Goal: Transaction & Acquisition: Purchase product/service

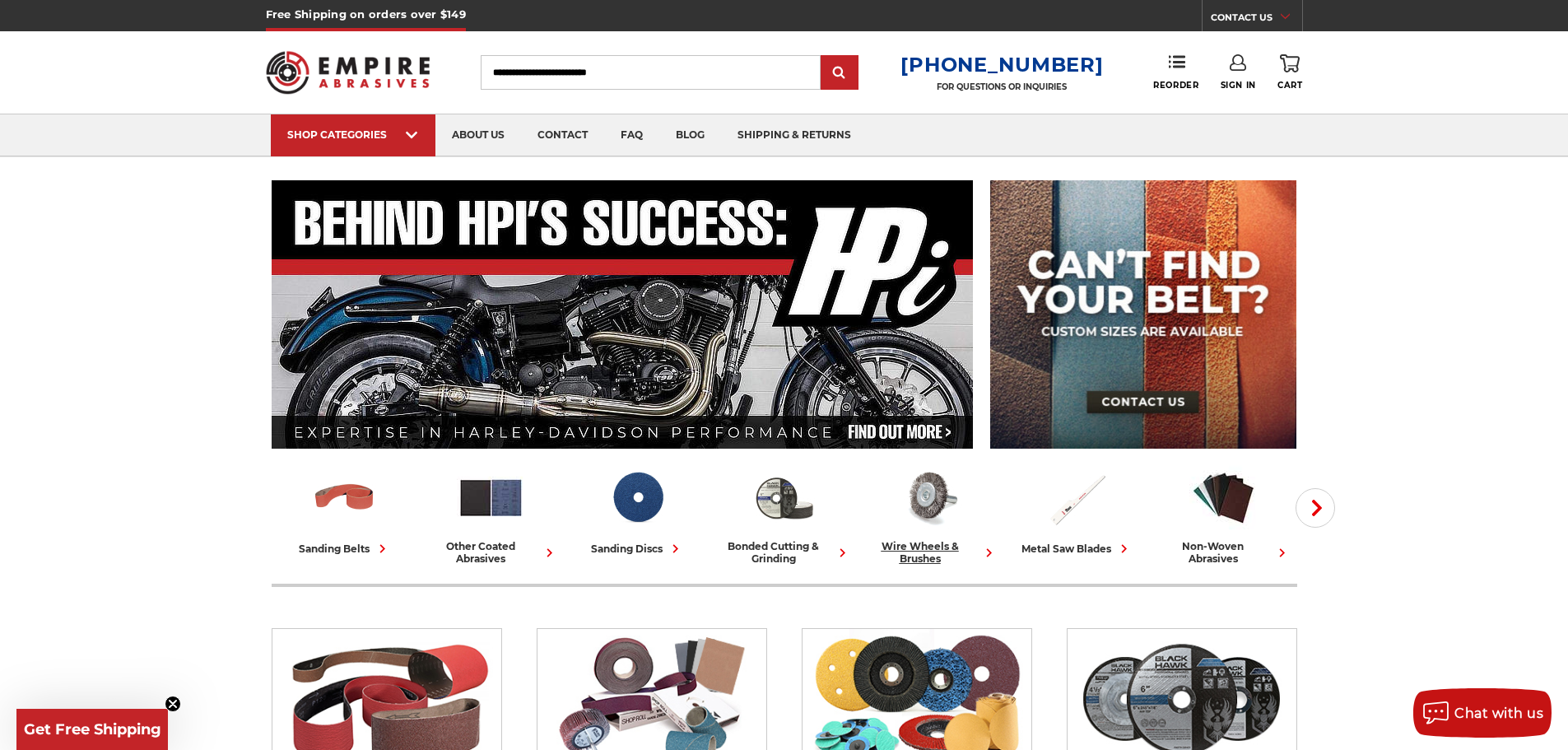
click at [964, 547] on div "wire wheels & brushes" at bounding box center [930, 552] width 133 height 24
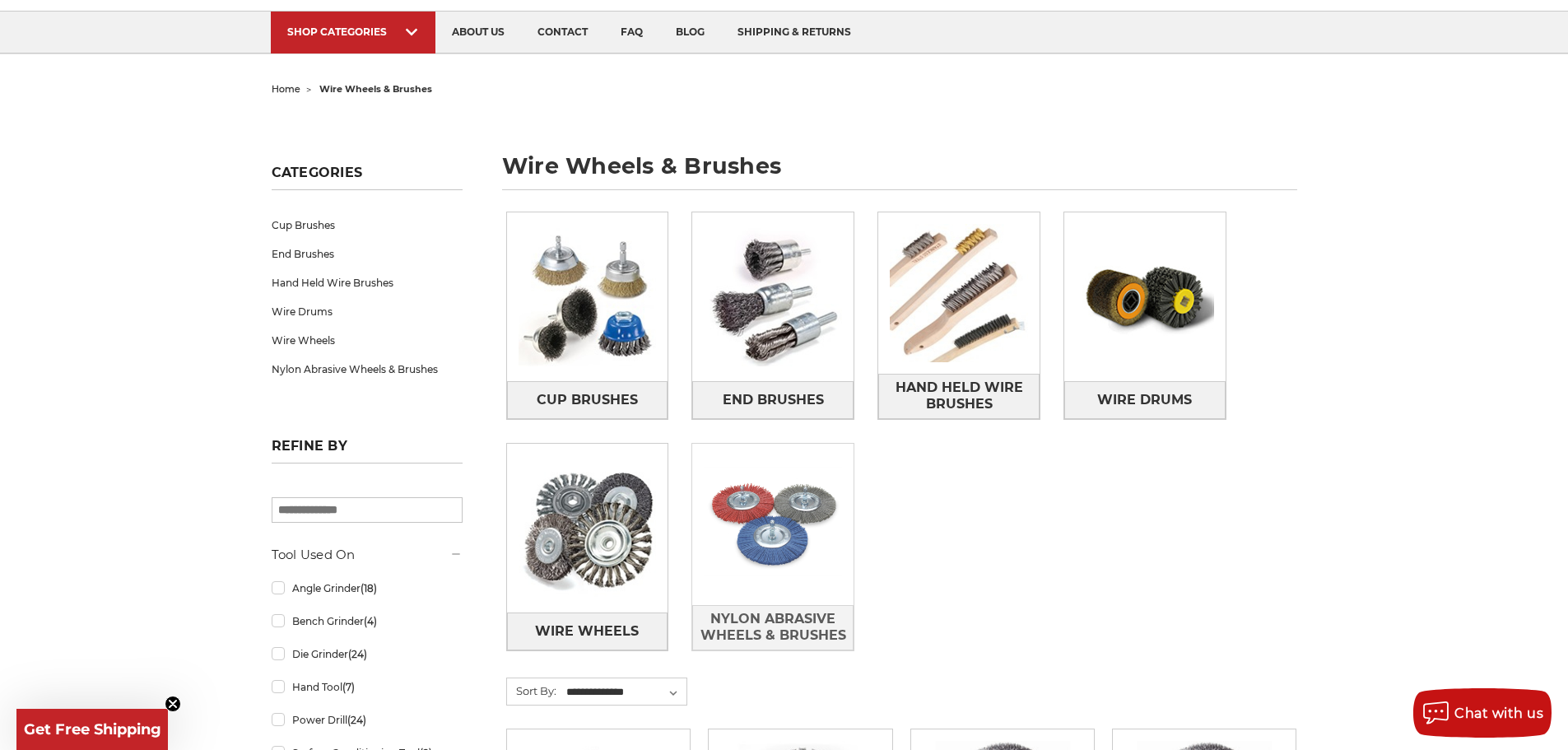
scroll to position [247, 0]
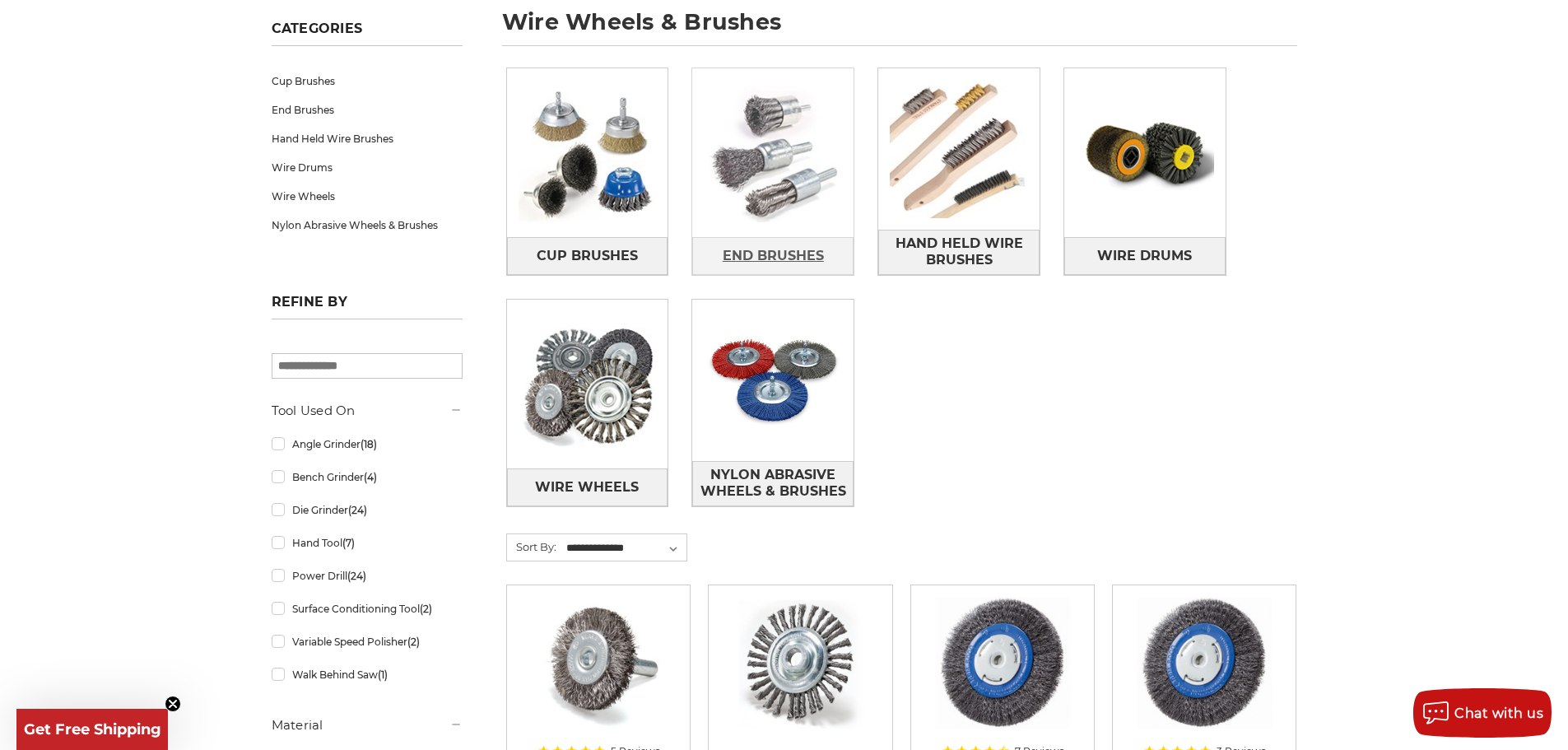
click at [794, 251] on span "End Brushes" at bounding box center [774, 256] width 101 height 28
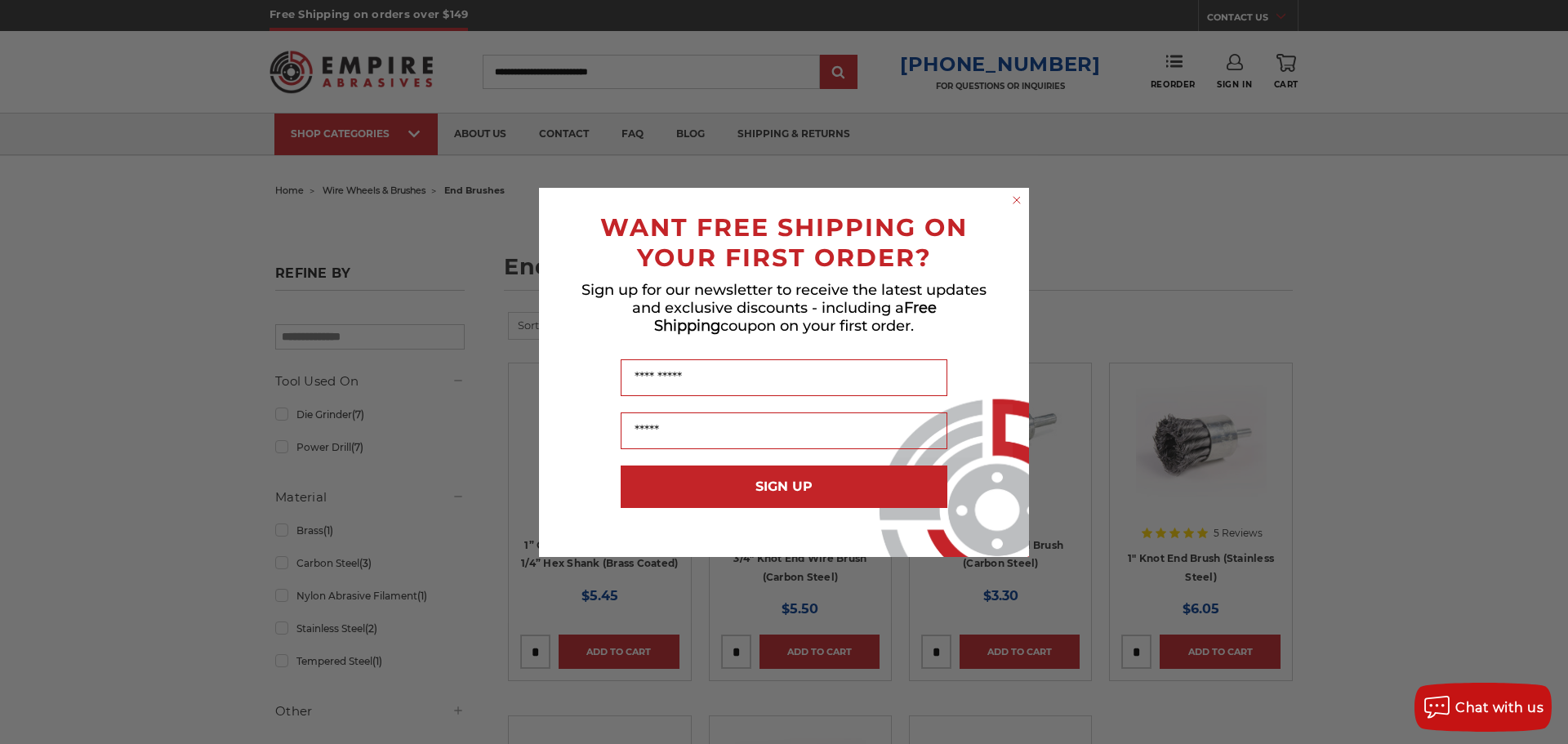
click at [1005, 209] on div "WANT FREE SHIPPING ON YOUR FIRST ORDER?" at bounding box center [784, 238] width 458 height 68
click at [1016, 204] on circle "Close dialog" at bounding box center [1017, 199] width 16 height 16
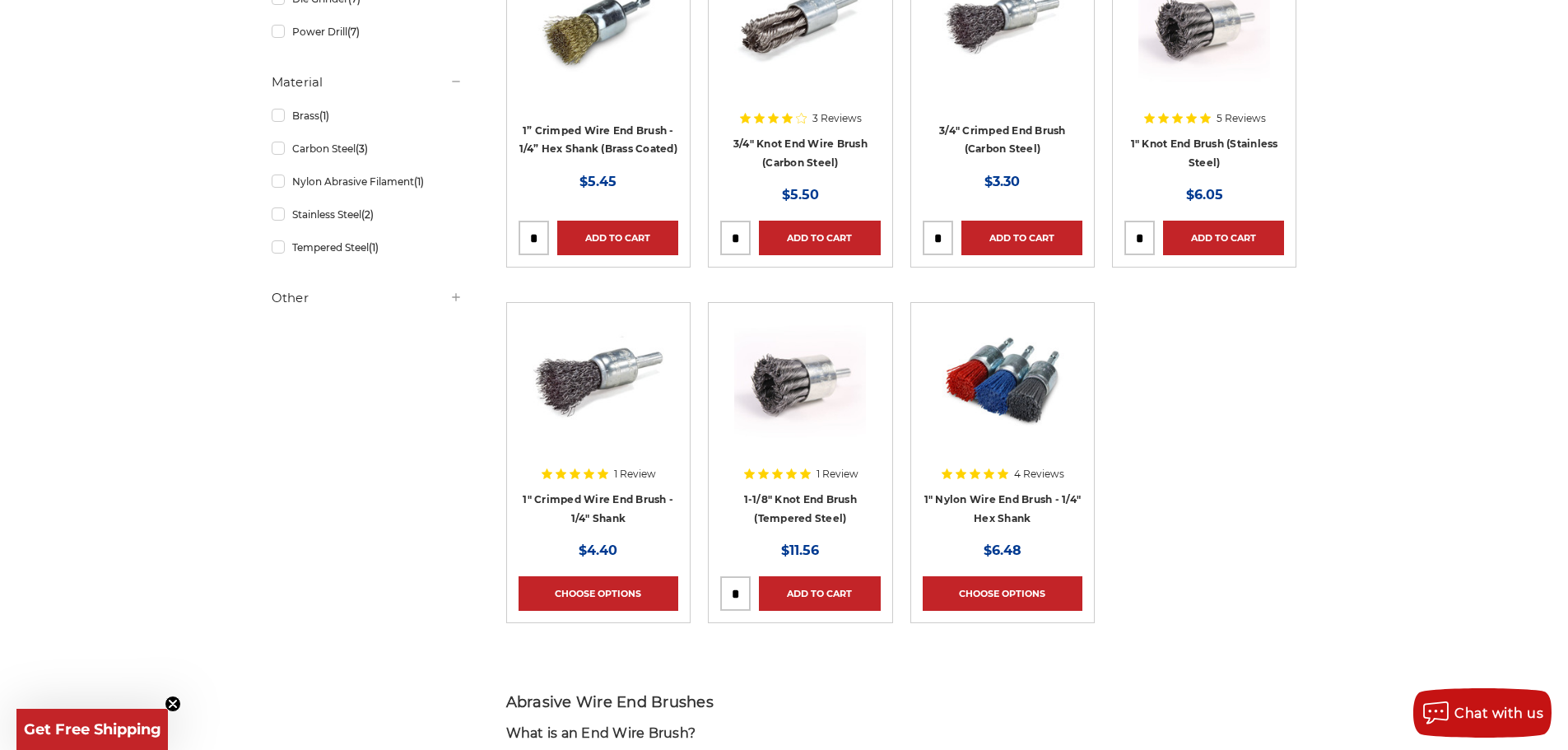
scroll to position [412, 0]
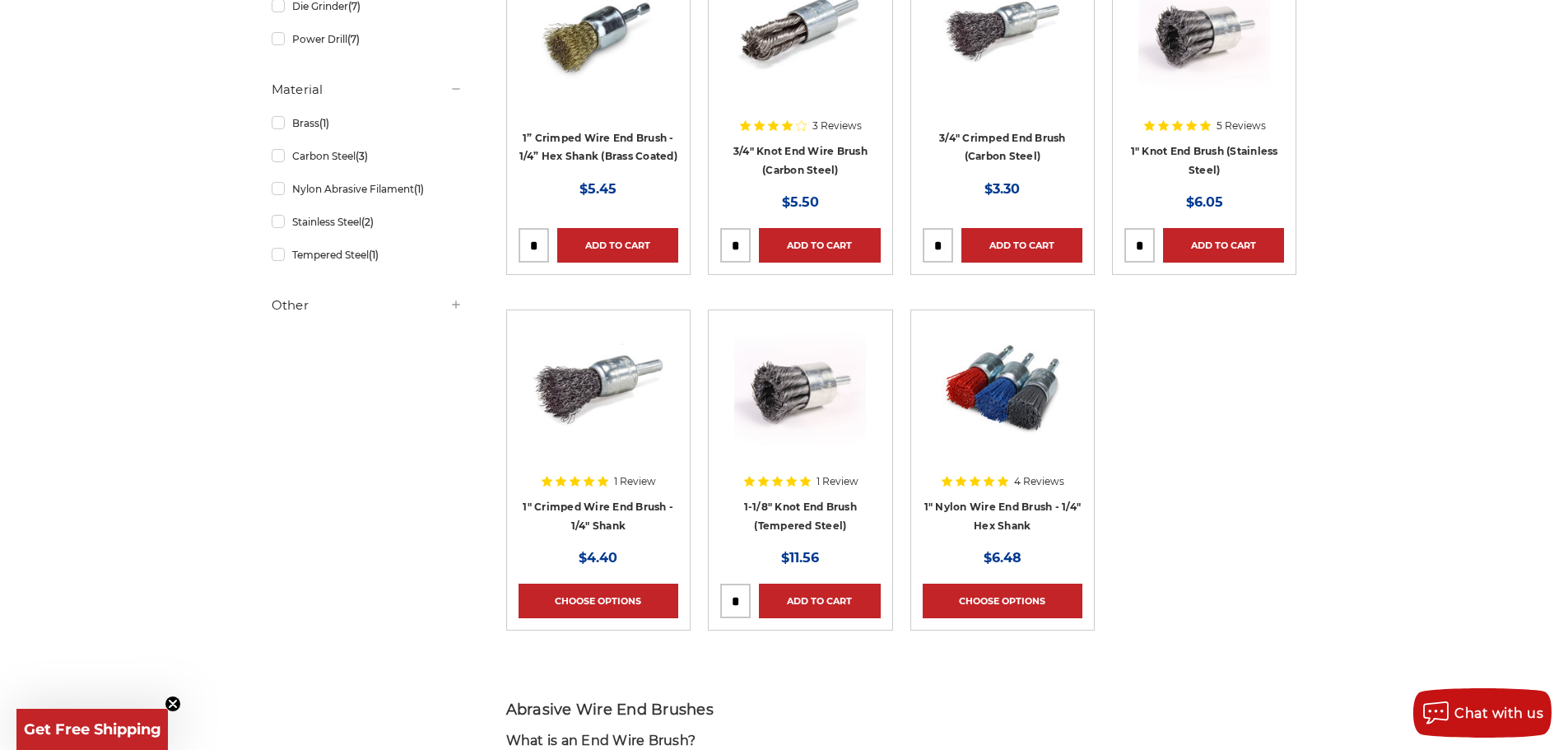
click at [599, 138] on h4 "1” Crimped Wire End Brush - 1/4” Hex Shank (Brass Coated)" at bounding box center [599, 151] width 160 height 46
click at [625, 137] on link "1” Crimped Wire End Brush - 1/4” Hex Shank (Brass Coated)" at bounding box center [599, 147] width 158 height 31
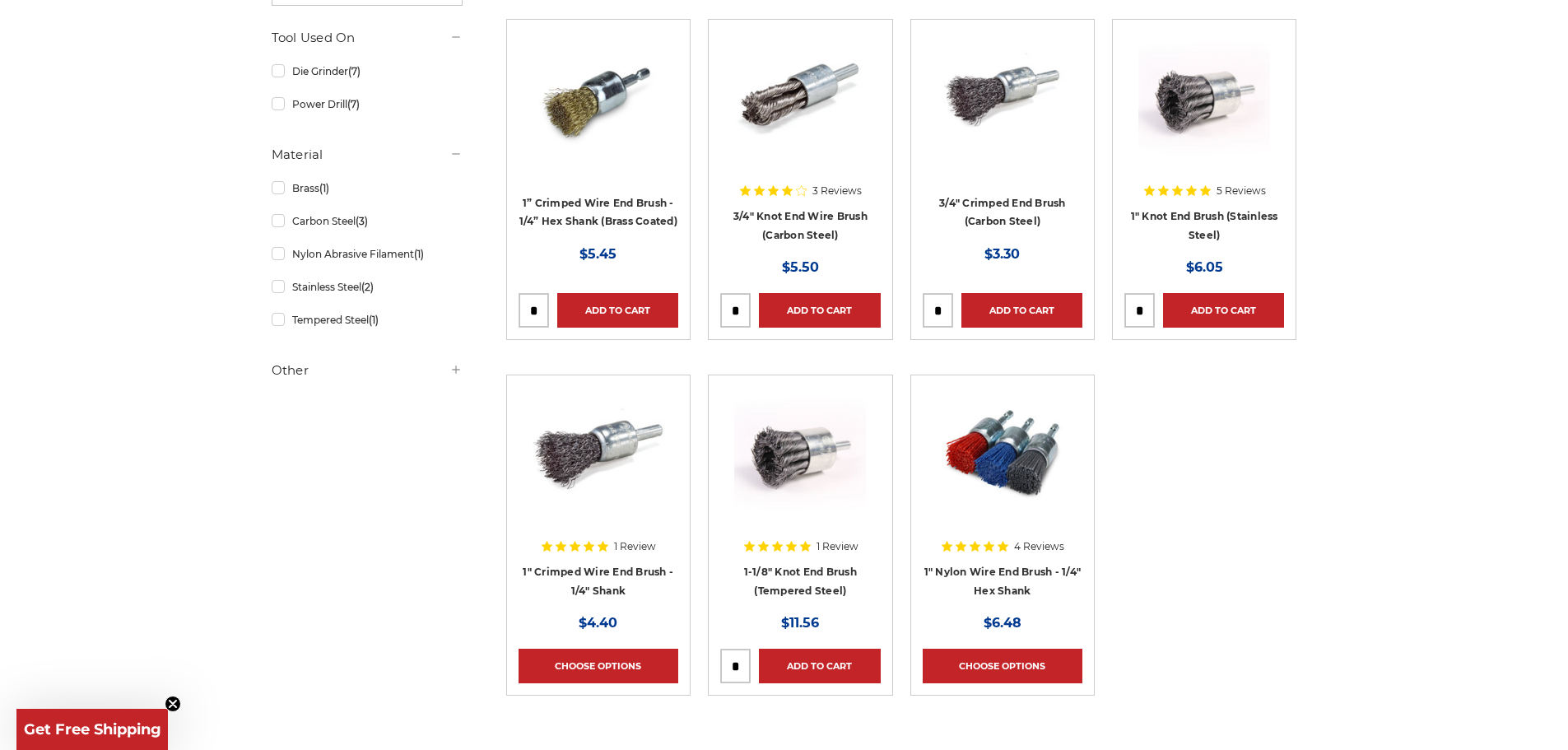
scroll to position [247, 0]
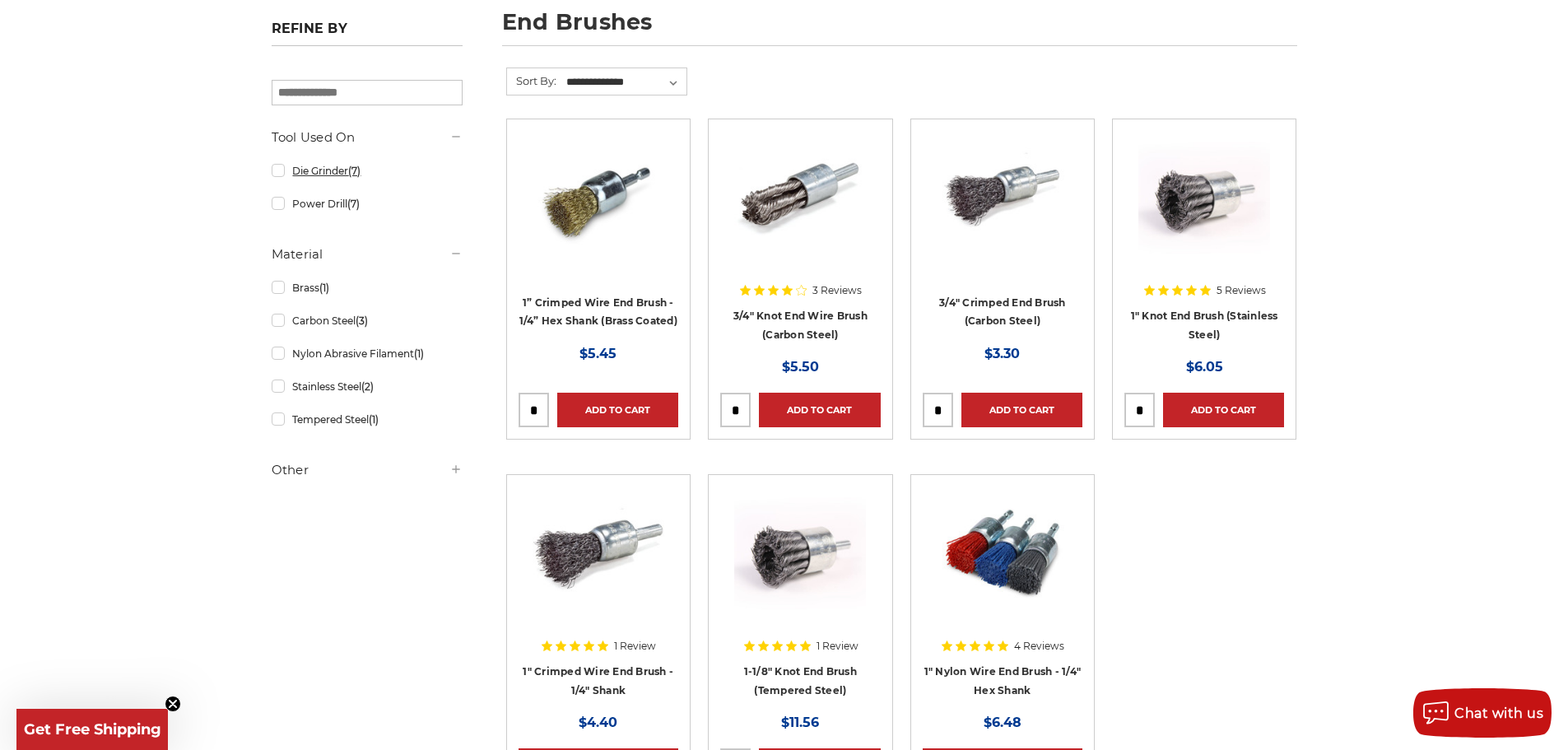
click at [280, 174] on link "Die Grinder (7)" at bounding box center [366, 171] width 191 height 29
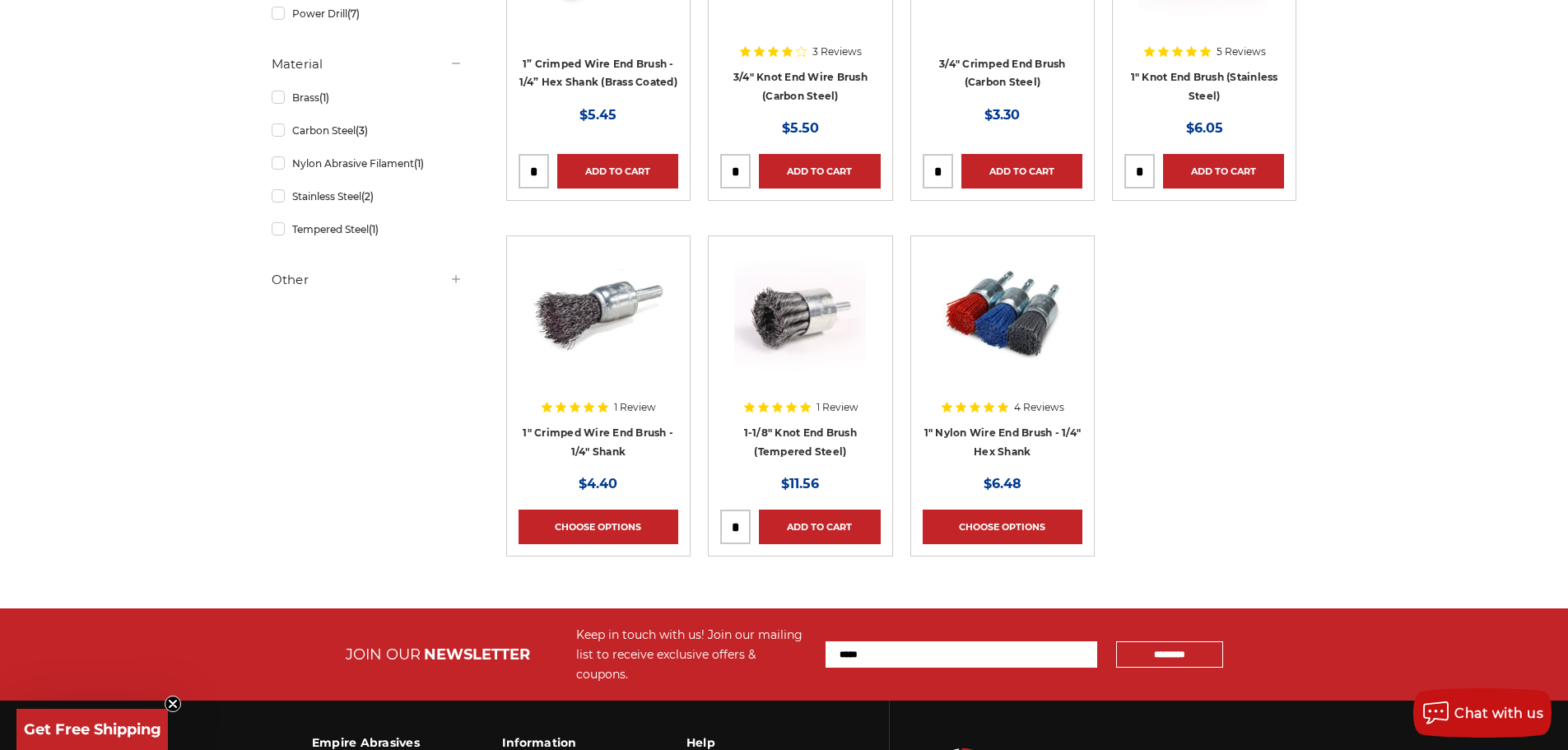
scroll to position [494, 0]
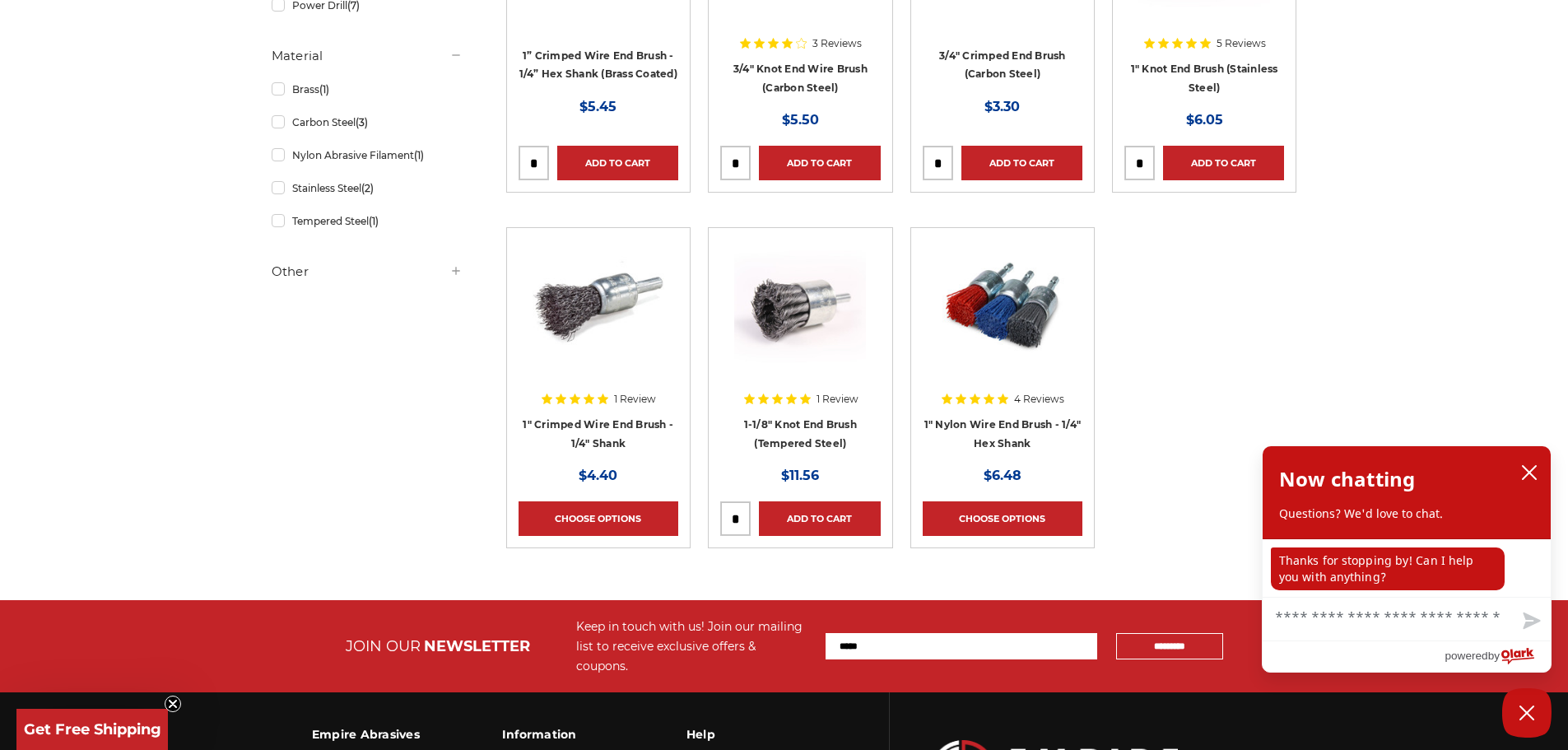
click at [611, 305] on img at bounding box center [598, 305] width 131 height 131
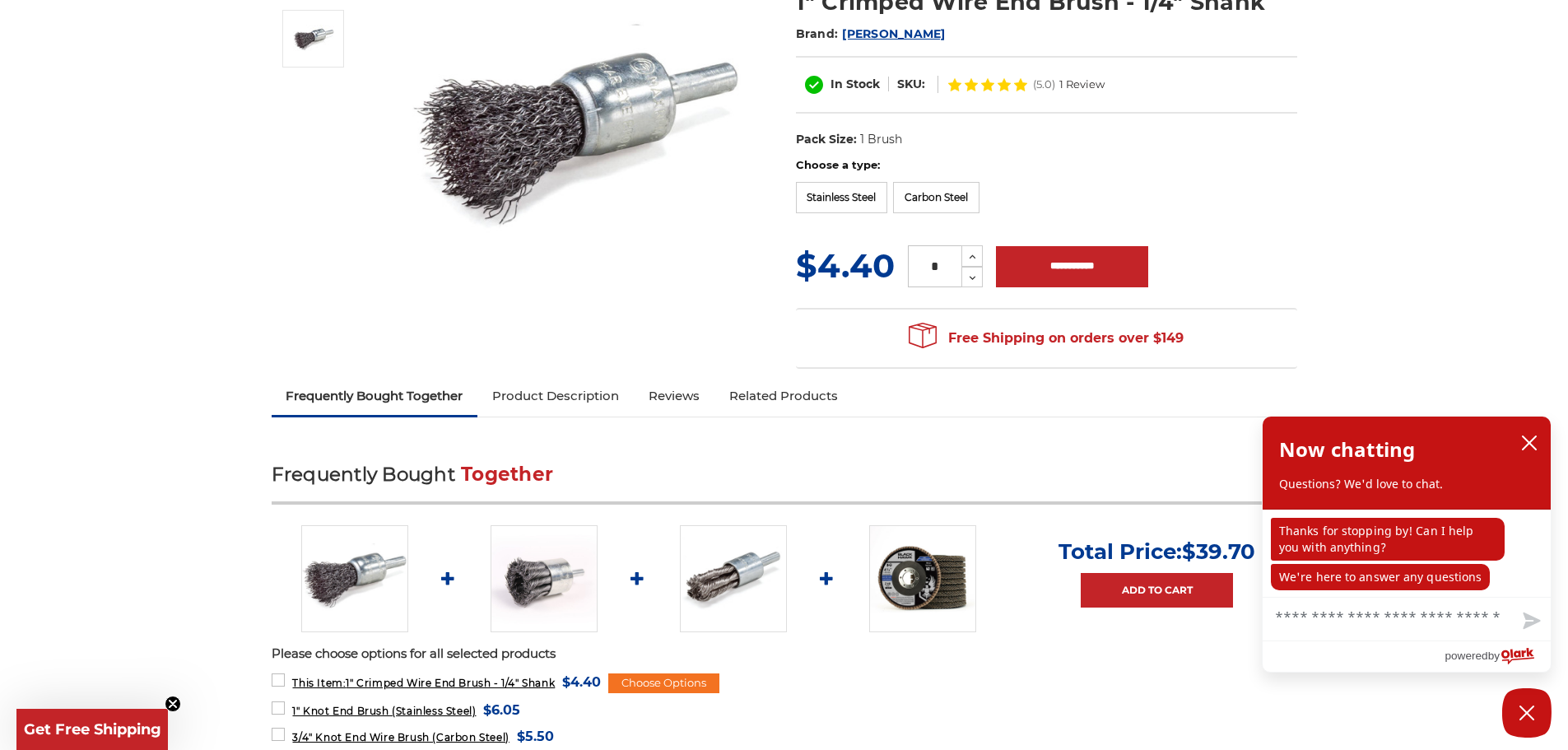
click at [560, 391] on link "Product Description" at bounding box center [556, 396] width 157 height 37
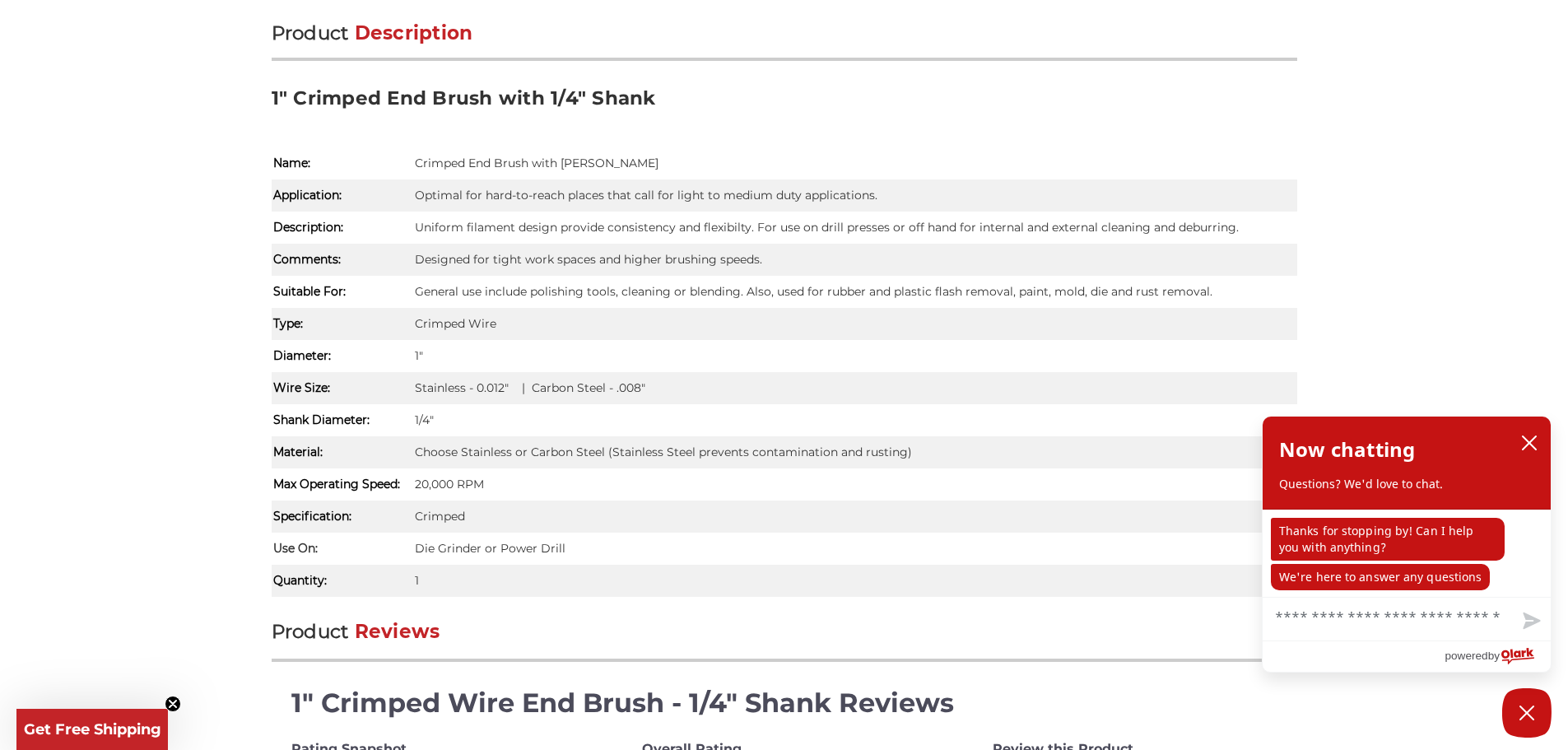
scroll to position [1048, 0]
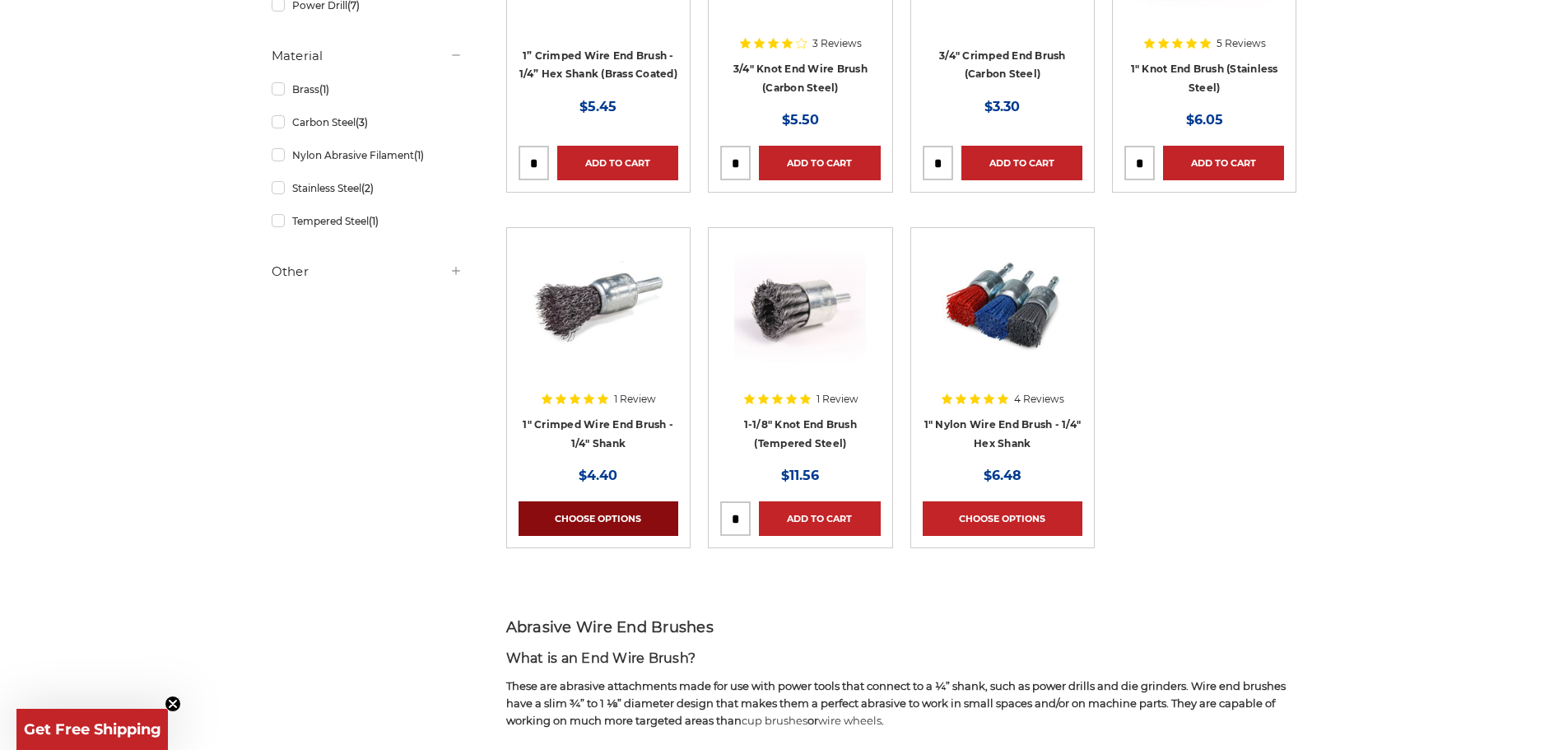
click at [593, 517] on link "Choose Options" at bounding box center [599, 519] width 160 height 35
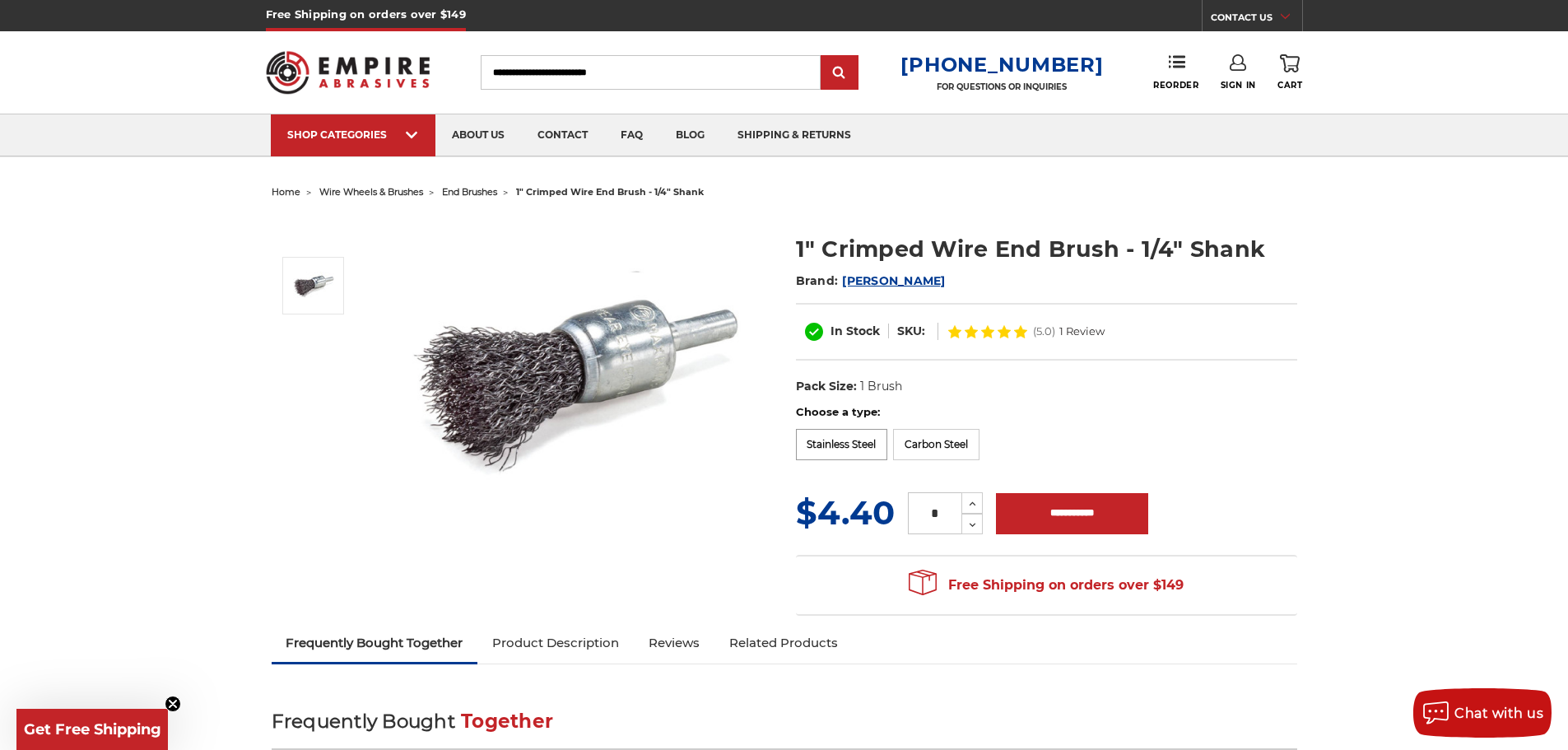
click at [868, 442] on label "Stainless Steel" at bounding box center [842, 445] width 92 height 31
click at [1097, 512] on input "**********" at bounding box center [1065, 513] width 152 height 41
type input "**********"
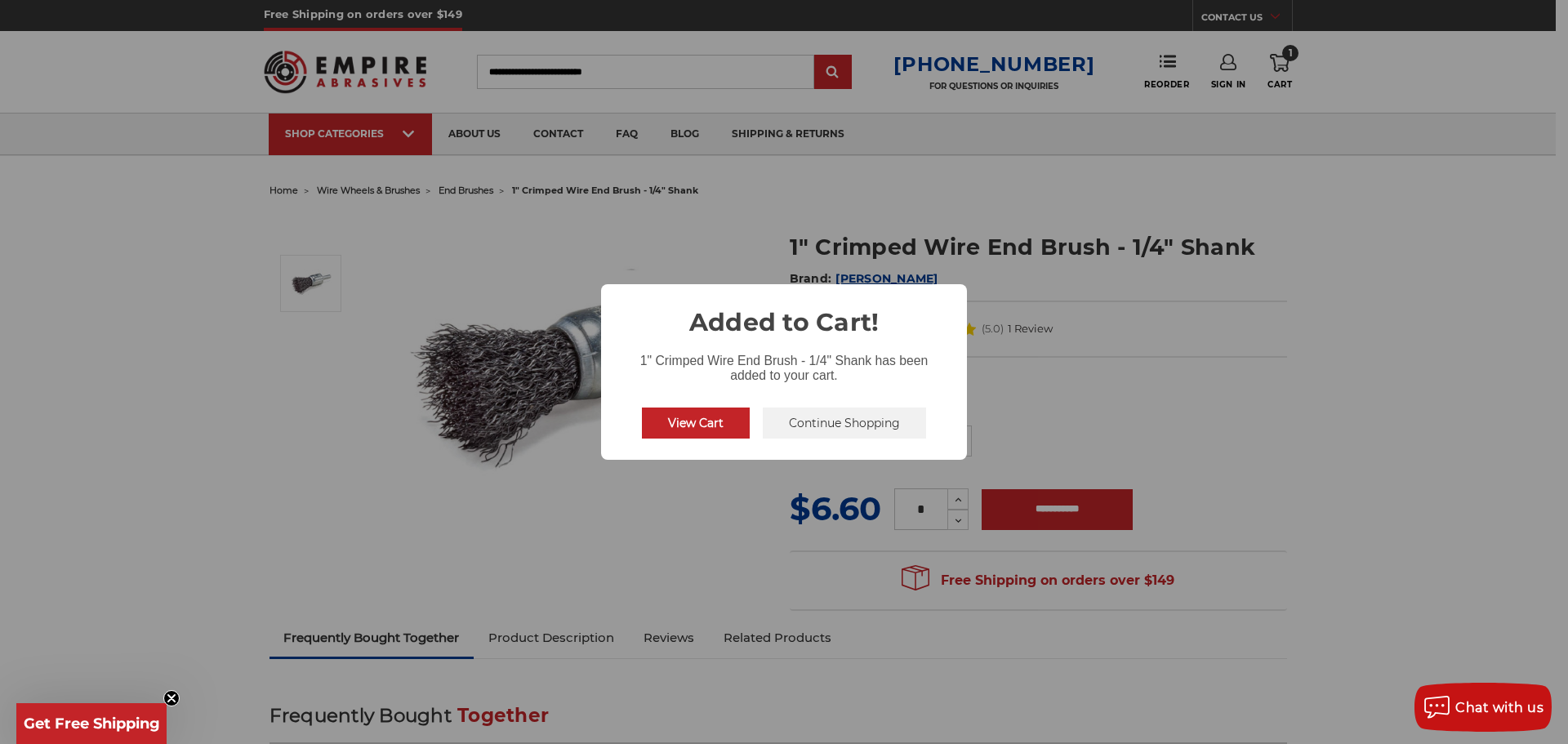
click at [321, 249] on div "× Added to Cart! 1" Crimped Wire End Brush - 1/4" Shank has been added to your …" at bounding box center [784, 372] width 1568 height 744
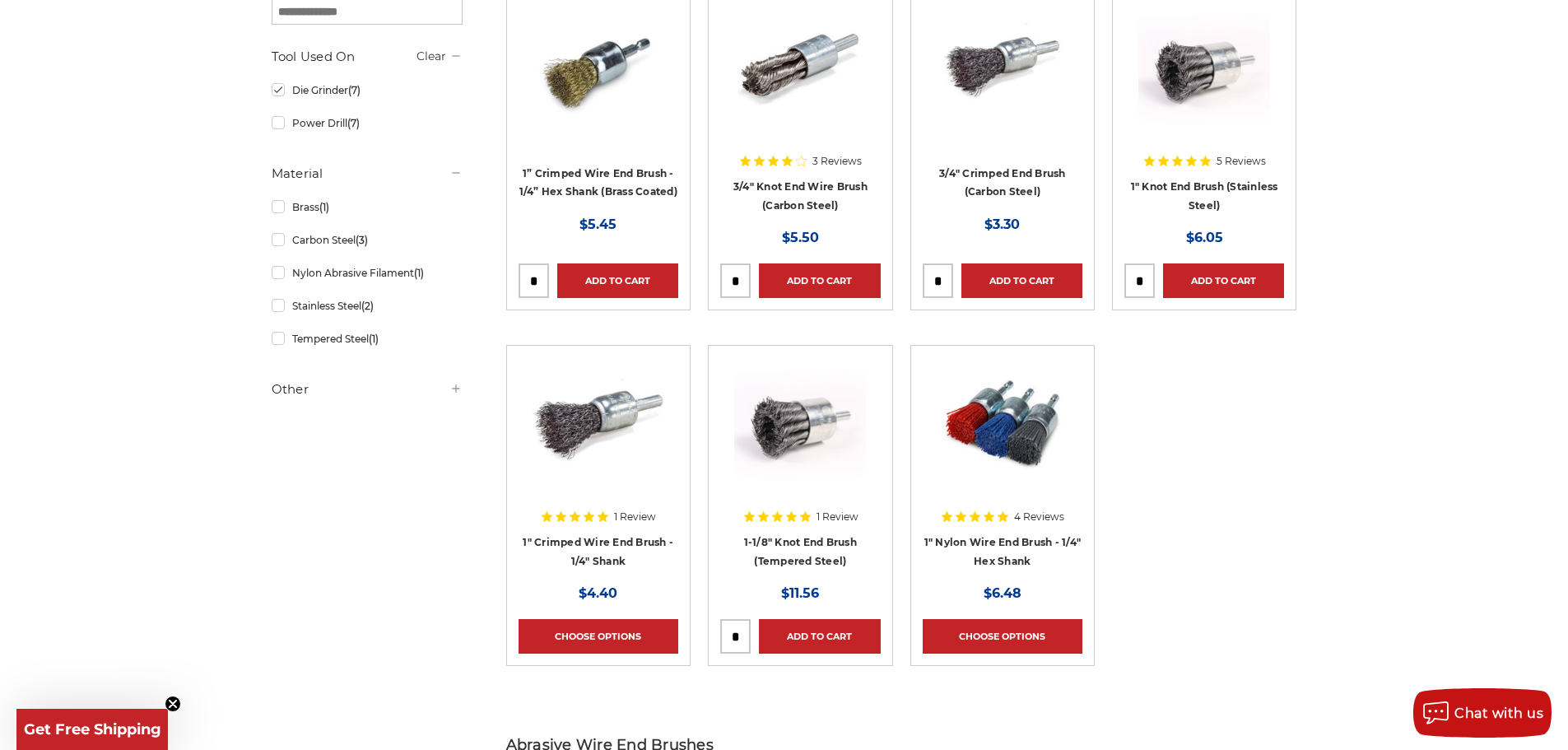
scroll to position [164, 0]
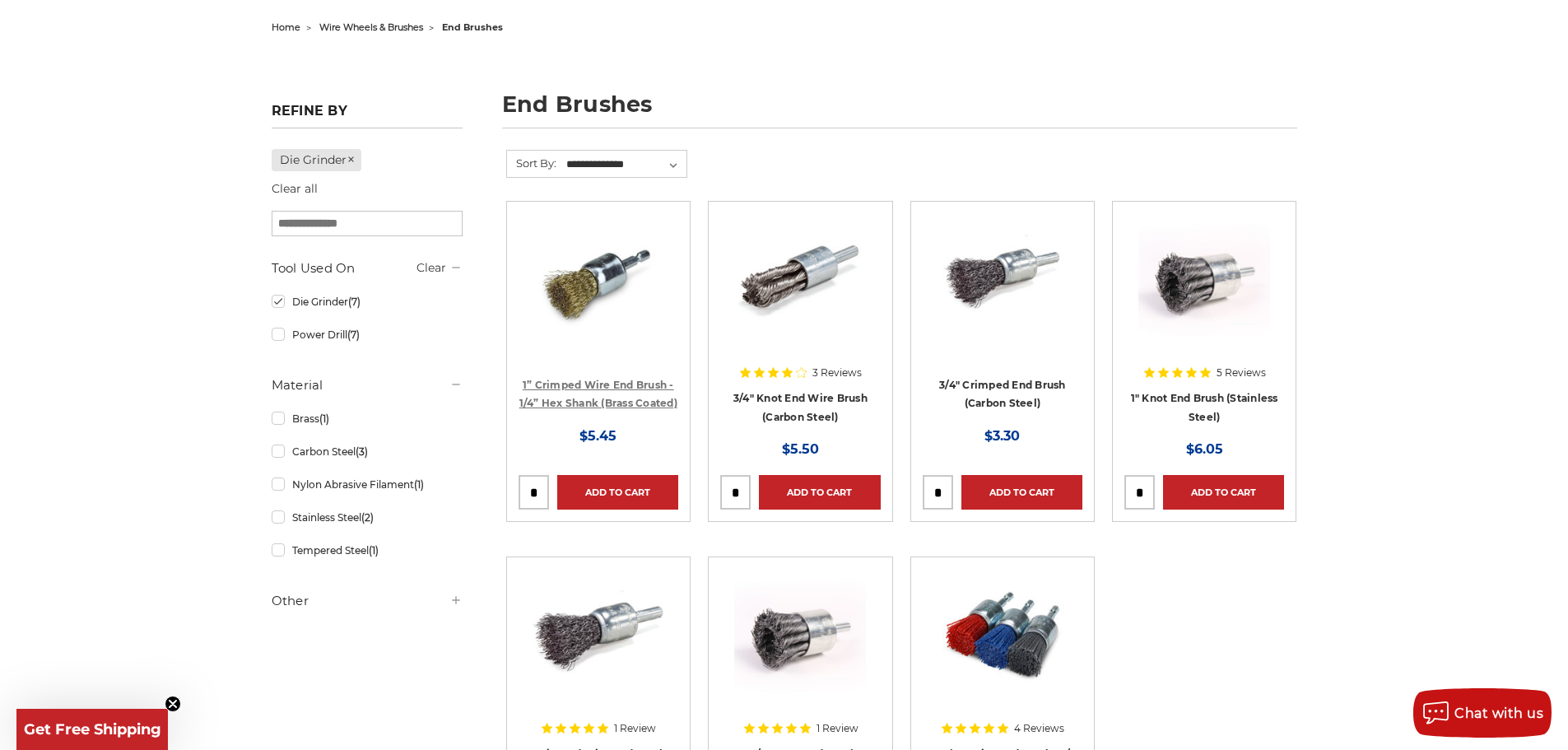
click at [613, 378] on link "1” Crimped Wire End Brush - 1/4” Hex Shank (Brass Coated)" at bounding box center [599, 394] width 158 height 31
click at [166, 699] on circle "Close teaser" at bounding box center [173, 704] width 16 height 16
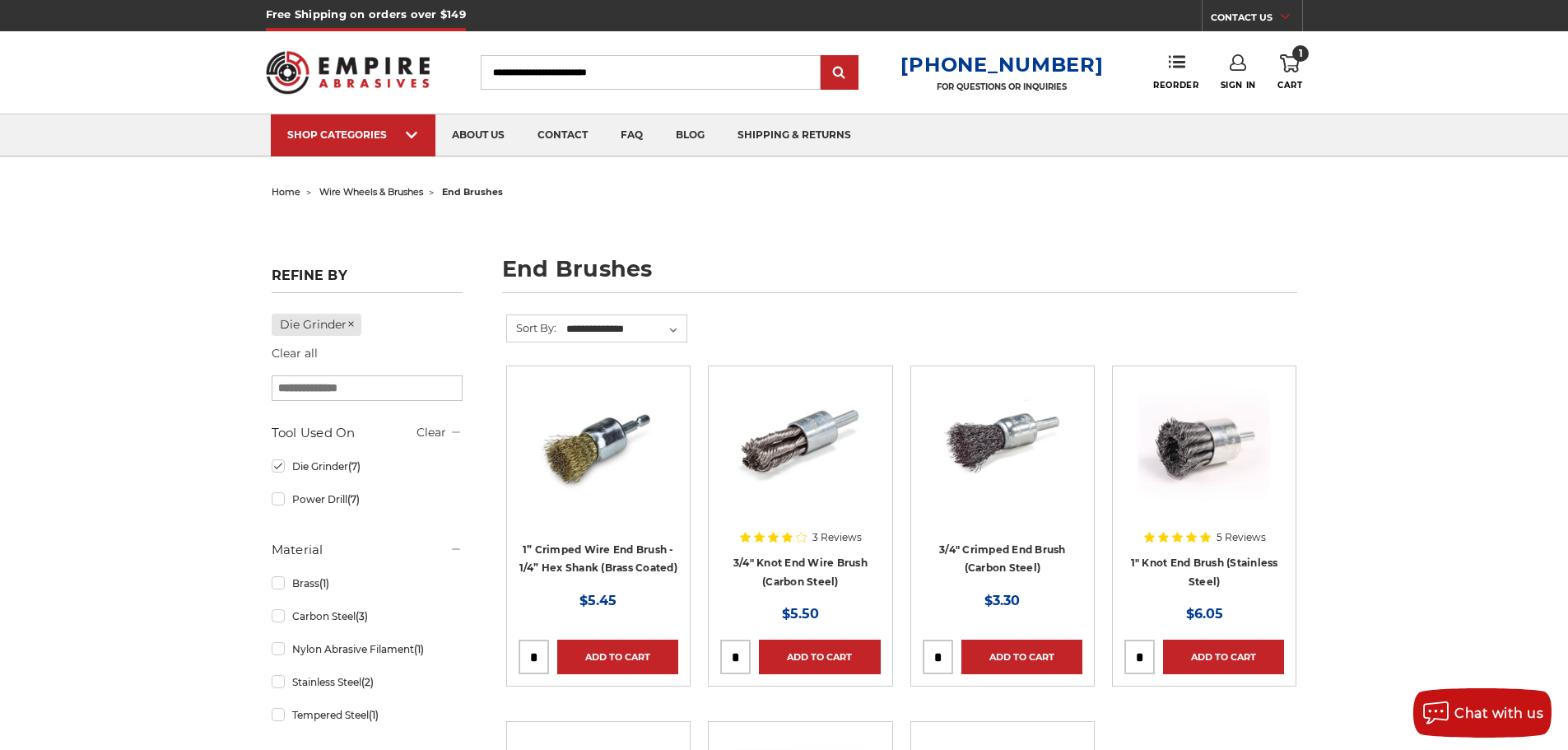
click at [289, 191] on span "home" at bounding box center [285, 191] width 29 height 11
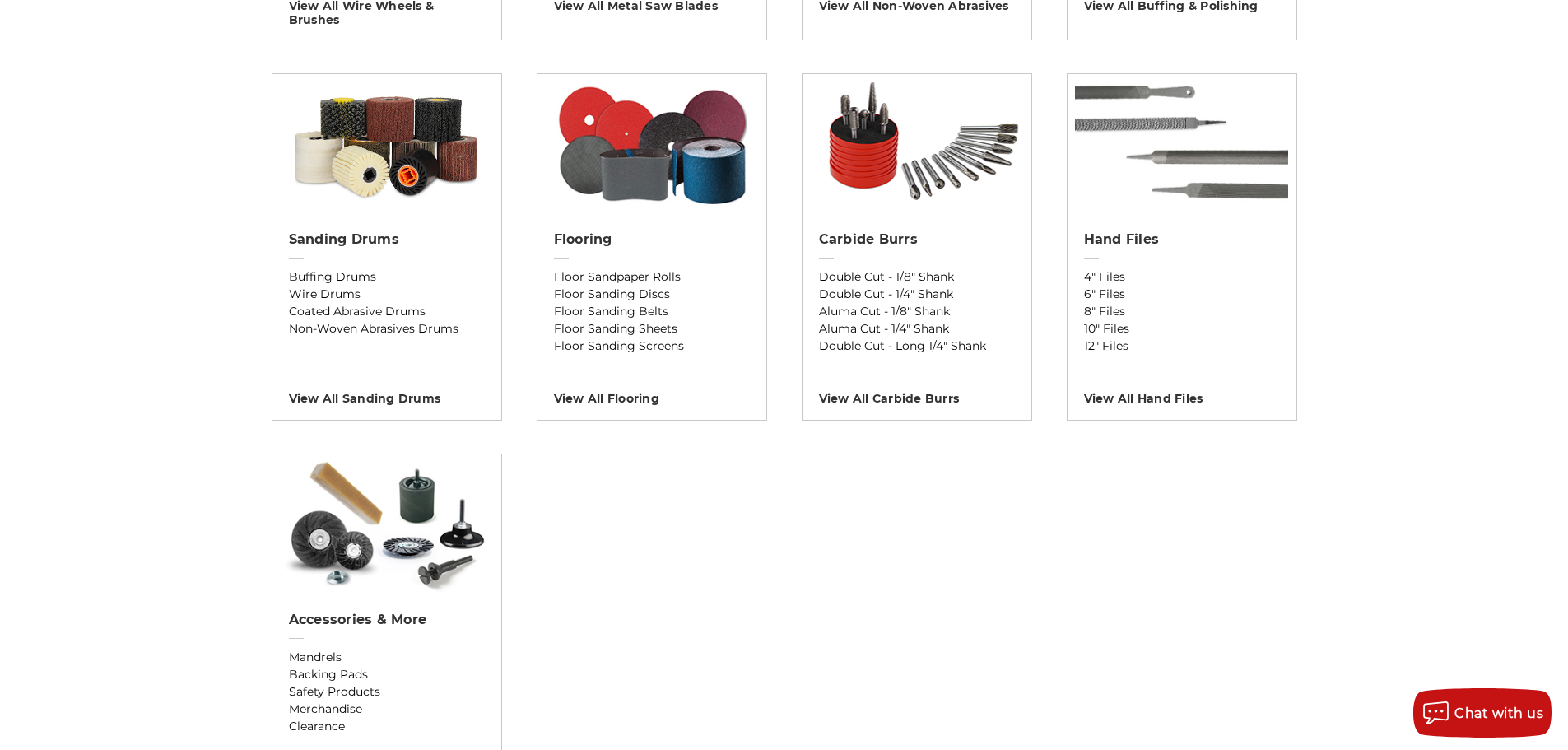
scroll to position [1646, 0]
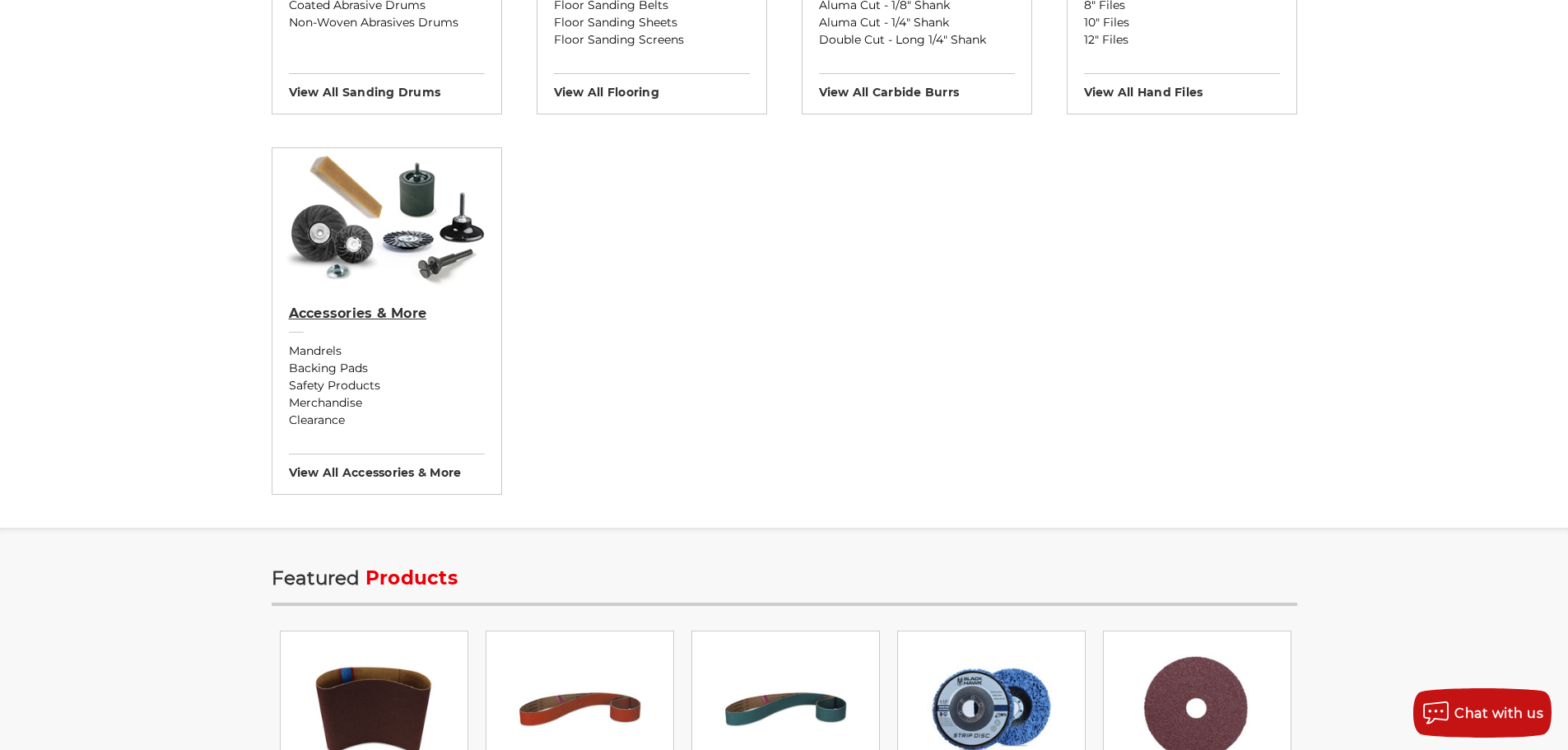
click at [354, 317] on h2 "Accessories & More" at bounding box center [386, 313] width 196 height 17
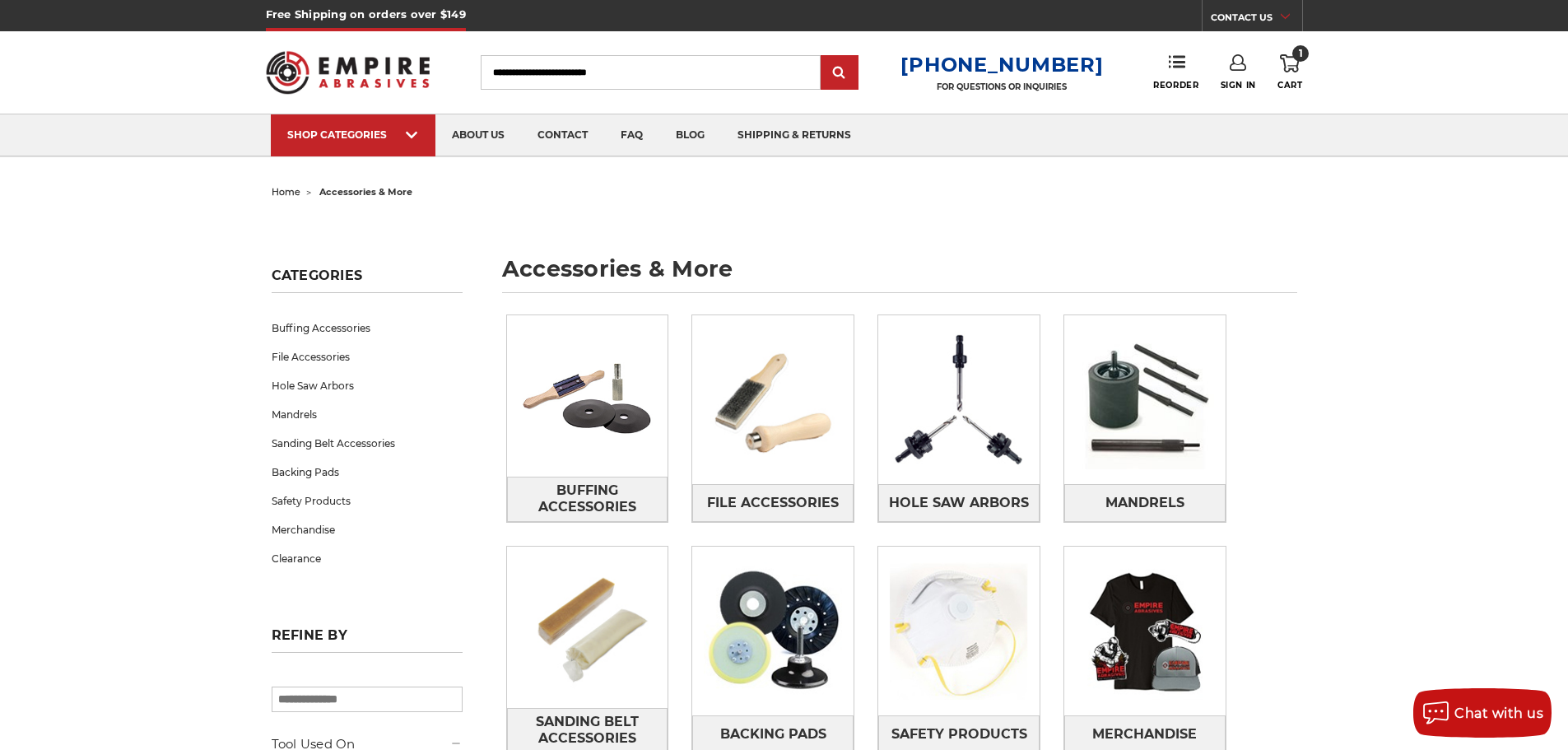
click at [766, 84] on input "Search" at bounding box center [650, 72] width 340 height 35
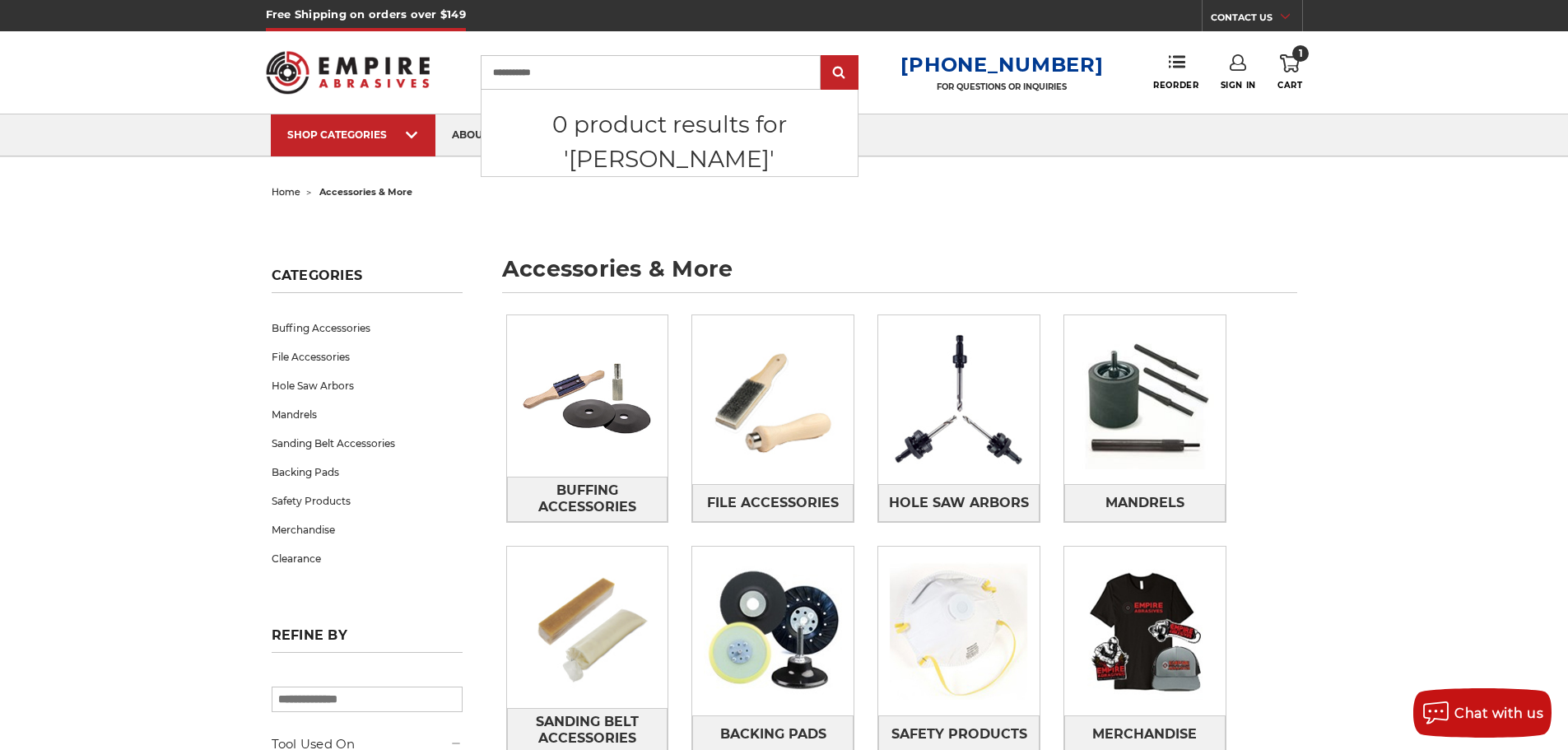
type input "**********"
click at [823, 57] on input "submit" at bounding box center [840, 73] width 33 height 33
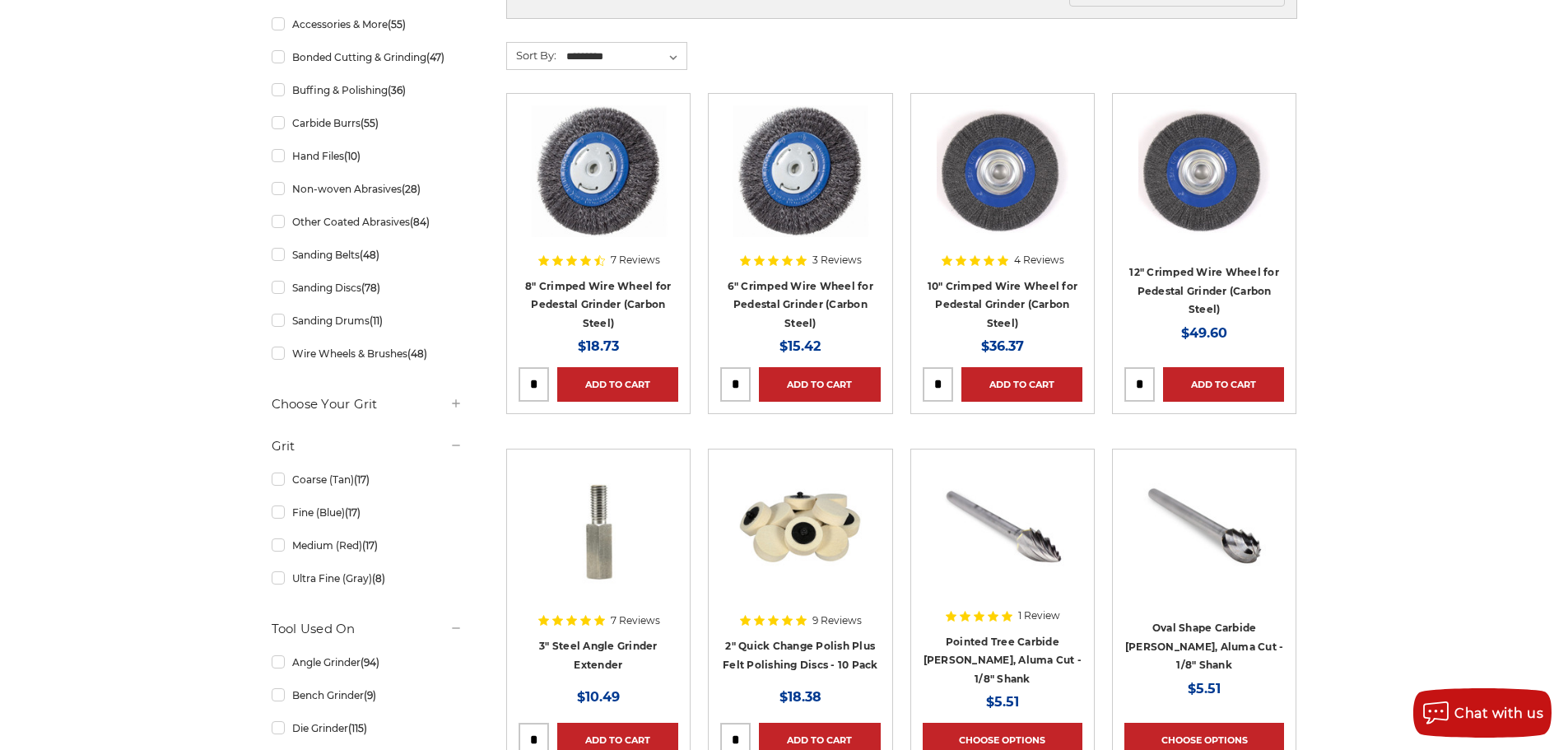
scroll to position [740, 0]
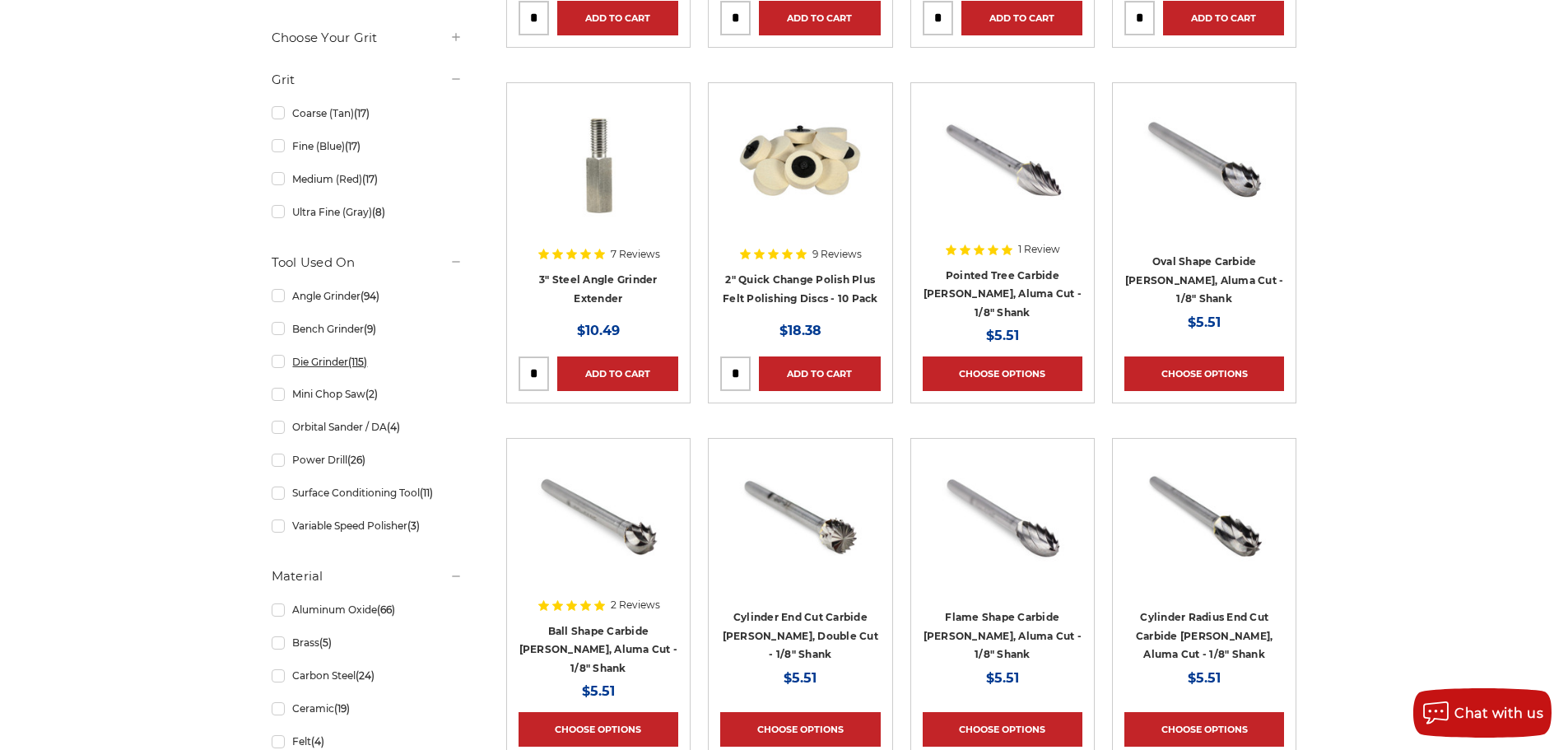
click at [277, 370] on link "Die Grinder (115)" at bounding box center [366, 361] width 191 height 29
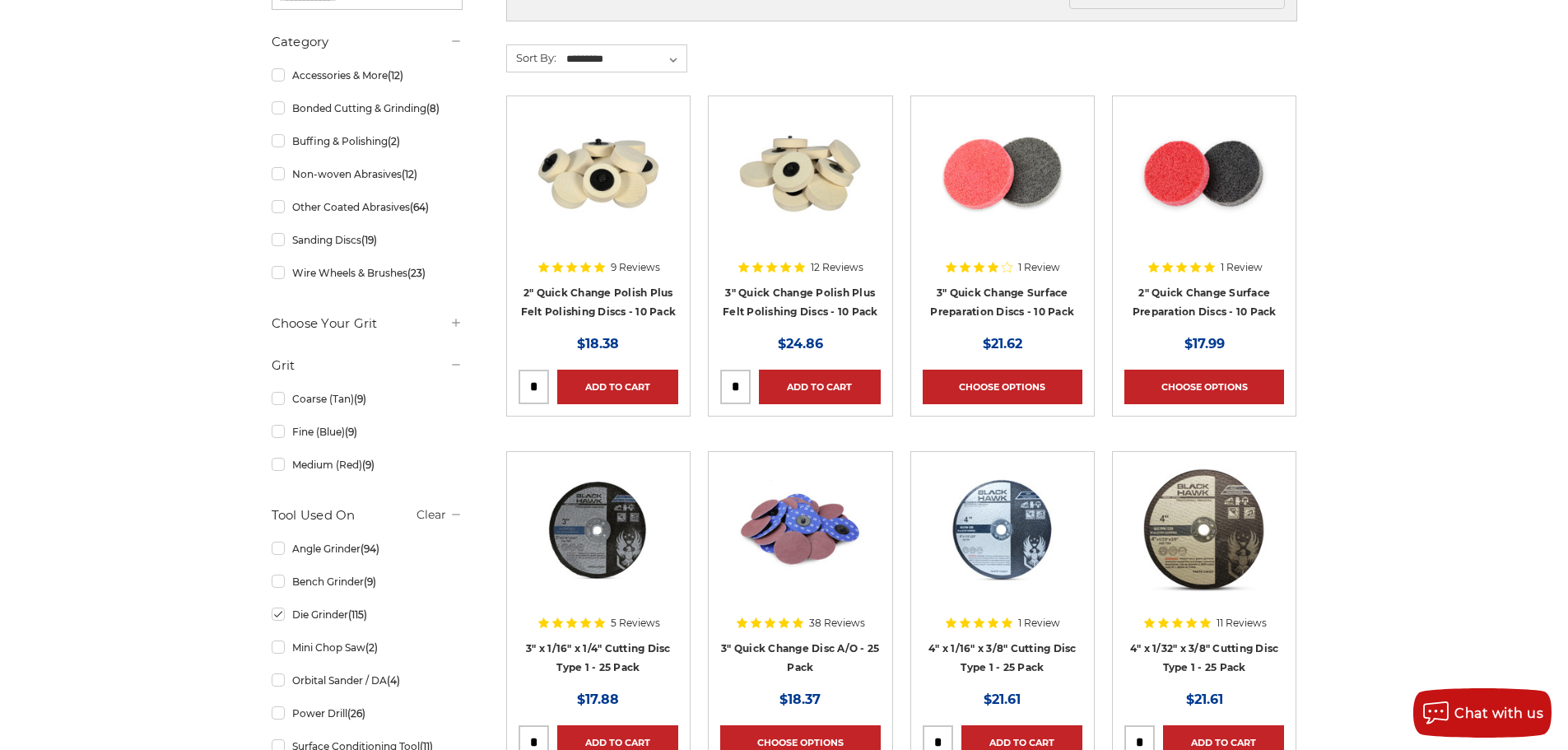
scroll to position [412, 0]
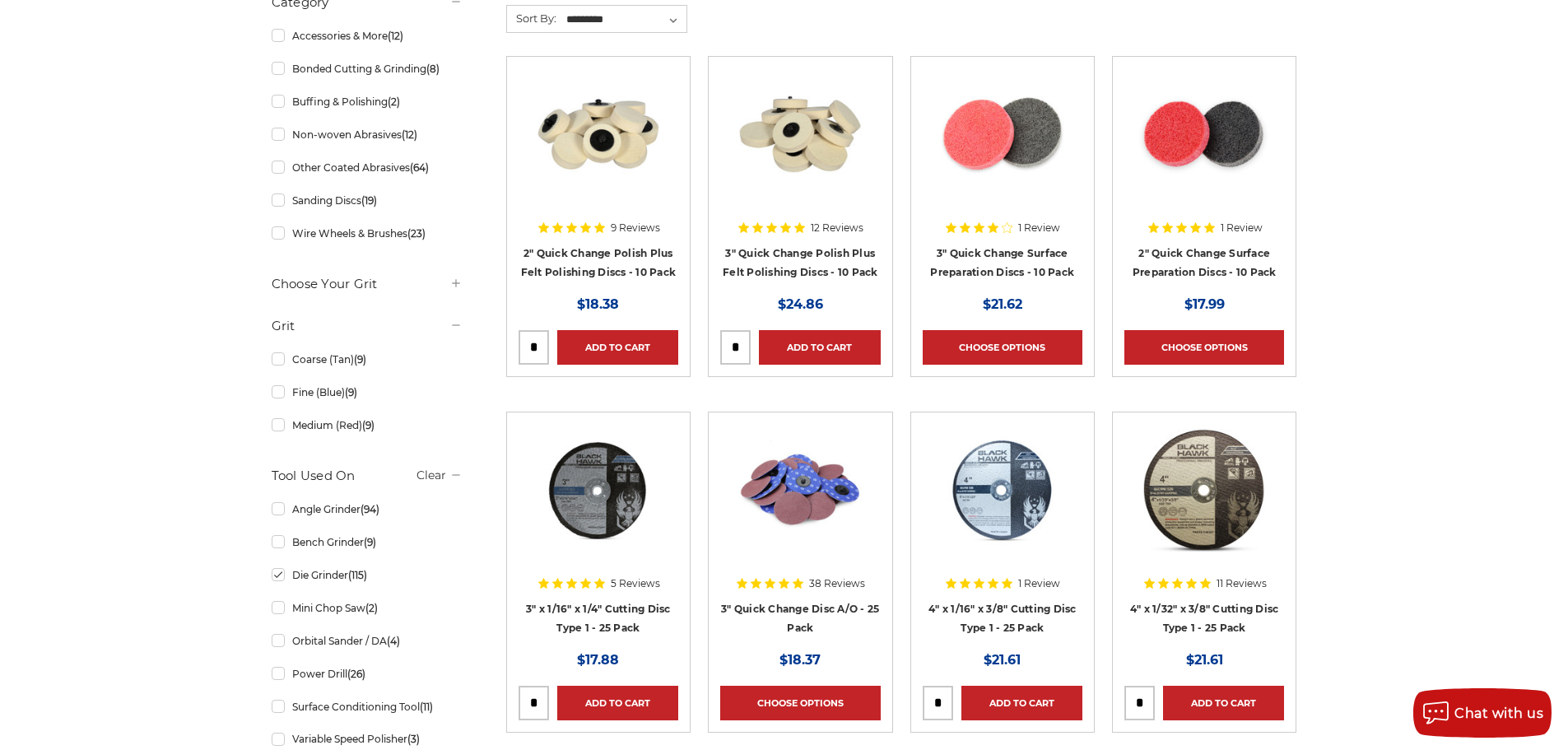
click at [1202, 168] on img at bounding box center [1203, 134] width 131 height 131
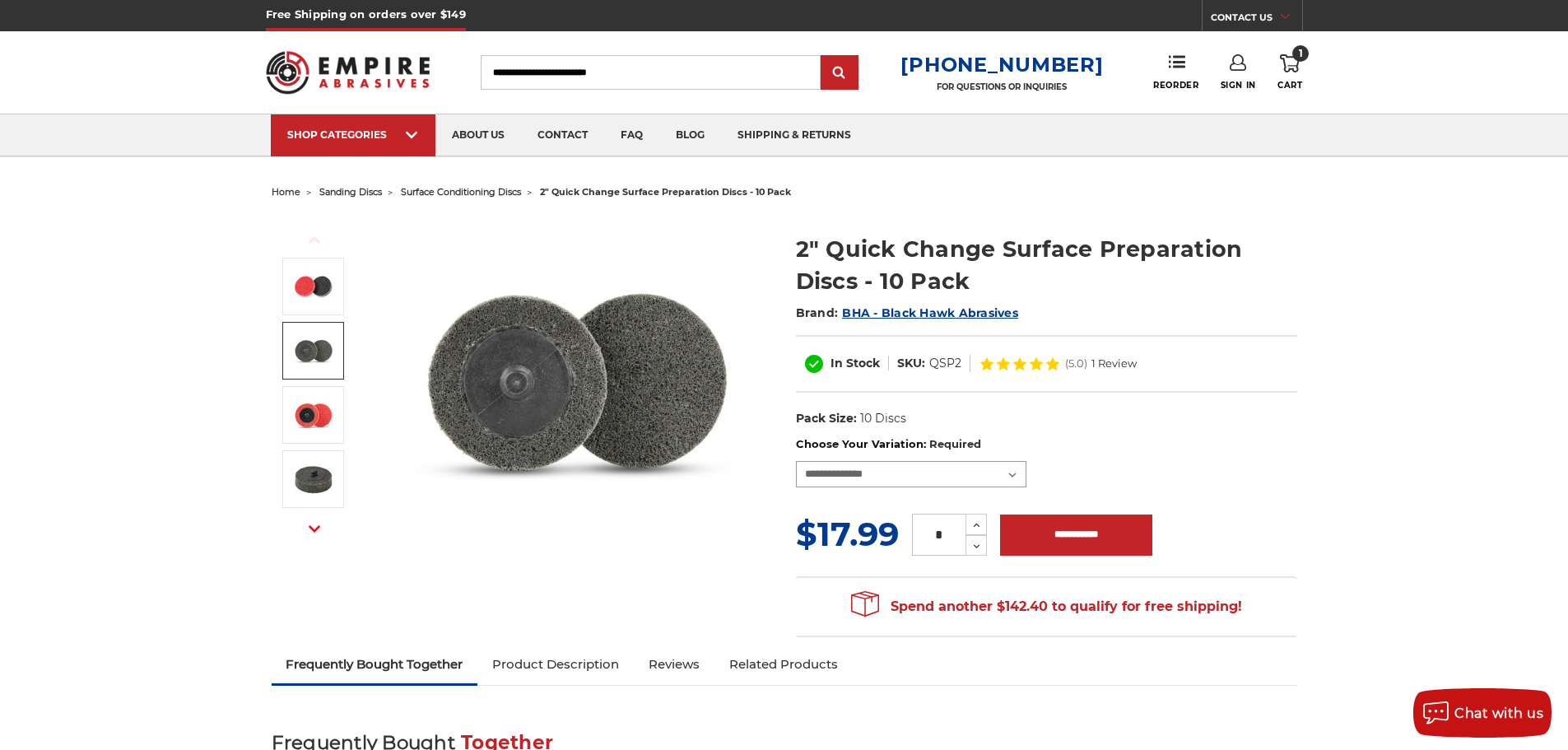
click at [901, 480] on select "**********" at bounding box center [911, 474] width 231 height 26
select select "****"
click at [796, 461] on select "**********" at bounding box center [911, 474] width 231 height 26
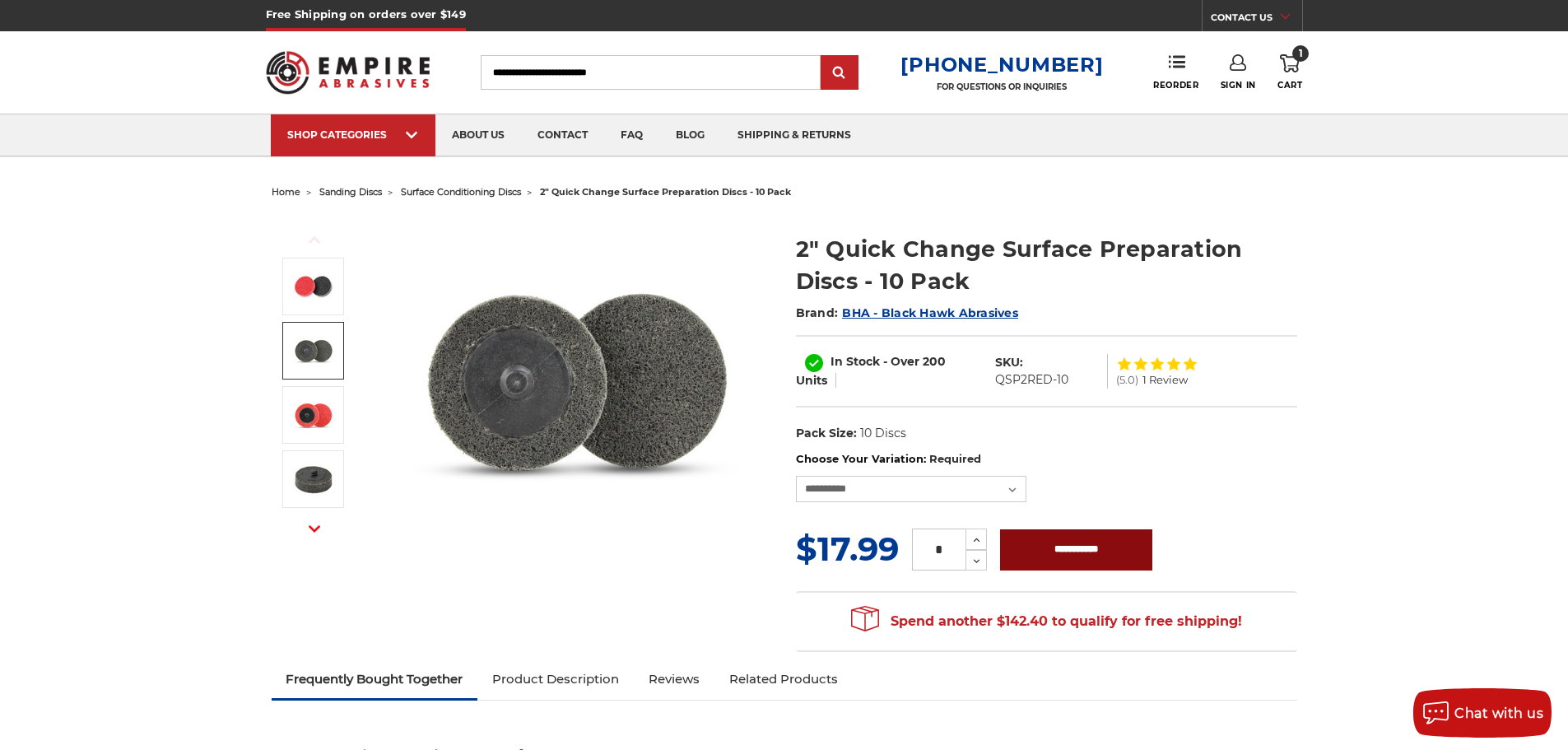
click at [1123, 550] on input "**********" at bounding box center [1075, 549] width 152 height 41
type input "**********"
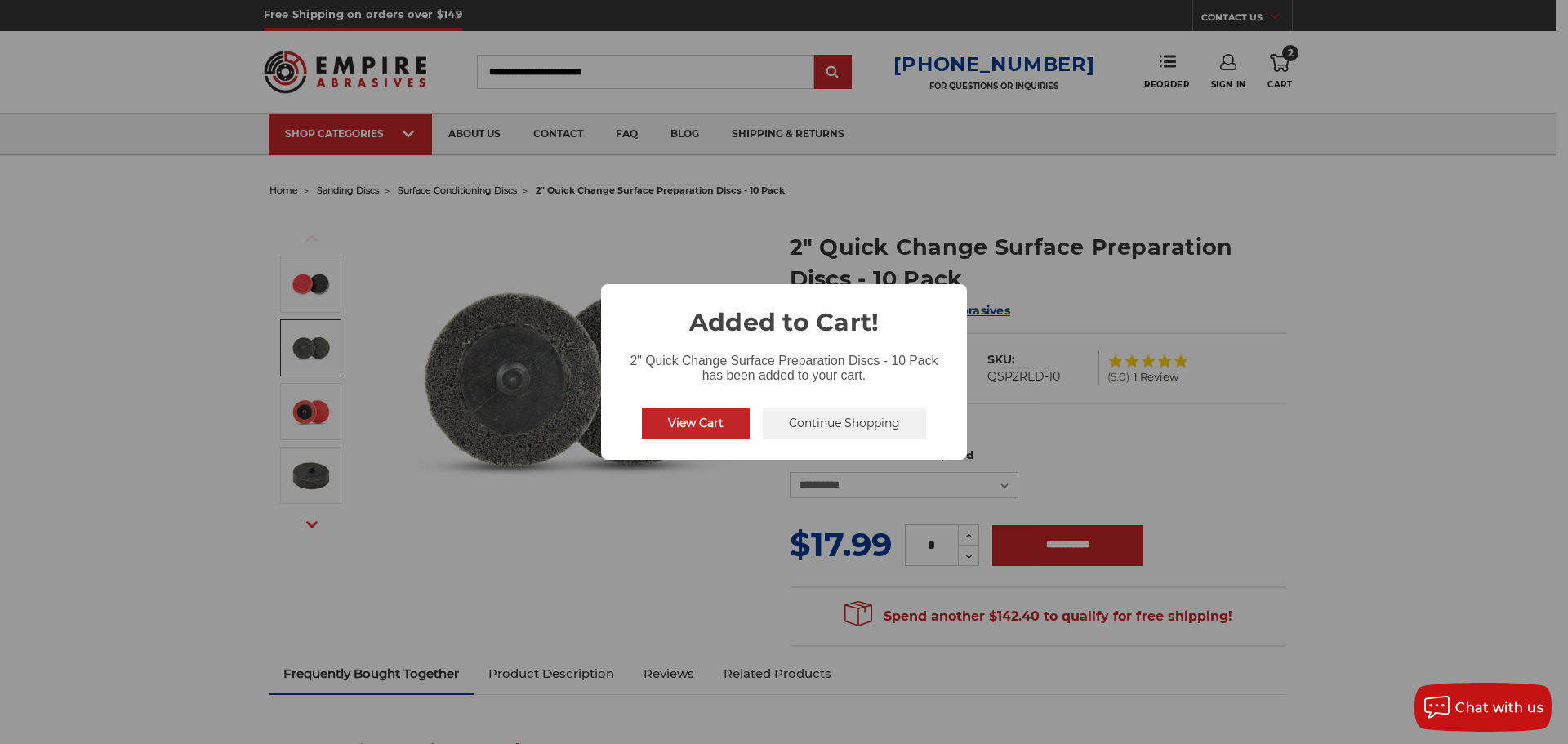
click at [533, 224] on div "× Added to Cart! 2" Quick Change Surface Preparation Discs - 10 Pack has been a…" at bounding box center [784, 372] width 1568 height 744
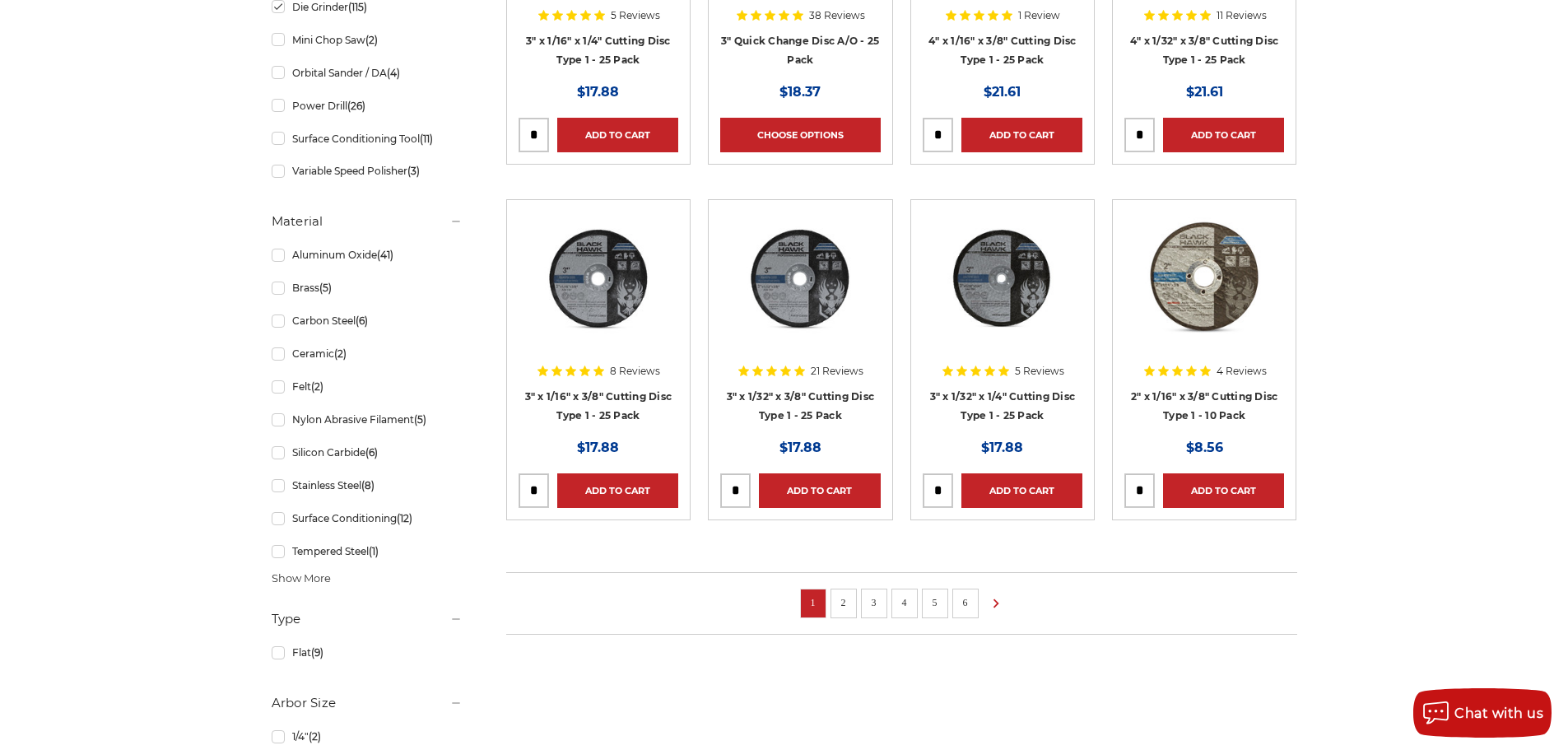
scroll to position [988, 0]
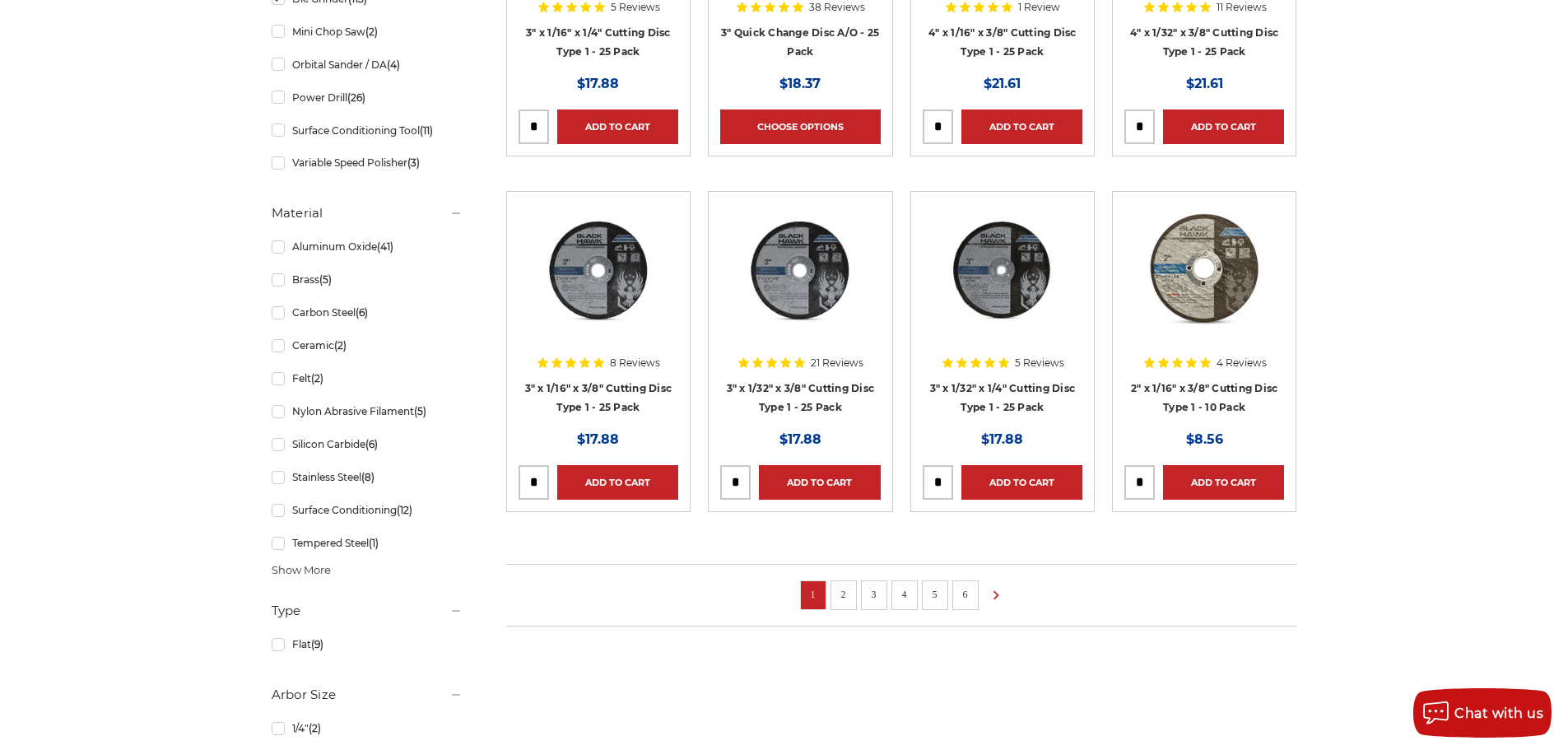
click at [841, 587] on link "2" at bounding box center [843, 594] width 17 height 18
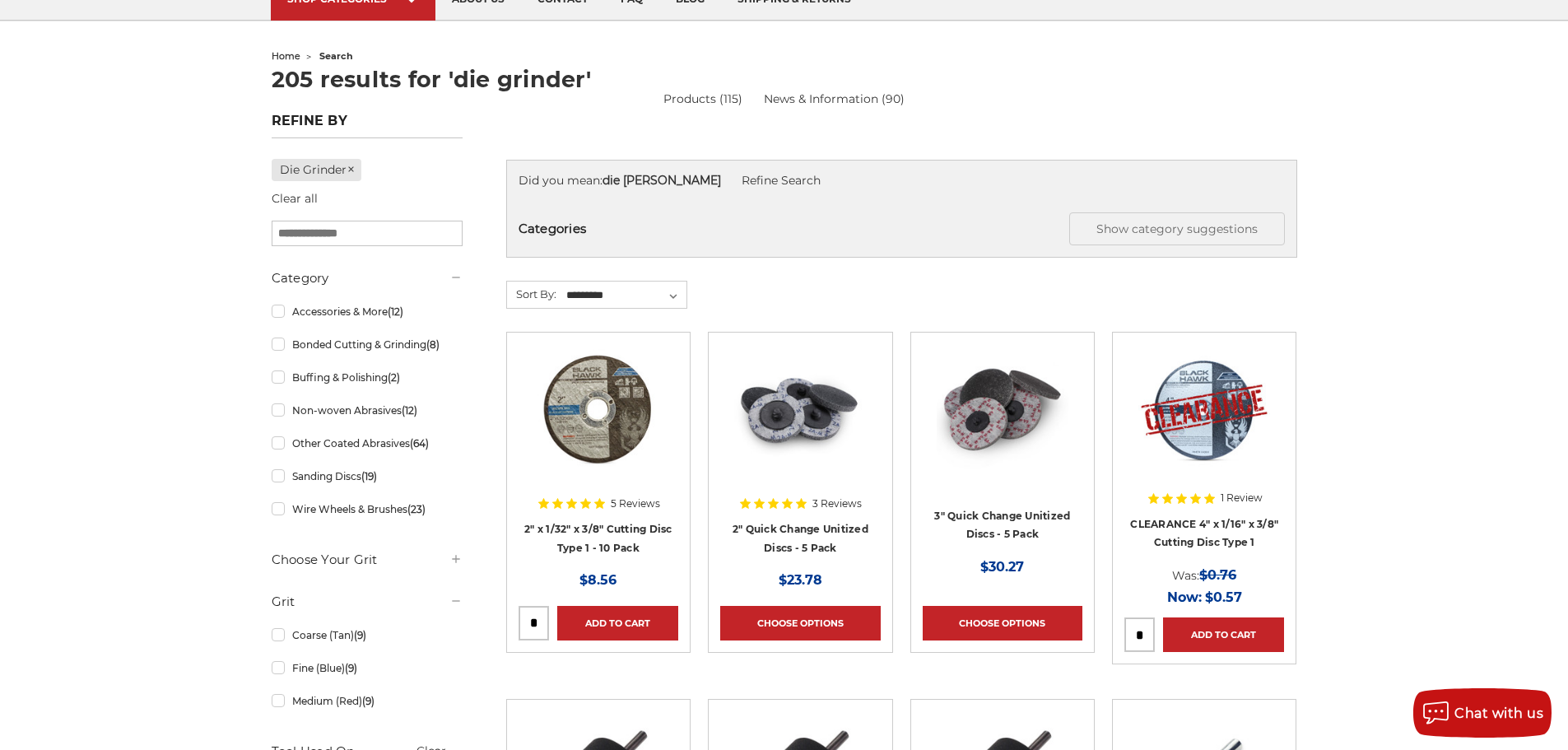
scroll to position [164, 0]
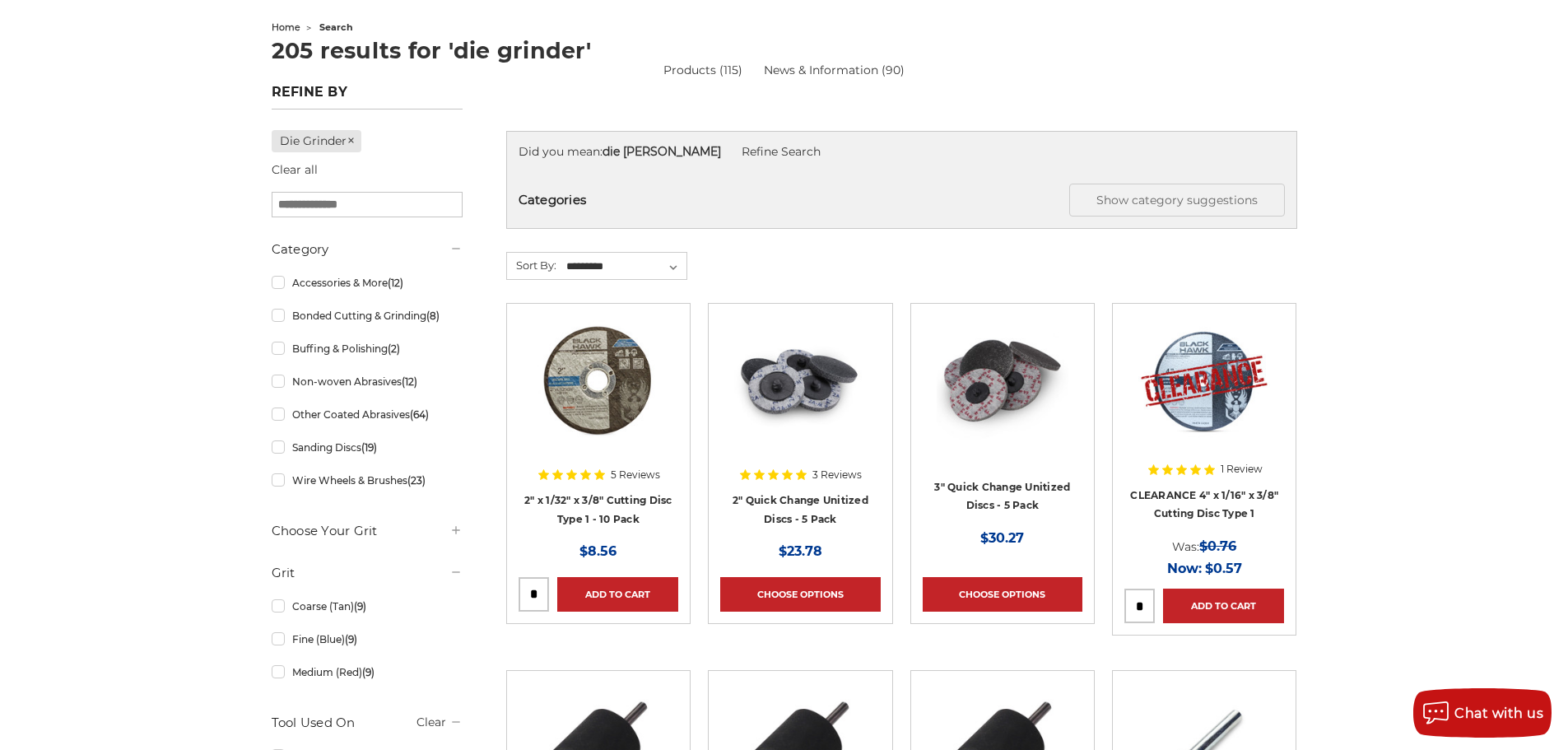
click at [796, 434] on img at bounding box center [800, 380] width 131 height 131
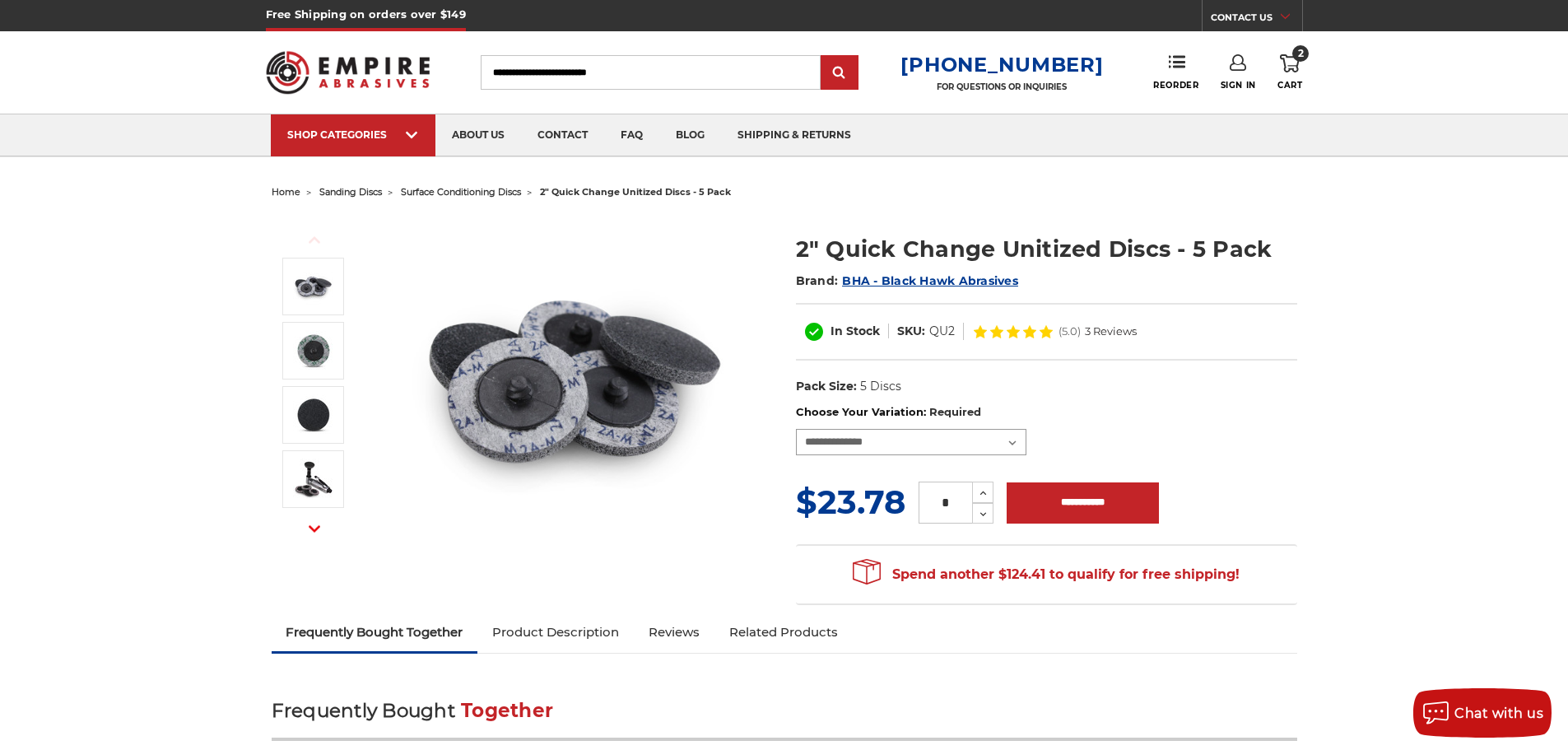
click at [956, 447] on select "**********" at bounding box center [911, 442] width 231 height 26
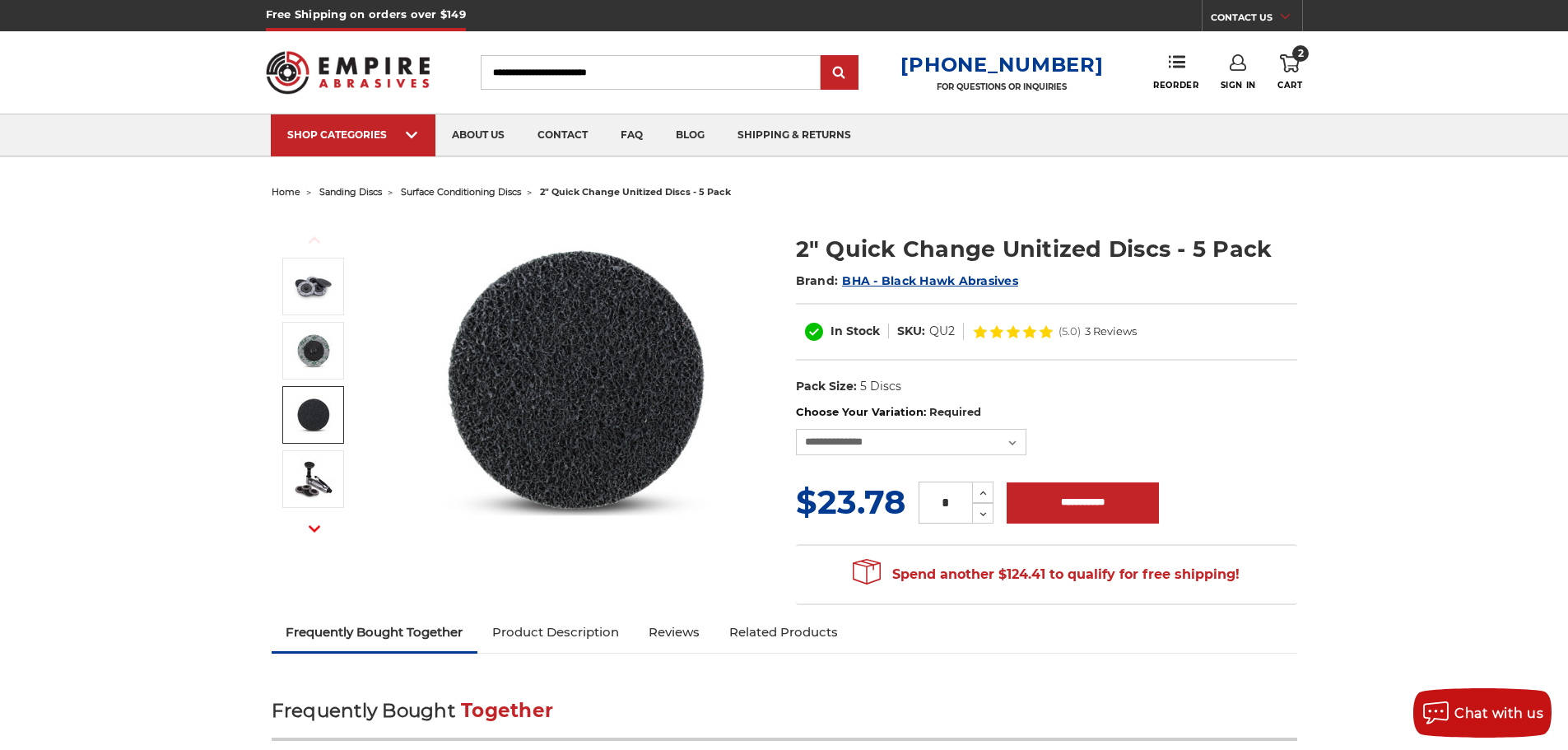
click at [326, 405] on img at bounding box center [313, 414] width 41 height 41
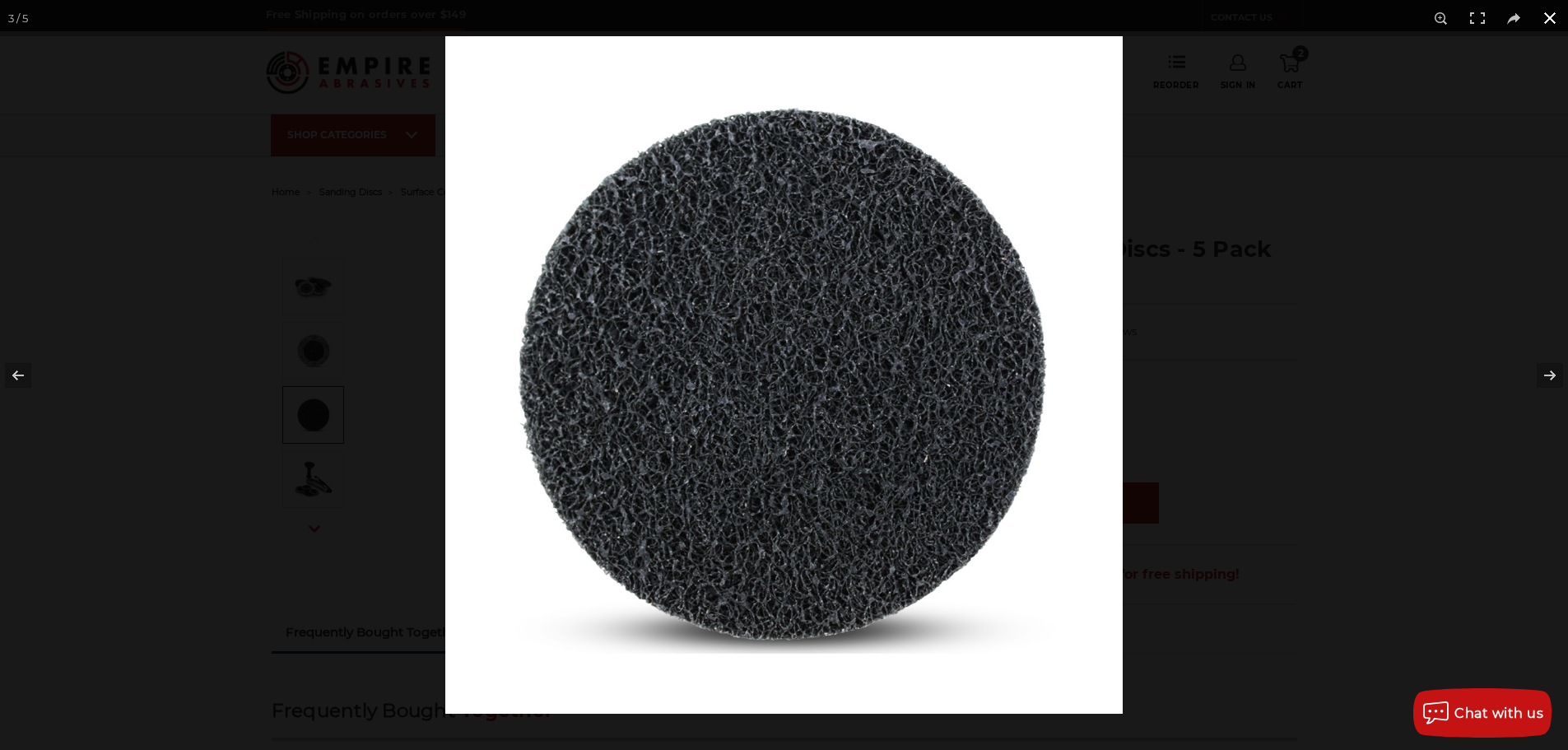
click at [1347, 99] on div at bounding box center [1230, 412] width 1568 height 750
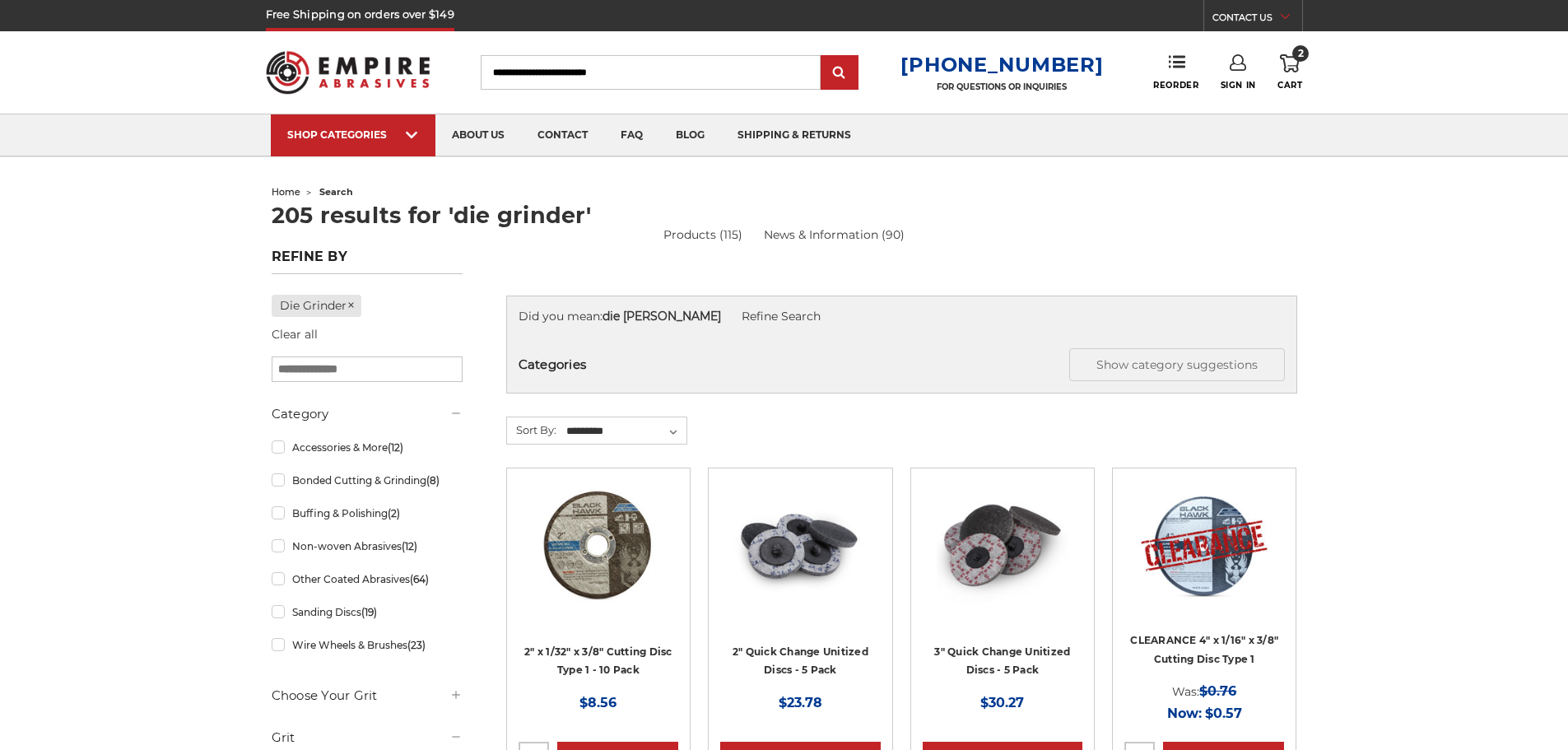
scroll to position [576, 0]
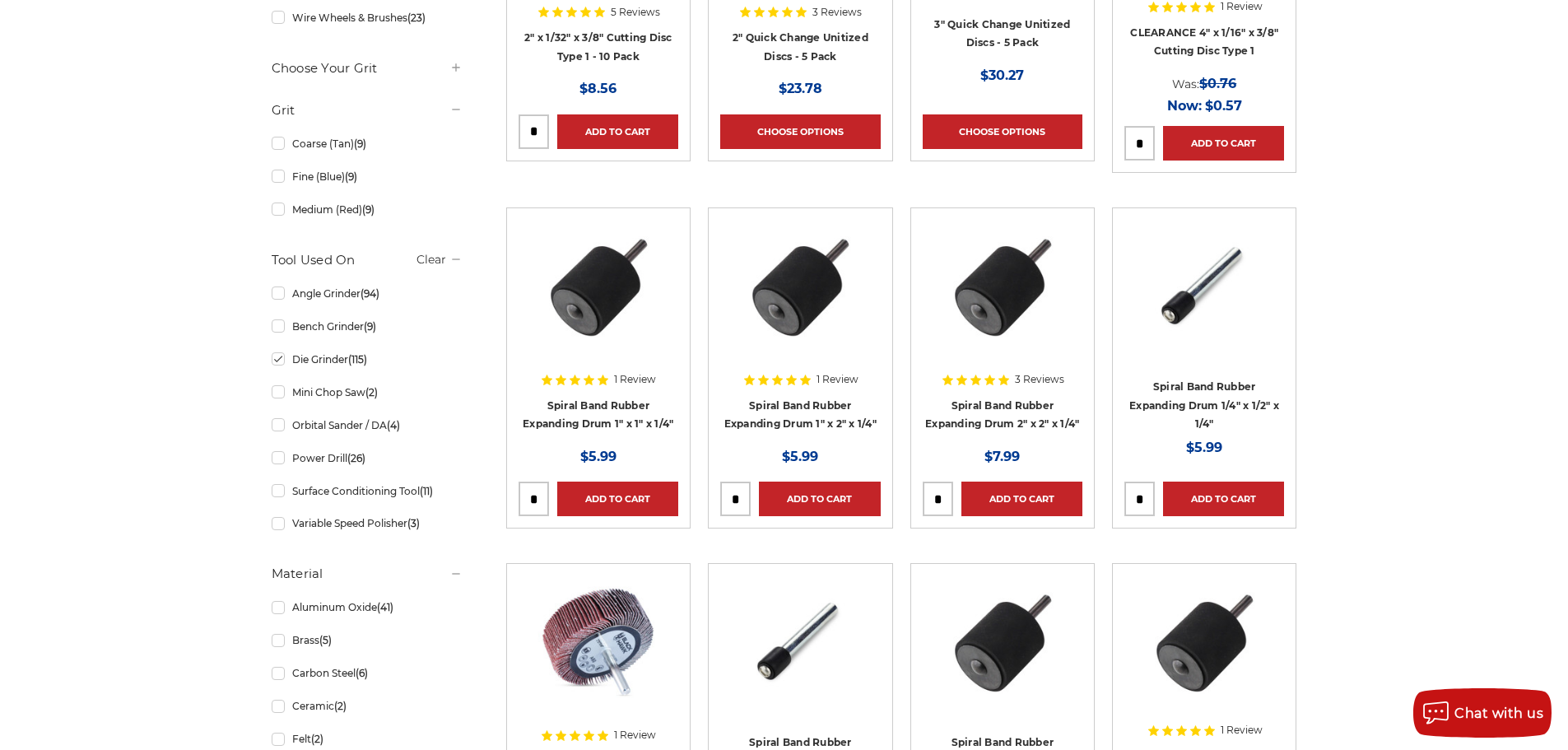
scroll to position [1070, 0]
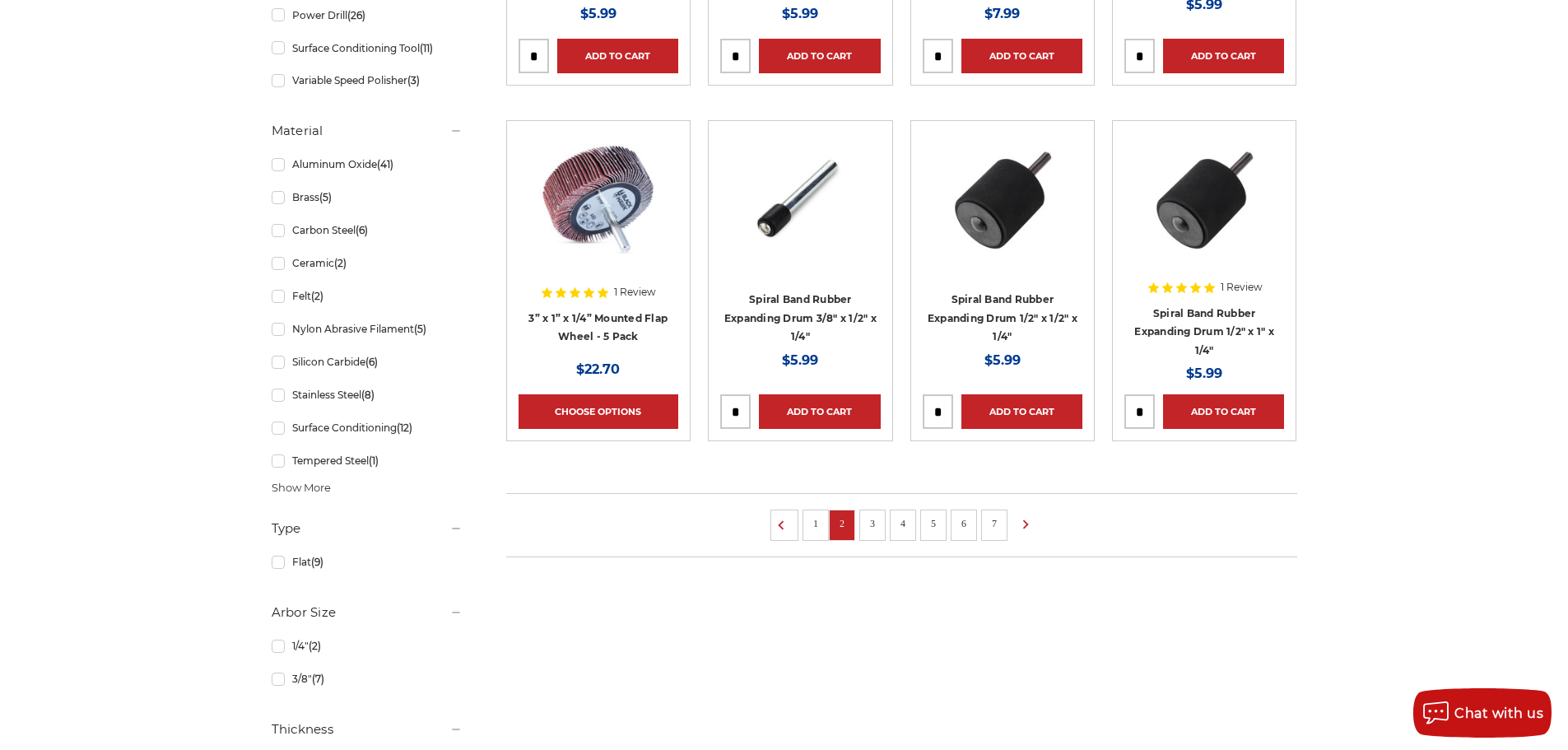
click at [876, 526] on link "3" at bounding box center [872, 523] width 17 height 18
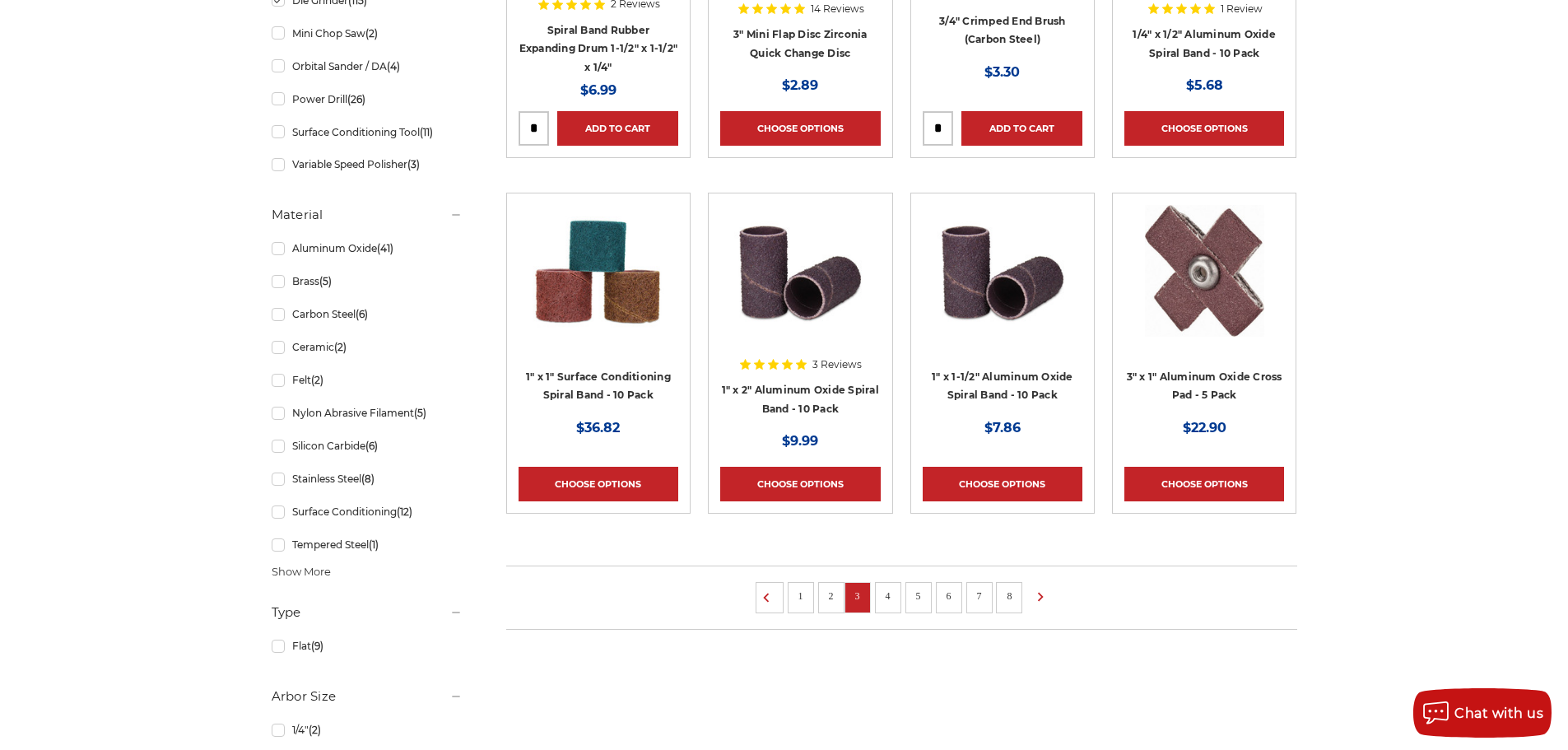
scroll to position [1235, 0]
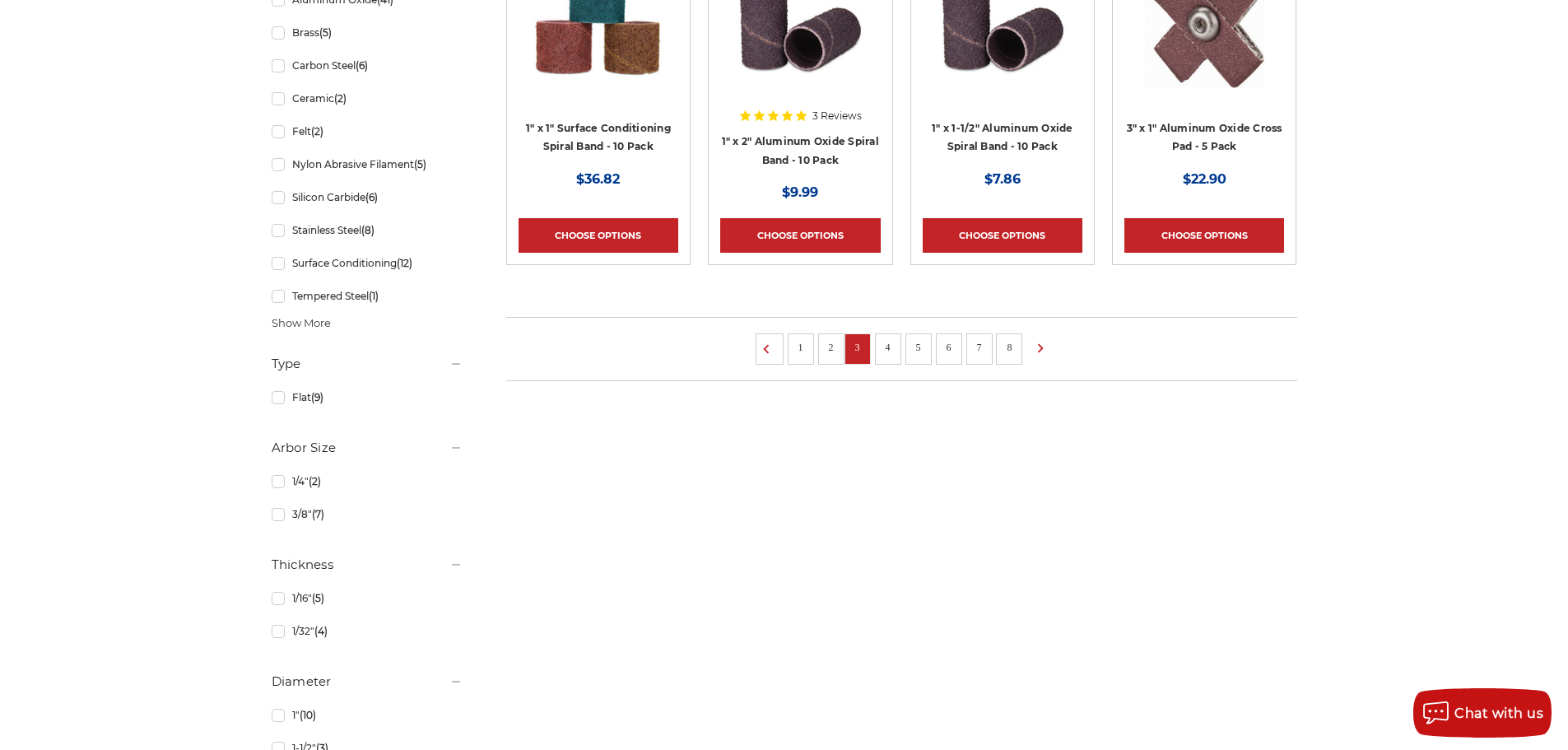
click at [884, 355] on li "4" at bounding box center [888, 349] width 26 height 31
click at [888, 350] on link "4" at bounding box center [888, 347] width 17 height 18
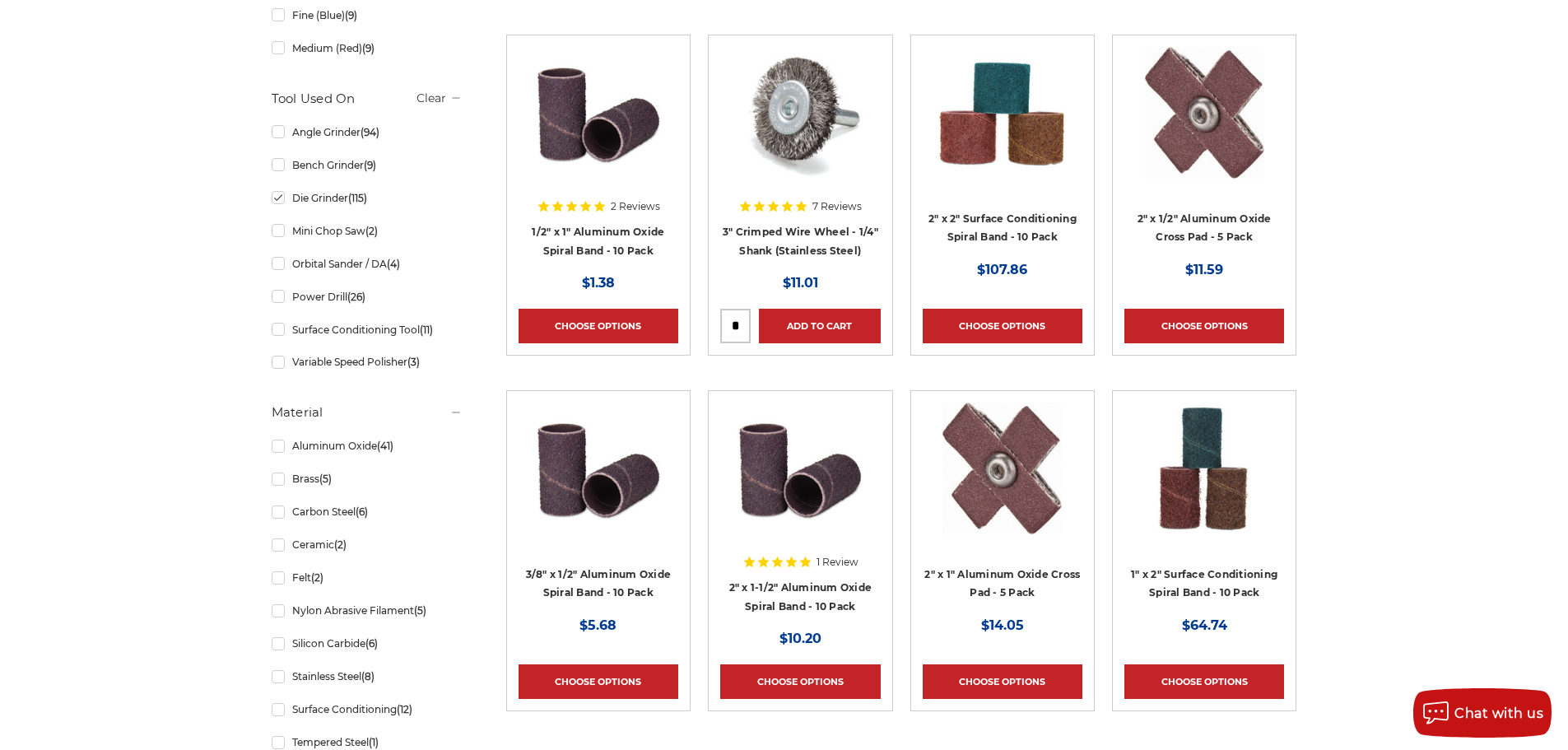
scroll to position [823, 0]
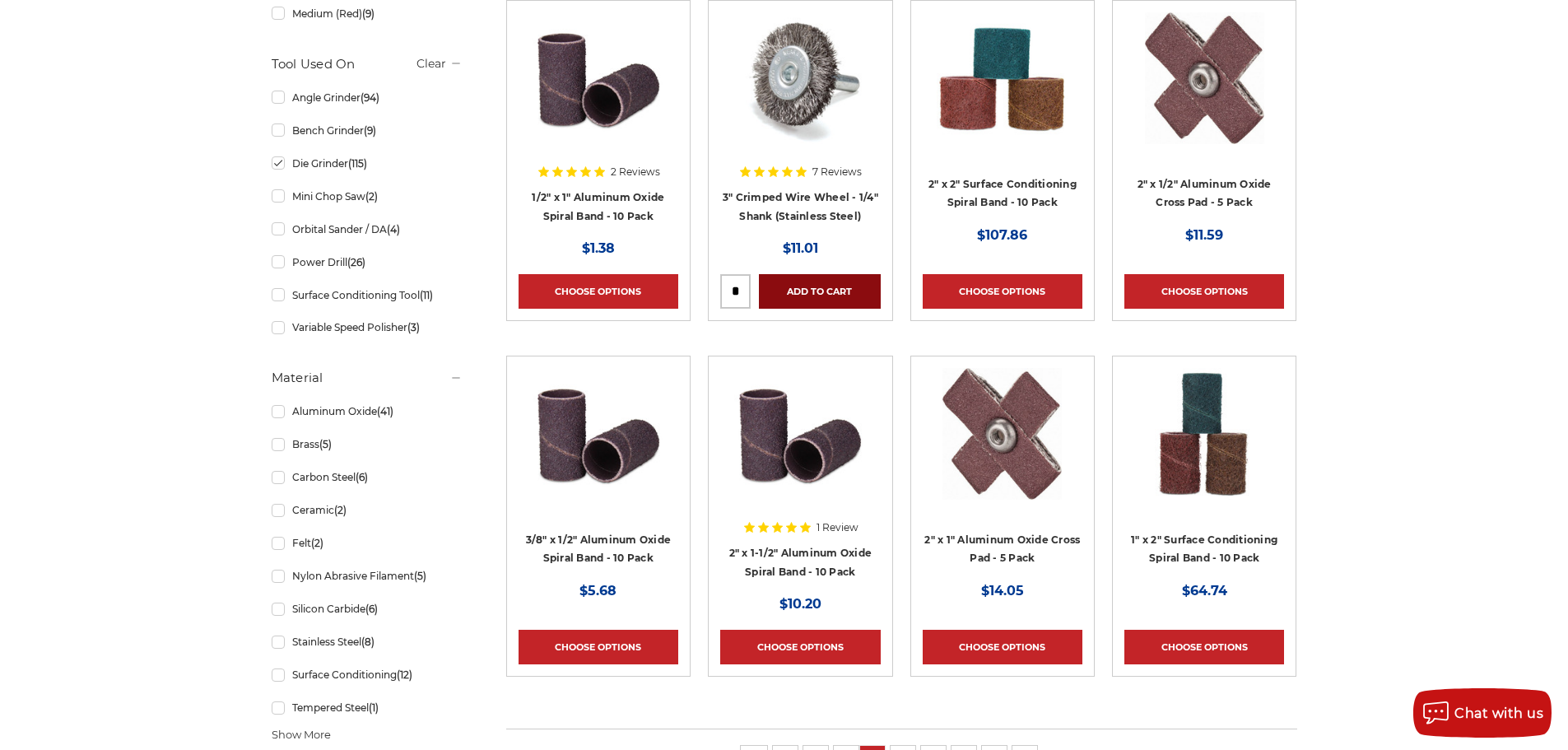
click at [801, 295] on link "Add to Cart" at bounding box center [819, 291] width 121 height 35
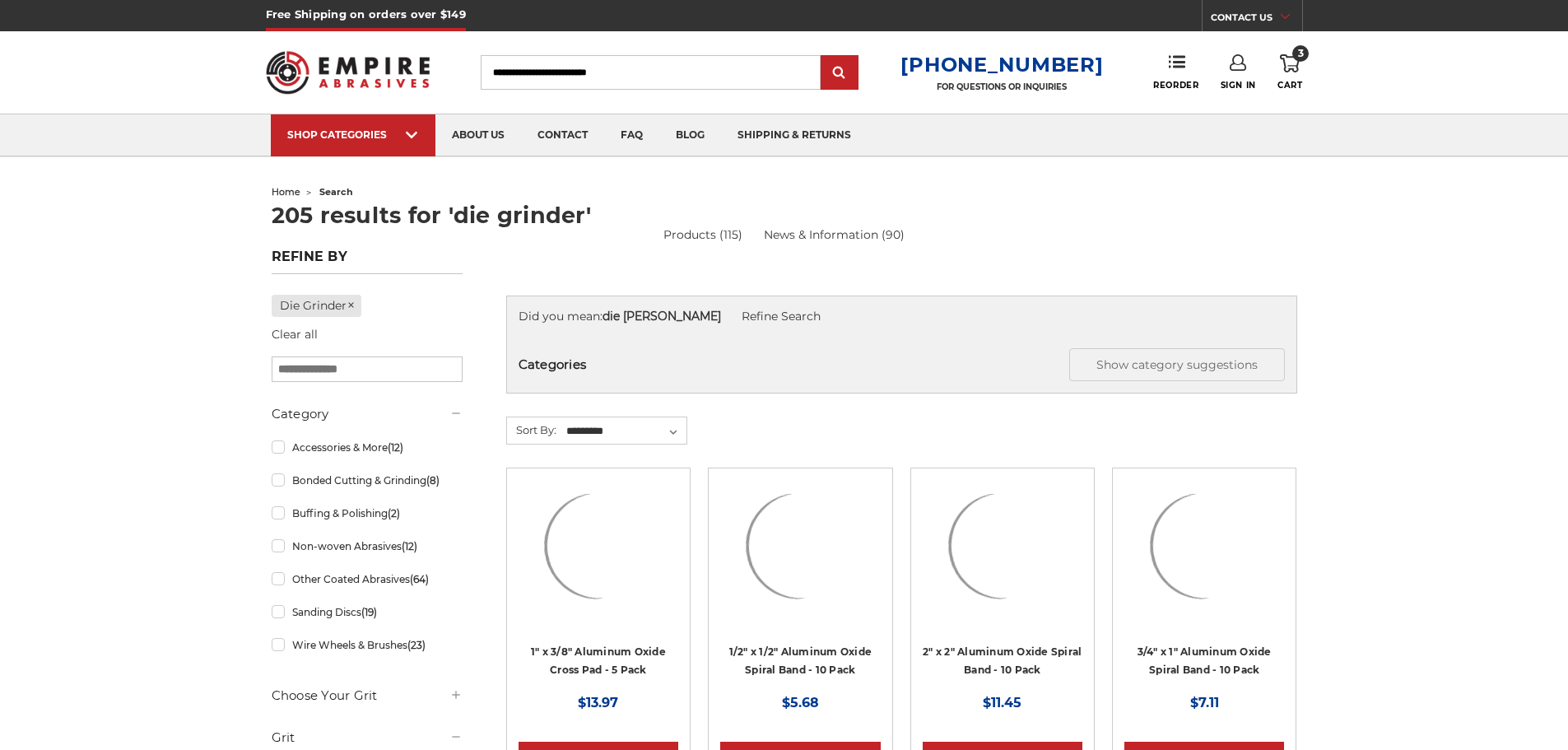
scroll to position [823, 0]
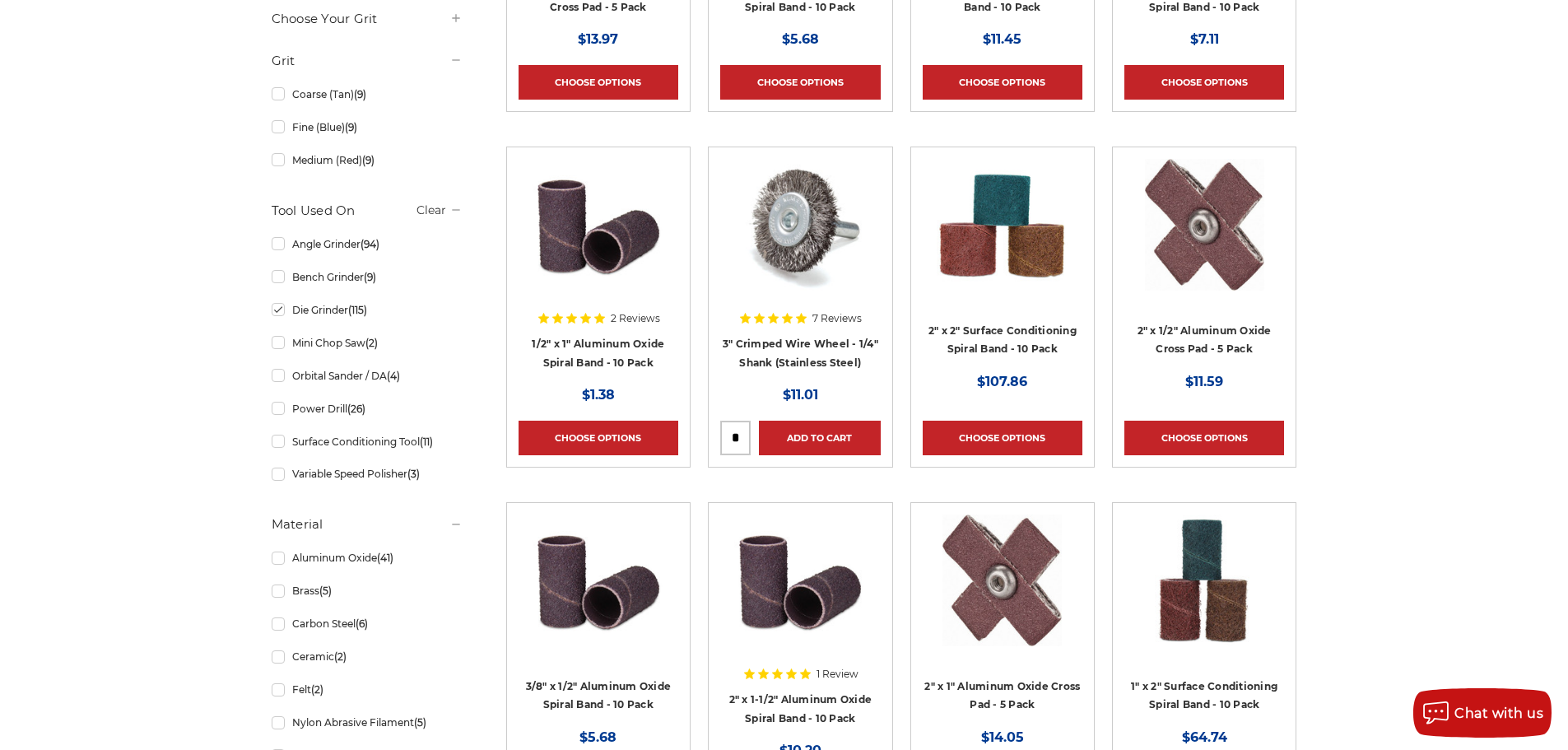
scroll to position [906, 0]
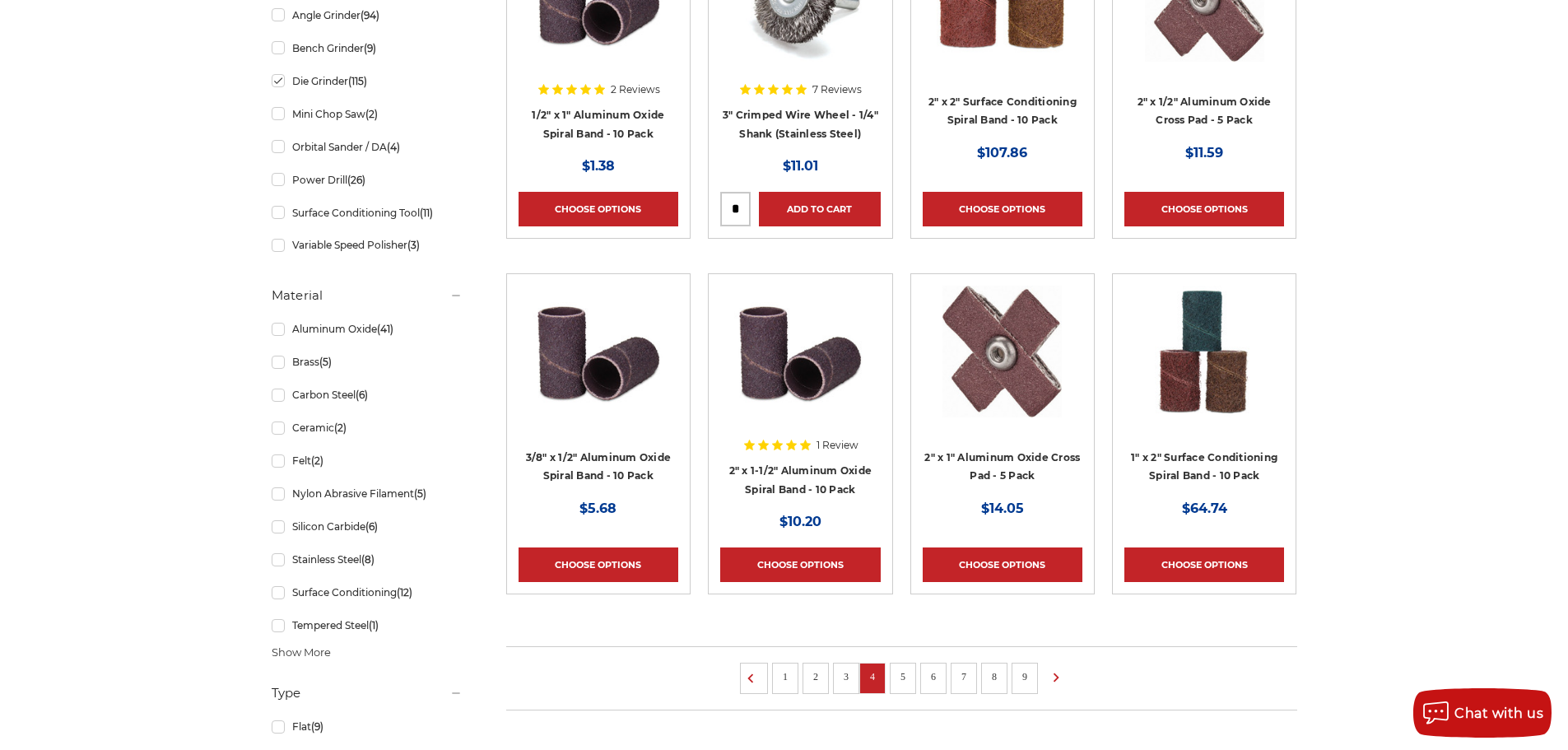
click at [905, 684] on li "5" at bounding box center [903, 679] width 26 height 31
click at [903, 684] on li "5" at bounding box center [903, 679] width 26 height 31
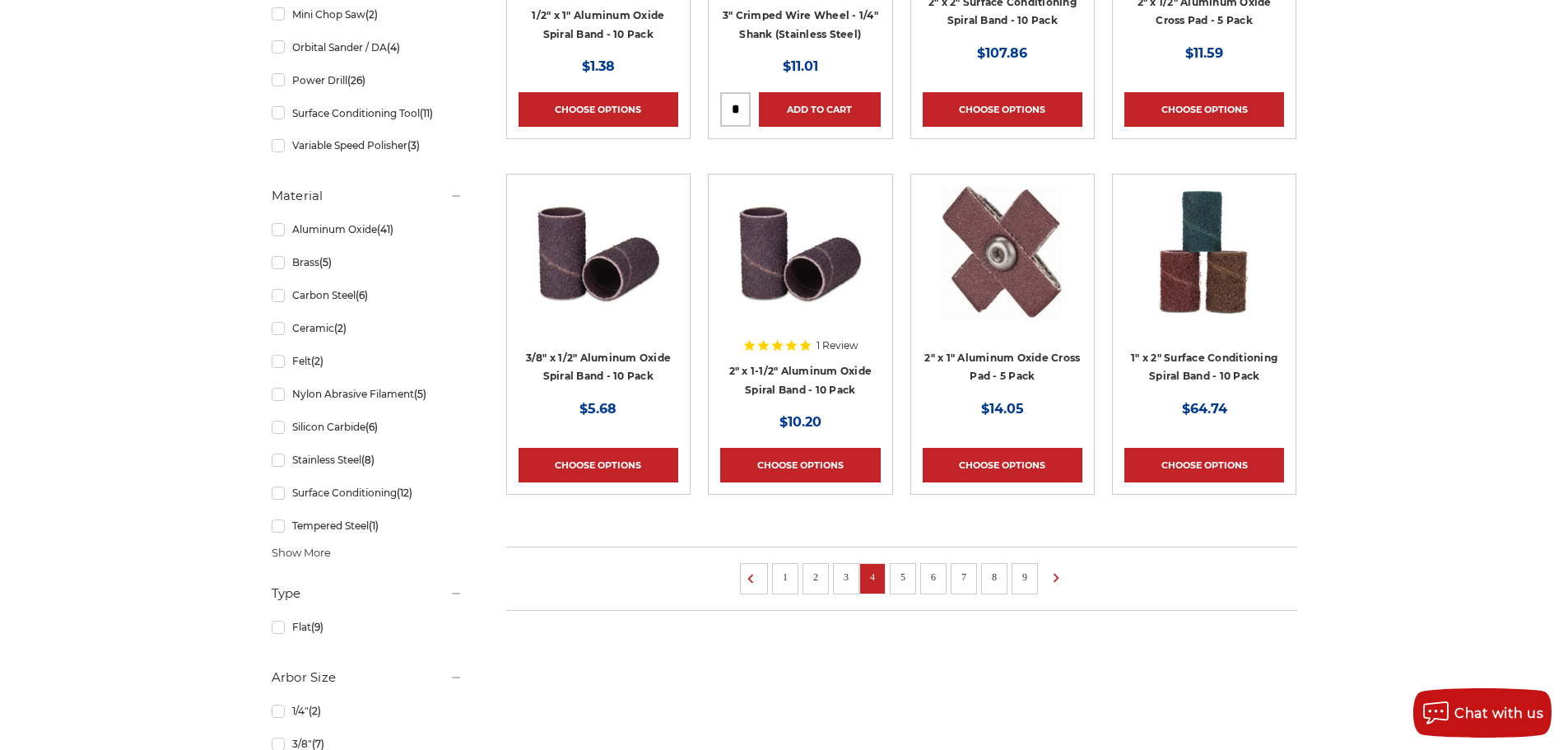
scroll to position [1152, 0]
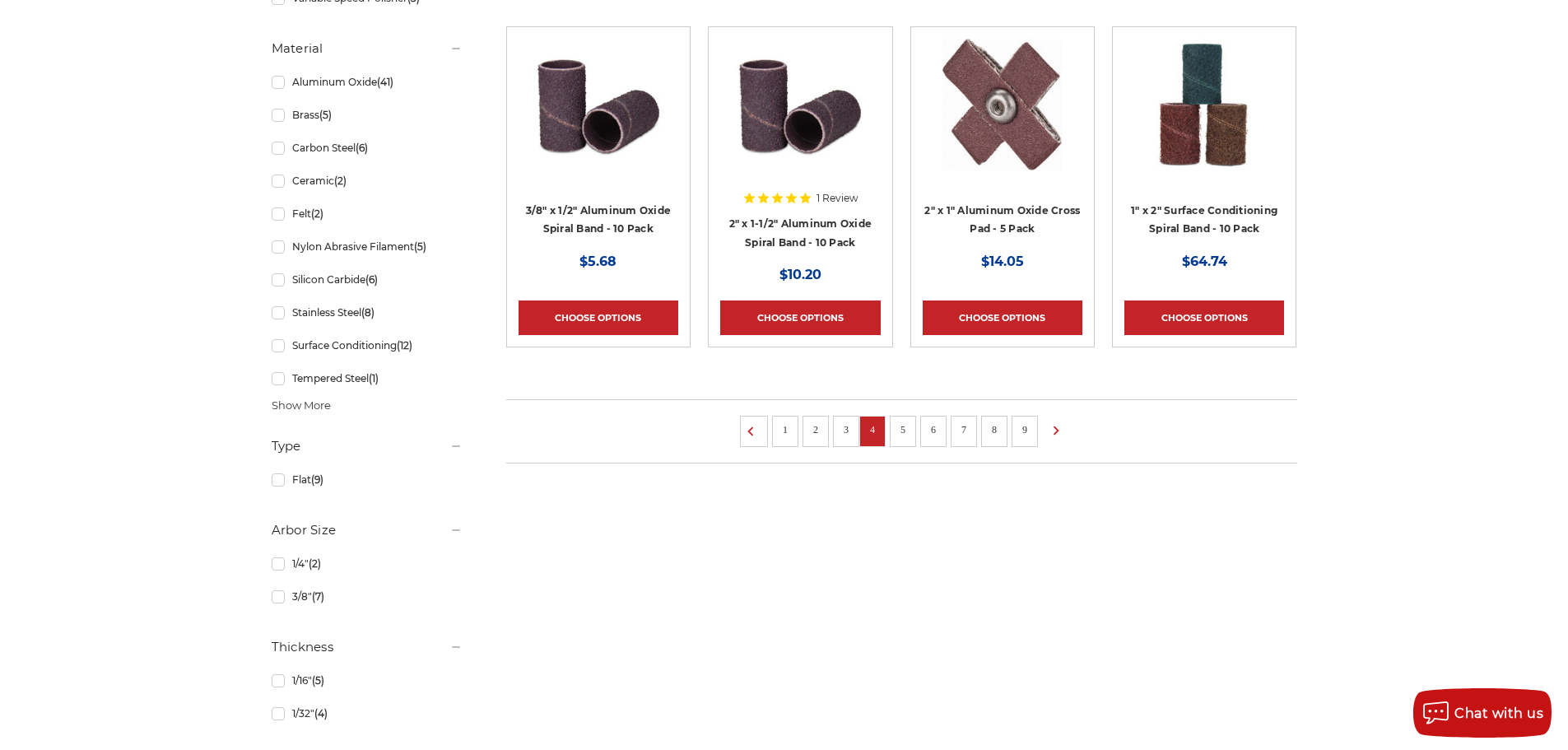
click at [896, 434] on link "5" at bounding box center [902, 429] width 17 height 18
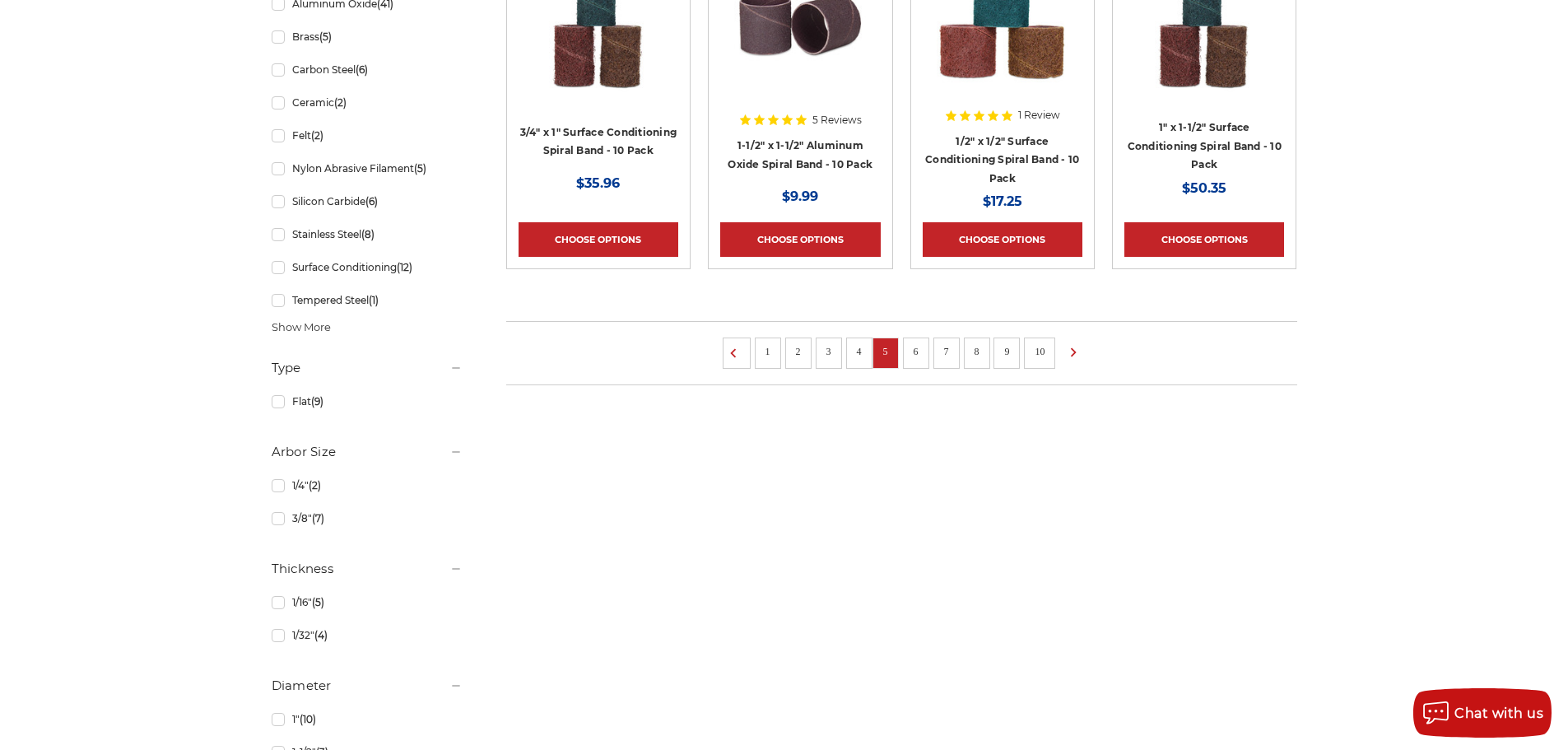
scroll to position [1235, 0]
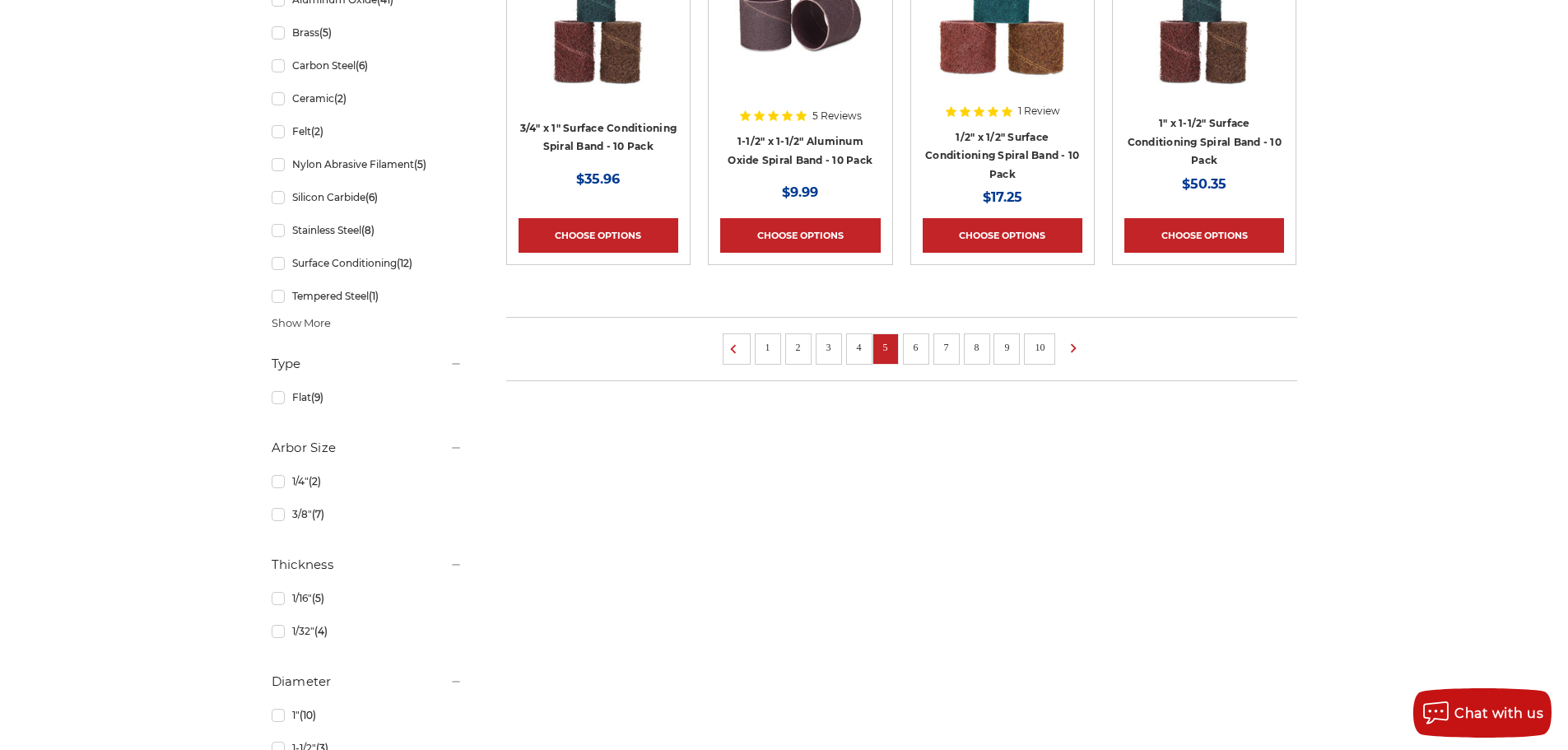
click at [901, 354] on ul "1 2 3 4 5 6 7 8 9 10" at bounding box center [901, 349] width 791 height 64
click at [909, 353] on link "6" at bounding box center [915, 347] width 17 height 18
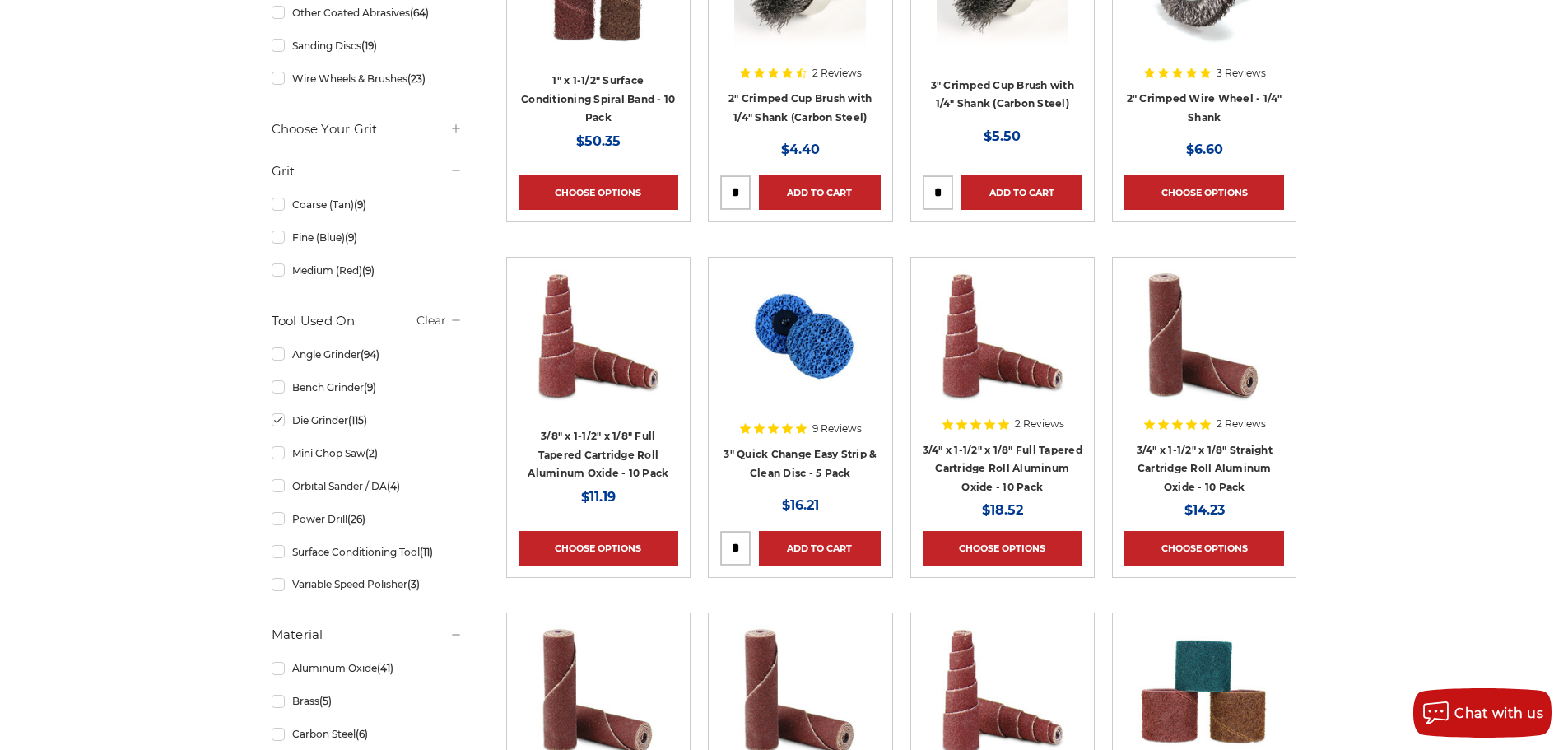
scroll to position [659, 0]
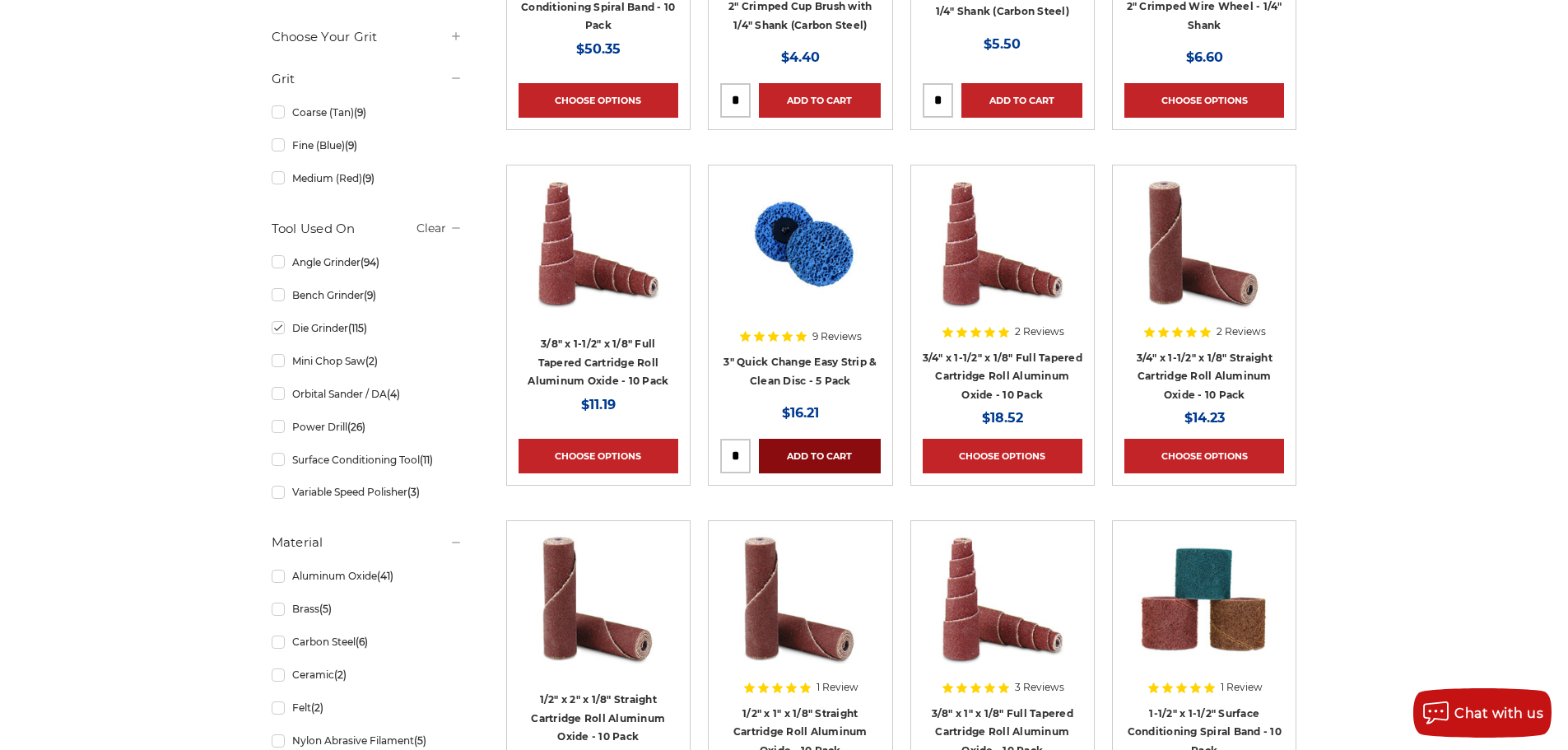
click at [806, 457] on link "Add to Cart" at bounding box center [819, 456] width 121 height 35
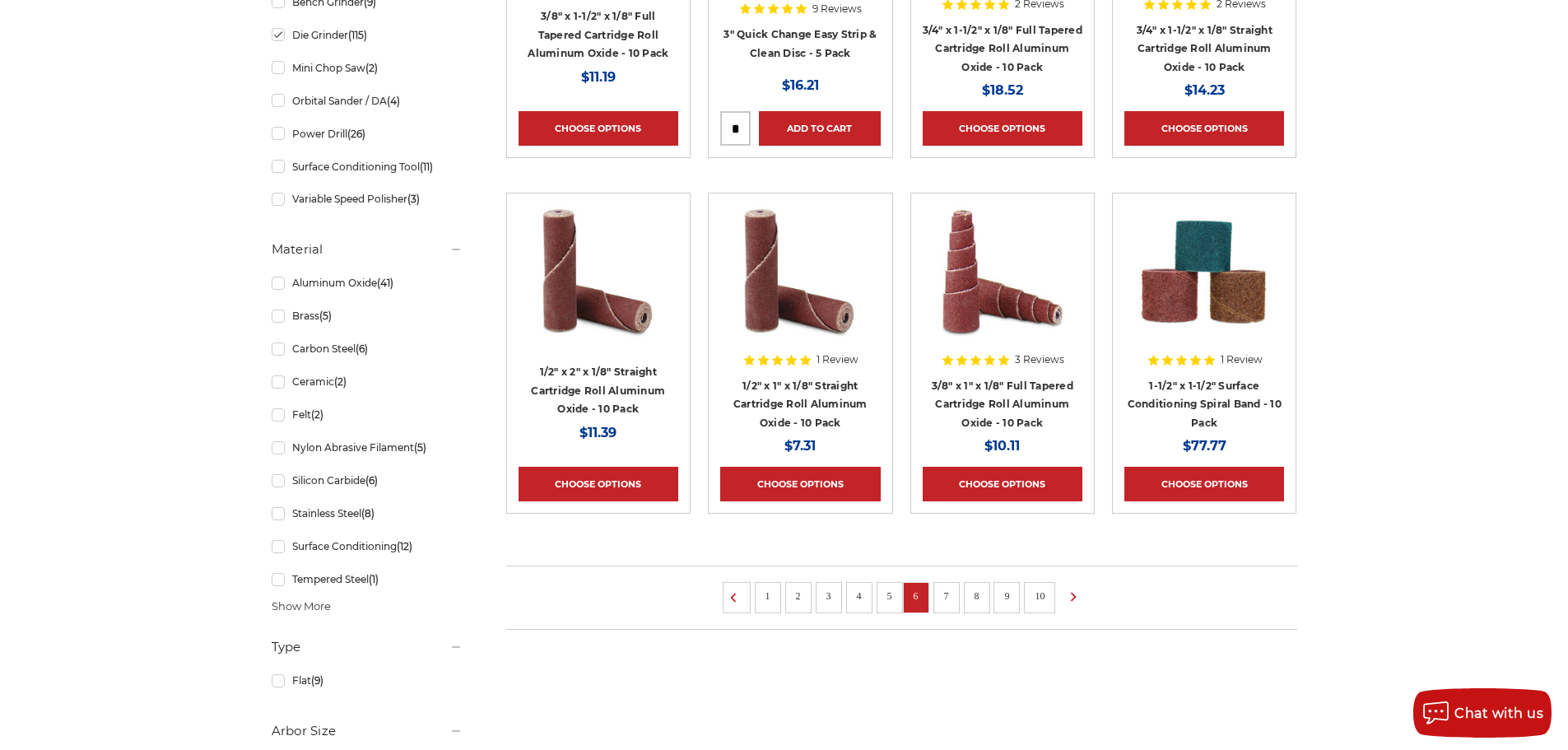
scroll to position [988, 0]
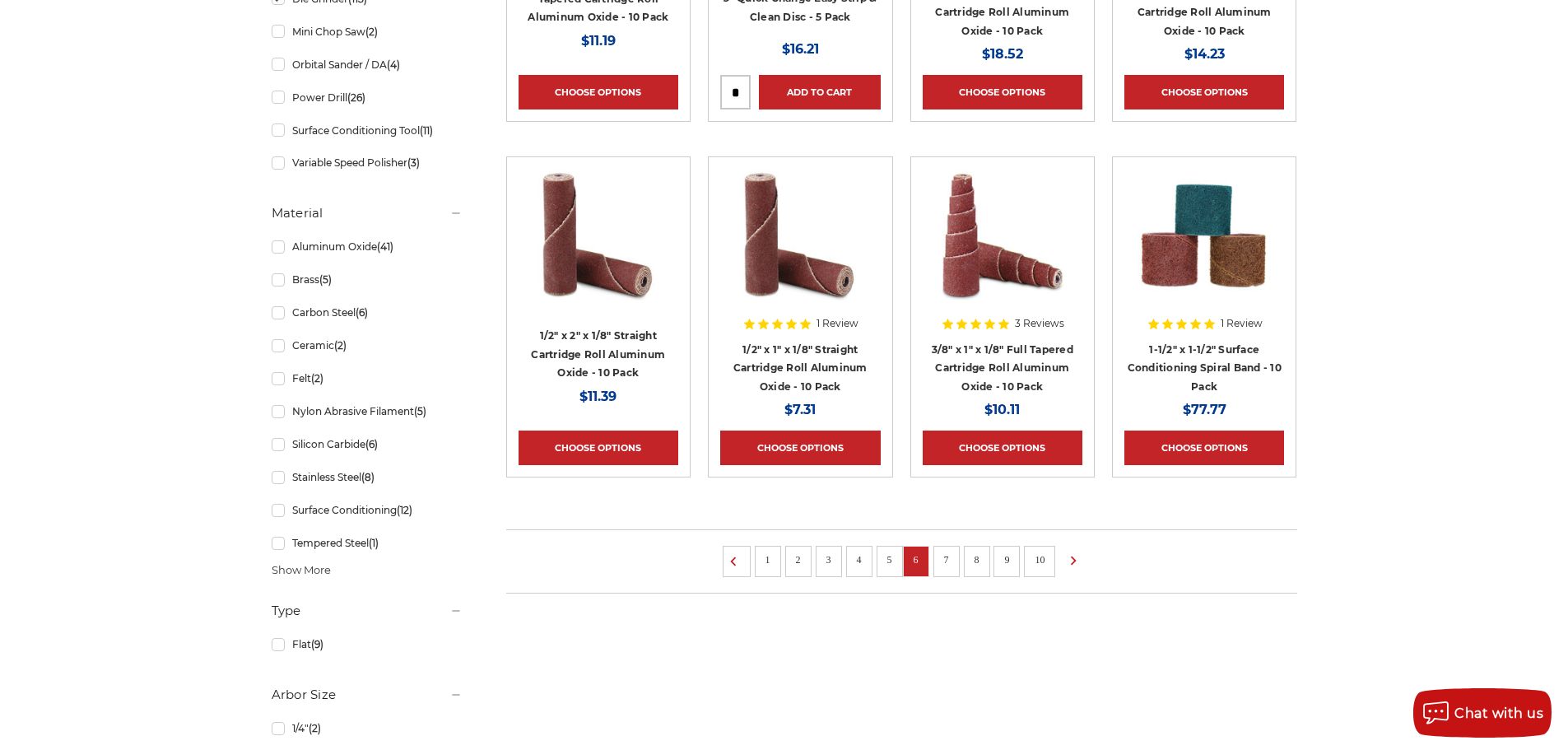
click at [939, 569] on li "7" at bounding box center [947, 561] width 26 height 31
click at [945, 556] on link "7" at bounding box center [946, 559] width 17 height 18
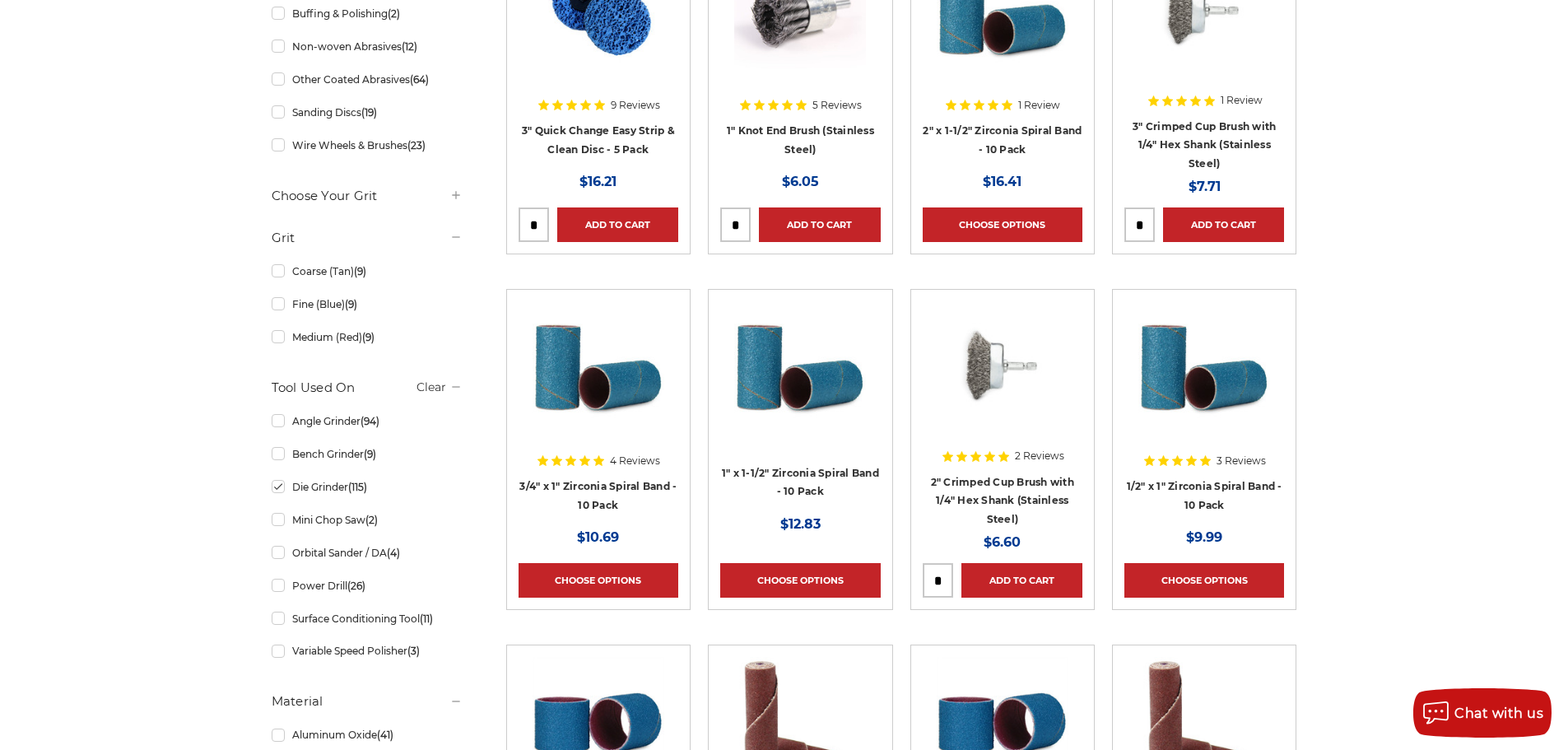
scroll to position [988, 0]
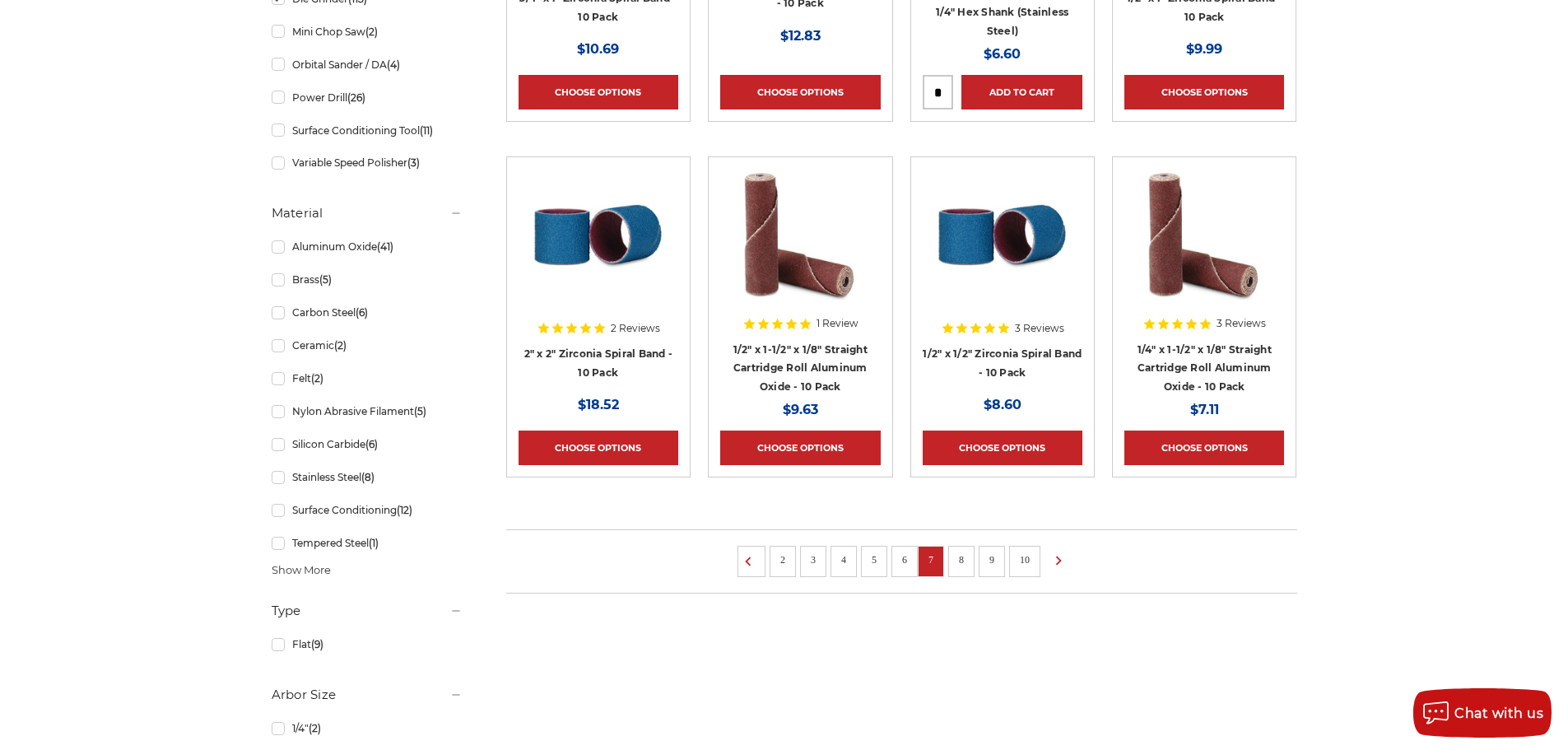
click at [955, 563] on link "8" at bounding box center [962, 559] width 17 height 18
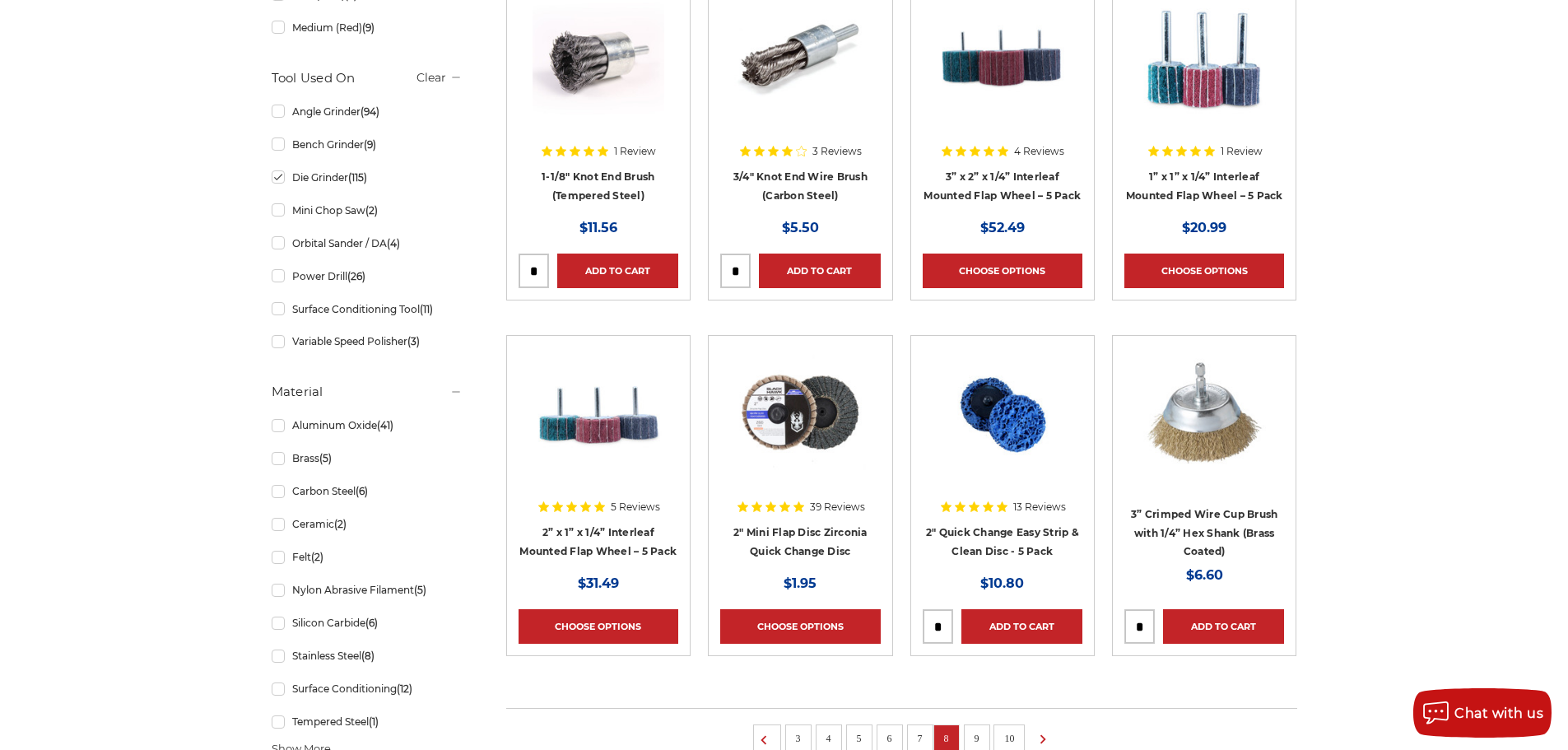
scroll to position [823, 0]
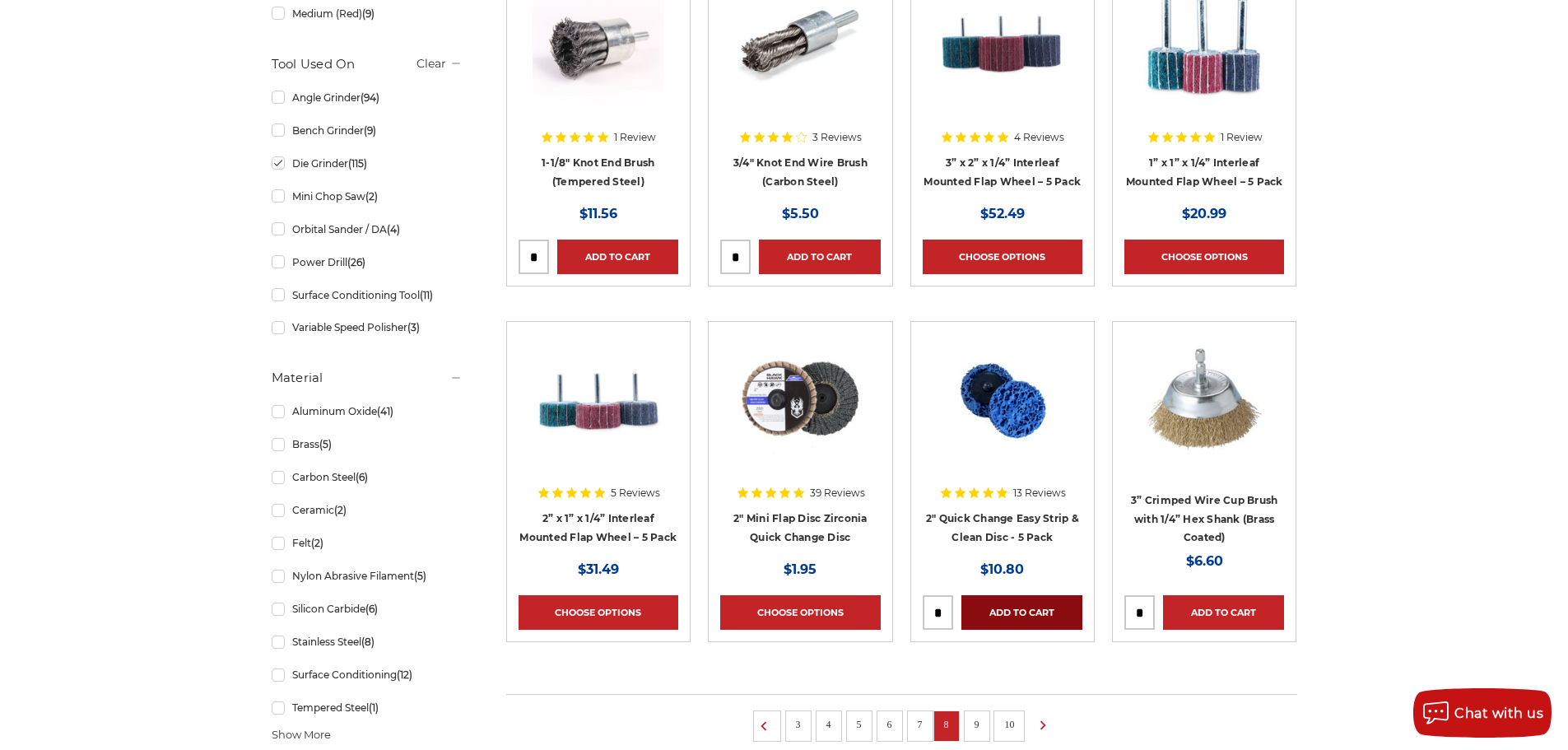
click at [1015, 605] on link "Add to Cart" at bounding box center [1022, 613] width 121 height 35
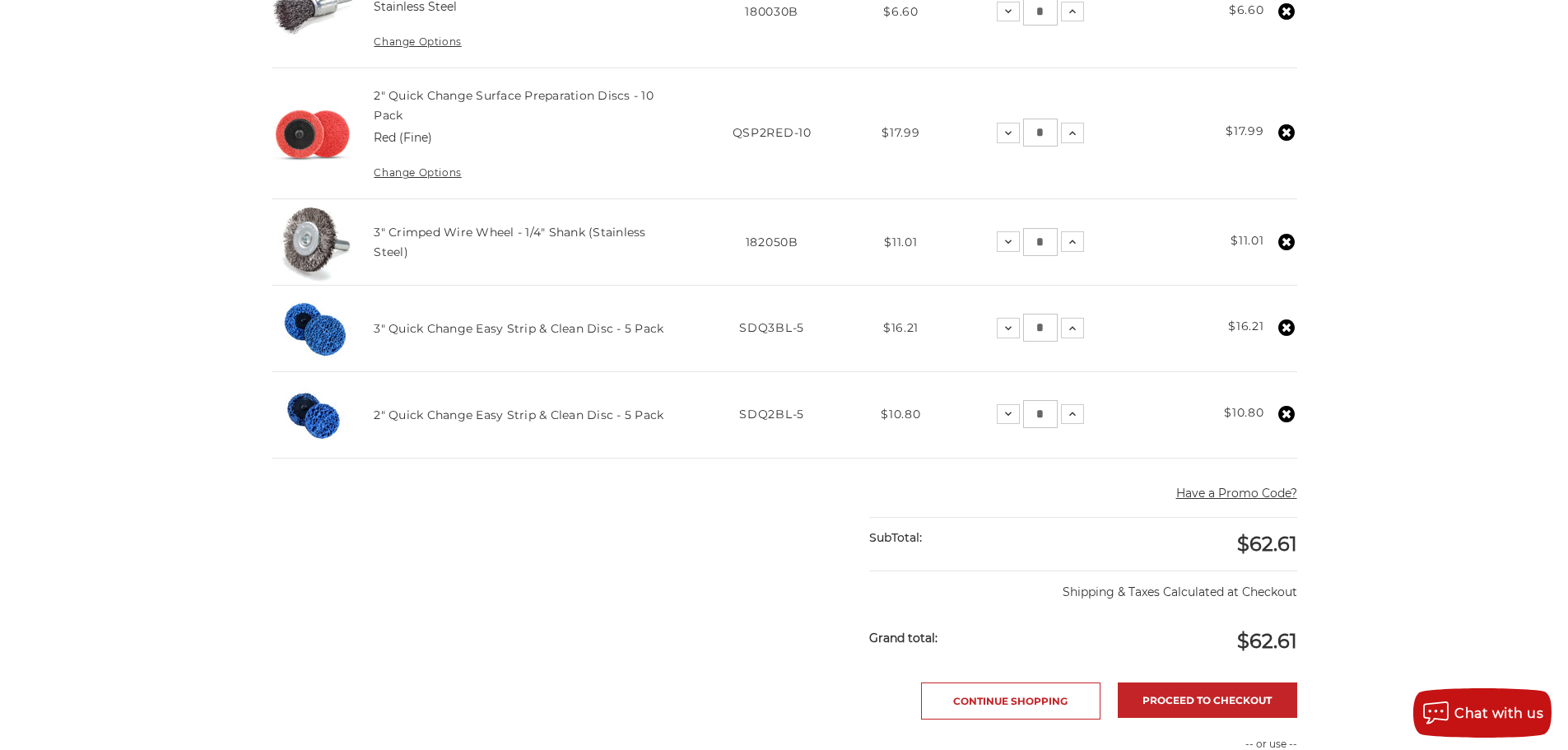
scroll to position [494, 0]
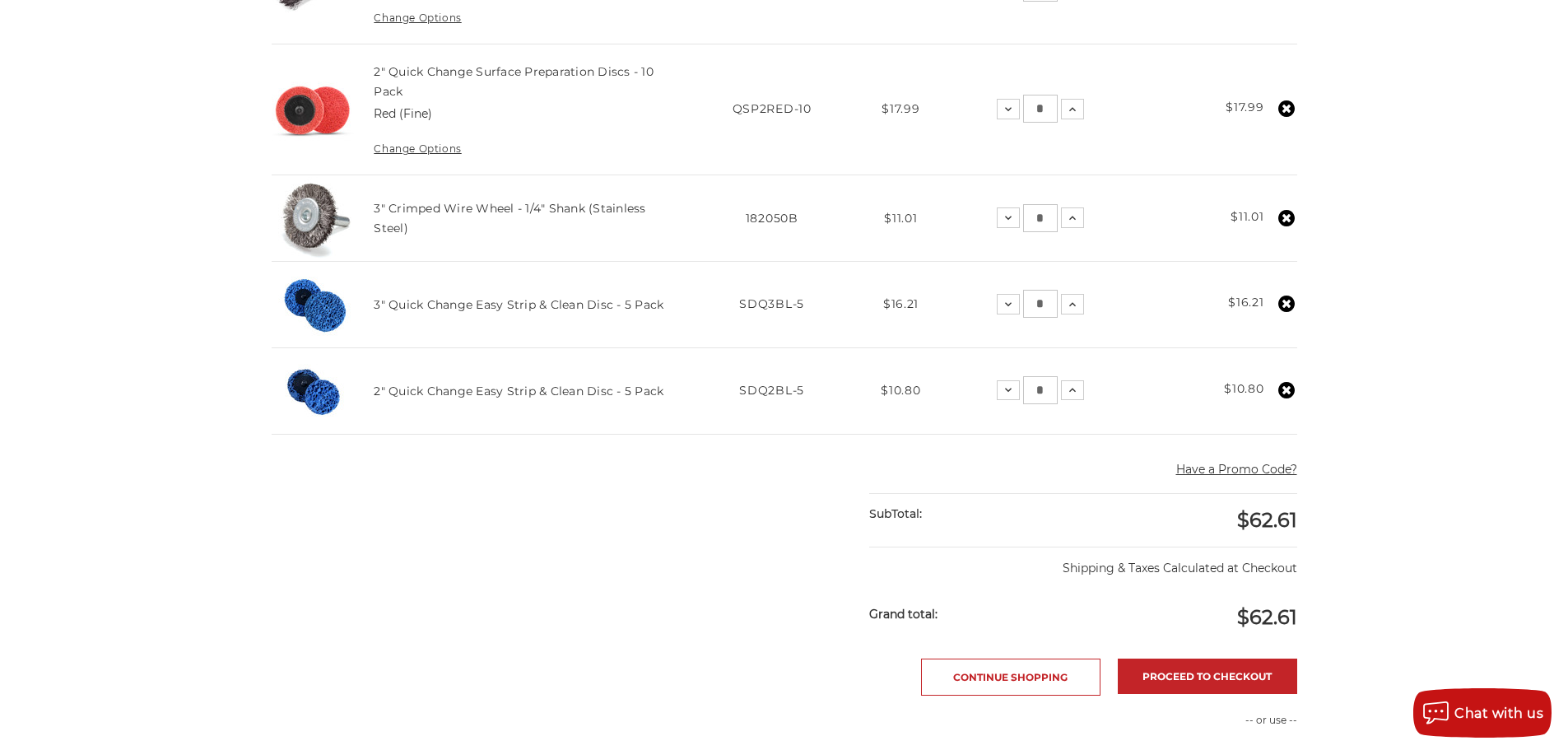
click at [1287, 299] on use at bounding box center [1286, 304] width 17 height 17
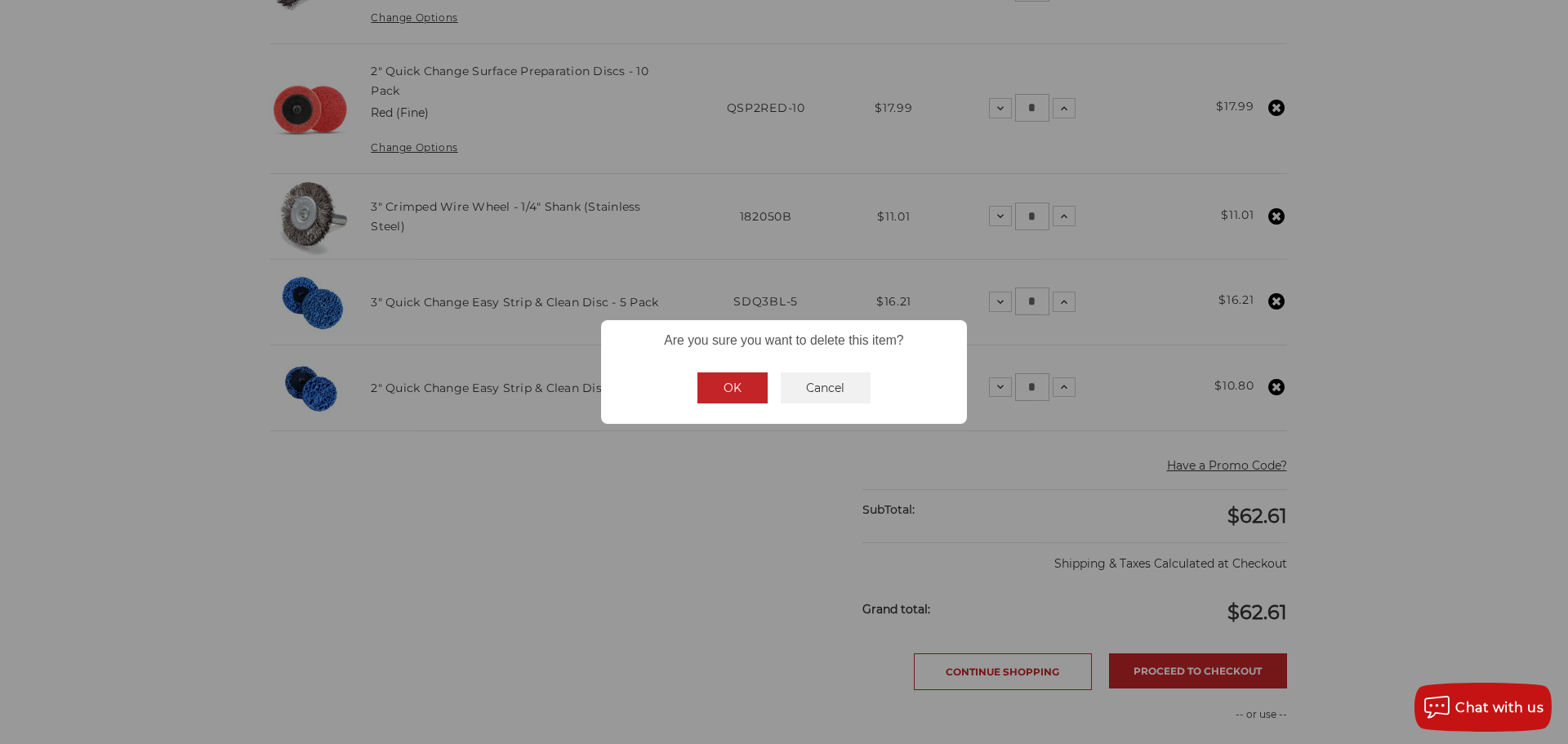
click at [740, 395] on button "OK" at bounding box center [732, 388] width 70 height 31
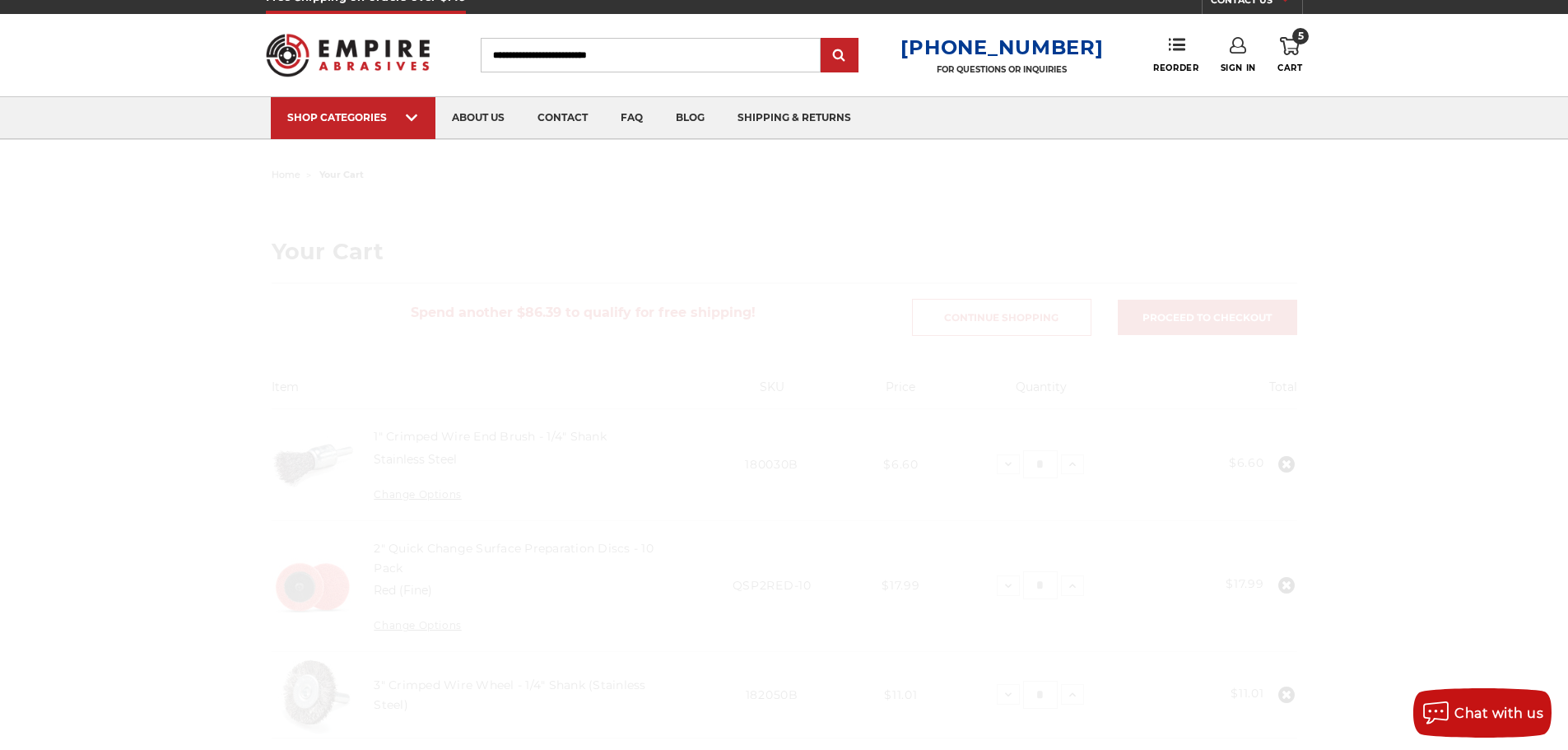
scroll to position [0, 0]
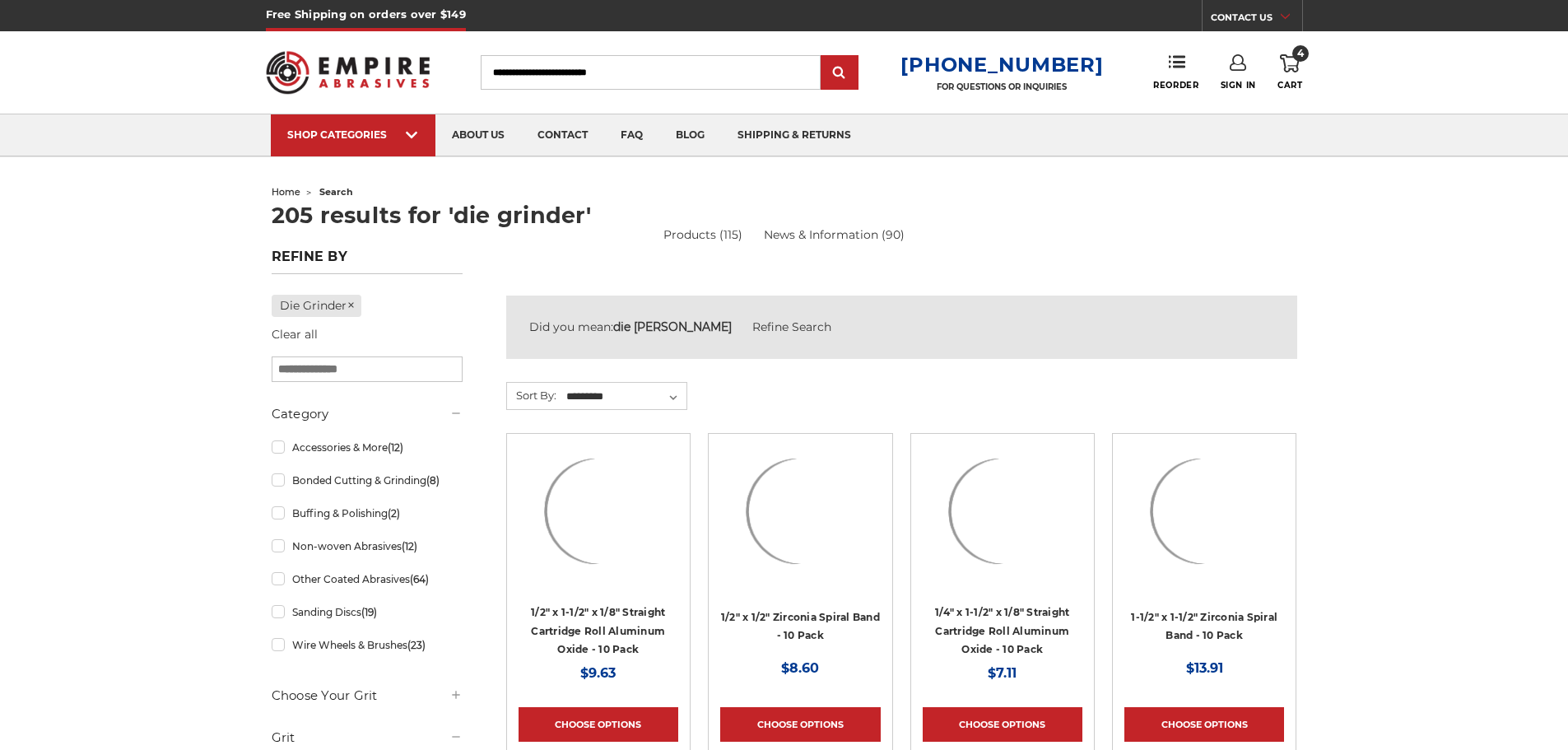
scroll to position [823, 0]
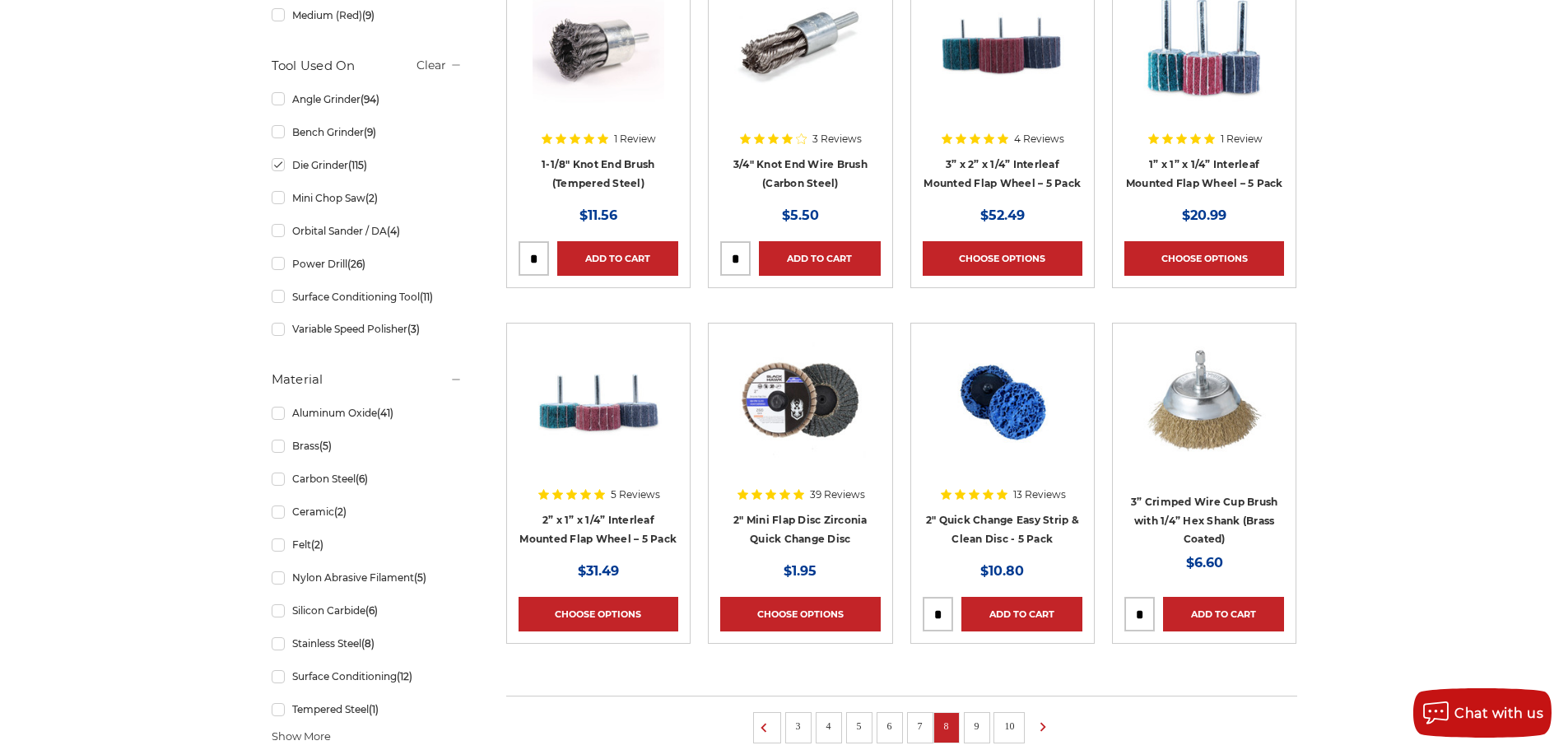
scroll to position [823, 0]
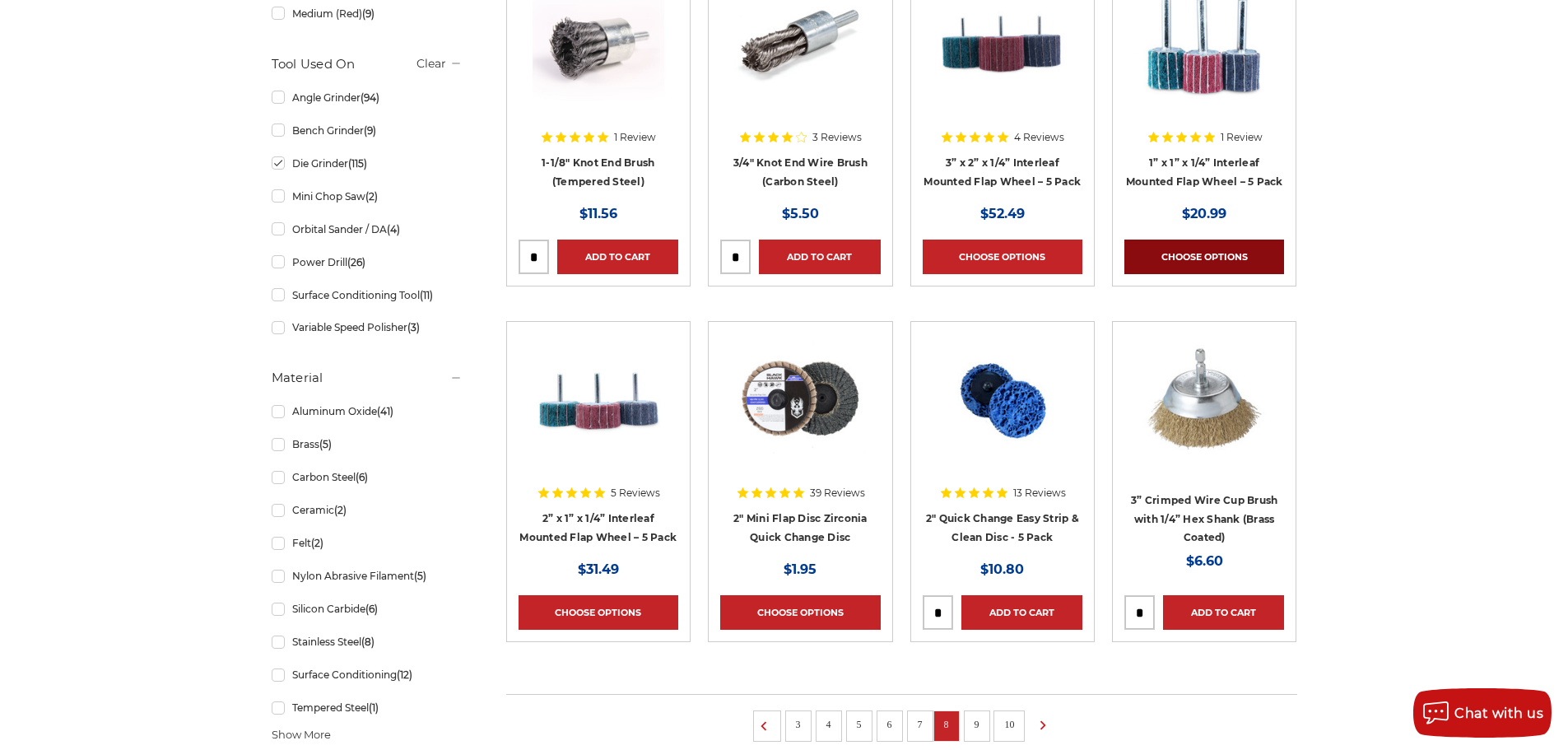
click at [1252, 251] on link "Choose Options" at bounding box center [1204, 257] width 160 height 35
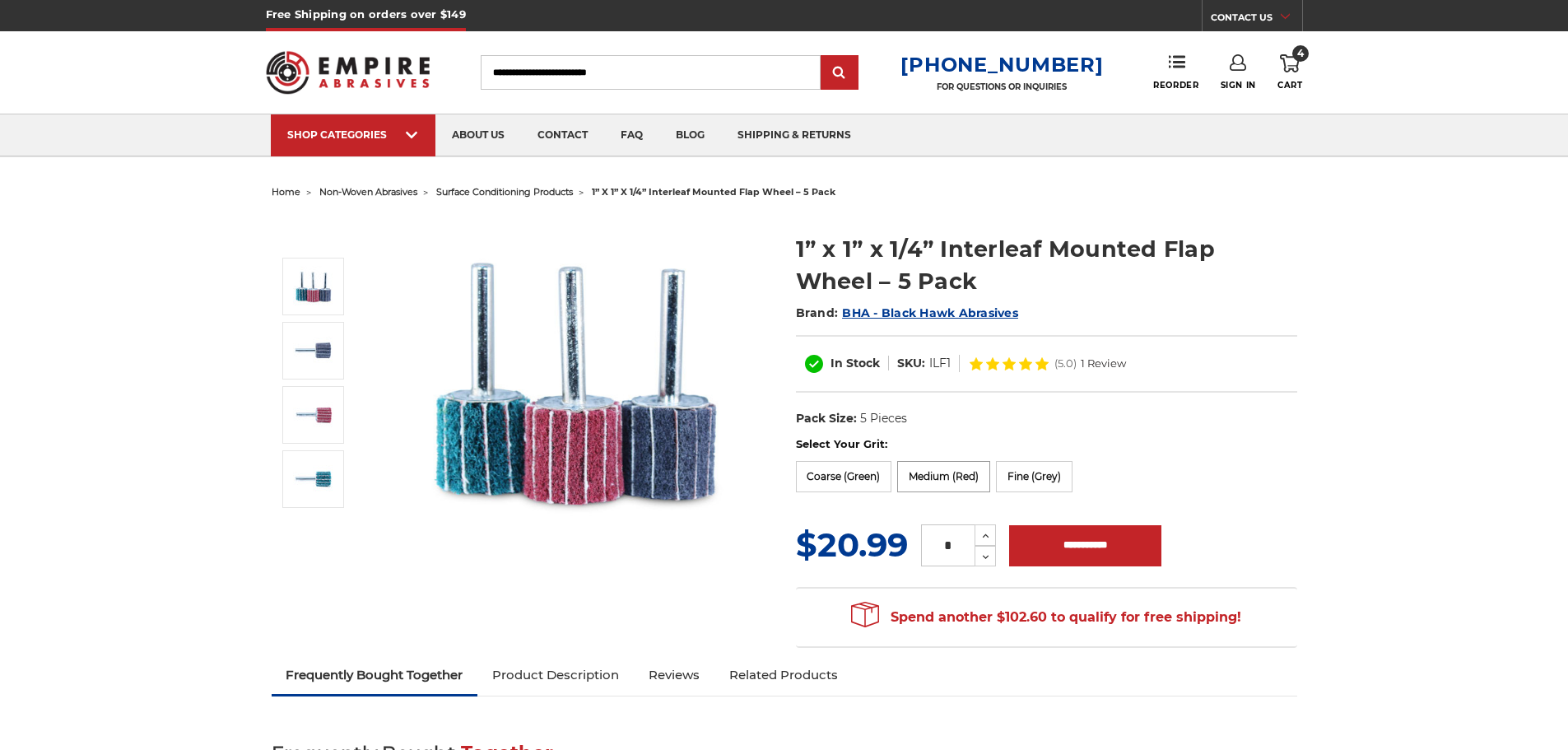
click at [947, 479] on label "Medium (Red)" at bounding box center [943, 477] width 93 height 31
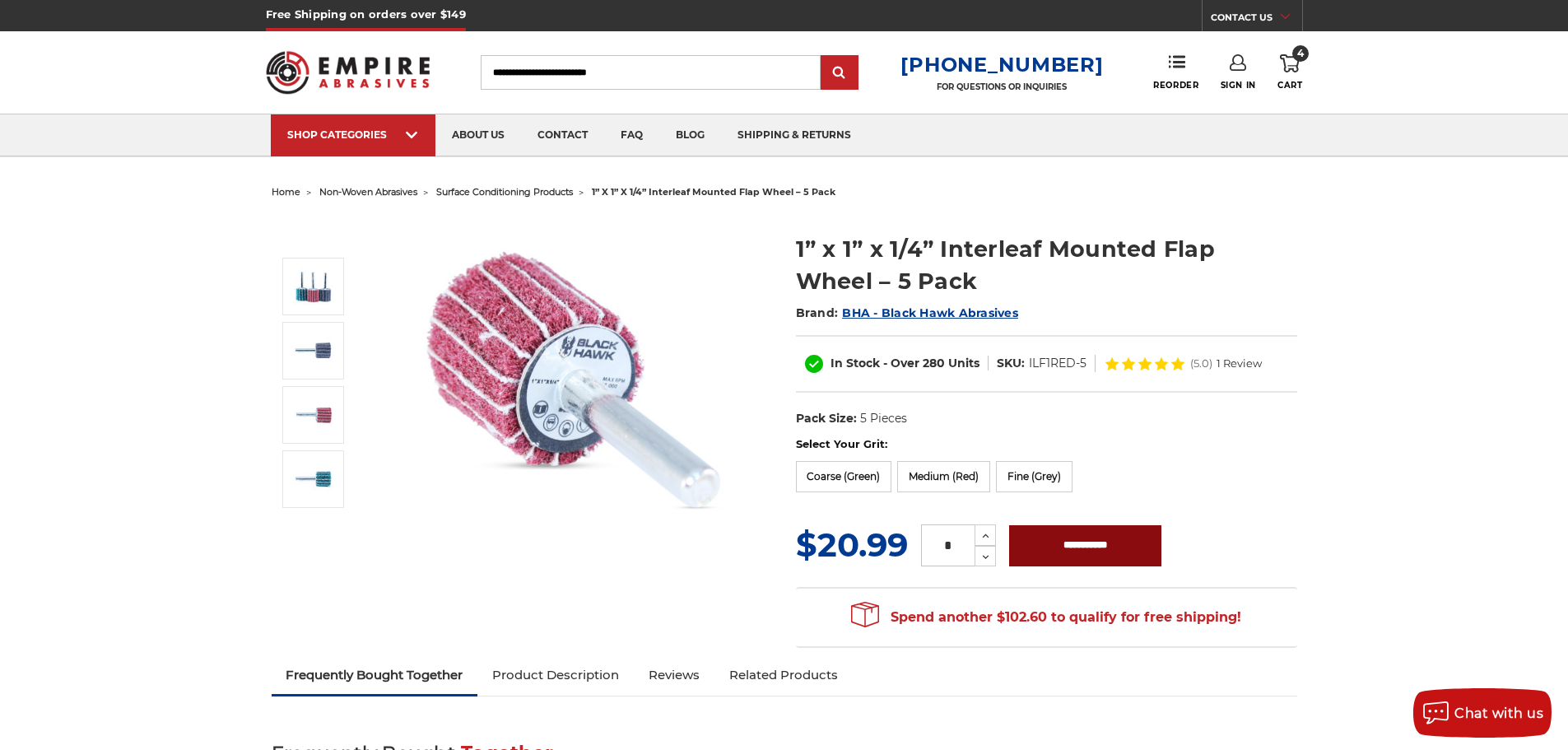
click at [1074, 547] on input "**********" at bounding box center [1085, 546] width 152 height 41
type input "**********"
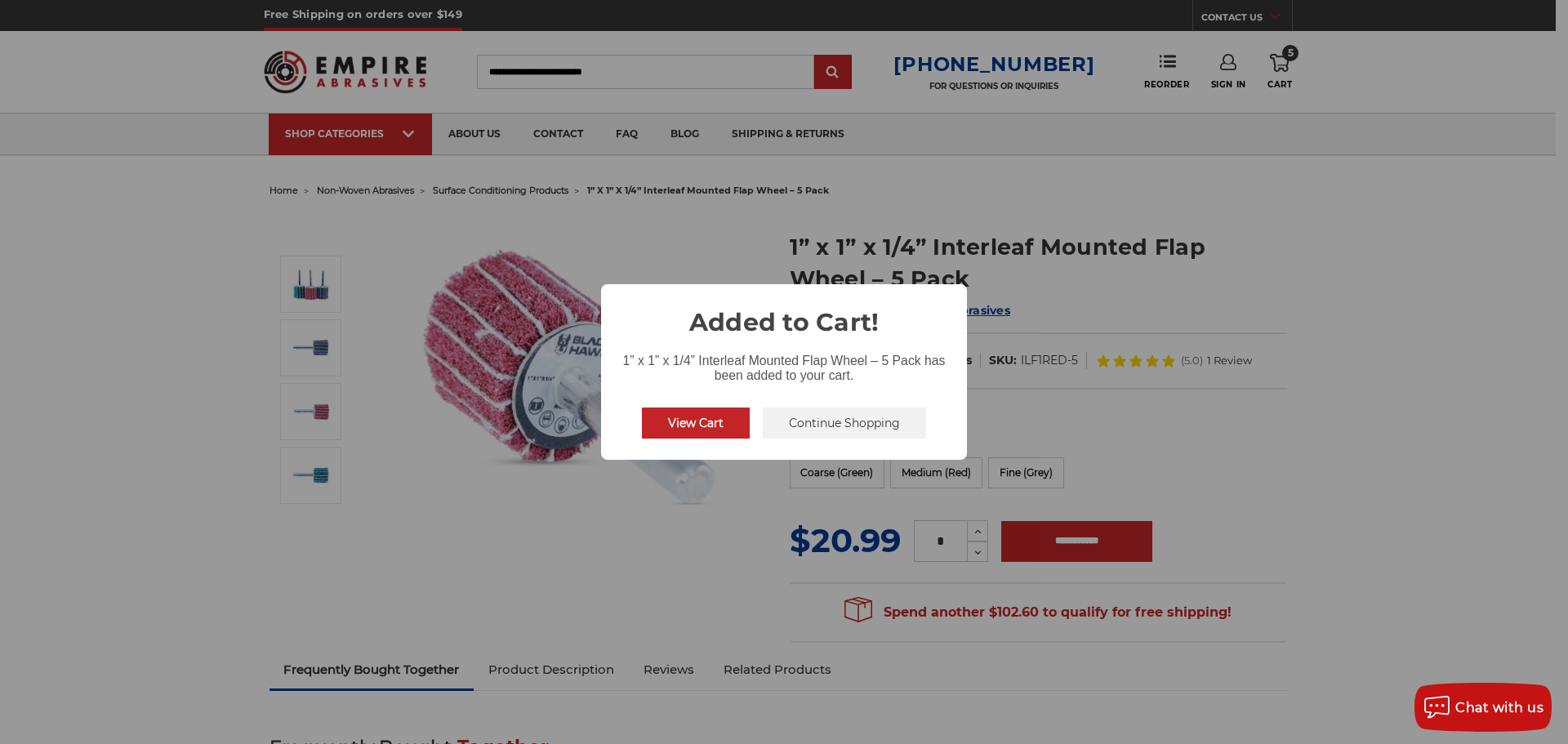
drag, startPoint x: 567, startPoint y: 243, endPoint x: 547, endPoint y: 236, distance: 21.2
click at [566, 243] on div "× Added to Cart! 1” x 1” x 1/4” Interleaf Mounted Flap Wheel – 5 Pack has been …" at bounding box center [784, 372] width 1568 height 744
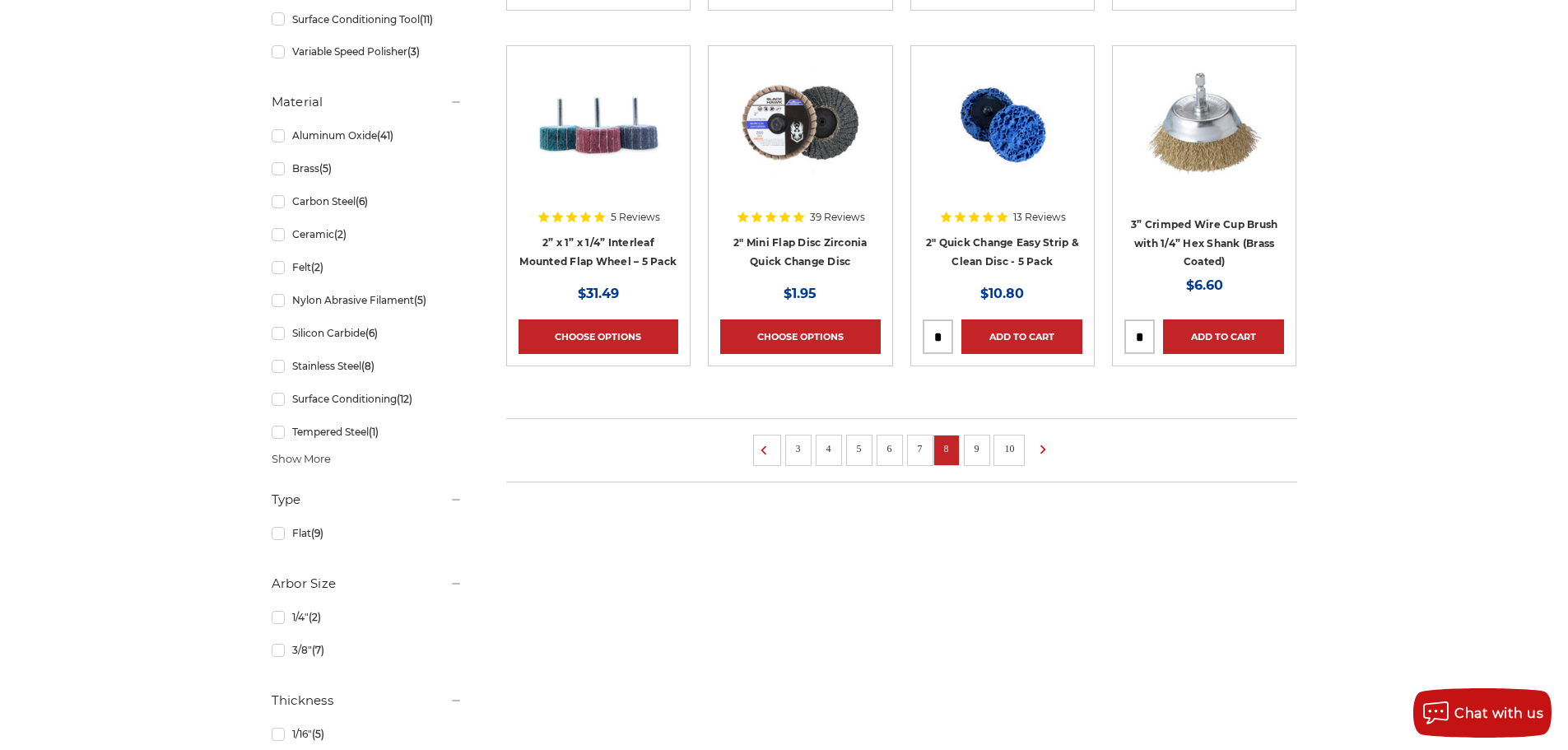
scroll to position [1070, 0]
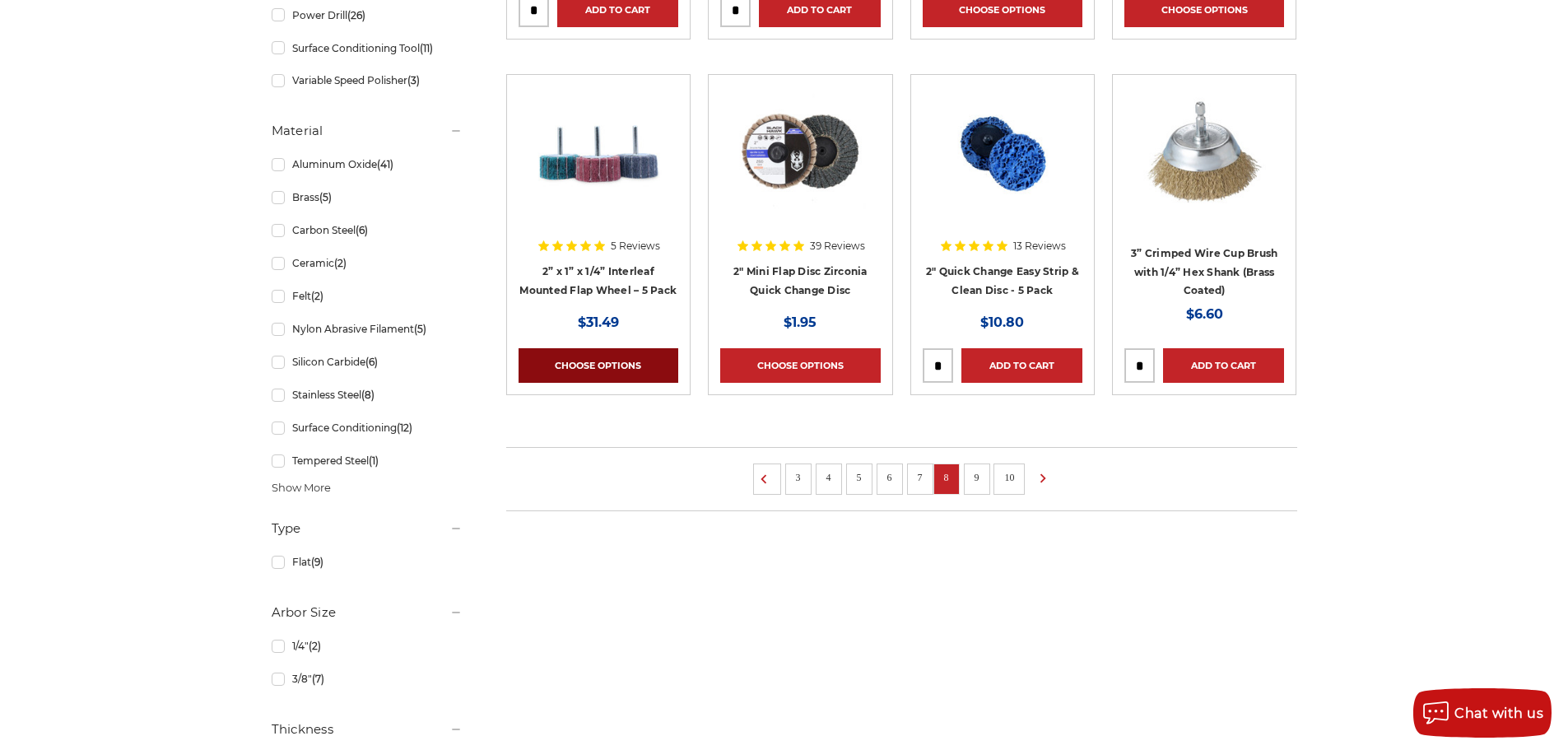
click at [596, 359] on link "Choose Options" at bounding box center [599, 365] width 160 height 35
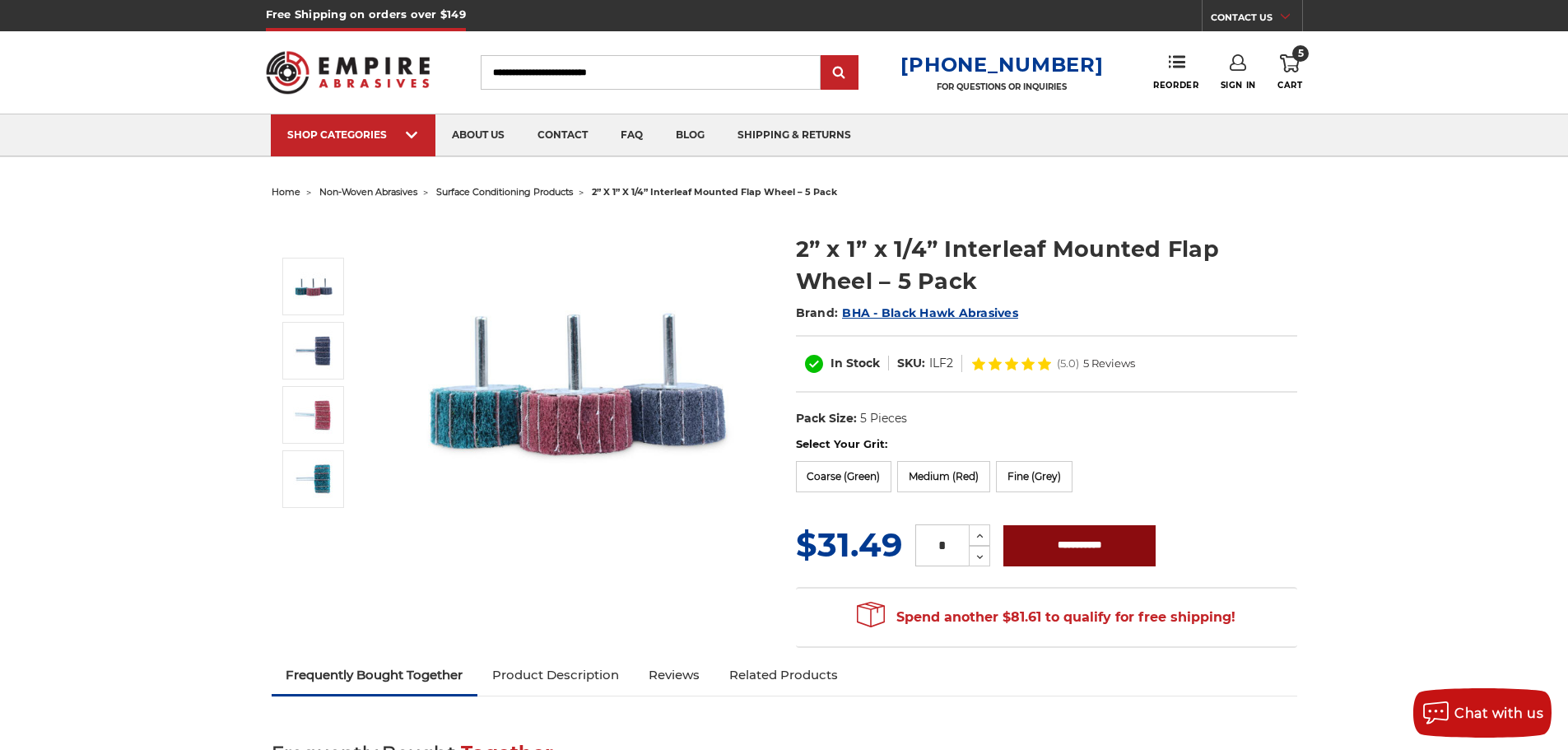
click at [1092, 549] on input "**********" at bounding box center [1079, 546] width 152 height 41
click at [967, 469] on label "Medium (Red)" at bounding box center [943, 477] width 93 height 31
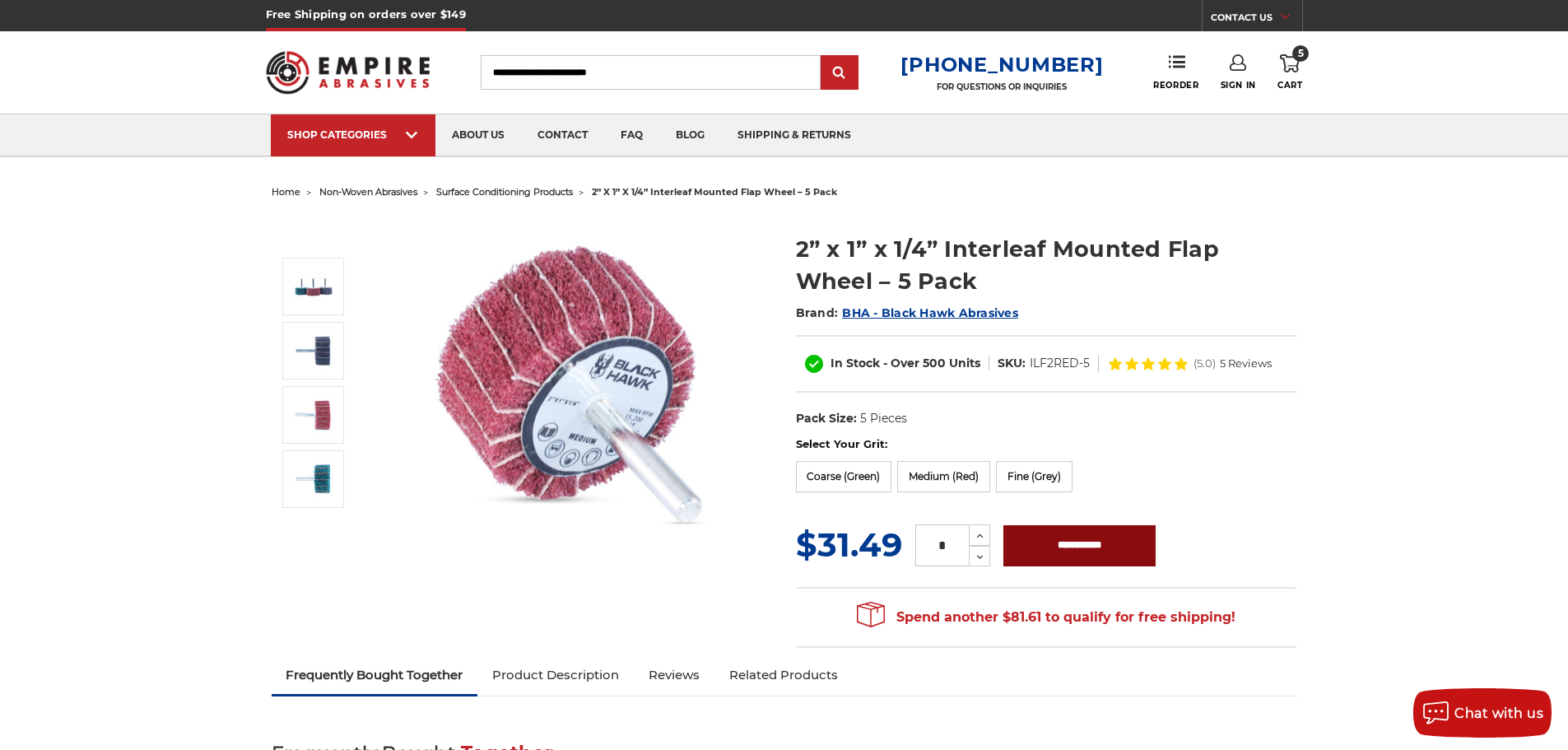
click at [1048, 564] on input "**********" at bounding box center [1079, 546] width 152 height 41
type input "**********"
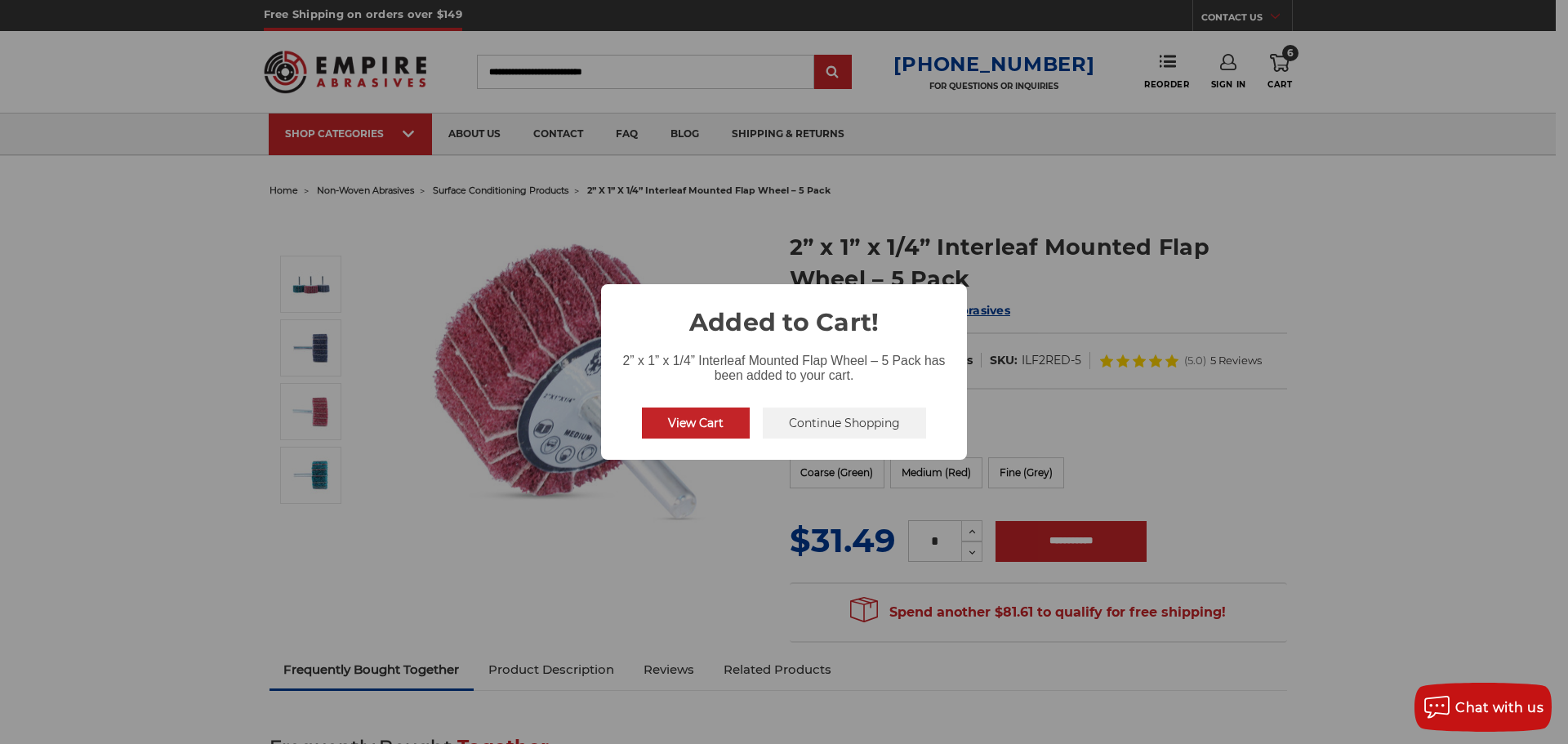
drag, startPoint x: 415, startPoint y: 226, endPoint x: 394, endPoint y: 219, distance: 22.1
click at [415, 227] on div "× Added to Cart! 2” x 1” x 1/4” Interleaf Mounted Flap Wheel – 5 Pack has been …" at bounding box center [784, 372] width 1568 height 744
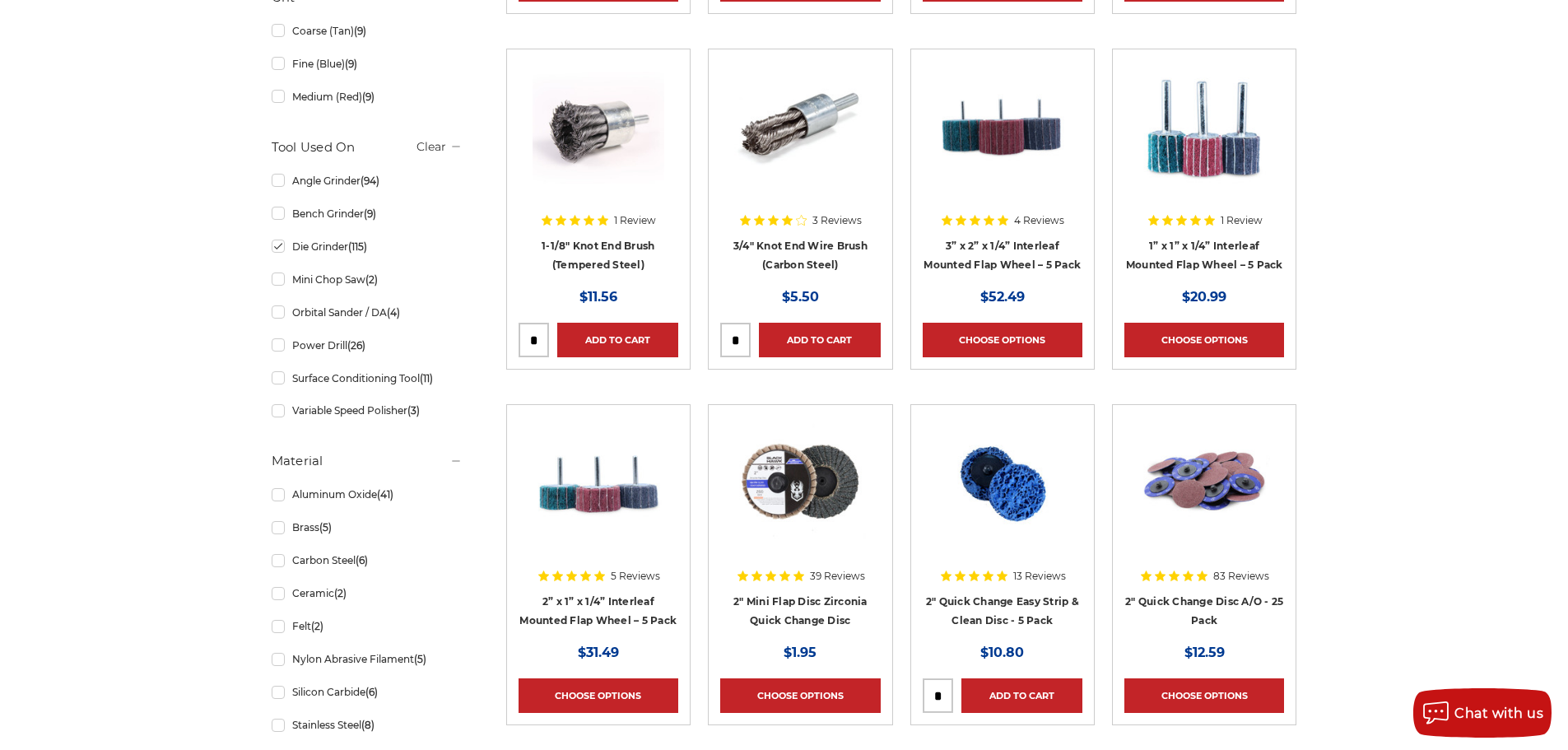
scroll to position [906, 0]
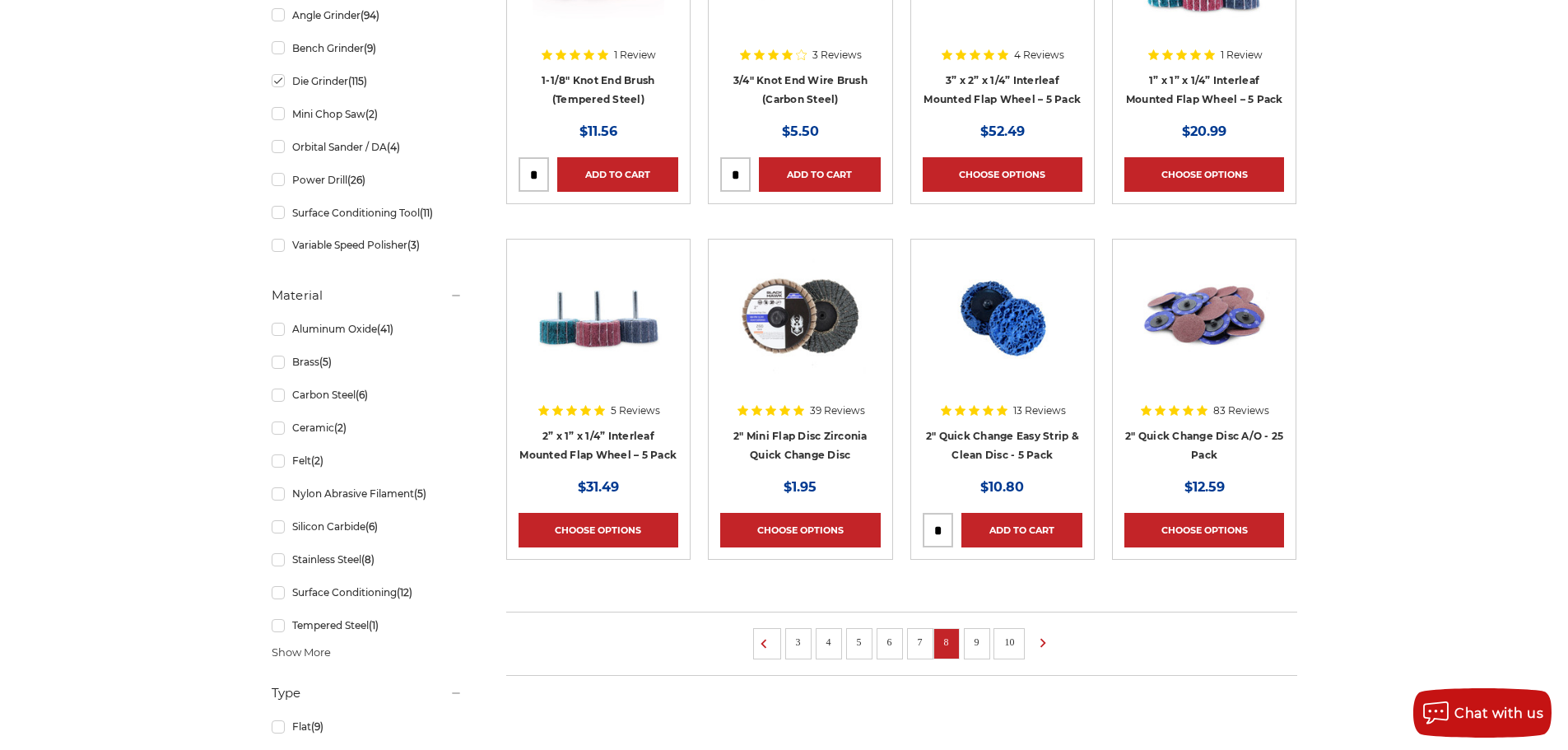
click at [1244, 372] on img at bounding box center [1203, 317] width 131 height 131
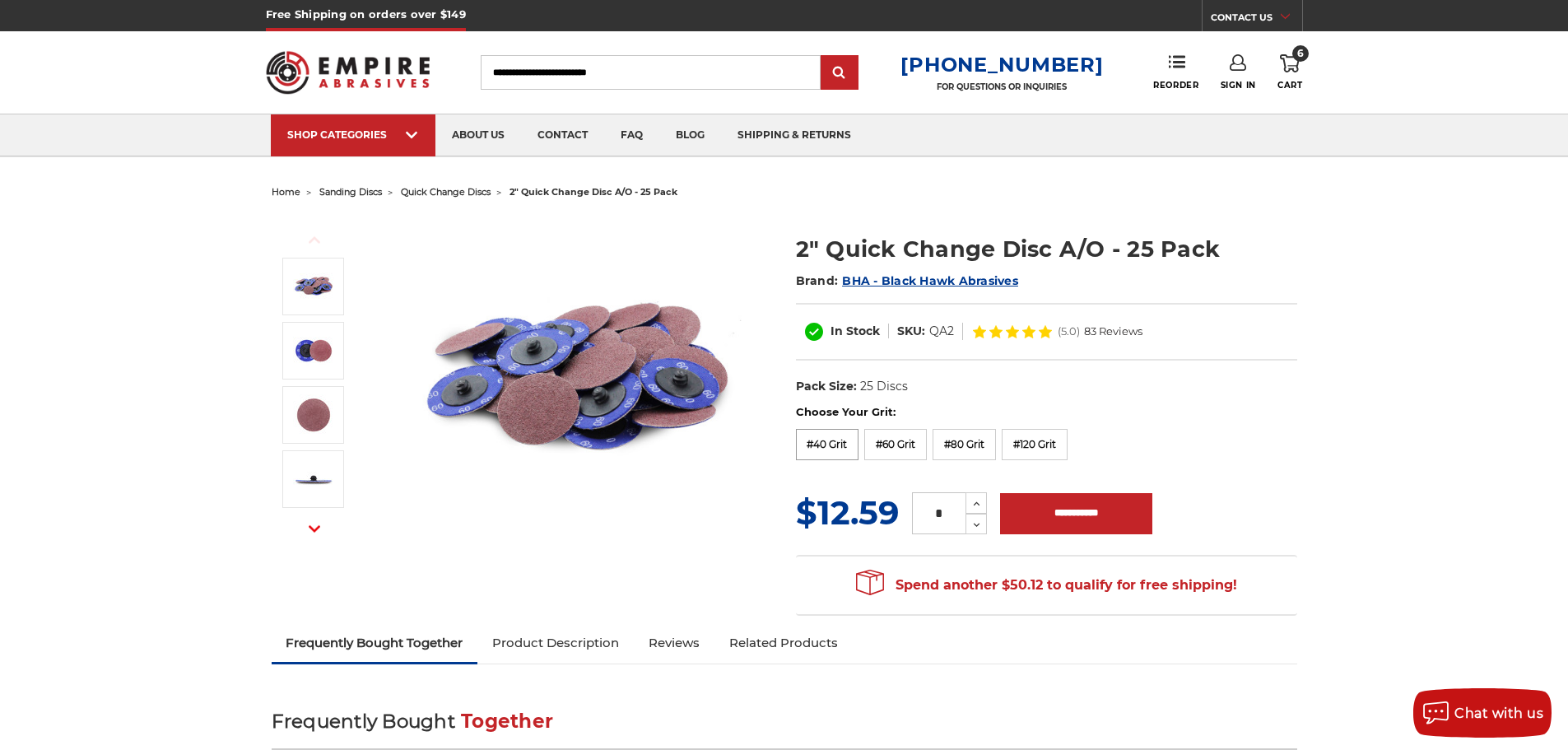
click at [831, 447] on label "#40 Grit" at bounding box center [828, 445] width 64 height 31
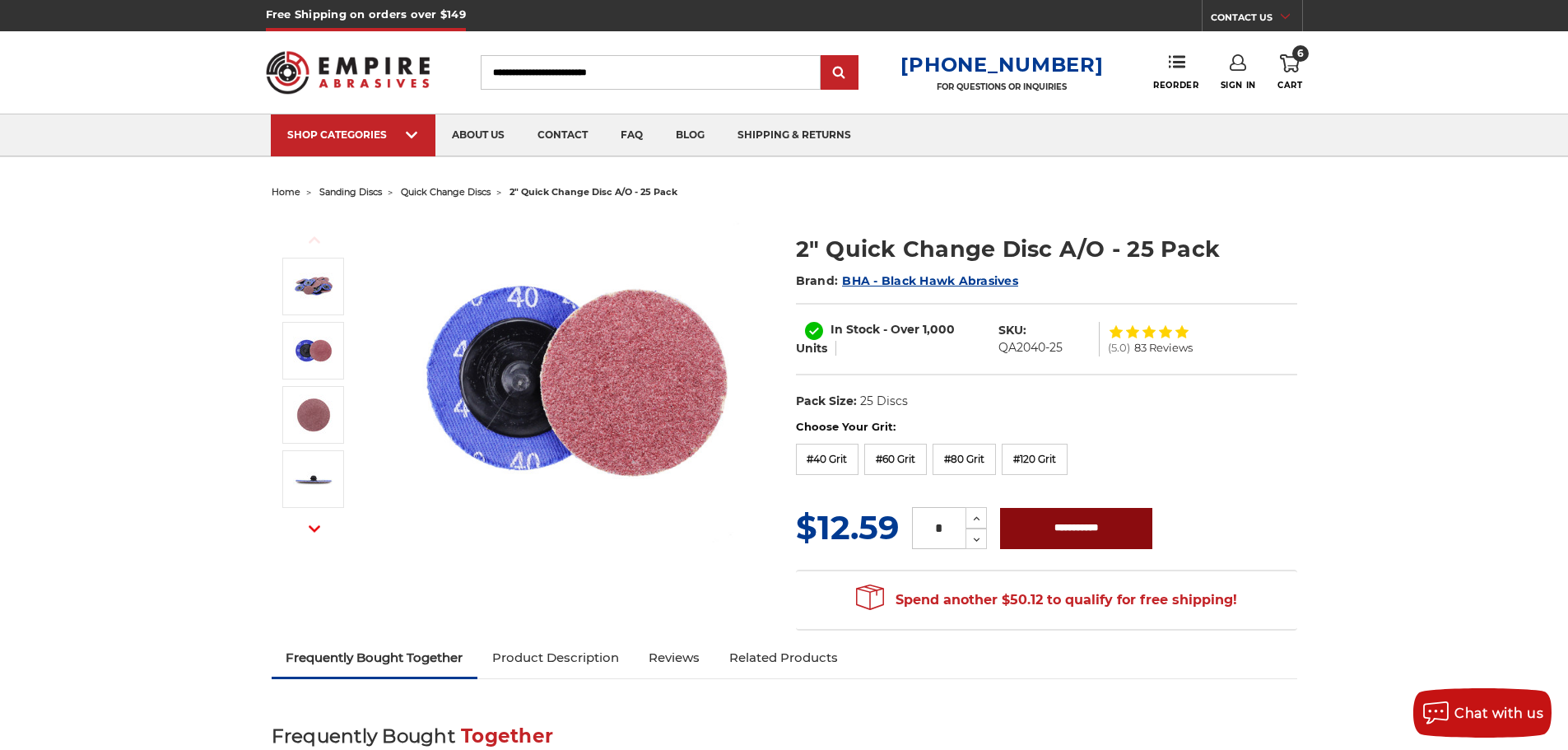
click at [1064, 525] on input "**********" at bounding box center [1075, 528] width 152 height 41
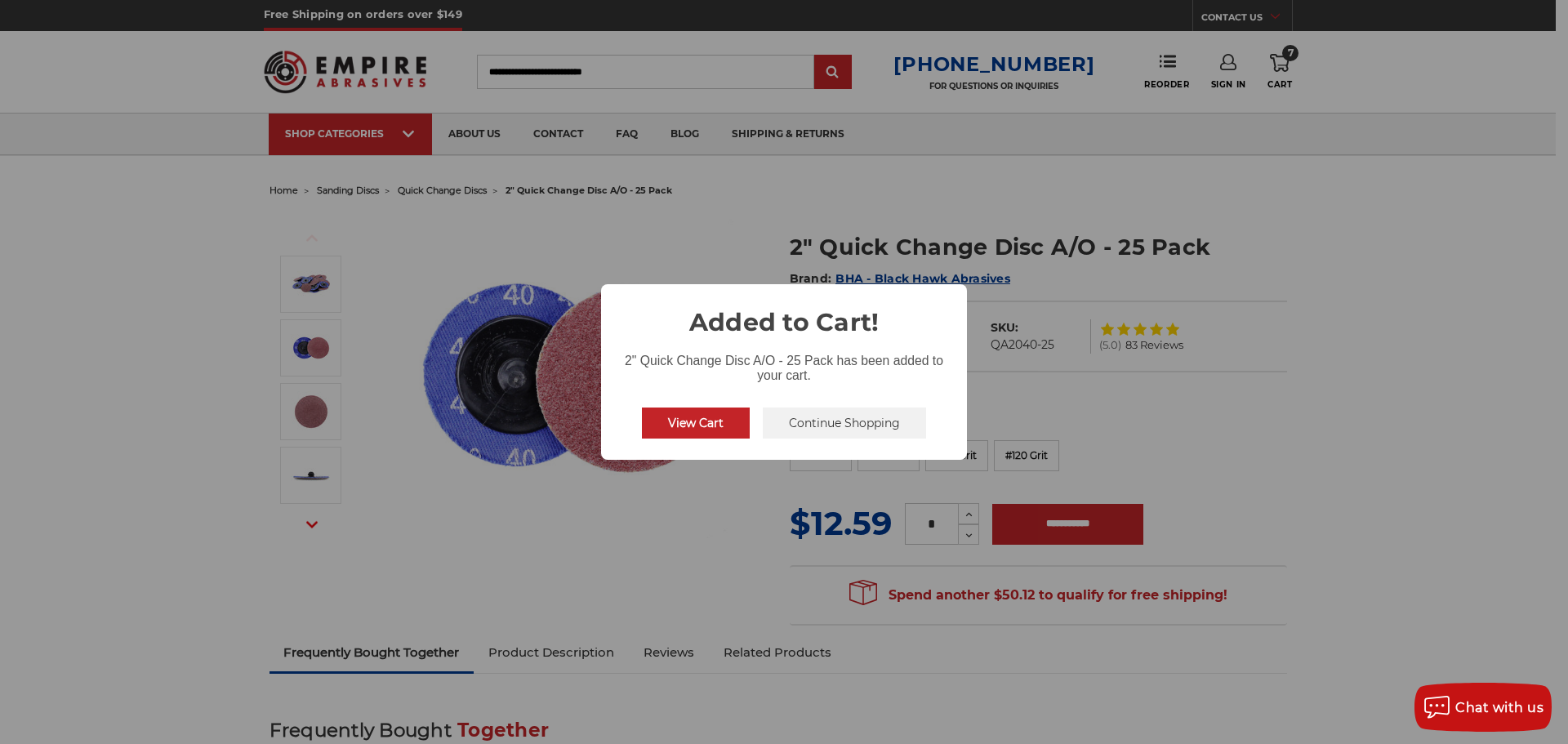
click at [850, 426] on button "Continue Shopping" at bounding box center [844, 423] width 163 height 31
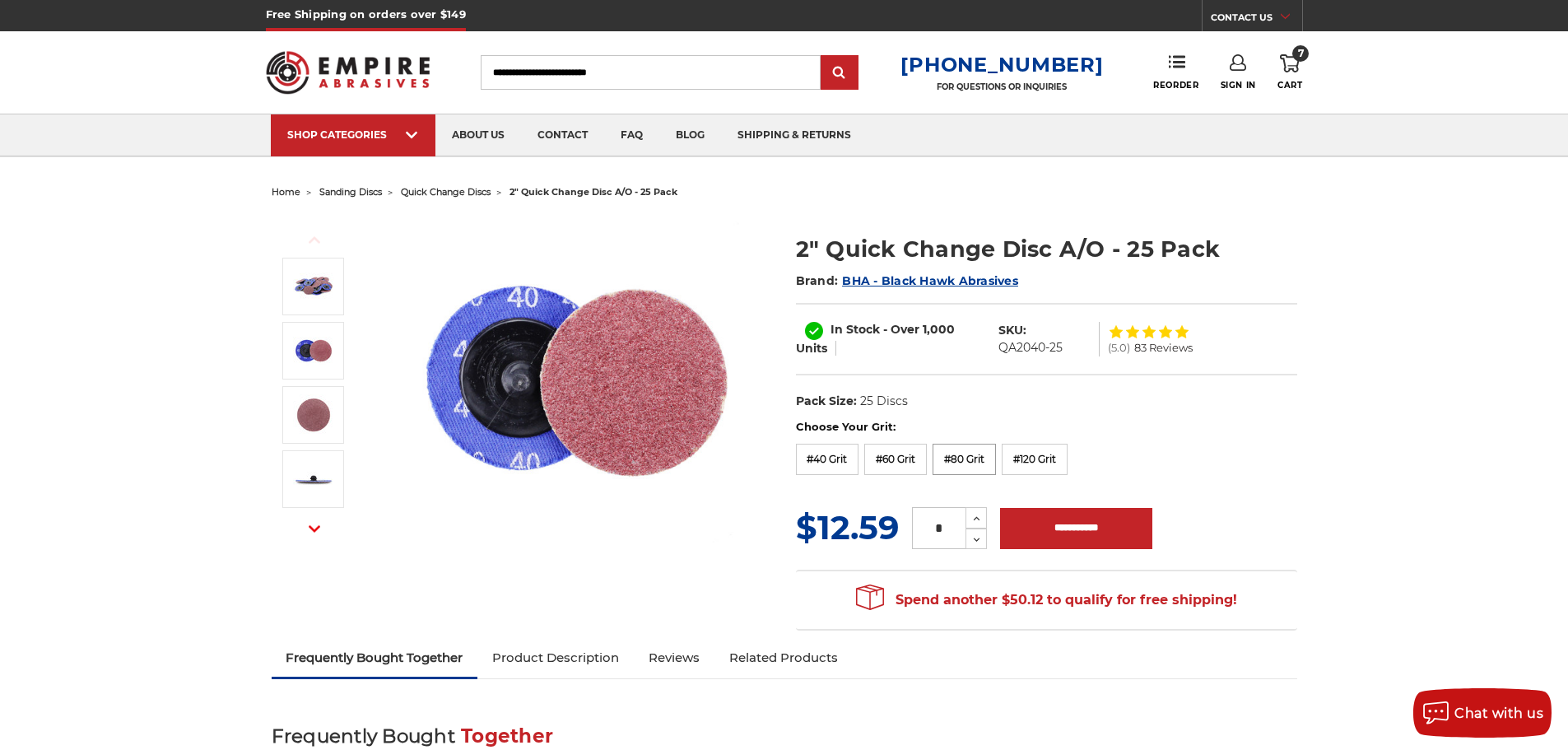
click at [956, 459] on label "#80 Grit" at bounding box center [964, 459] width 64 height 31
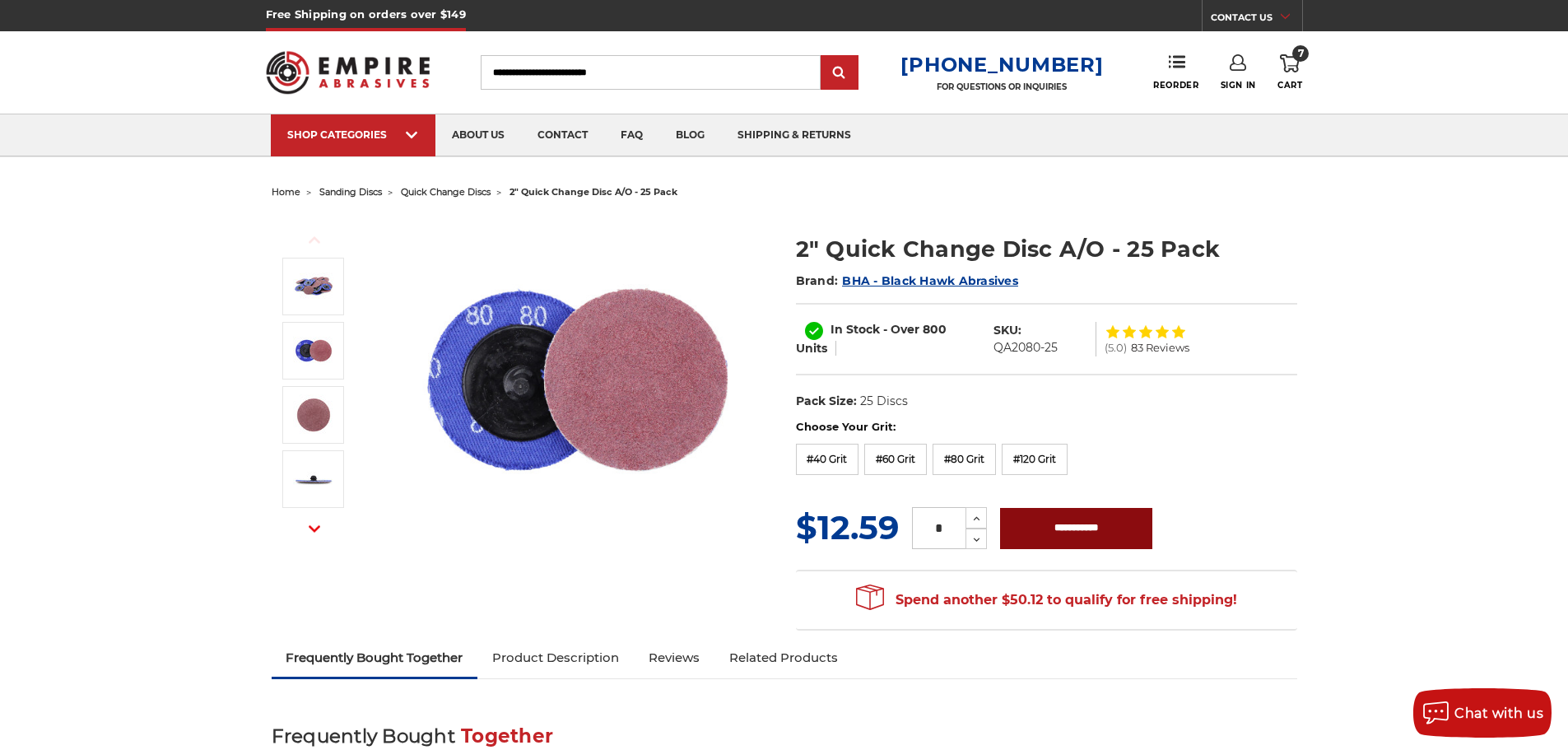
click at [1097, 525] on input "**********" at bounding box center [1075, 528] width 152 height 41
type input "**********"
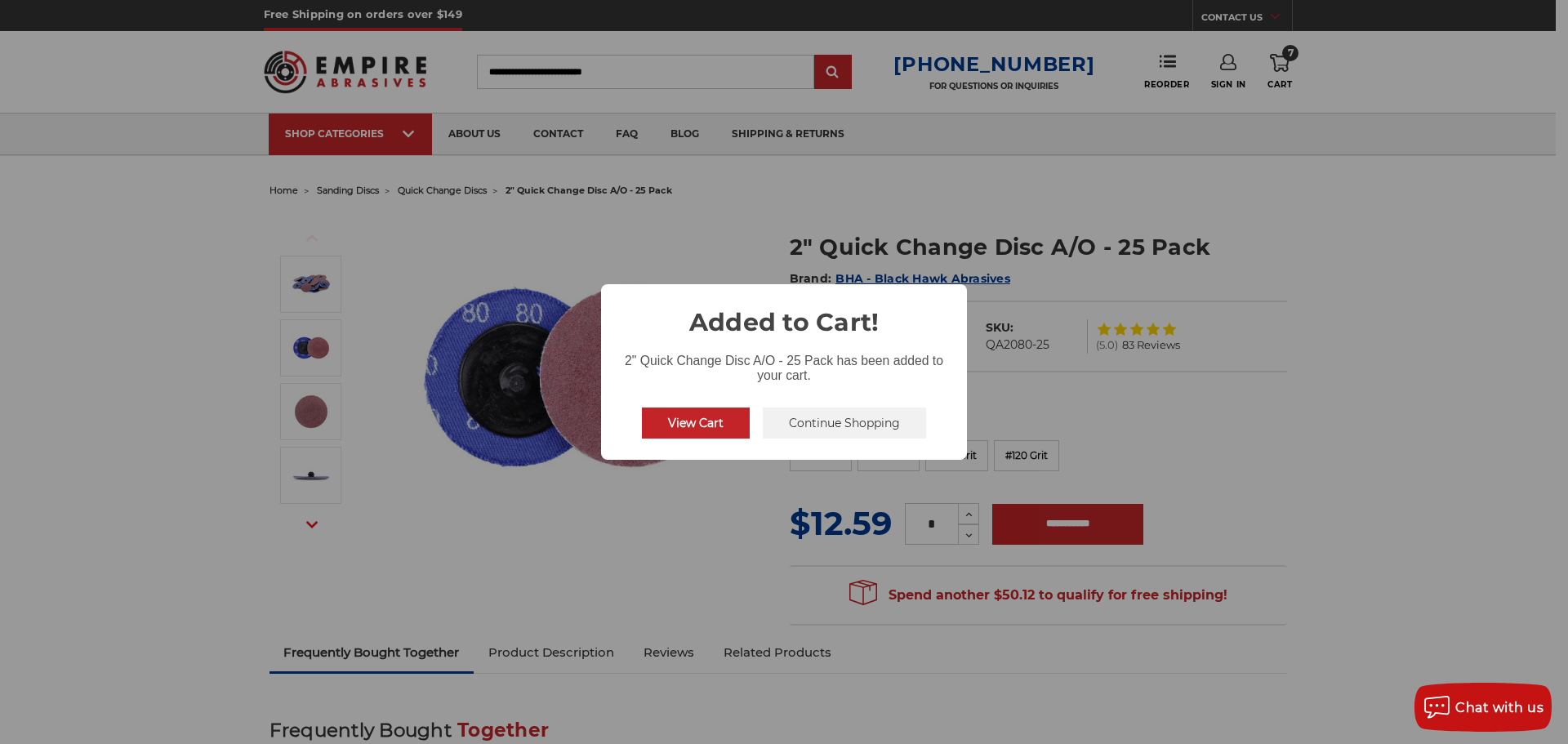
click at [813, 420] on button "Continue Shopping" at bounding box center [844, 423] width 163 height 31
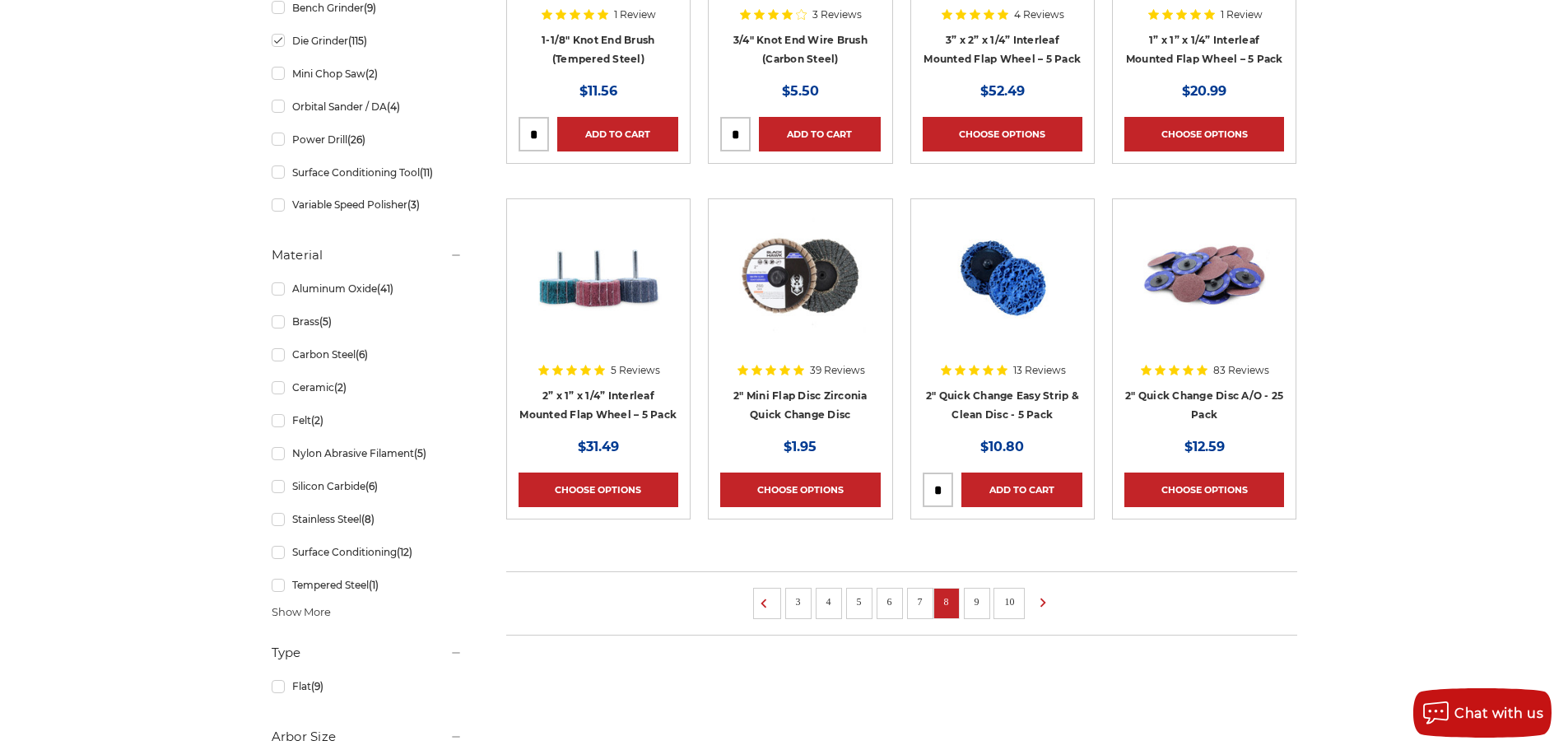
scroll to position [1152, 0]
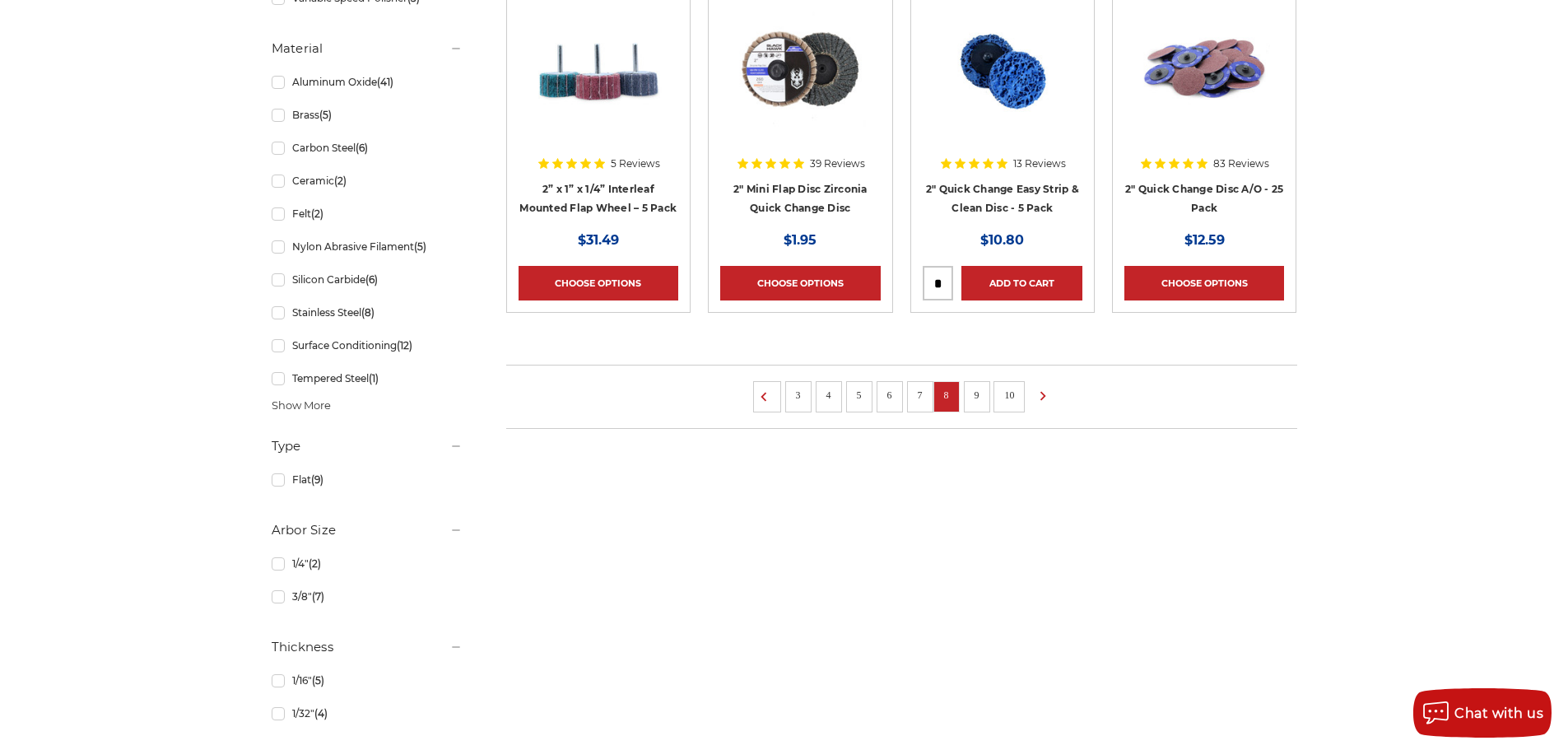
click at [981, 395] on link "9" at bounding box center [976, 395] width 17 height 18
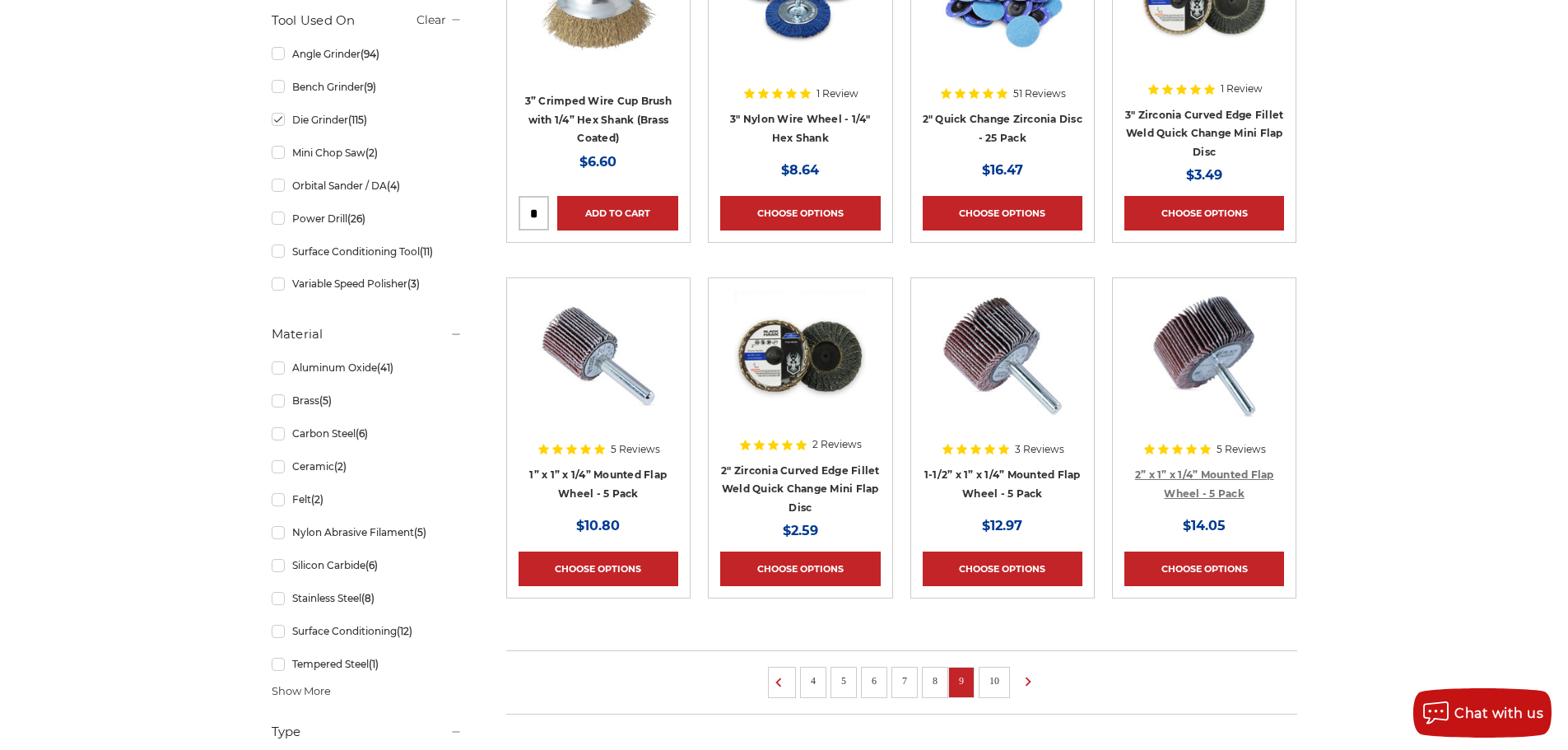
scroll to position [906, 0]
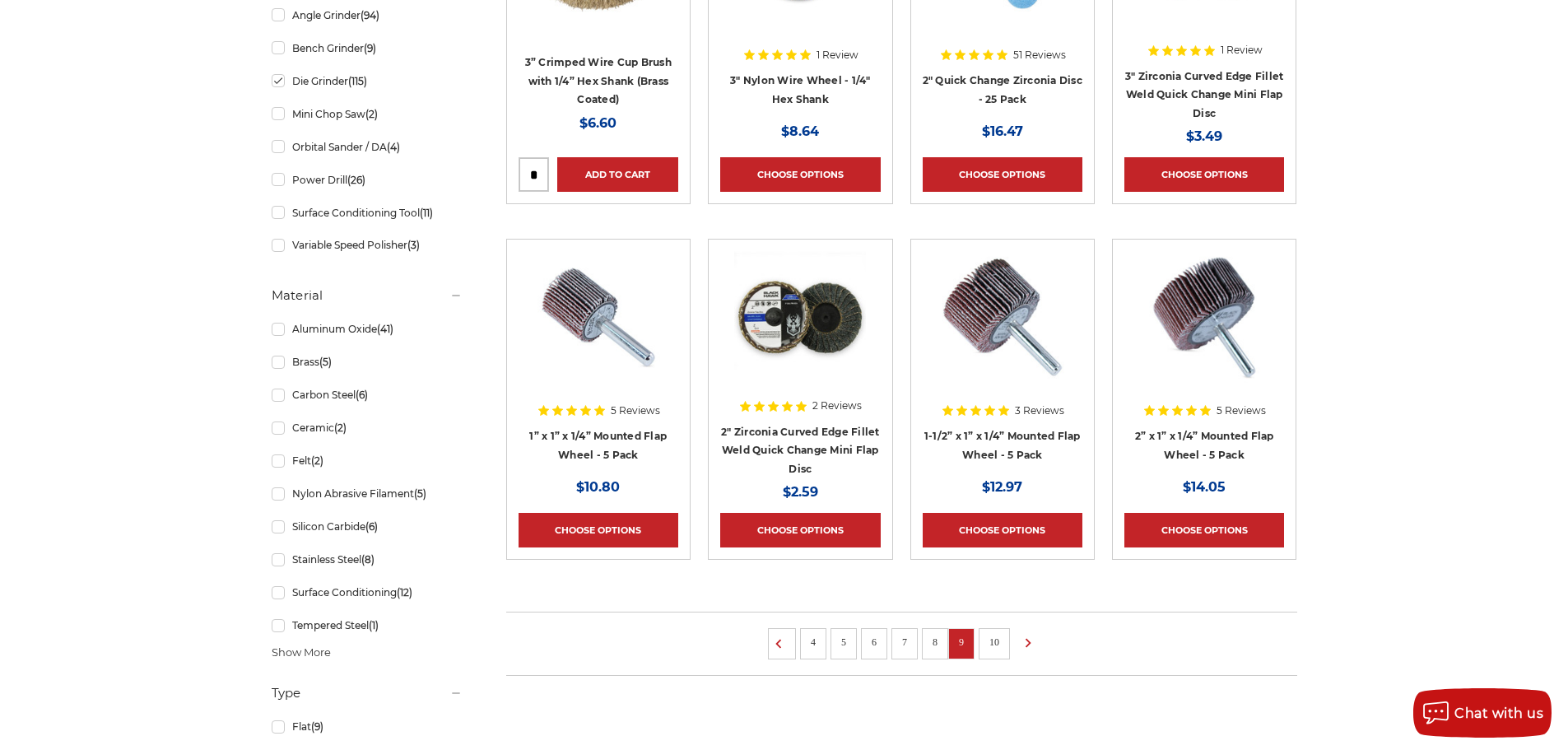
click at [1204, 386] on div at bounding box center [1204, 331] width 160 height 160
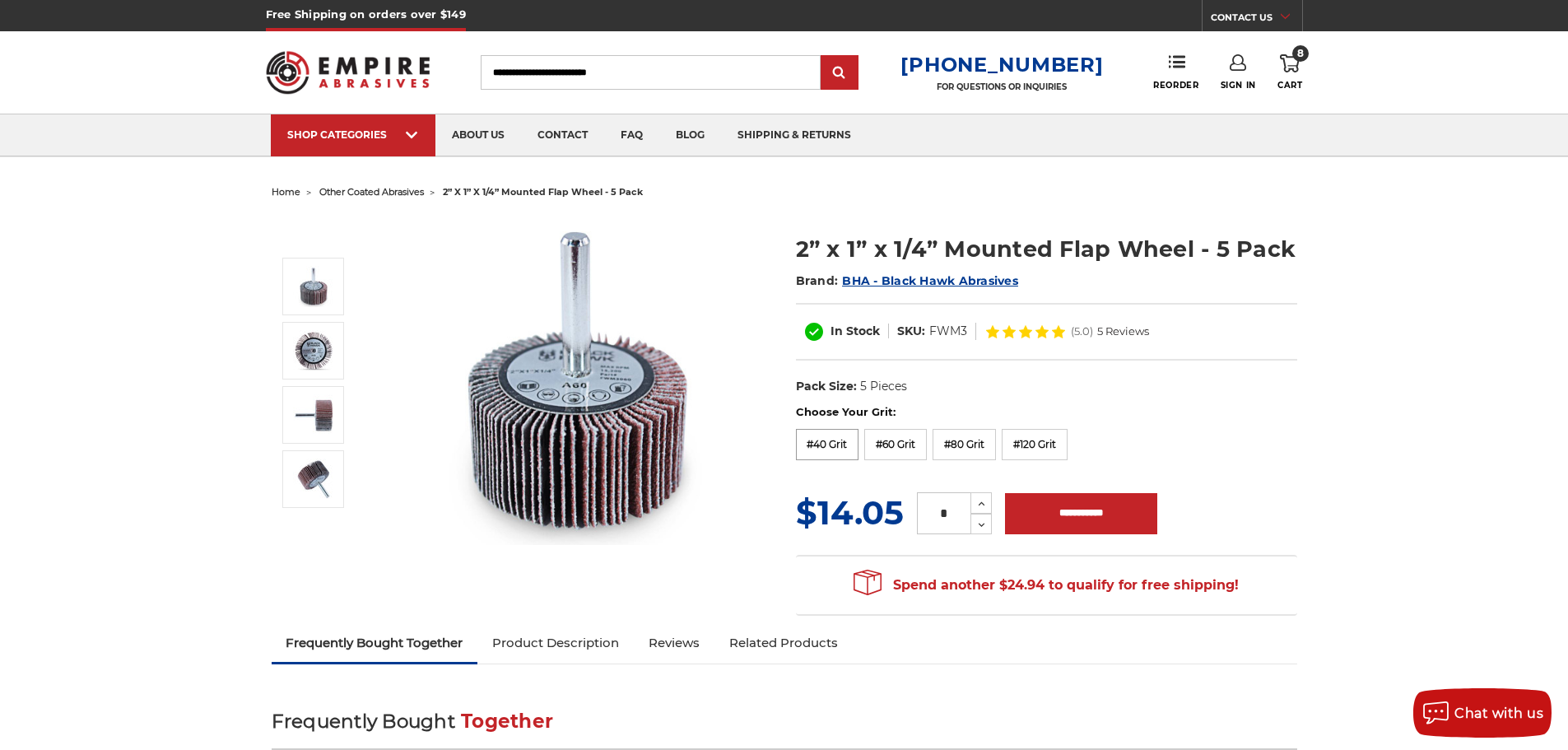
click at [831, 444] on label "#40 Grit" at bounding box center [828, 445] width 64 height 31
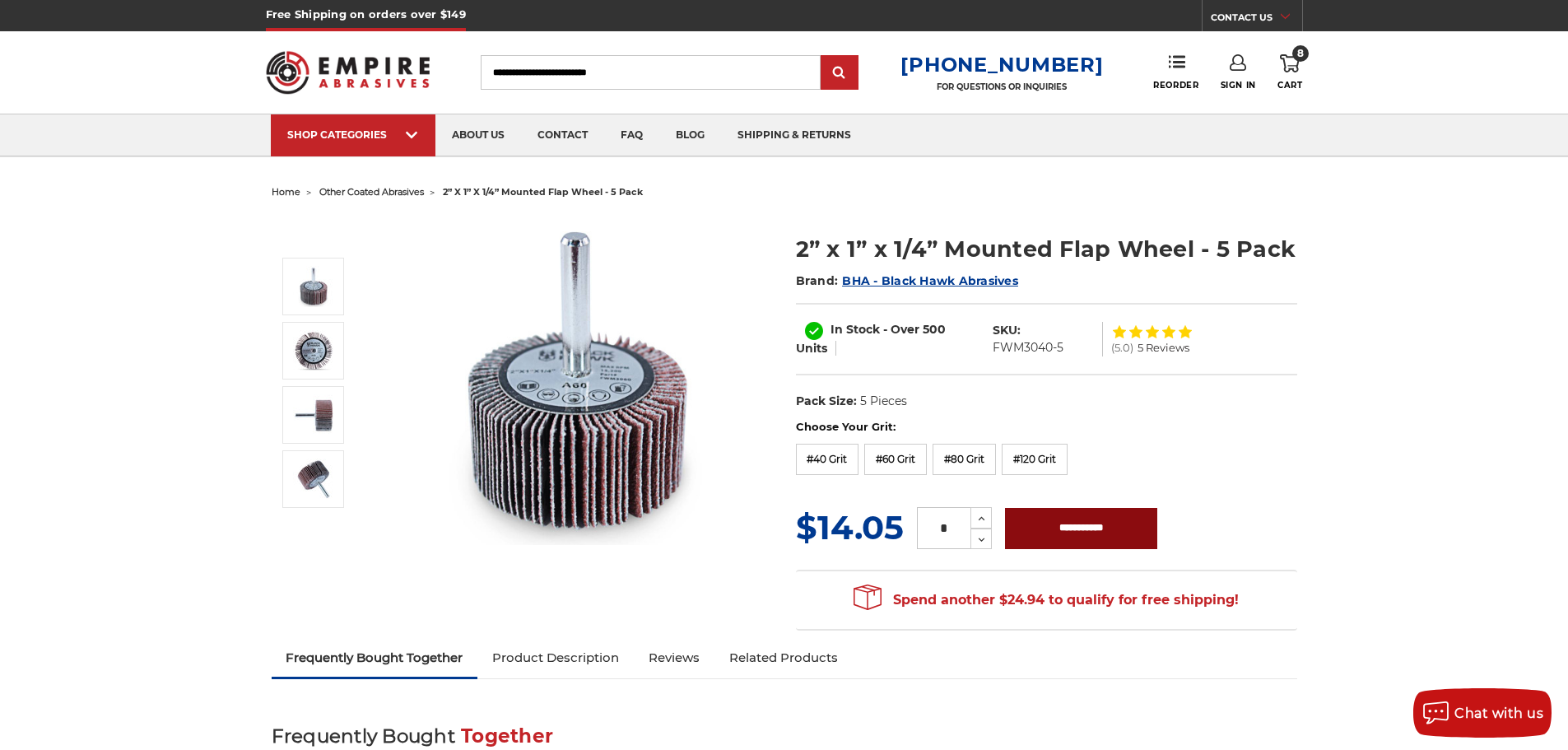
click at [1084, 522] on input "**********" at bounding box center [1081, 528] width 152 height 41
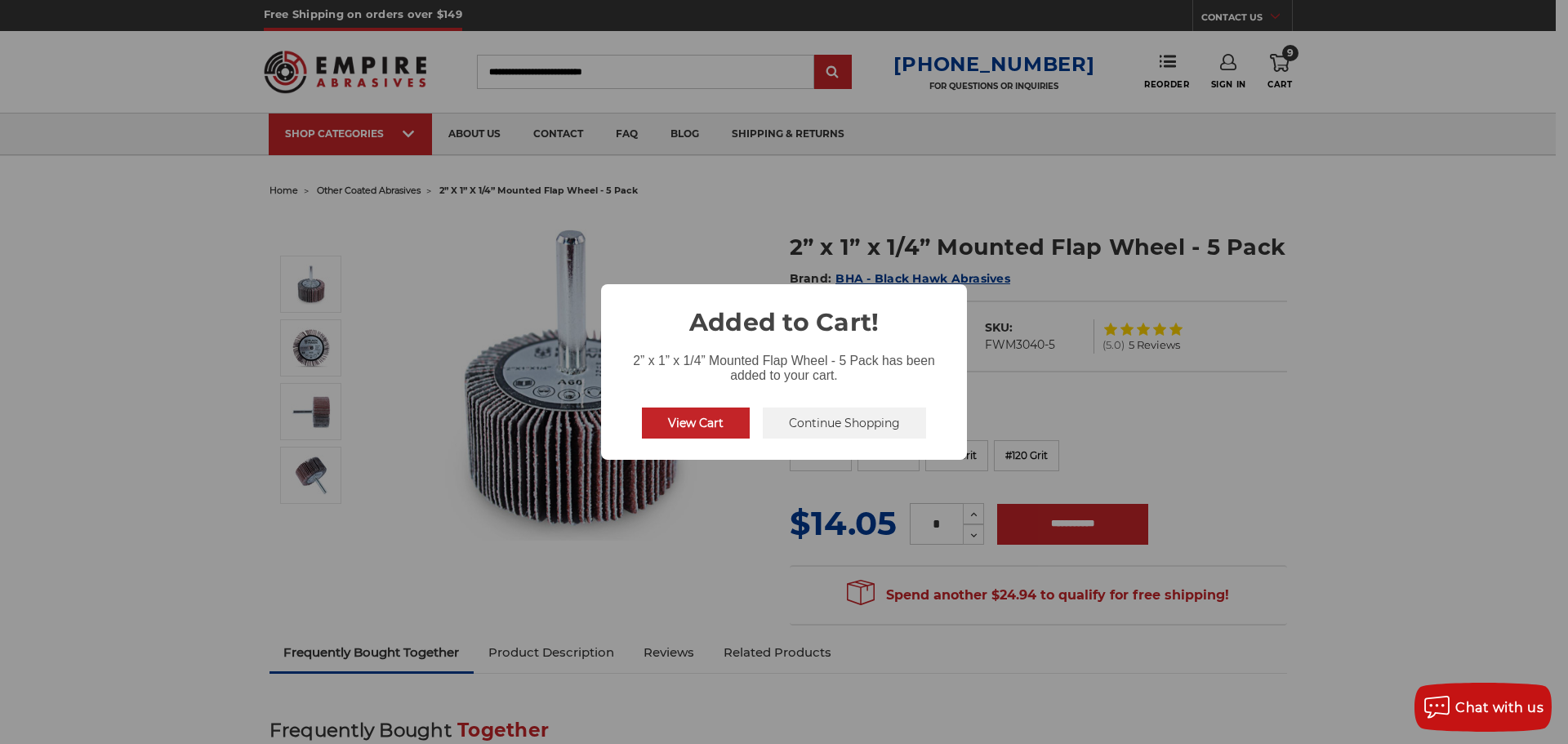
click at [842, 416] on button "Continue Shopping" at bounding box center [844, 423] width 163 height 31
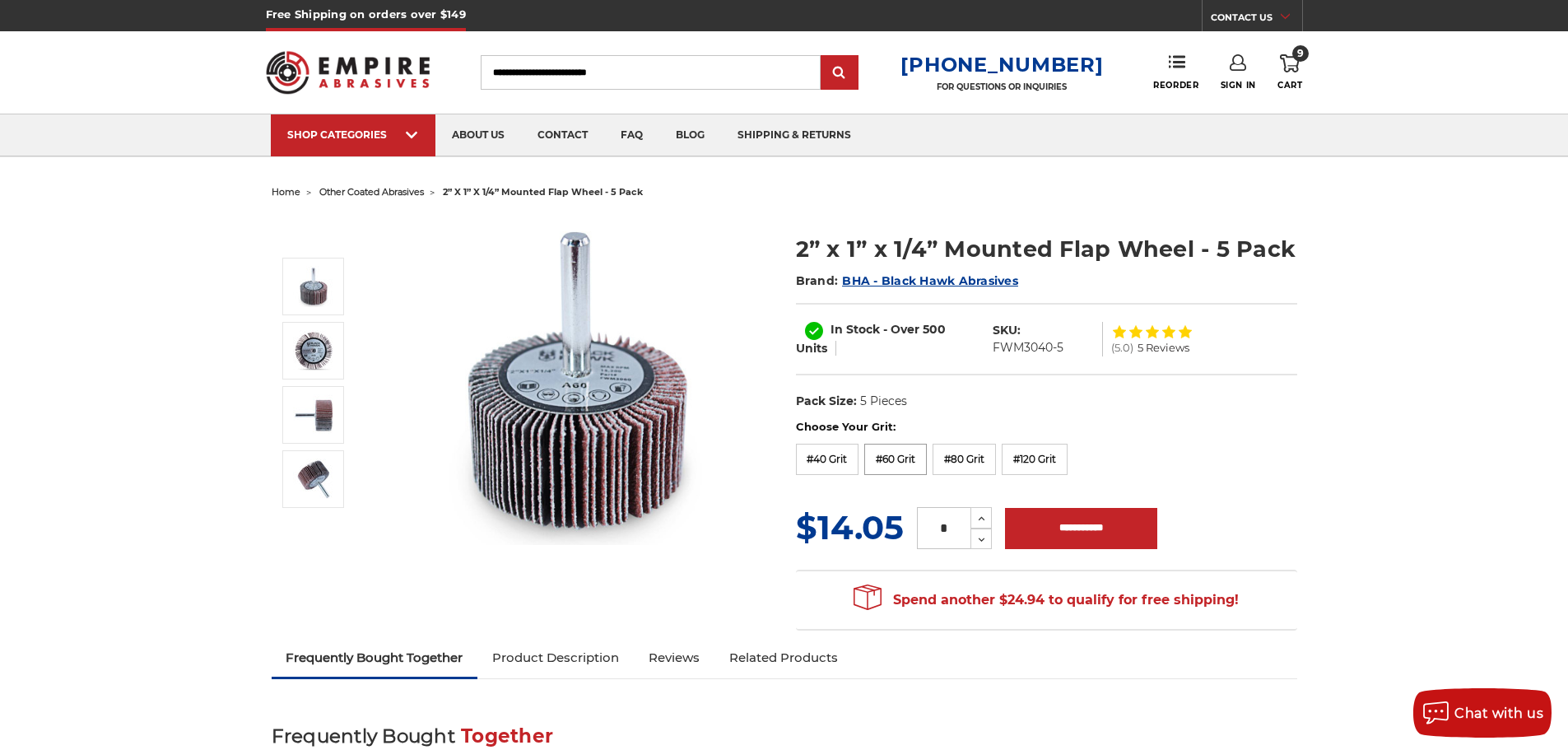
click at [897, 450] on label "#60 Grit" at bounding box center [895, 459] width 63 height 31
click at [1047, 509] on input "**********" at bounding box center [1081, 528] width 152 height 41
type input "**********"
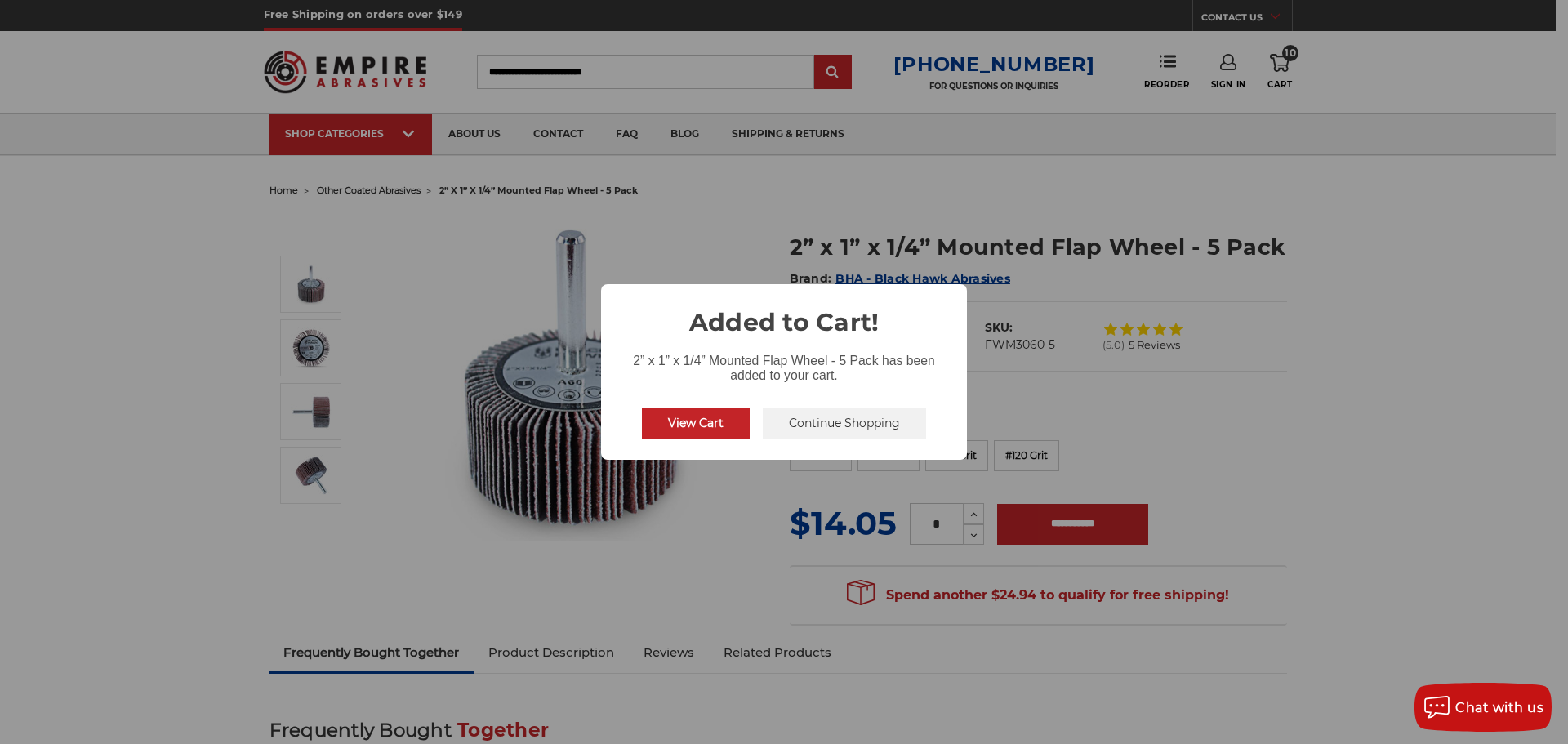
click at [817, 428] on button "Continue Shopping" at bounding box center [844, 423] width 163 height 31
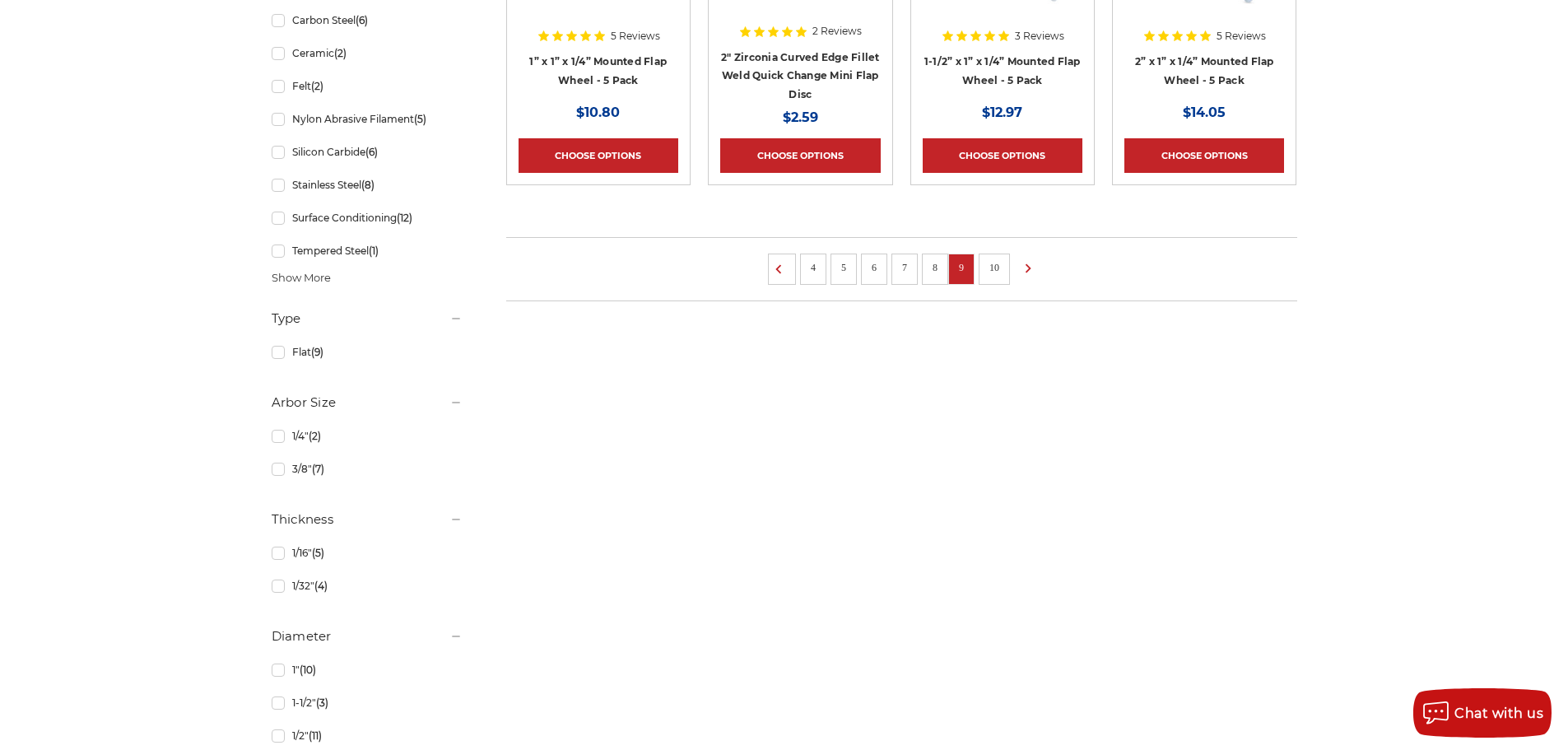
scroll to position [1317, 0]
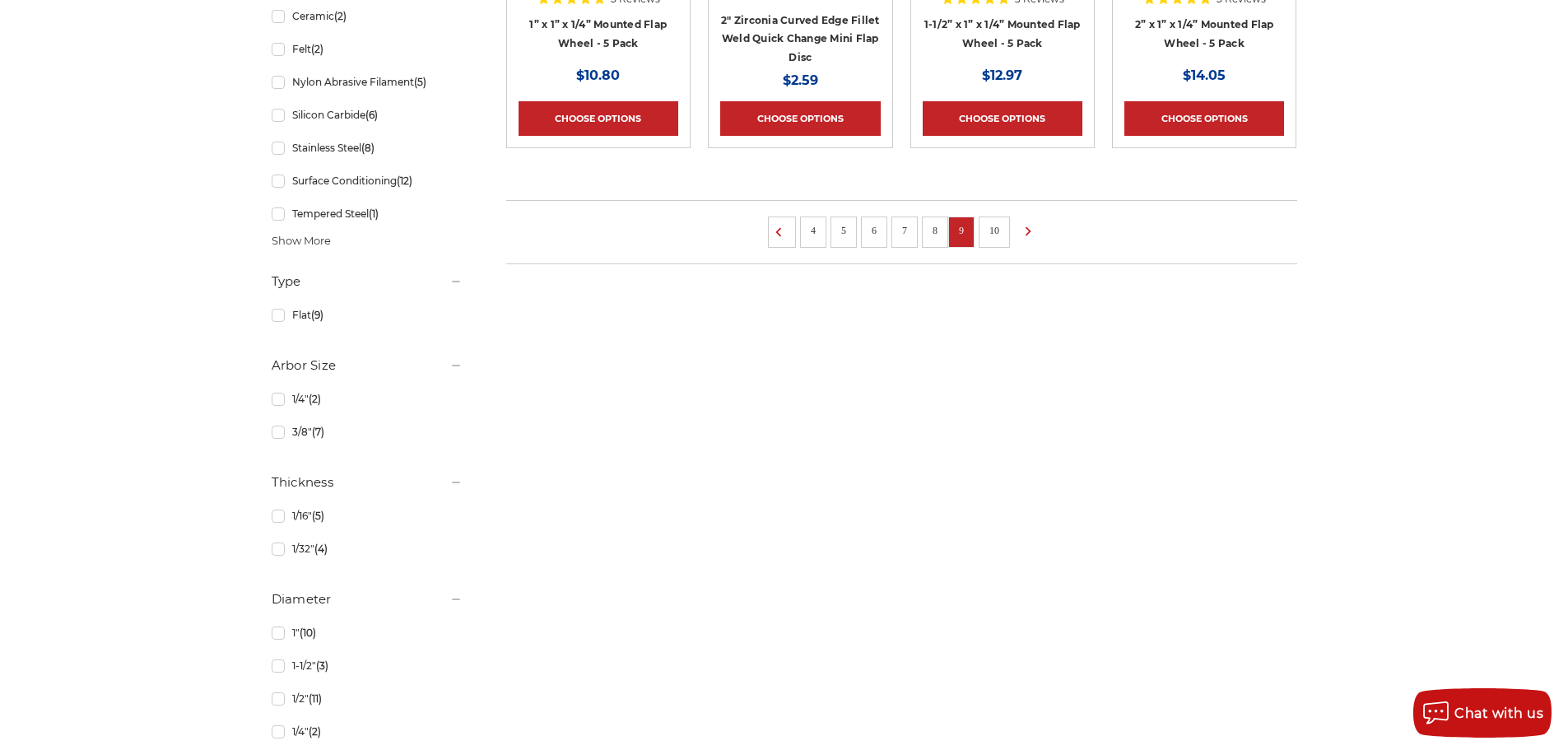
click at [995, 231] on link "10" at bounding box center [995, 230] width 22 height 18
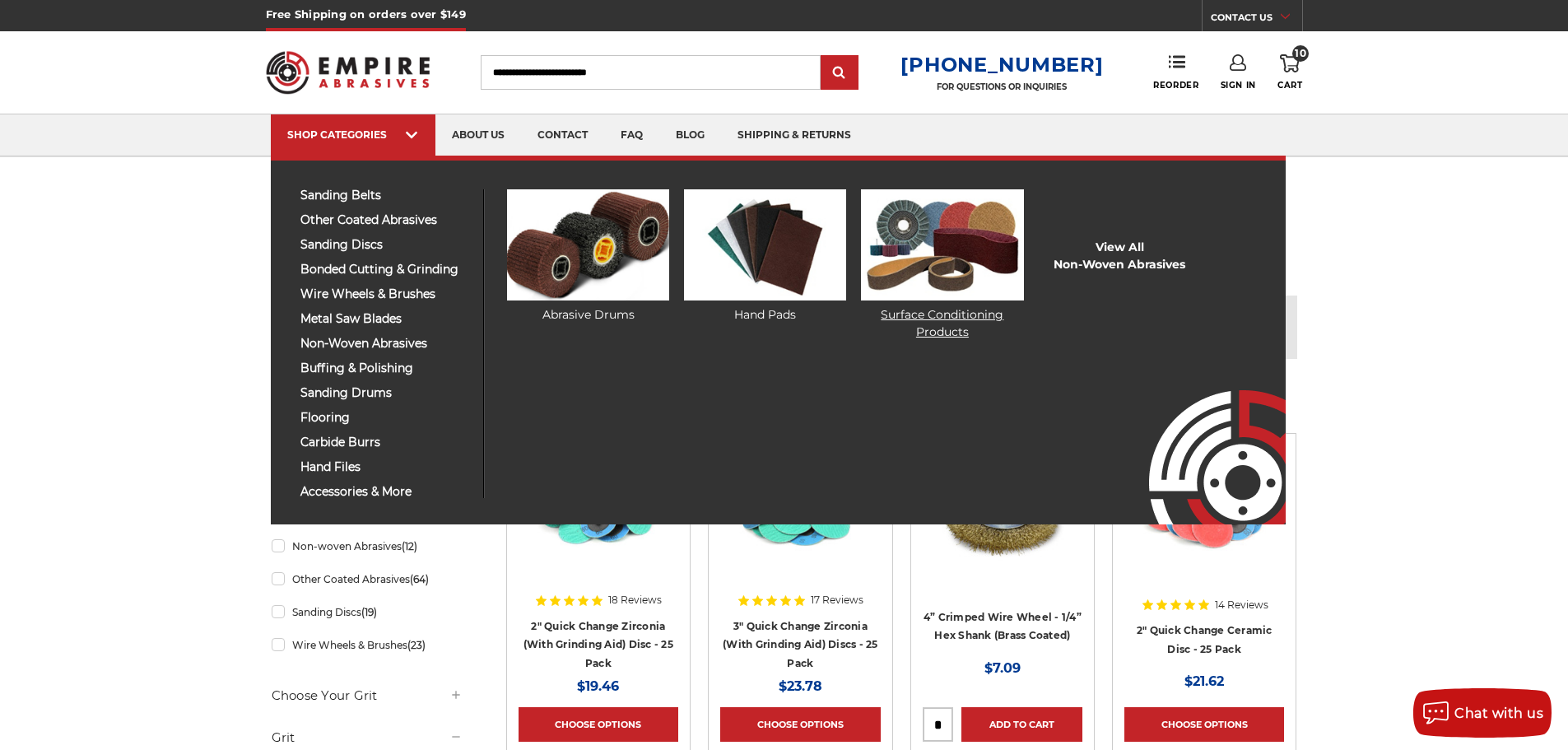
click at [881, 267] on img at bounding box center [942, 245] width 162 height 111
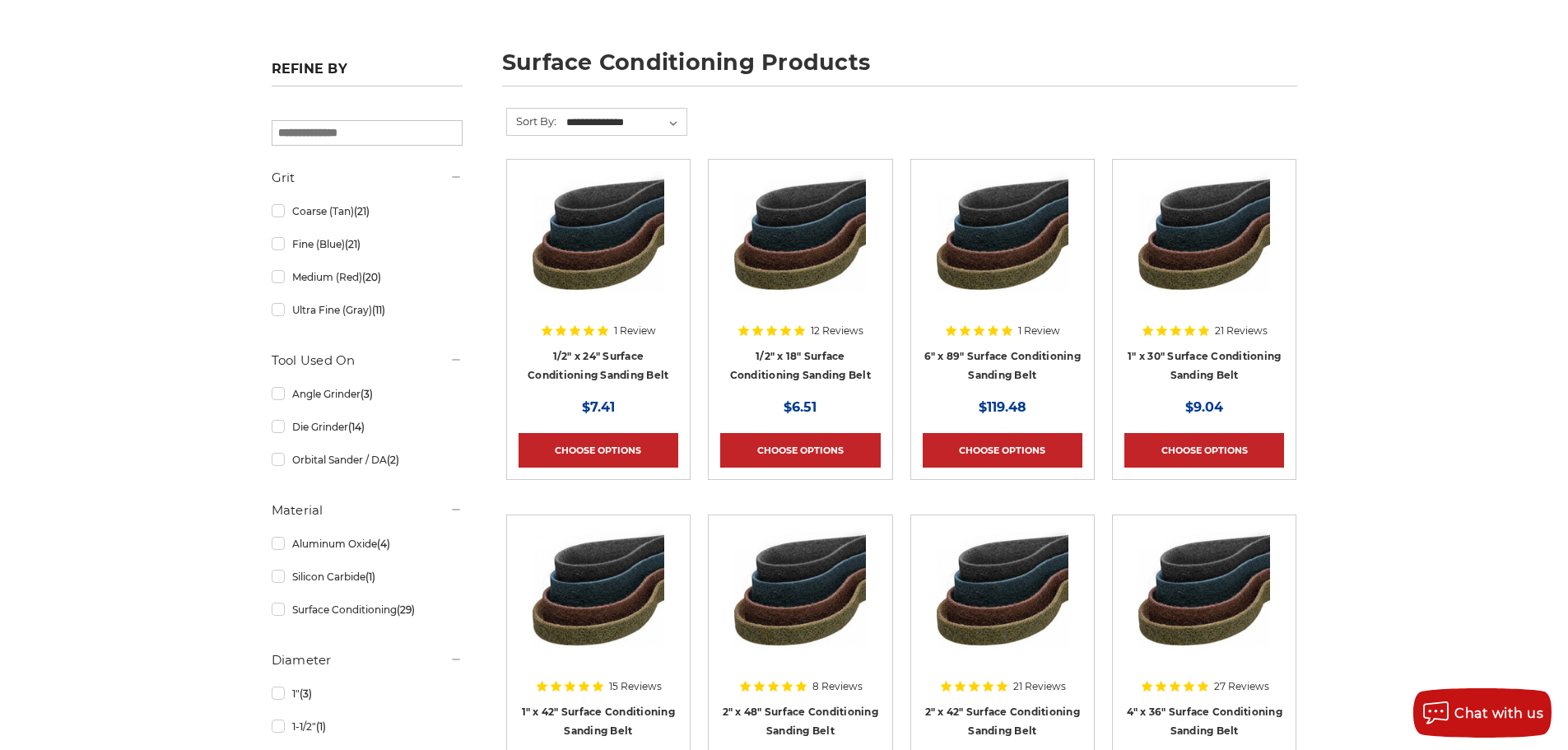
scroll to position [247, 0]
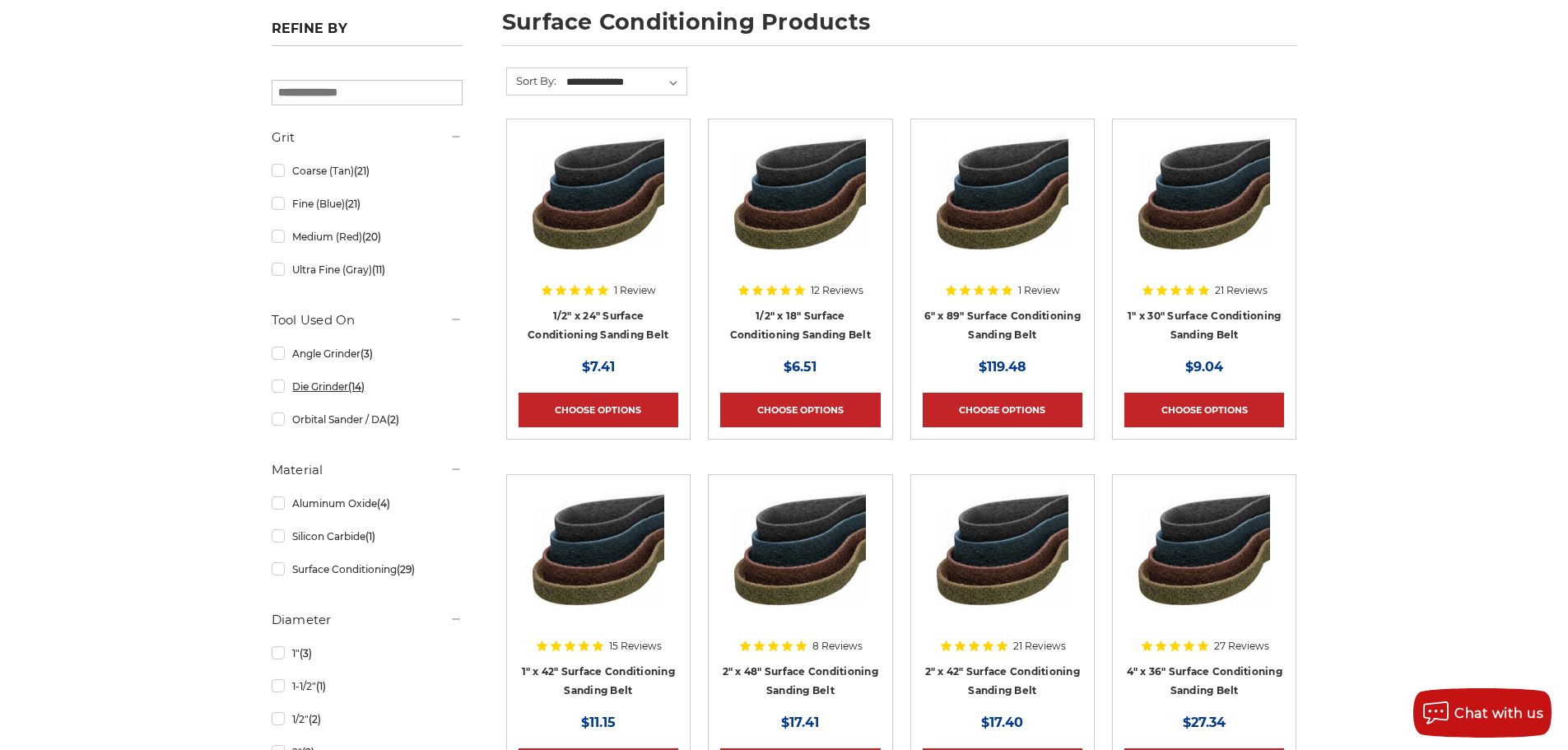
click at [290, 387] on link "Die Grinder (14)" at bounding box center [366, 386] width 191 height 29
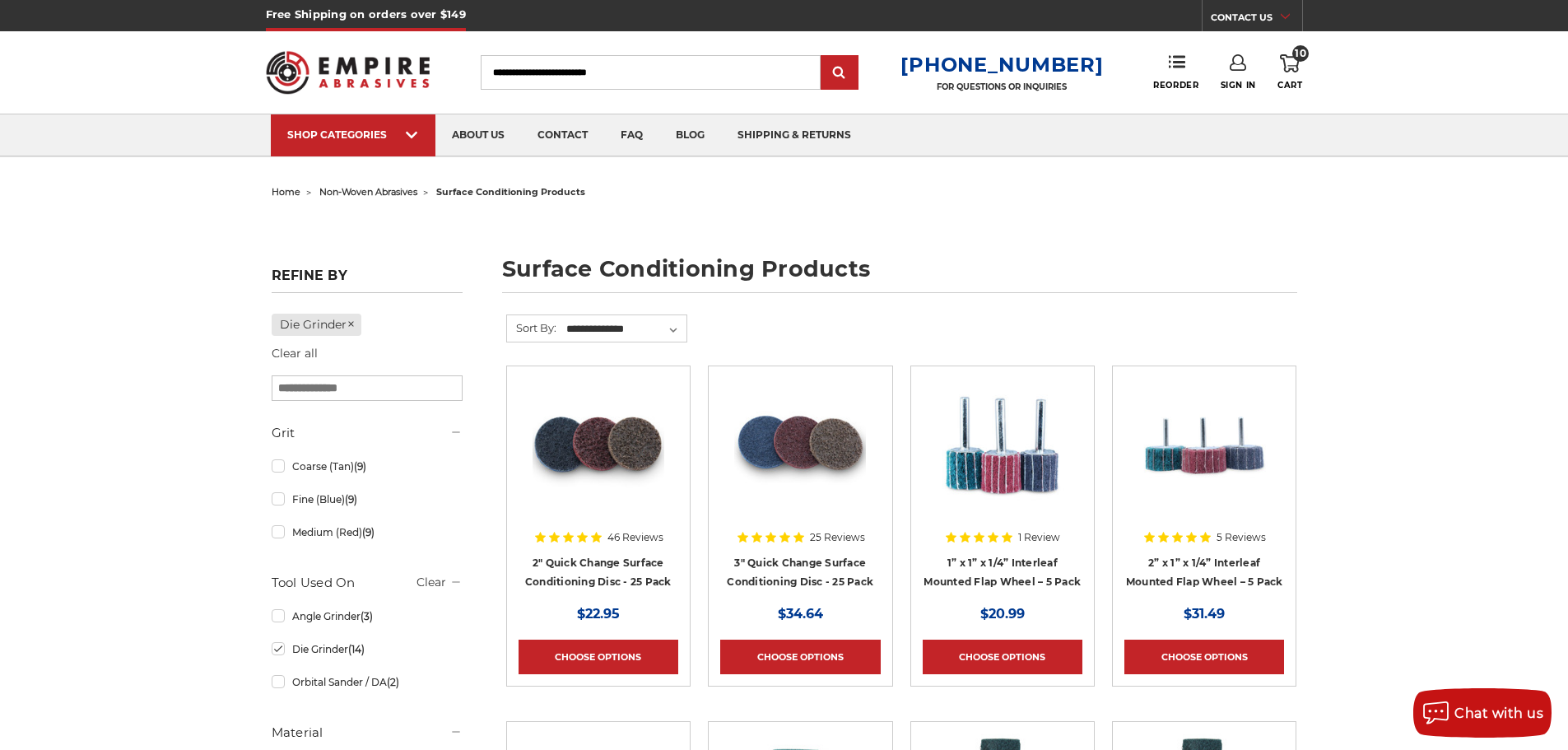
scroll to position [83, 0]
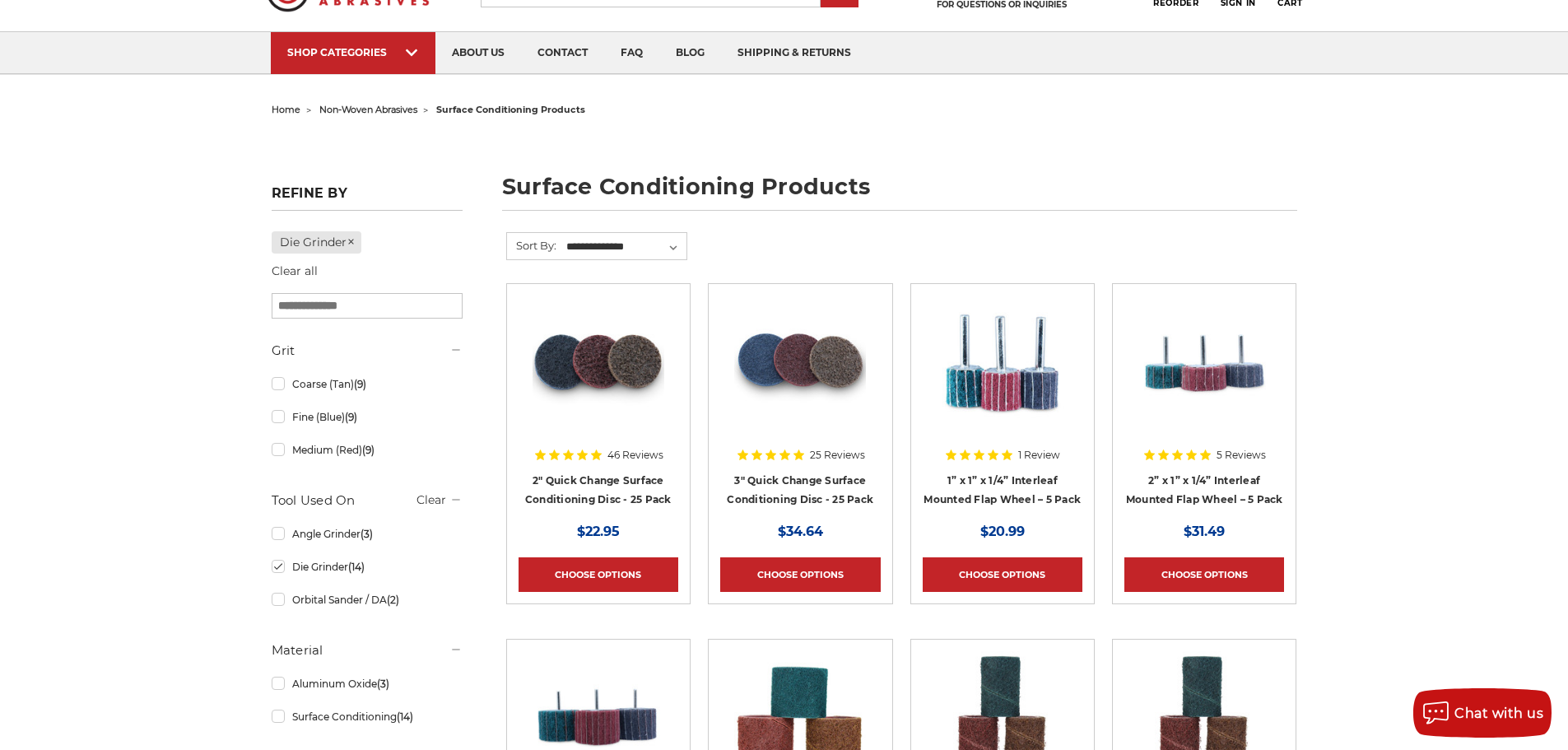
click at [613, 387] on img at bounding box center [598, 361] width 131 height 131
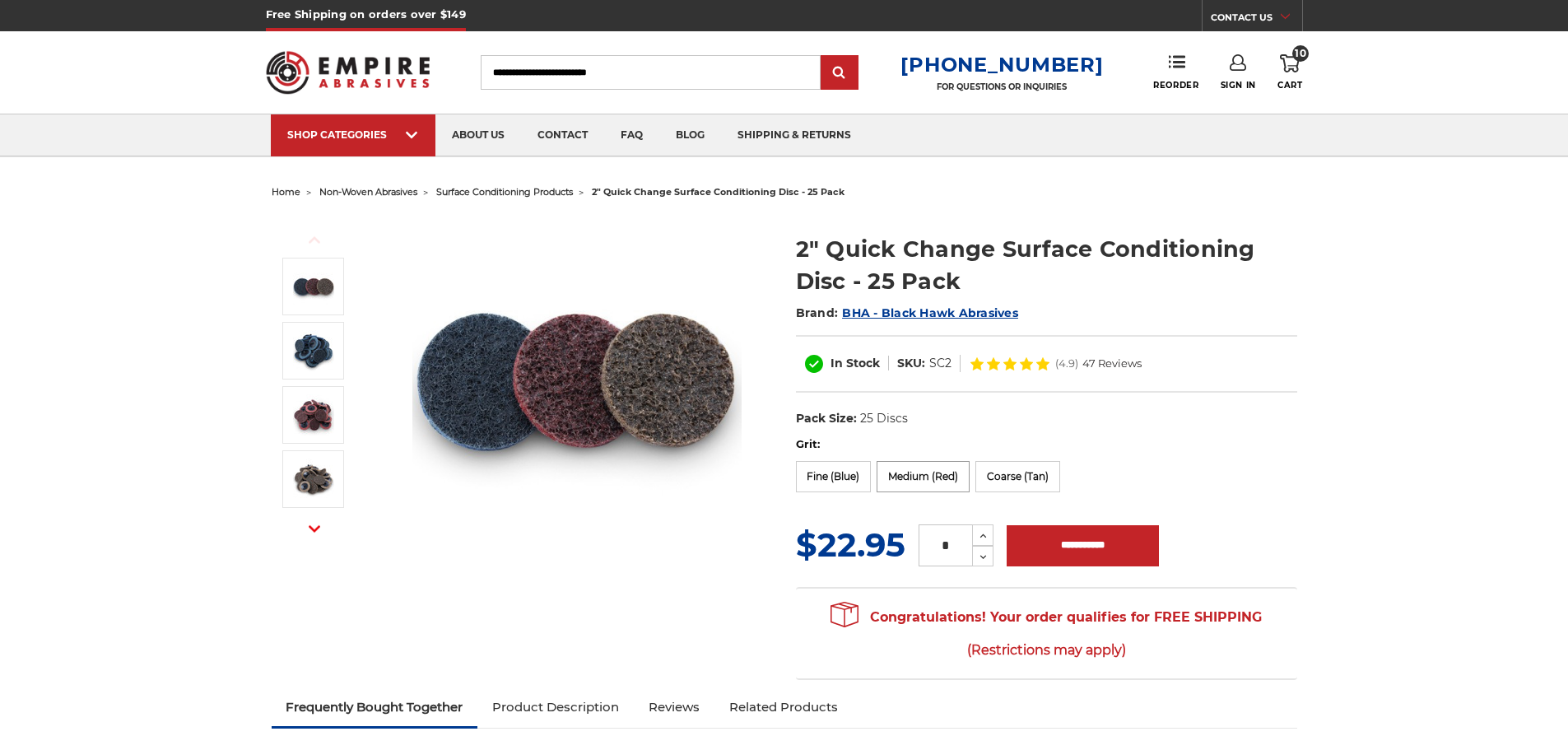
click at [935, 468] on label "Medium (Red)" at bounding box center [923, 477] width 93 height 31
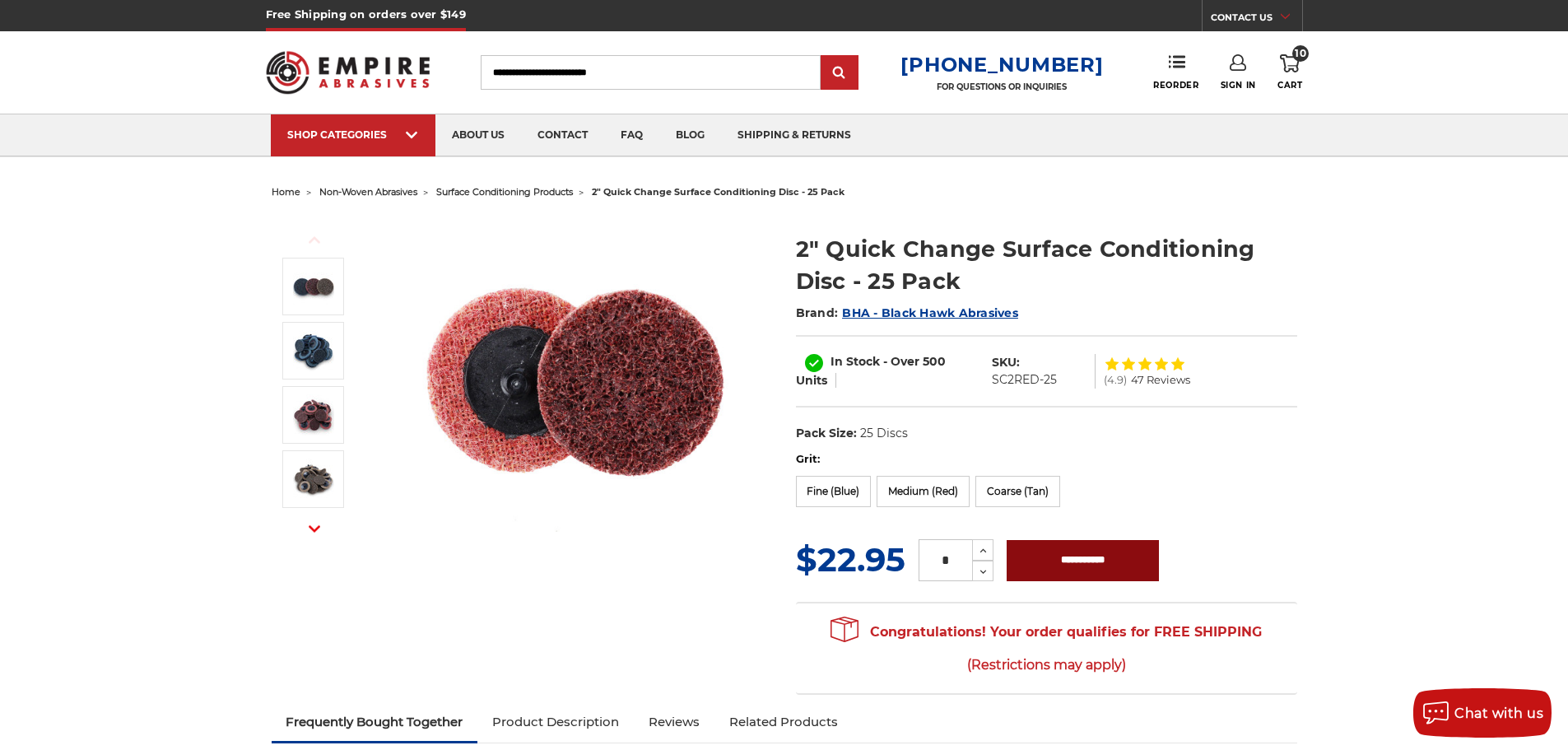
click at [1076, 562] on input "**********" at bounding box center [1082, 560] width 152 height 41
type input "**********"
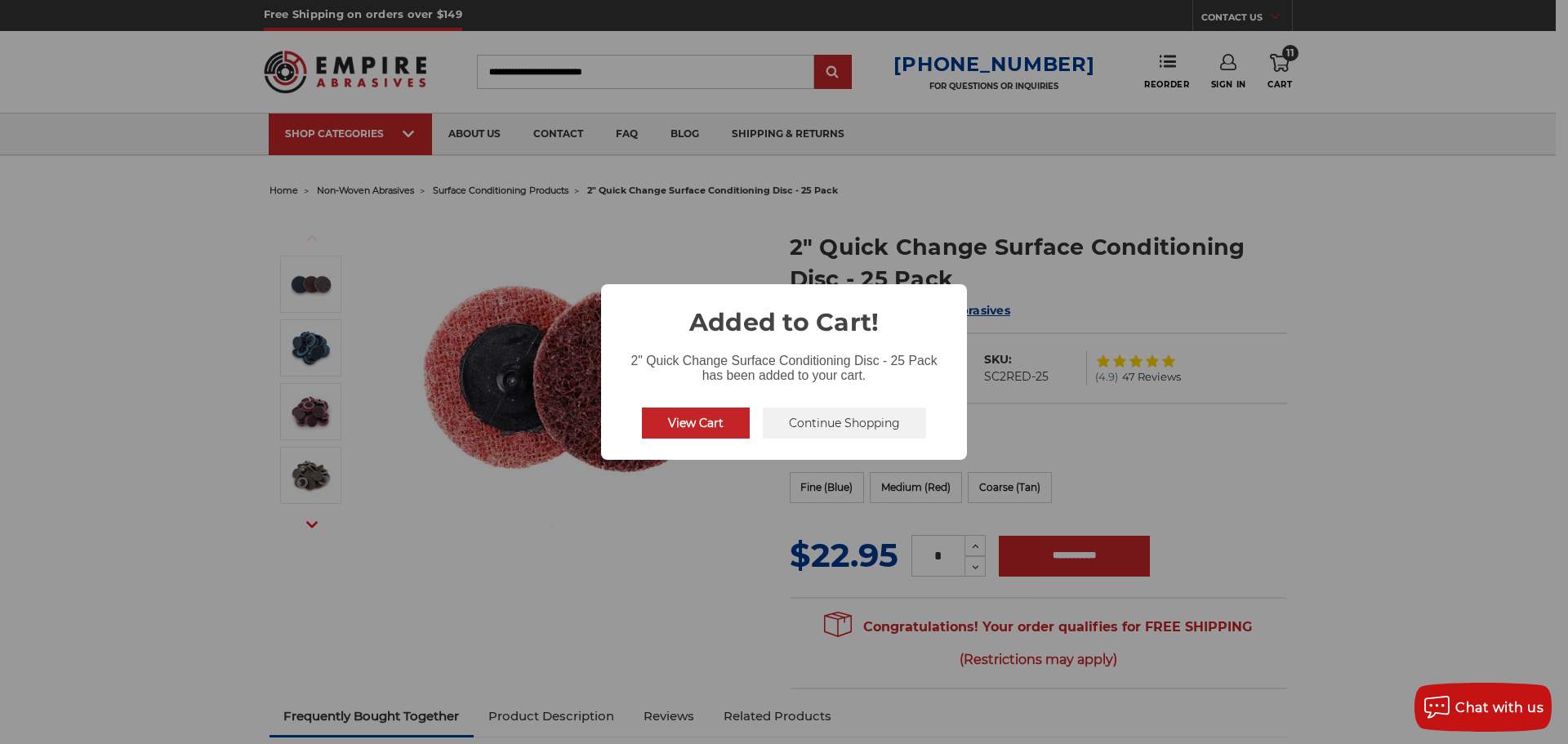
click at [804, 410] on button "Continue Shopping" at bounding box center [844, 423] width 163 height 31
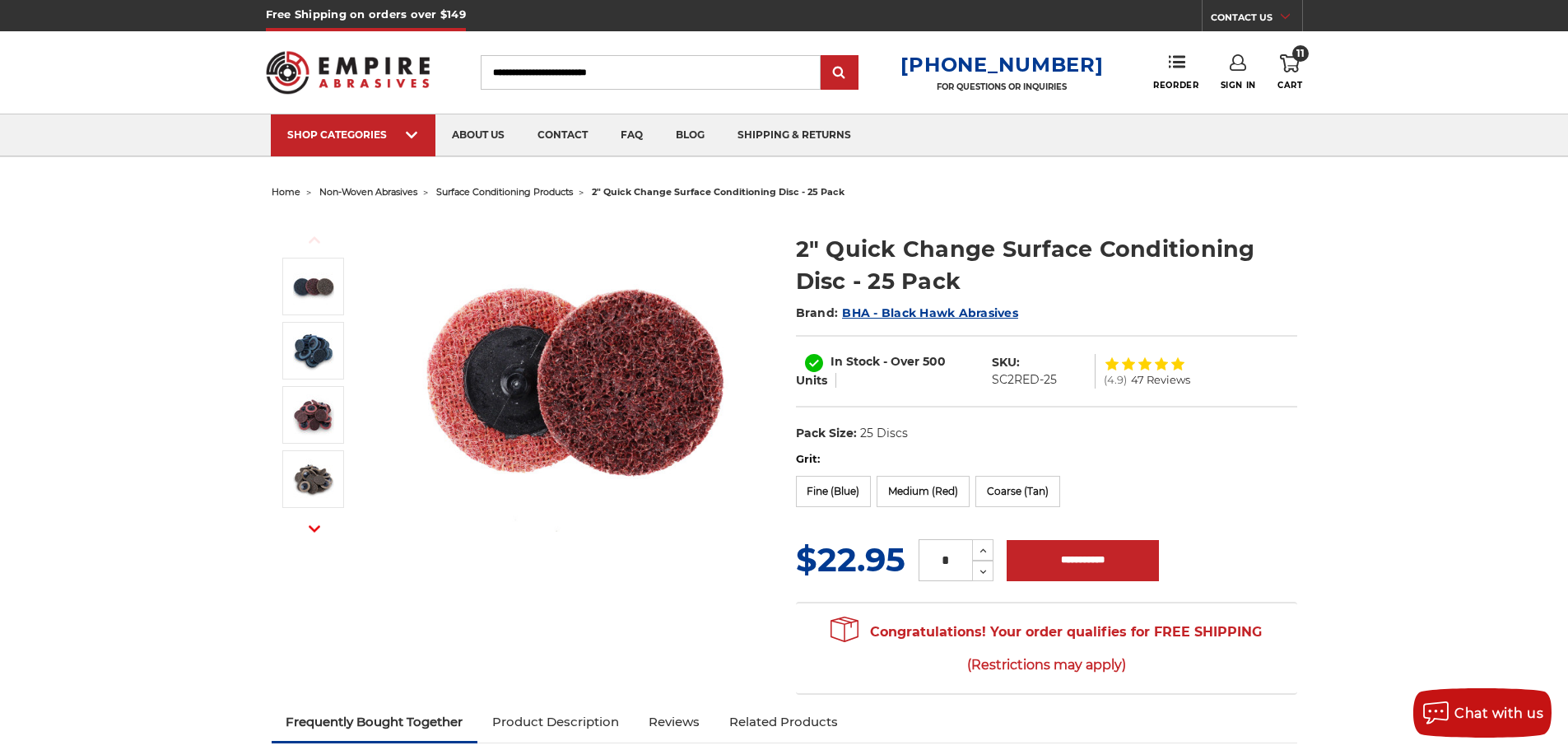
click at [508, 191] on span "surface conditioning products" at bounding box center [504, 191] width 137 height 11
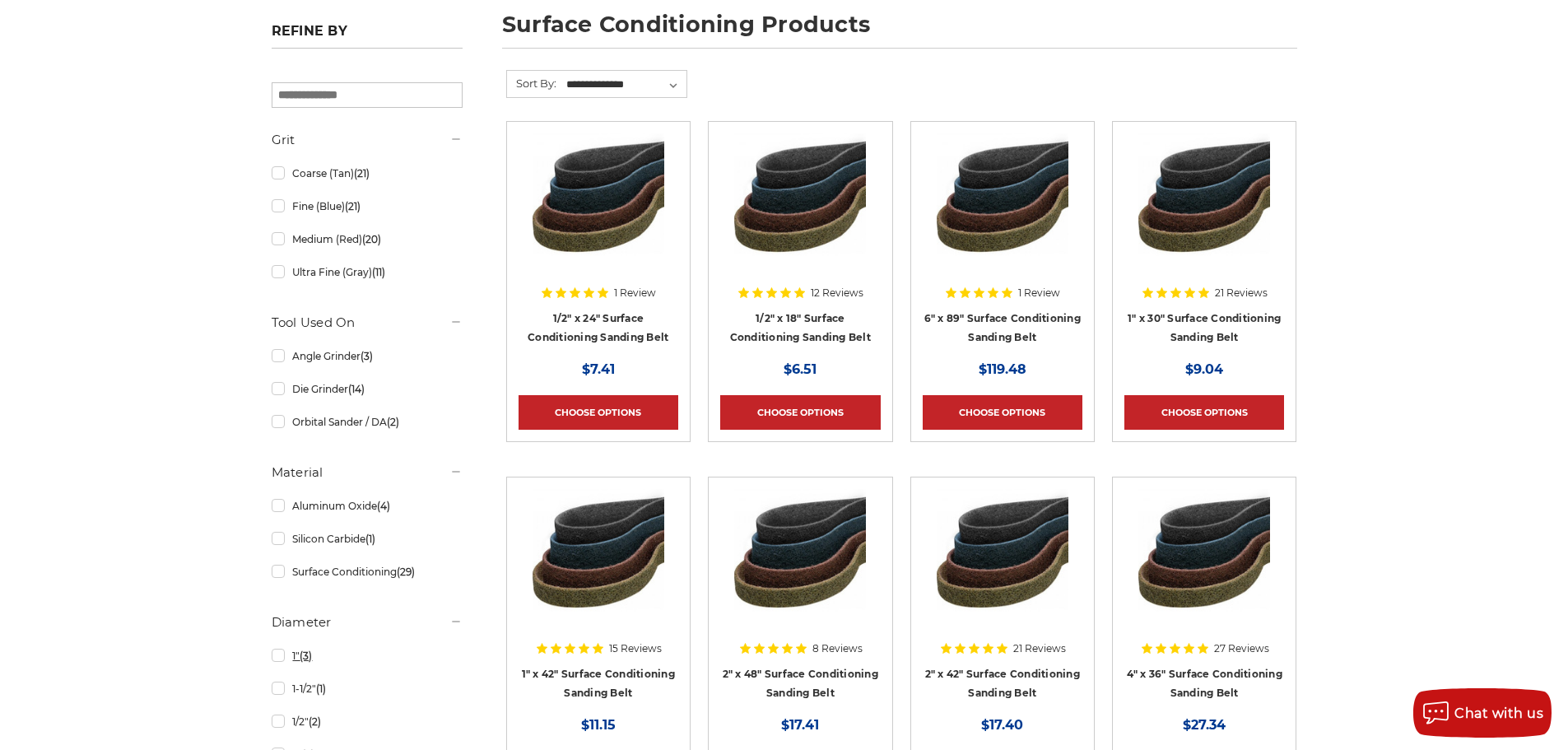
scroll to position [494, 0]
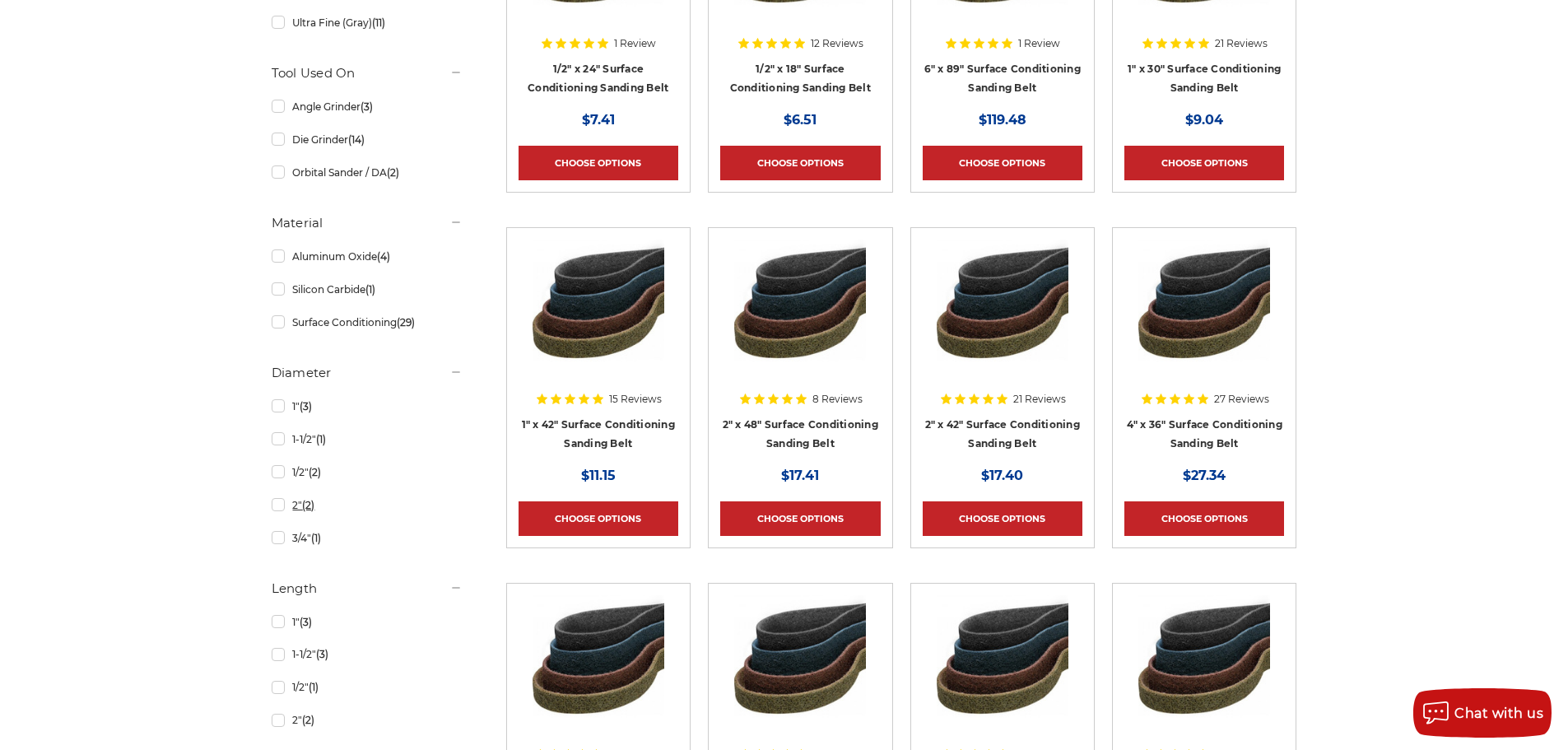
click at [271, 505] on link "2" (2)" at bounding box center [366, 505] width 191 height 29
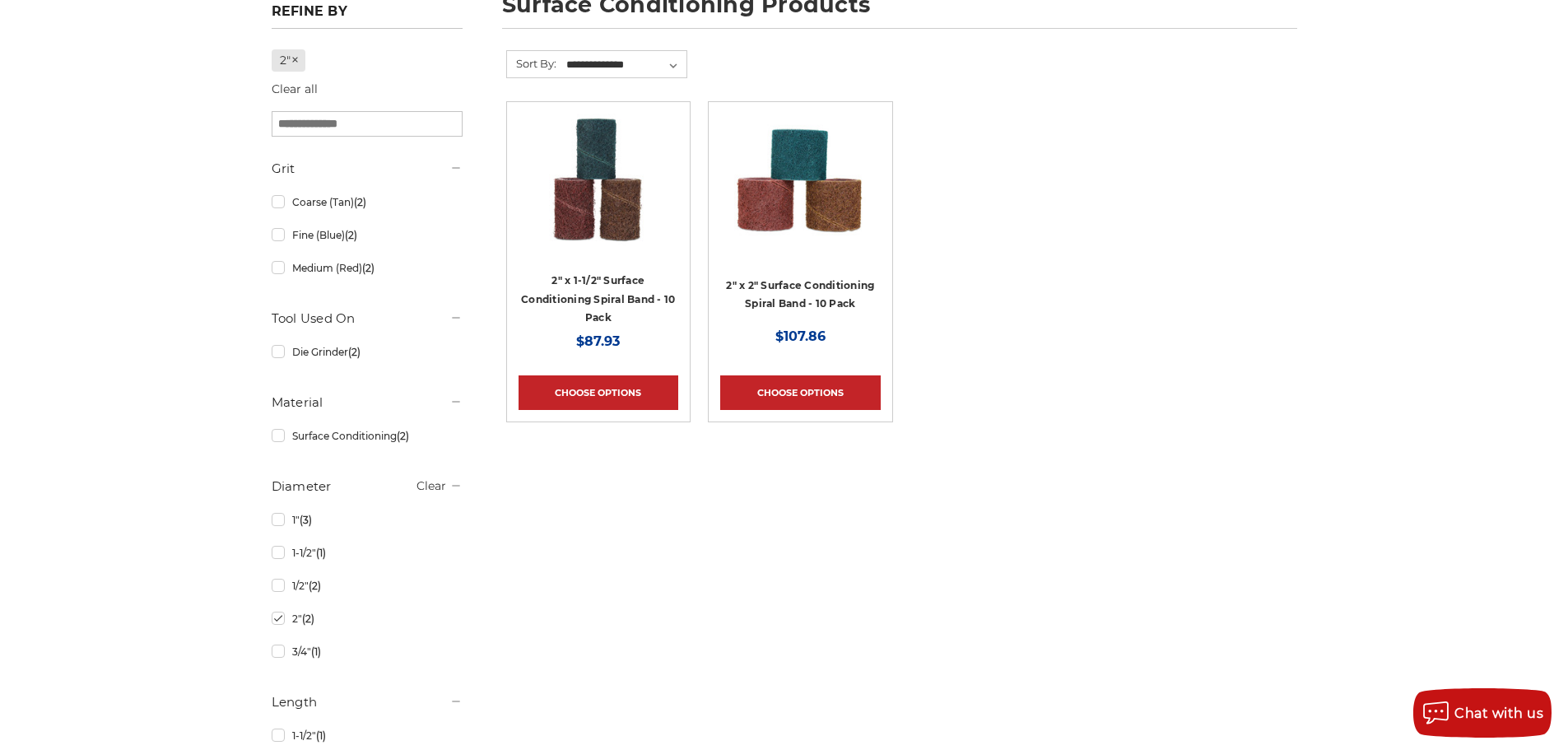
scroll to position [576, 0]
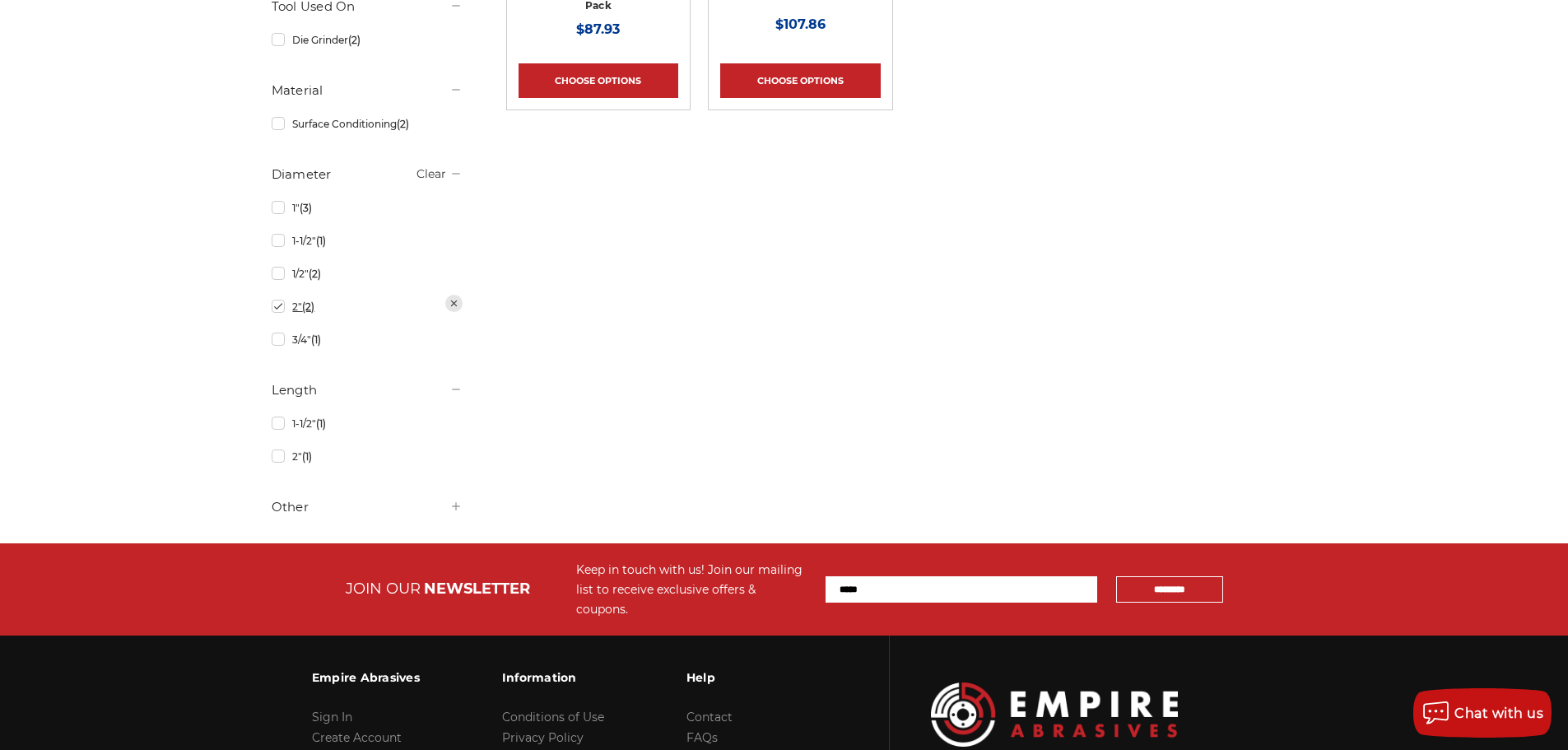
click at [278, 310] on link "2" (2)" at bounding box center [366, 306] width 191 height 29
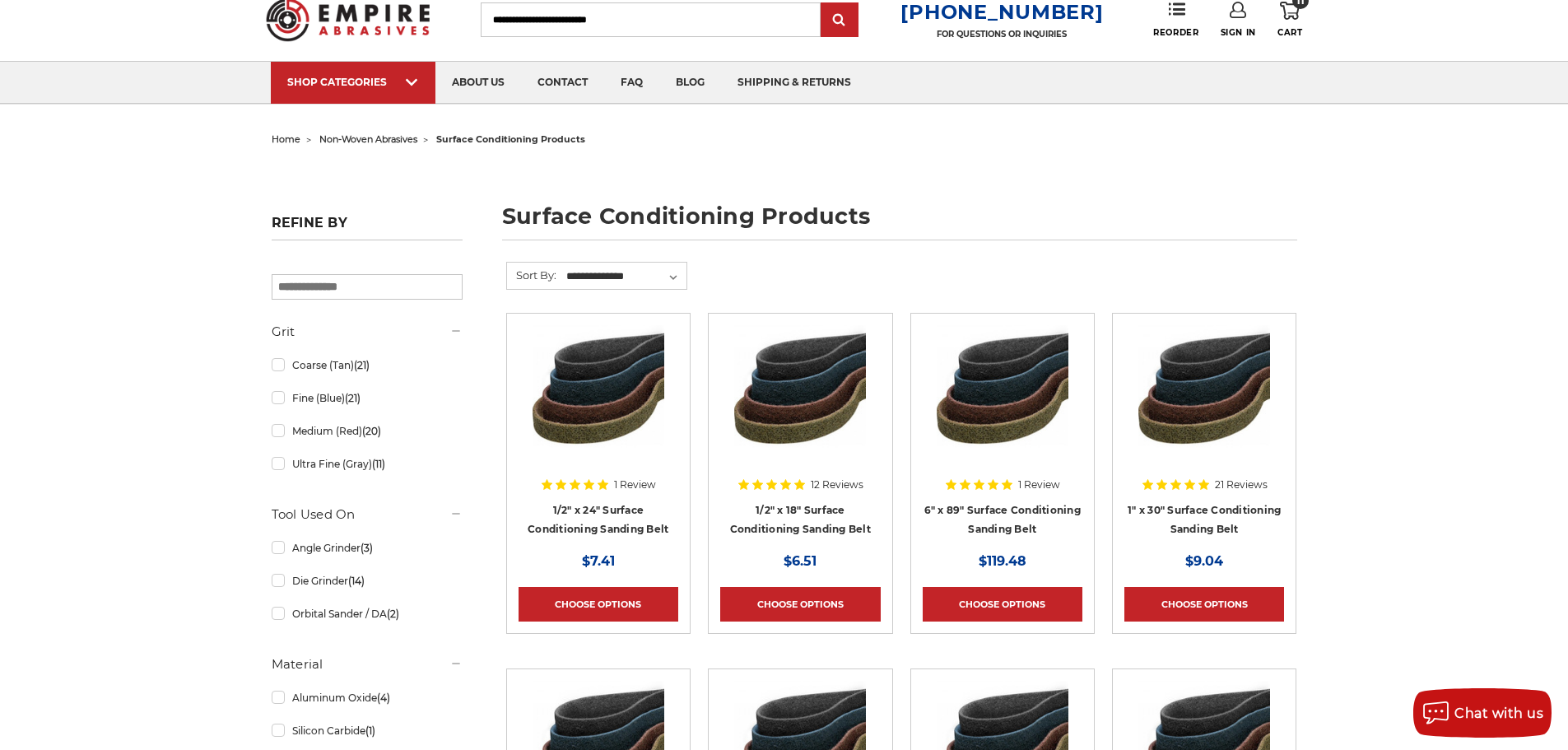
scroll to position [247, 0]
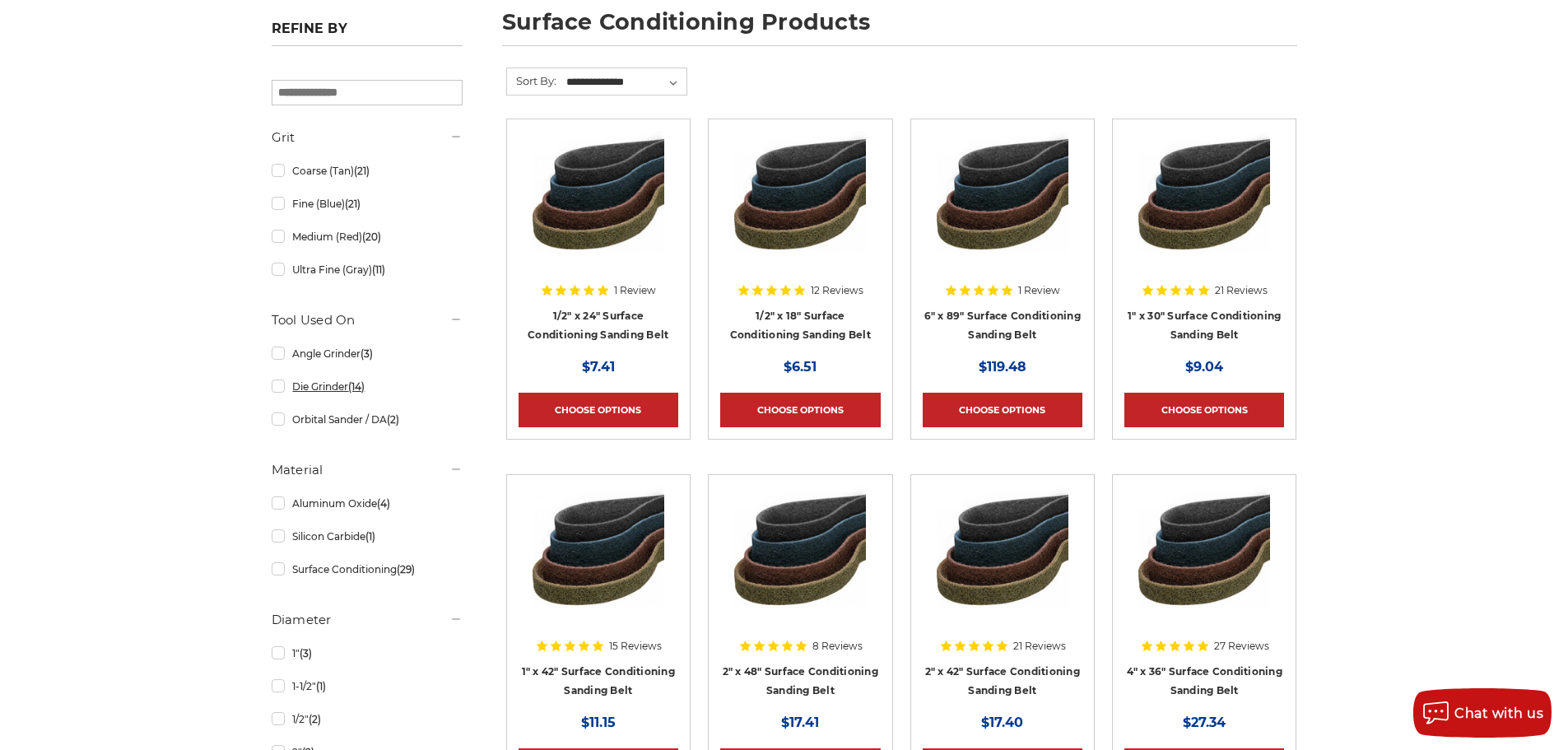
drag, startPoint x: 305, startPoint y: 389, endPoint x: 1106, endPoint y: 412, distance: 801.3
click at [305, 389] on link "Die Grinder (14)" at bounding box center [366, 386] width 191 height 29
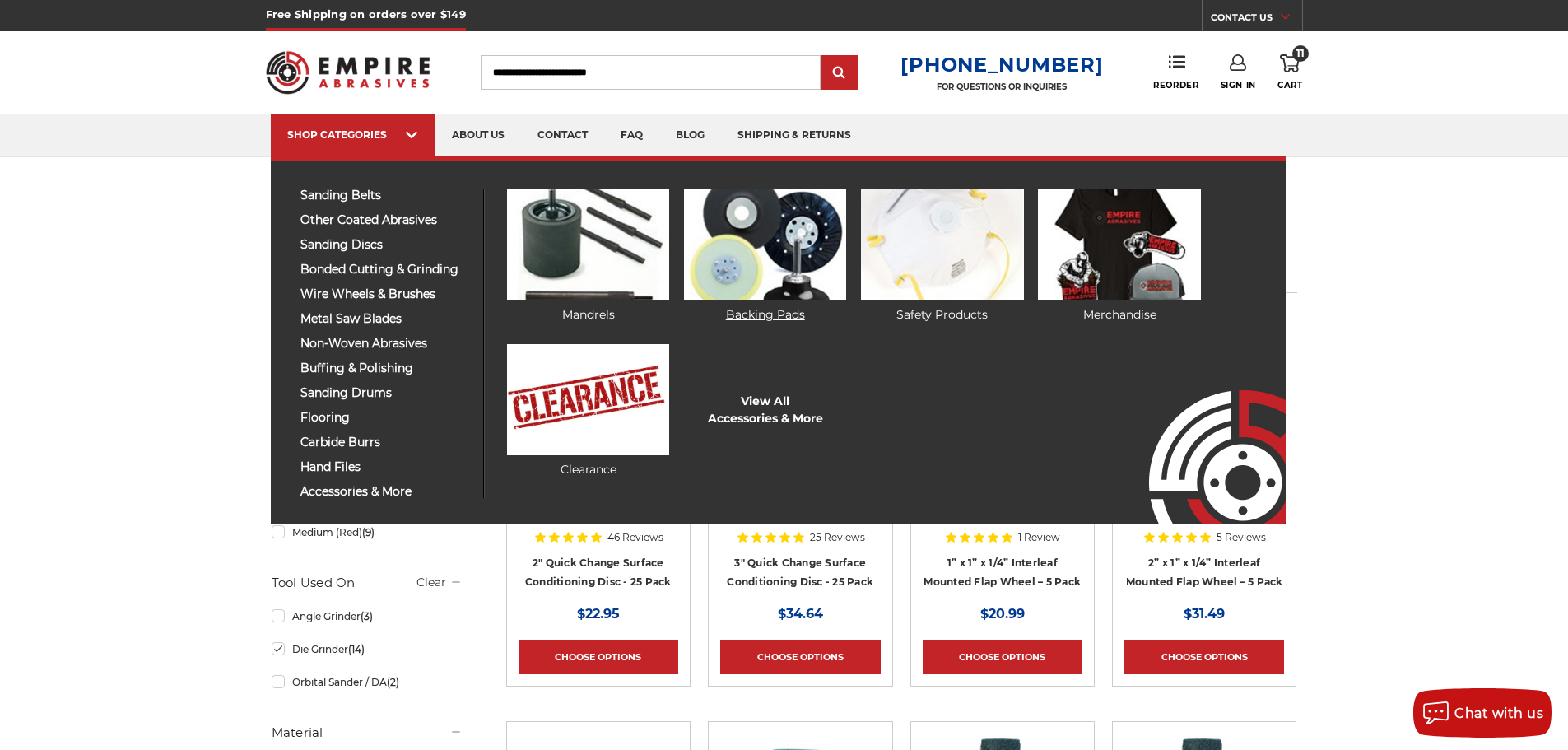
click at [764, 310] on link "Backing Pads" at bounding box center [765, 257] width 162 height 134
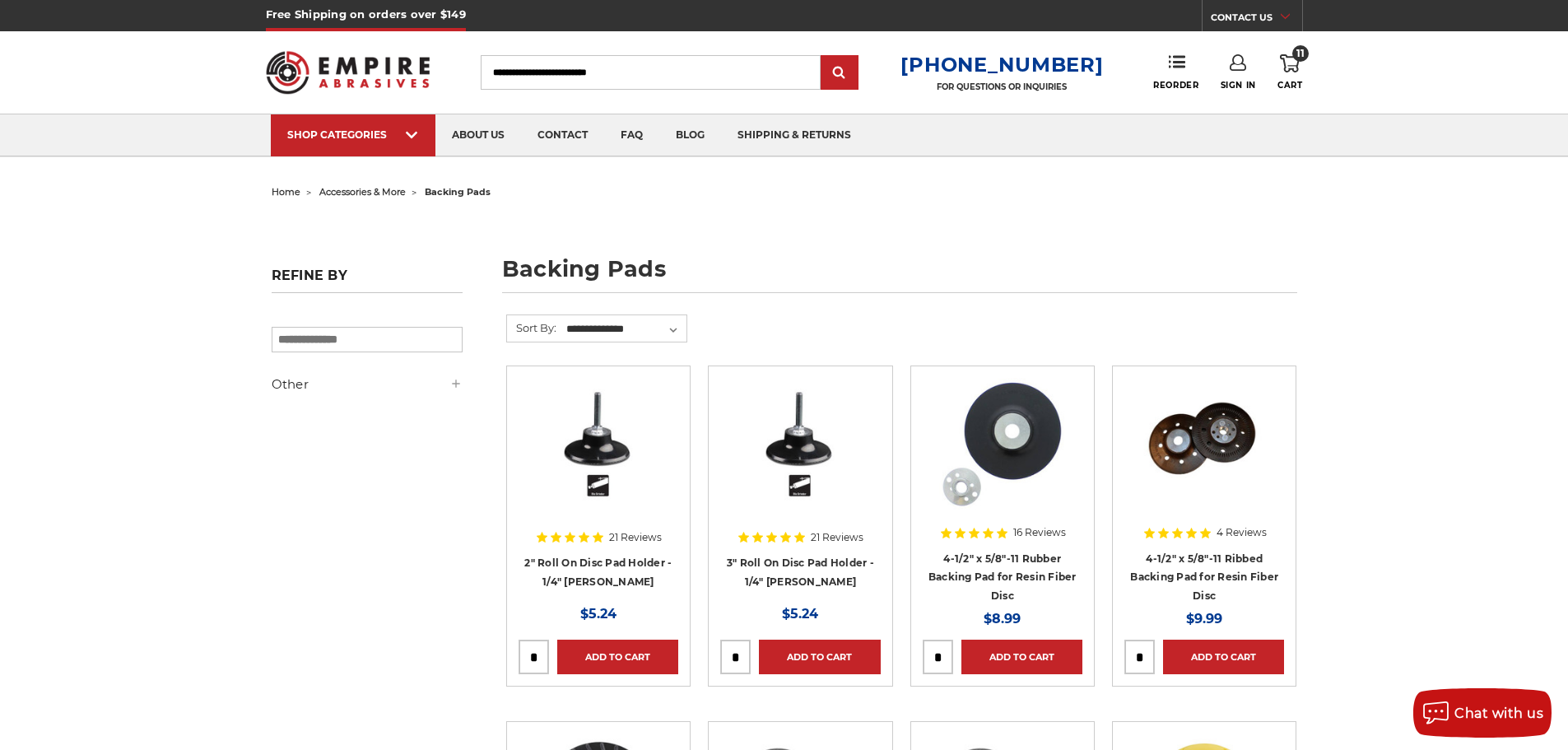
click at [536, 660] on input "tel" at bounding box center [533, 657] width 29 height 33
type input "*"
click at [600, 654] on link "Add to Cart" at bounding box center [617, 657] width 121 height 35
click at [1290, 70] on use at bounding box center [1290, 63] width 20 height 18
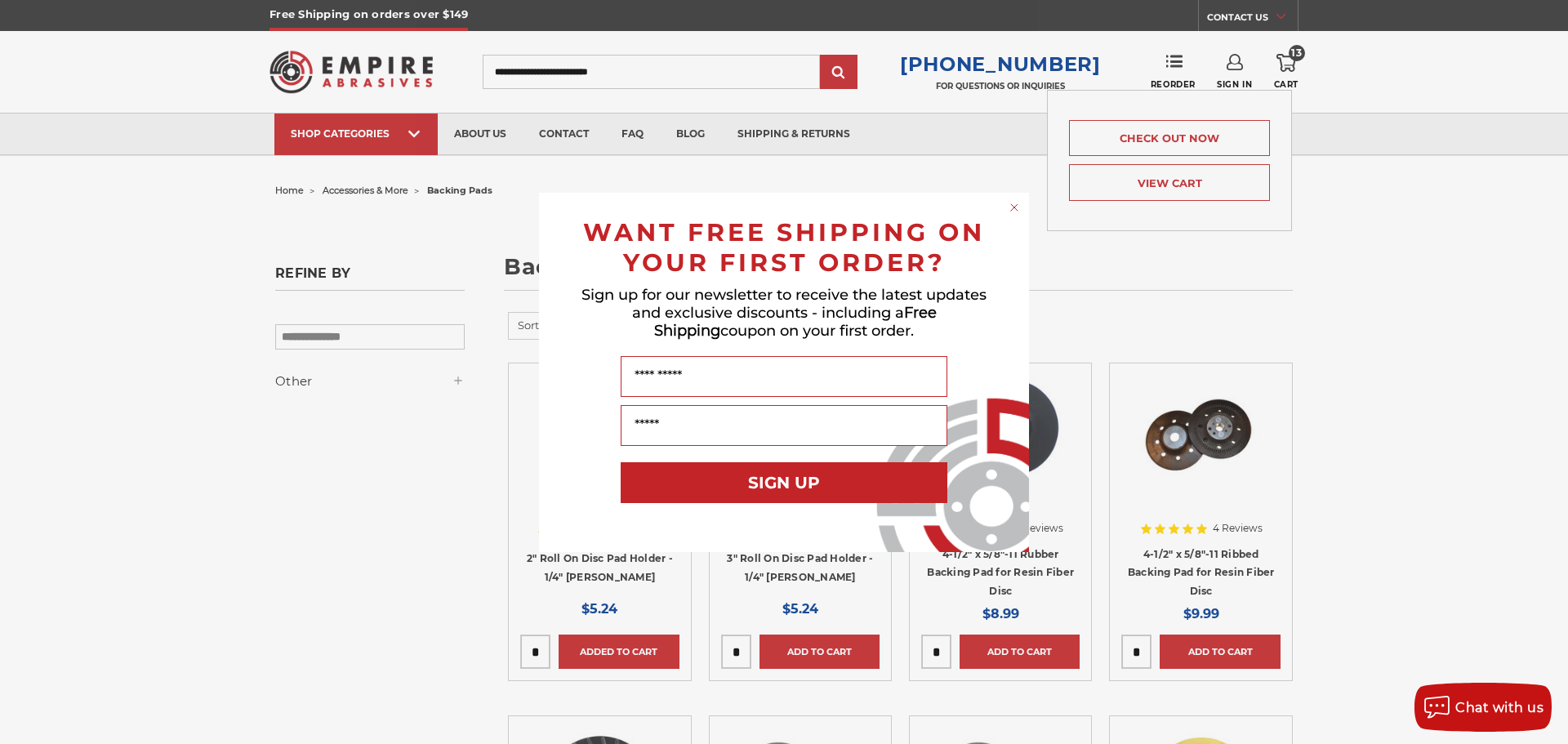
click at [1001, 209] on div "WANT FREE SHIPPING ON YOUR FIRST ORDER?" at bounding box center [784, 243] width 458 height 68
click at [1287, 66] on div "Close dialog WANT FREE SHIPPING ON YOUR FIRST ORDER? Sign up for our newsletter…" at bounding box center [784, 372] width 1568 height 744
click at [1007, 206] on circle "Close dialog" at bounding box center [1015, 207] width 16 height 16
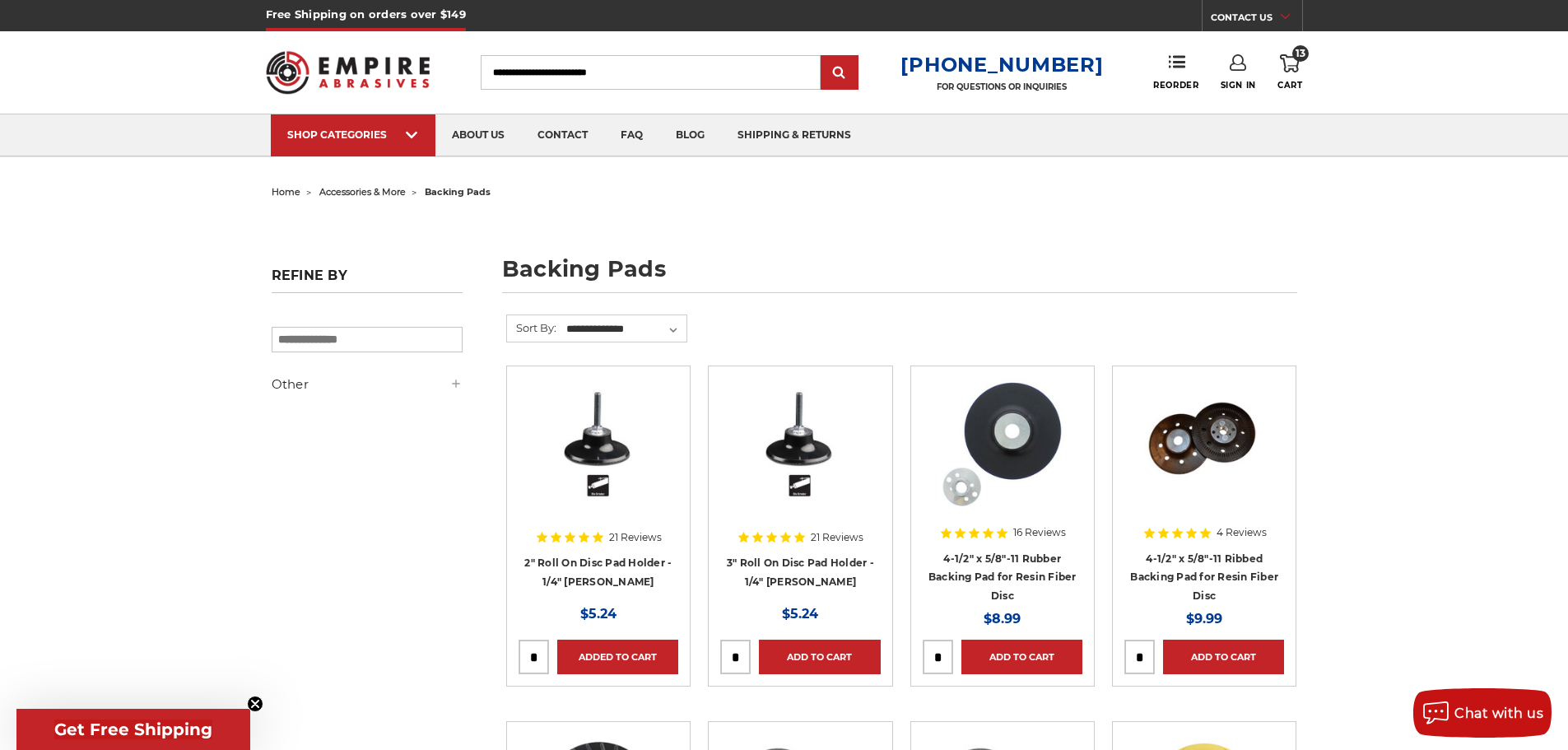
click at [1290, 73] on link "13 Cart" at bounding box center [1290, 72] width 24 height 37
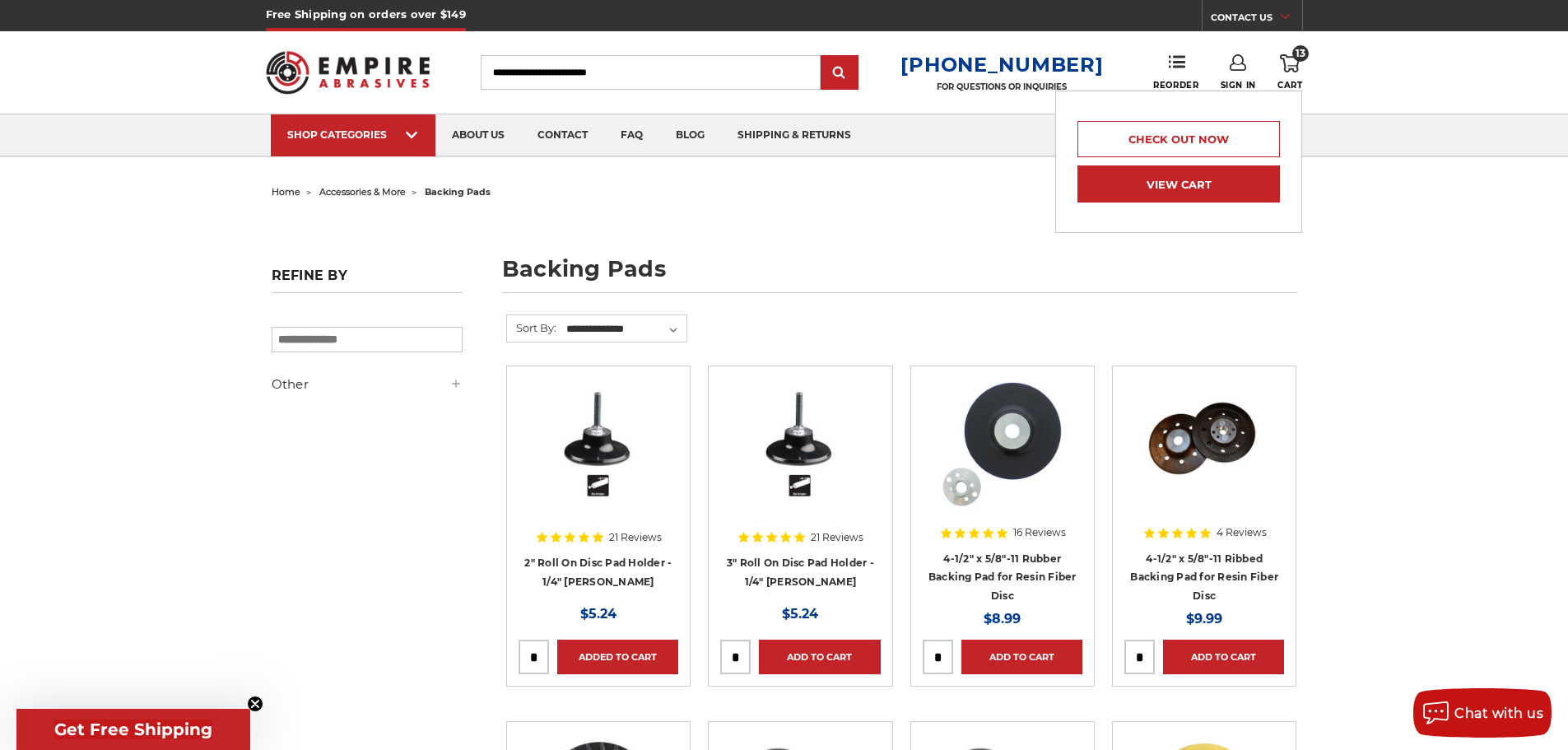
drag, startPoint x: 1153, startPoint y: 186, endPoint x: 1176, endPoint y: 187, distance: 23.0
click at [1152, 186] on link "View Cart" at bounding box center [1178, 184] width 203 height 37
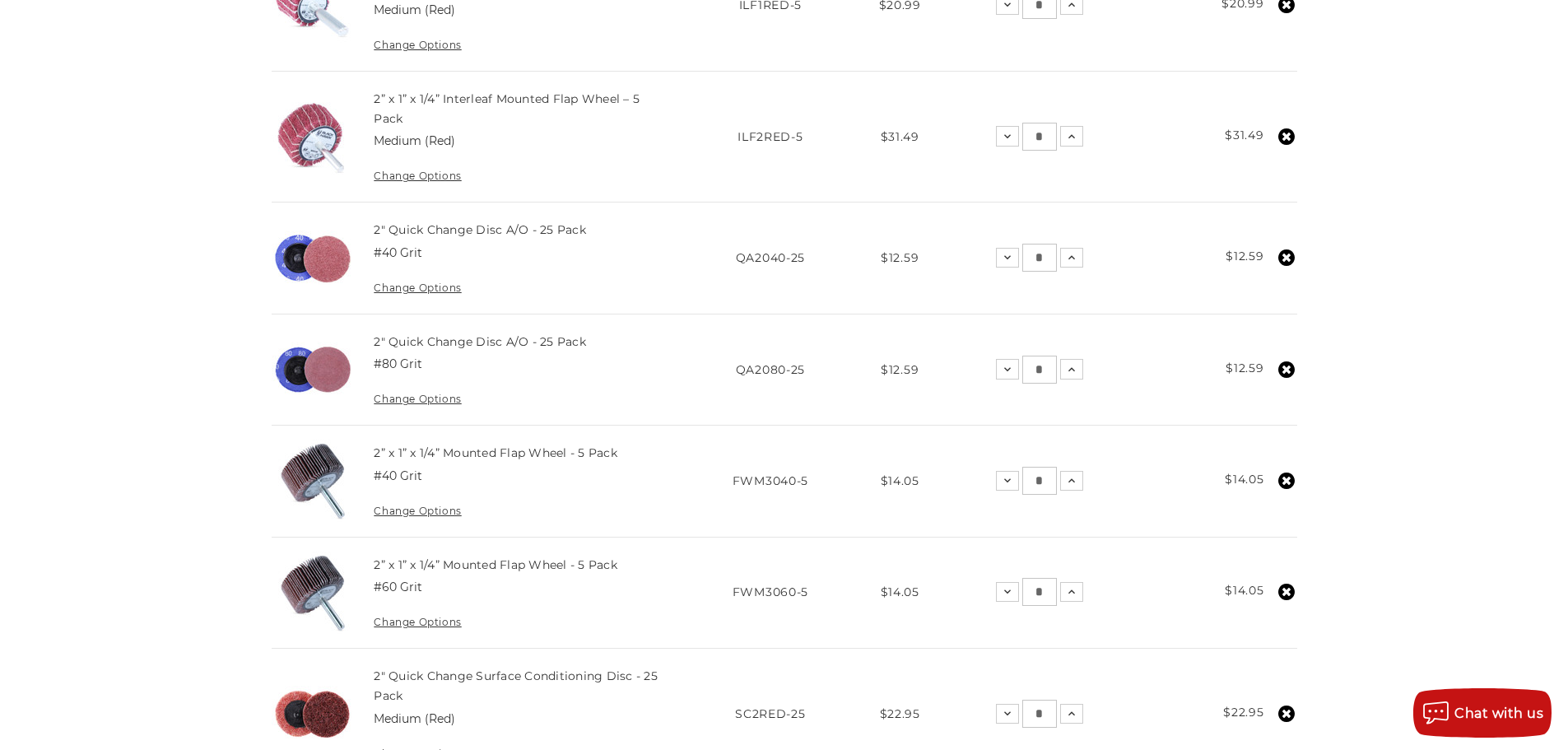
scroll to position [906, 0]
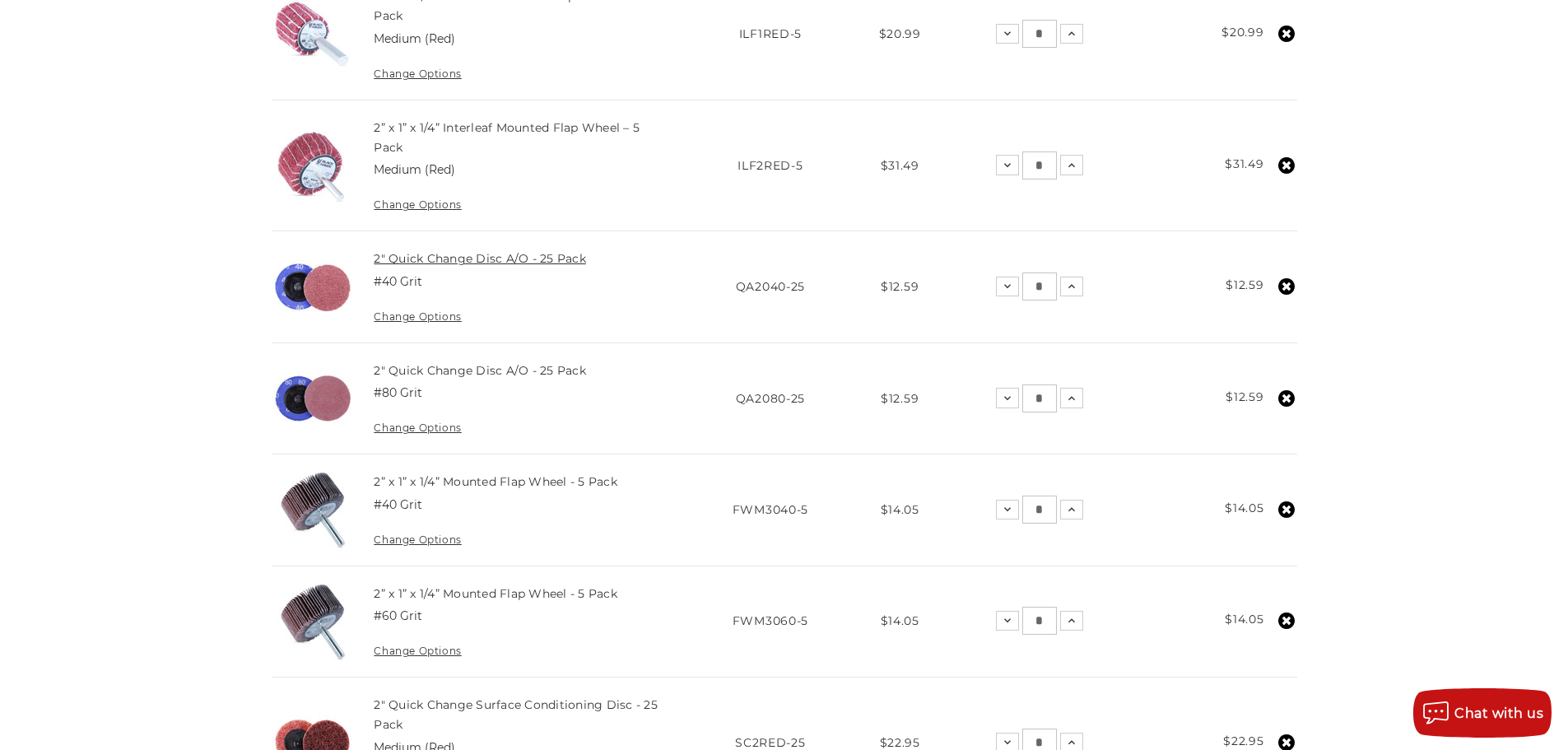
click at [490, 263] on link "2" Quick Change Disc A/O - 25 Pack" at bounding box center [479, 258] width 212 height 15
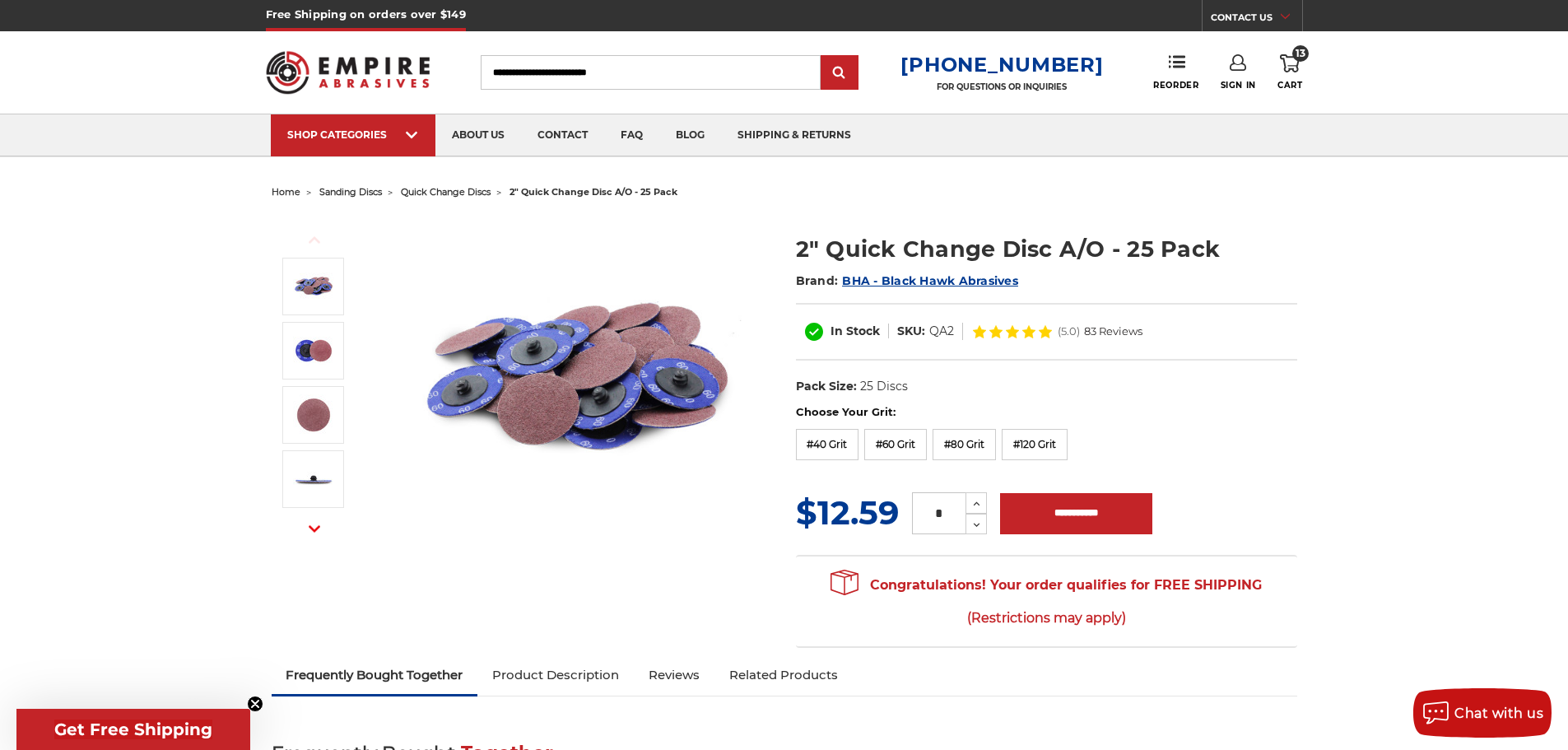
click at [452, 188] on span "quick change discs" at bounding box center [446, 191] width 90 height 11
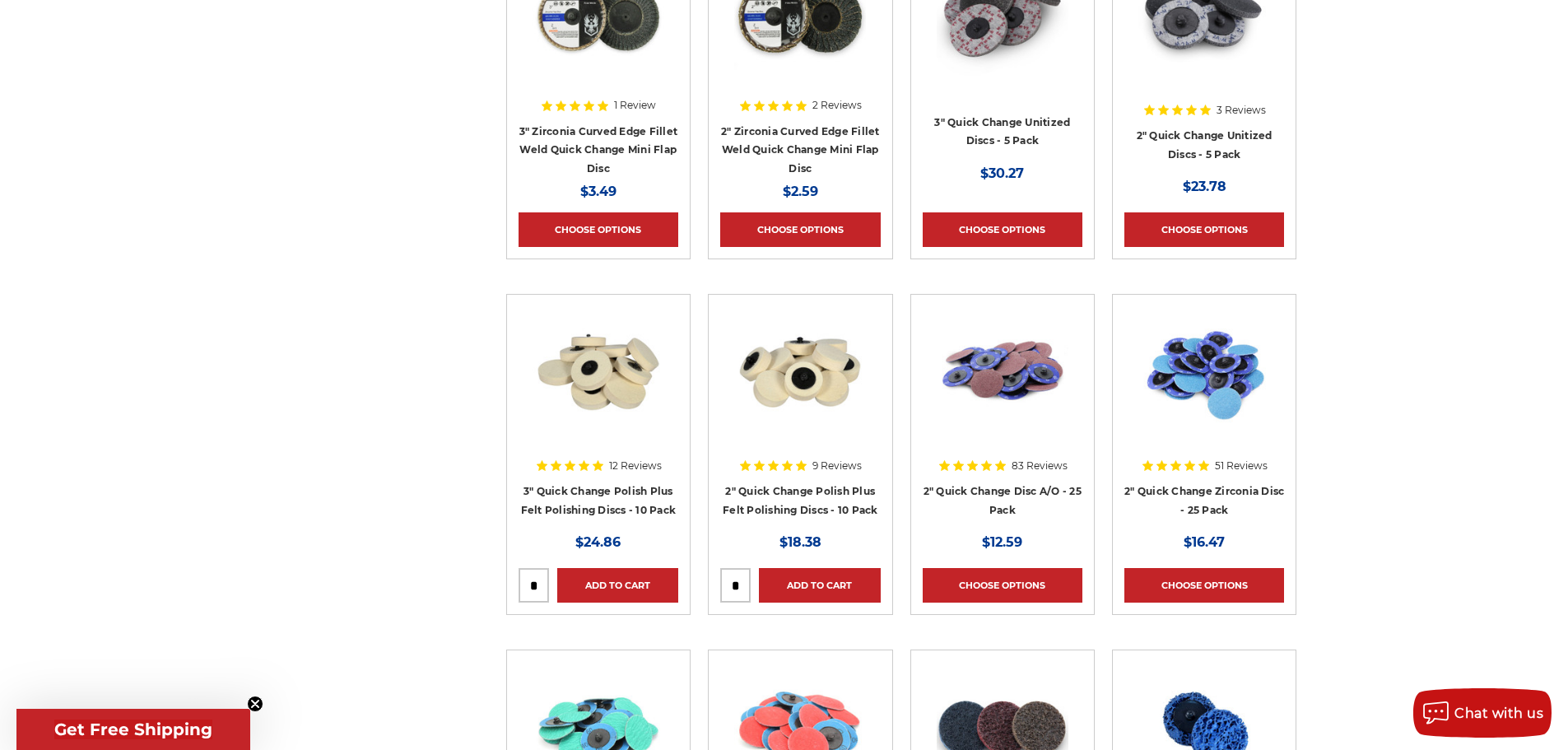
scroll to position [823, 0]
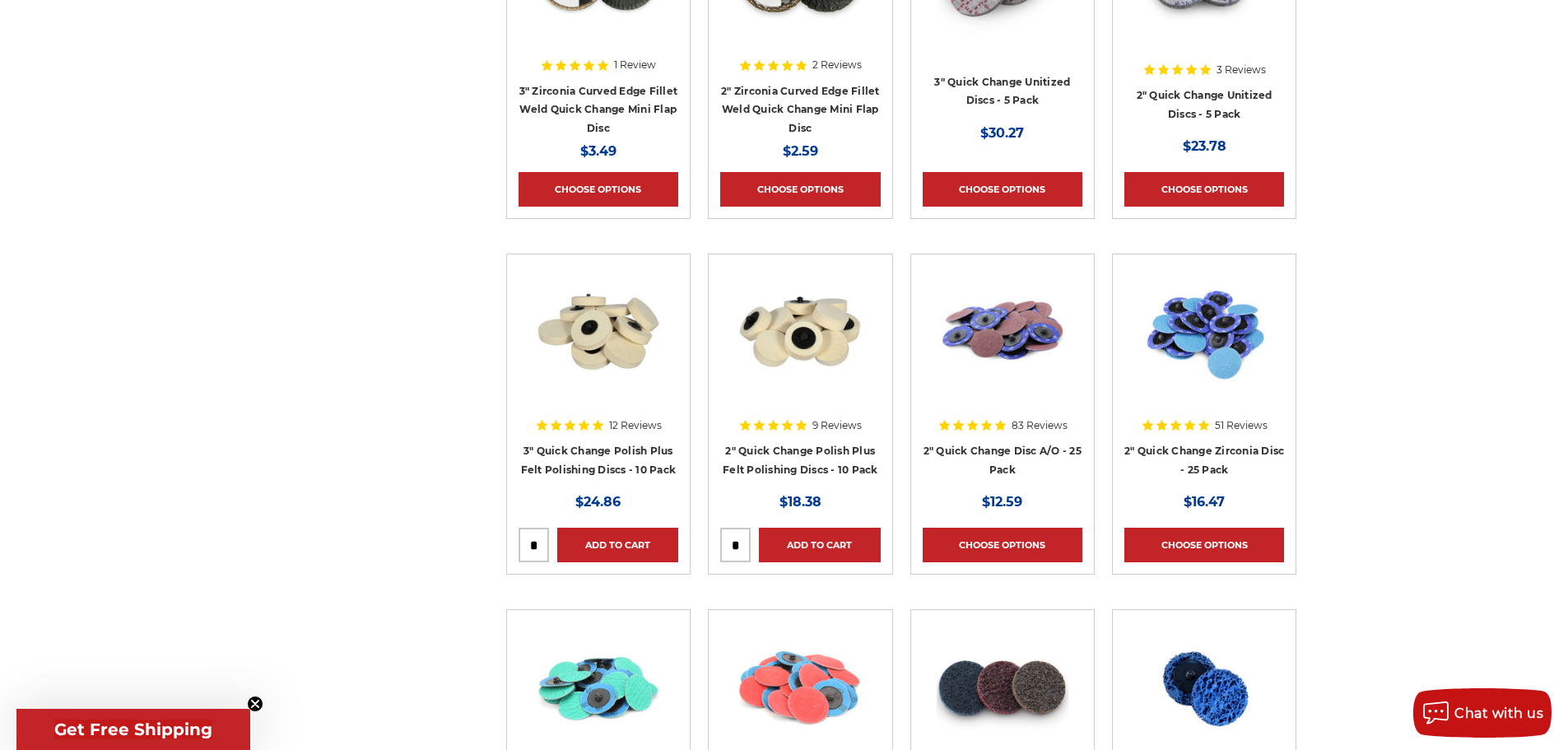
click at [1182, 325] on img at bounding box center [1203, 331] width 131 height 131
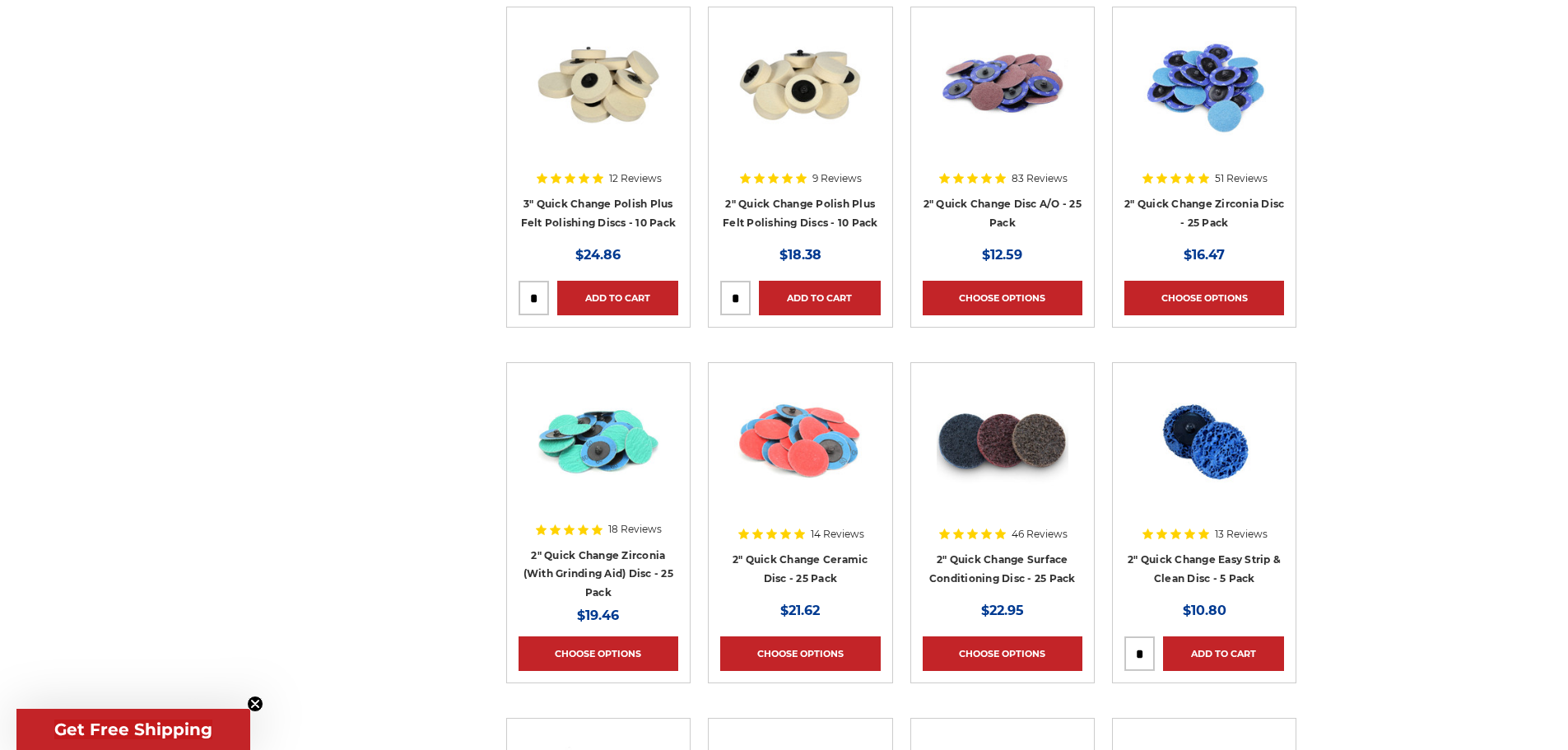
click at [624, 479] on img at bounding box center [598, 439] width 131 height 131
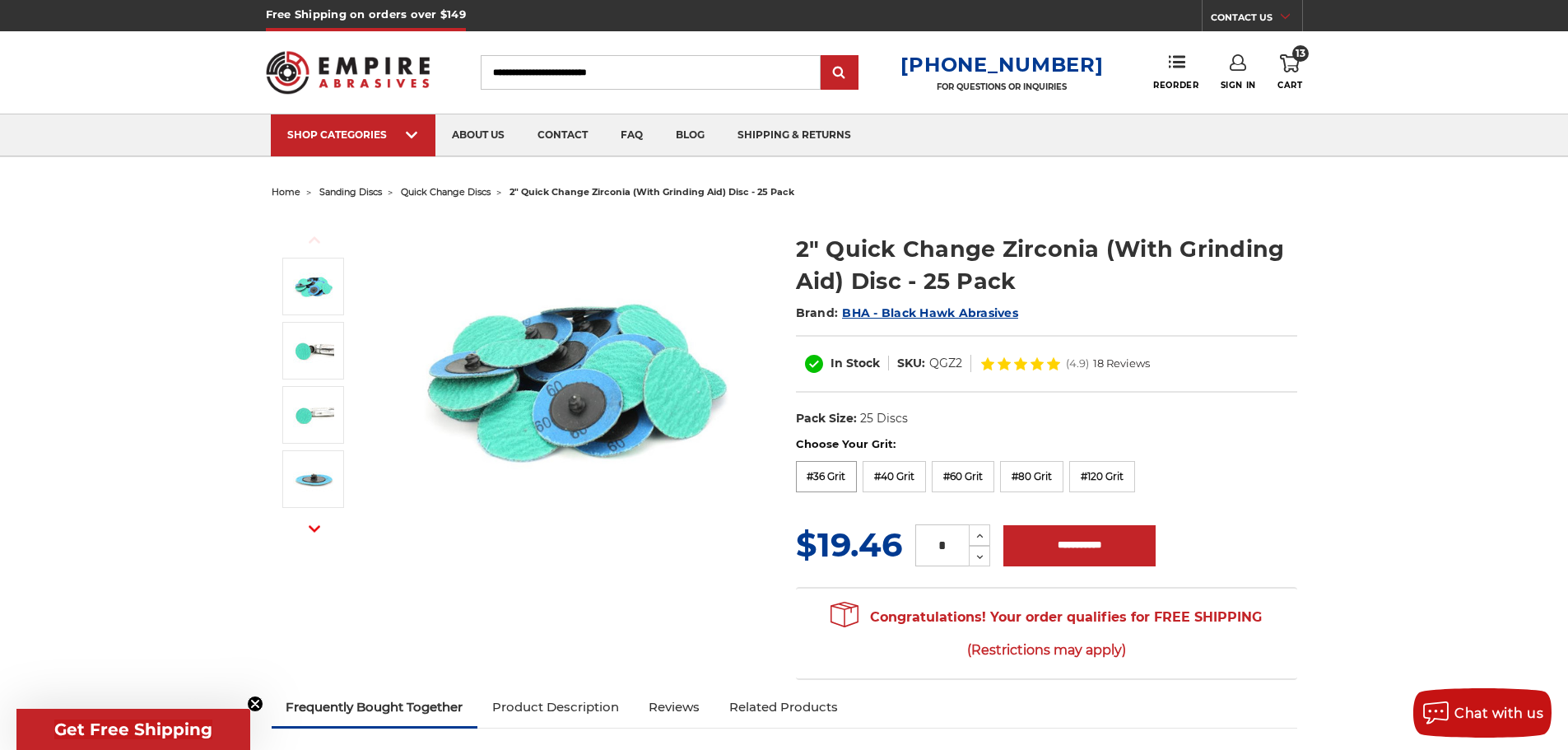
click at [831, 476] on label "#36 Grit" at bounding box center [827, 477] width 62 height 31
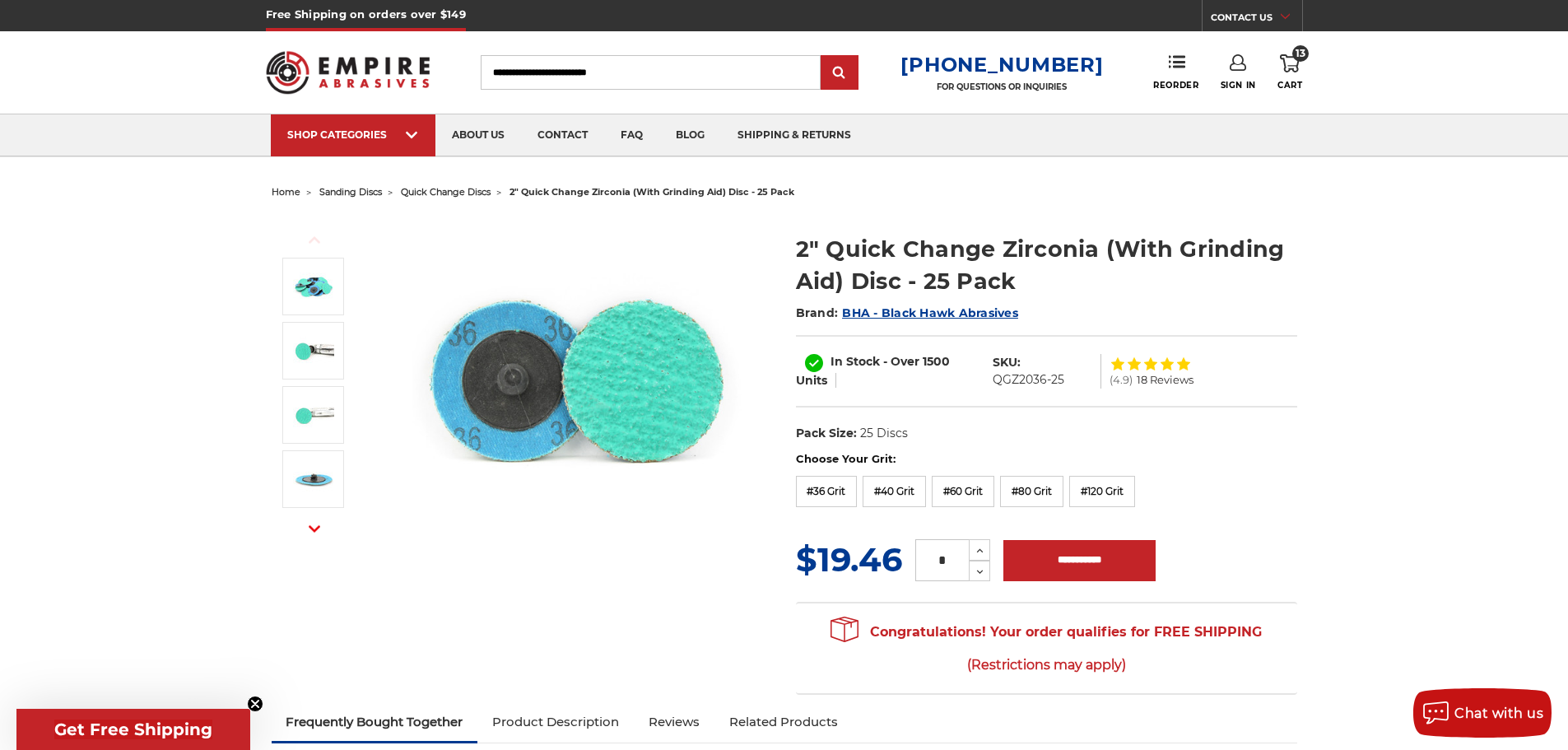
click at [1291, 72] on link "13 Cart" at bounding box center [1290, 72] width 24 height 37
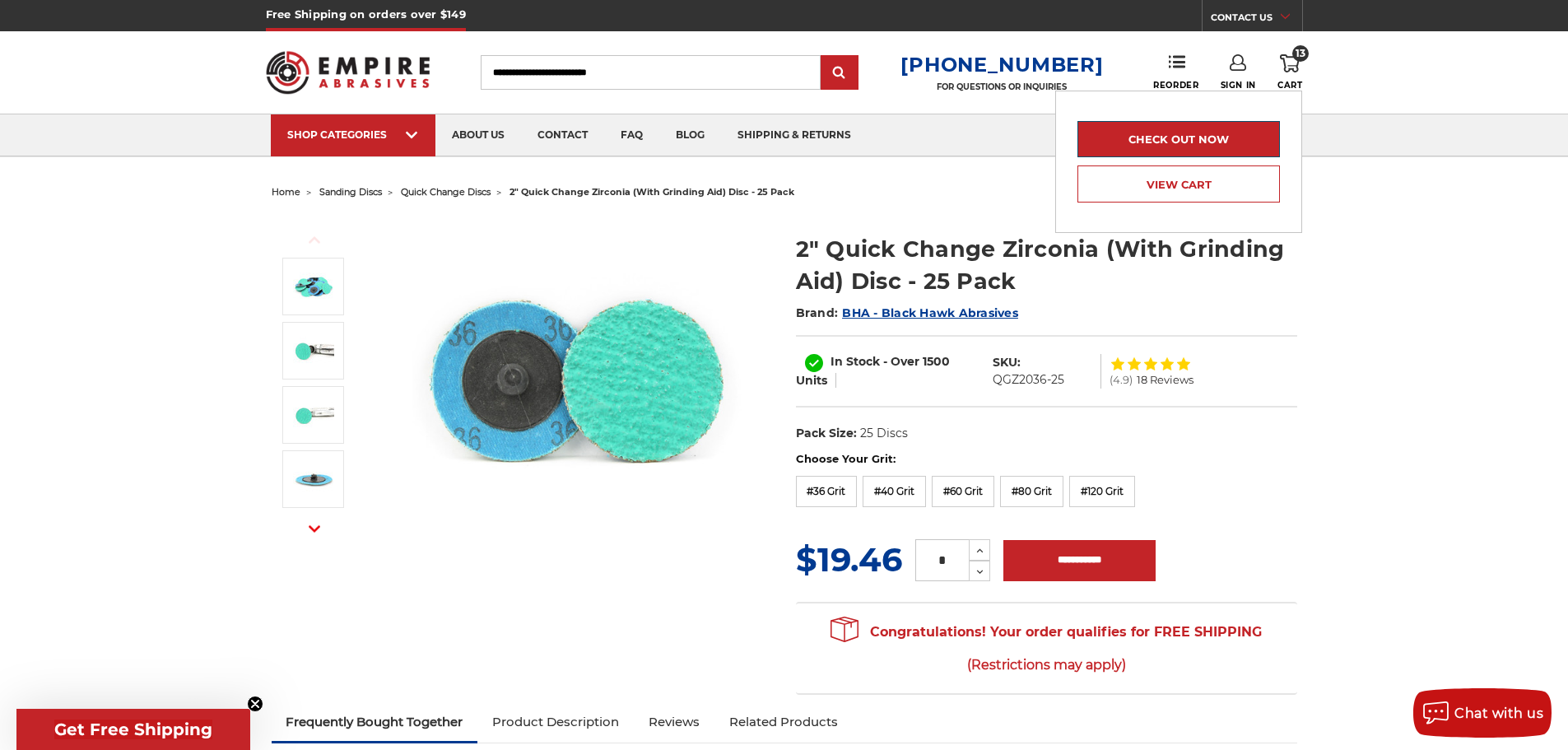
click at [1232, 145] on link "Check out now" at bounding box center [1178, 139] width 203 height 37
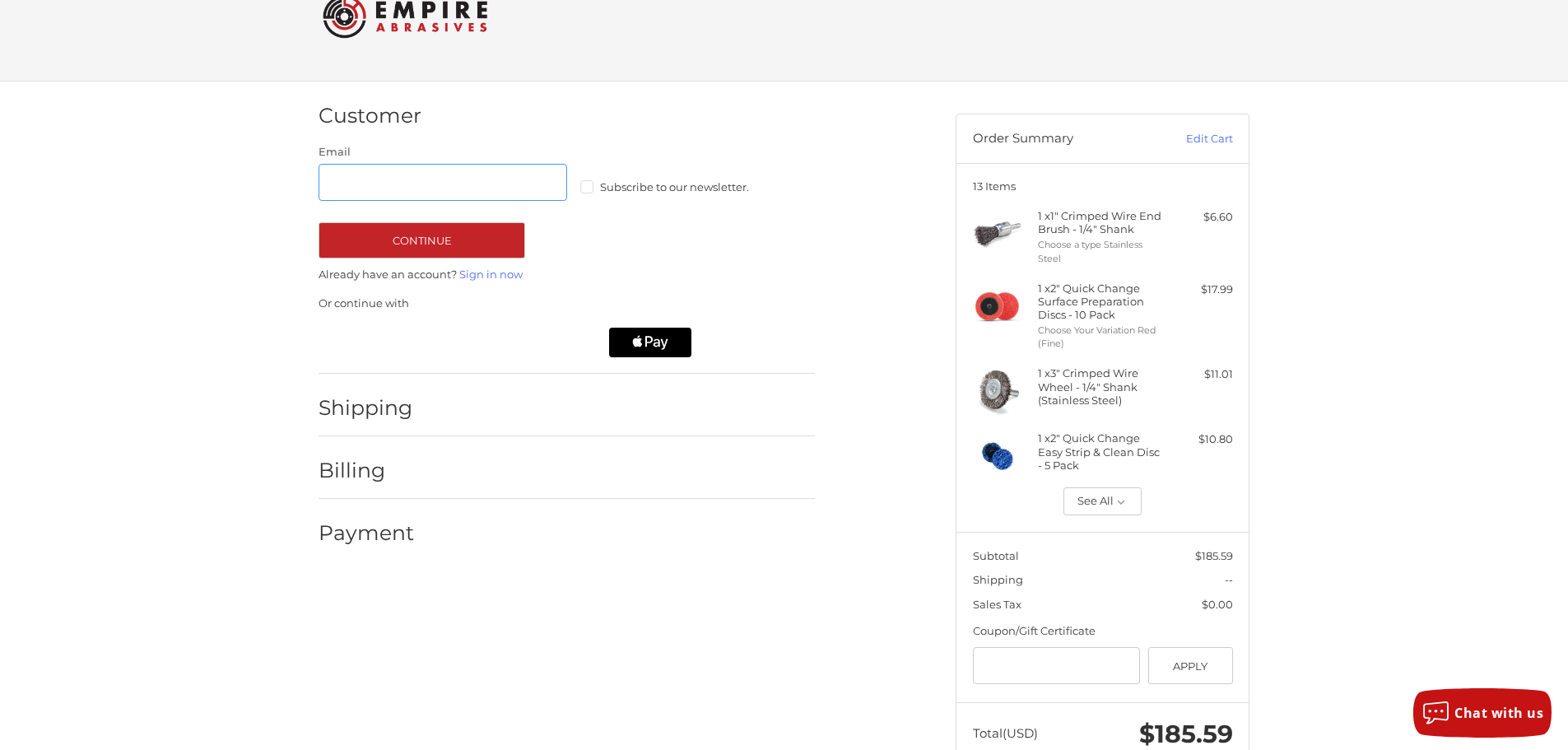
scroll to position [96, 0]
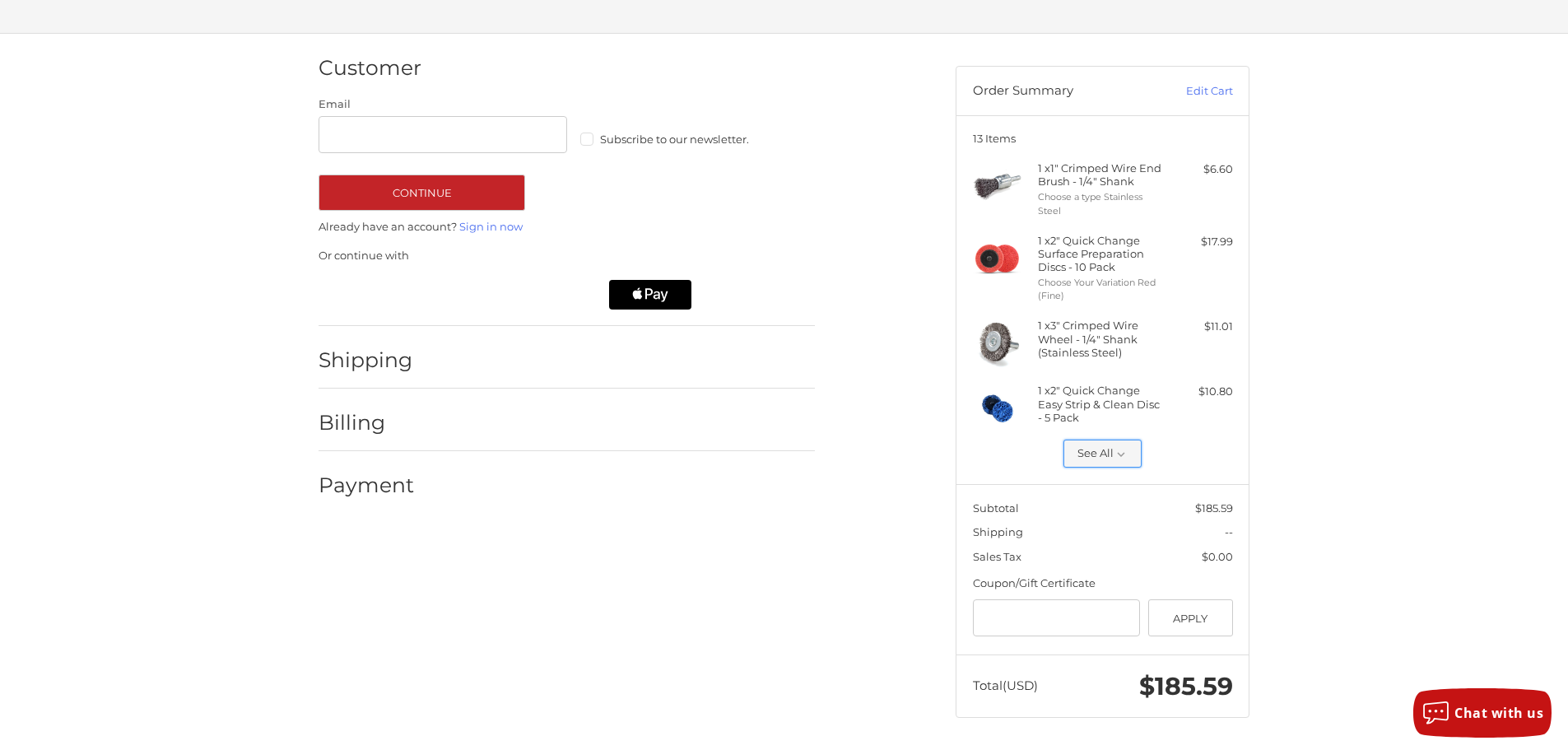
click at [1133, 441] on button "See All" at bounding box center [1102, 453] width 78 height 28
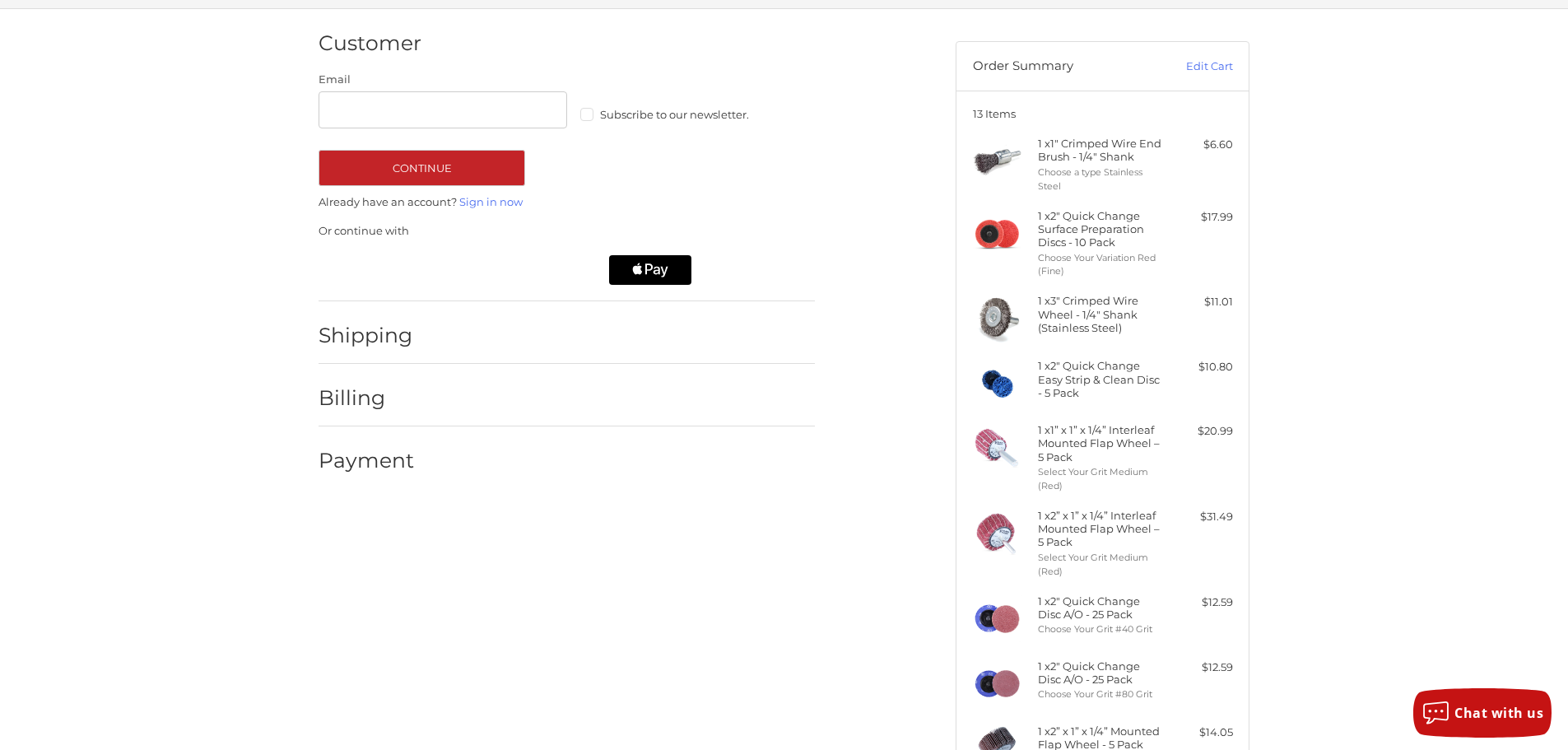
scroll to position [0, 0]
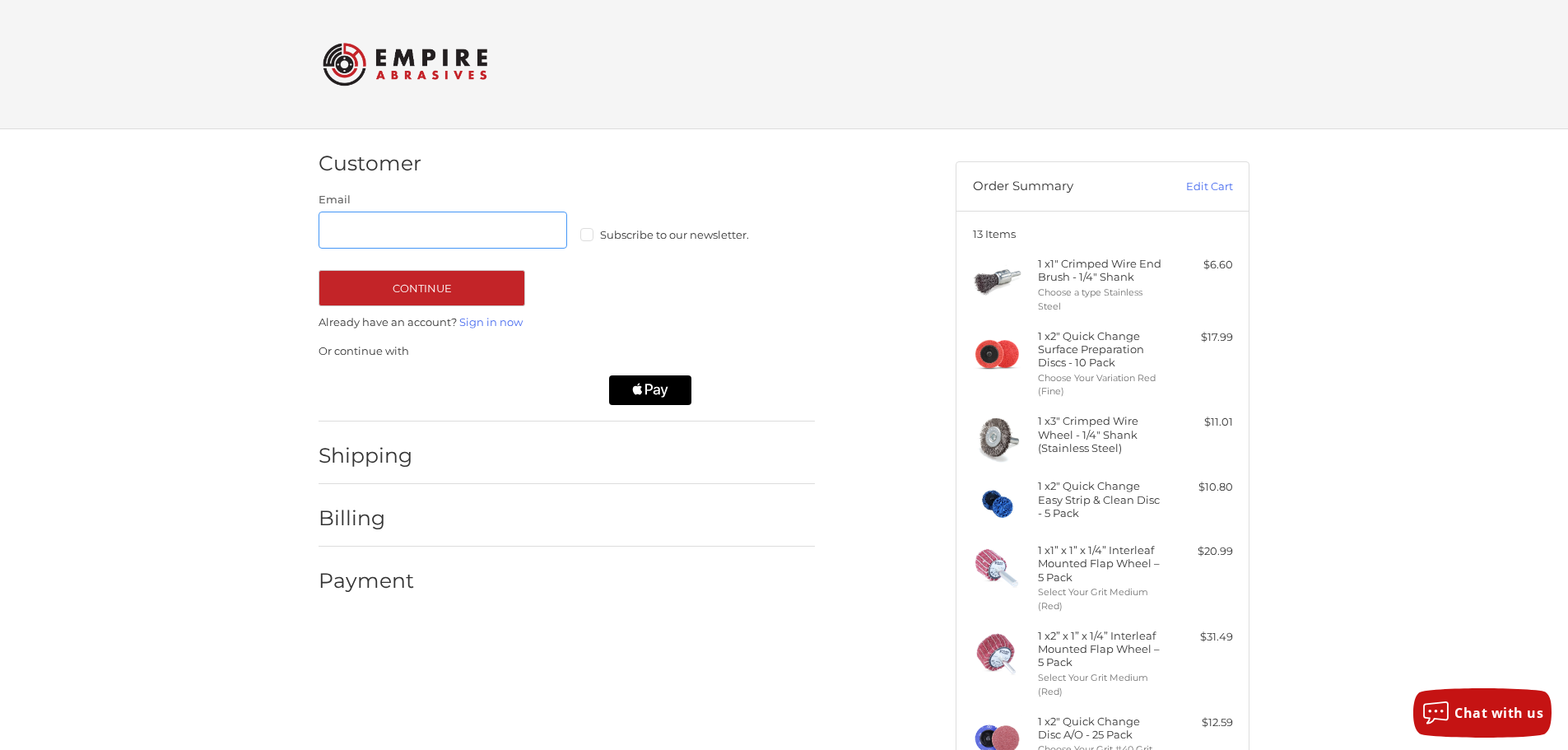
click at [457, 232] on input "Email" at bounding box center [443, 230] width 249 height 37
type input "**********"
click at [450, 279] on button "Continue" at bounding box center [421, 288] width 206 height 37
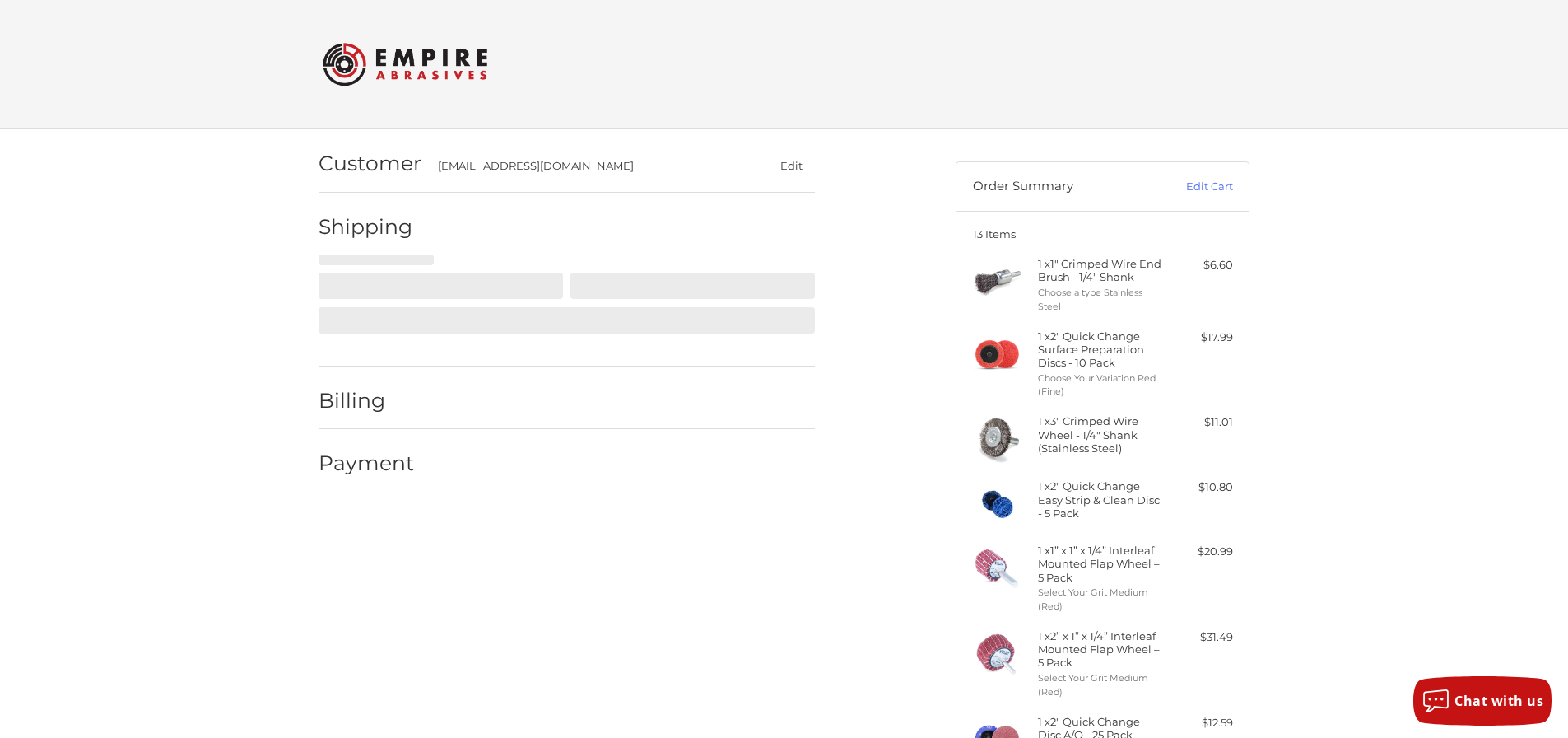
select select "**"
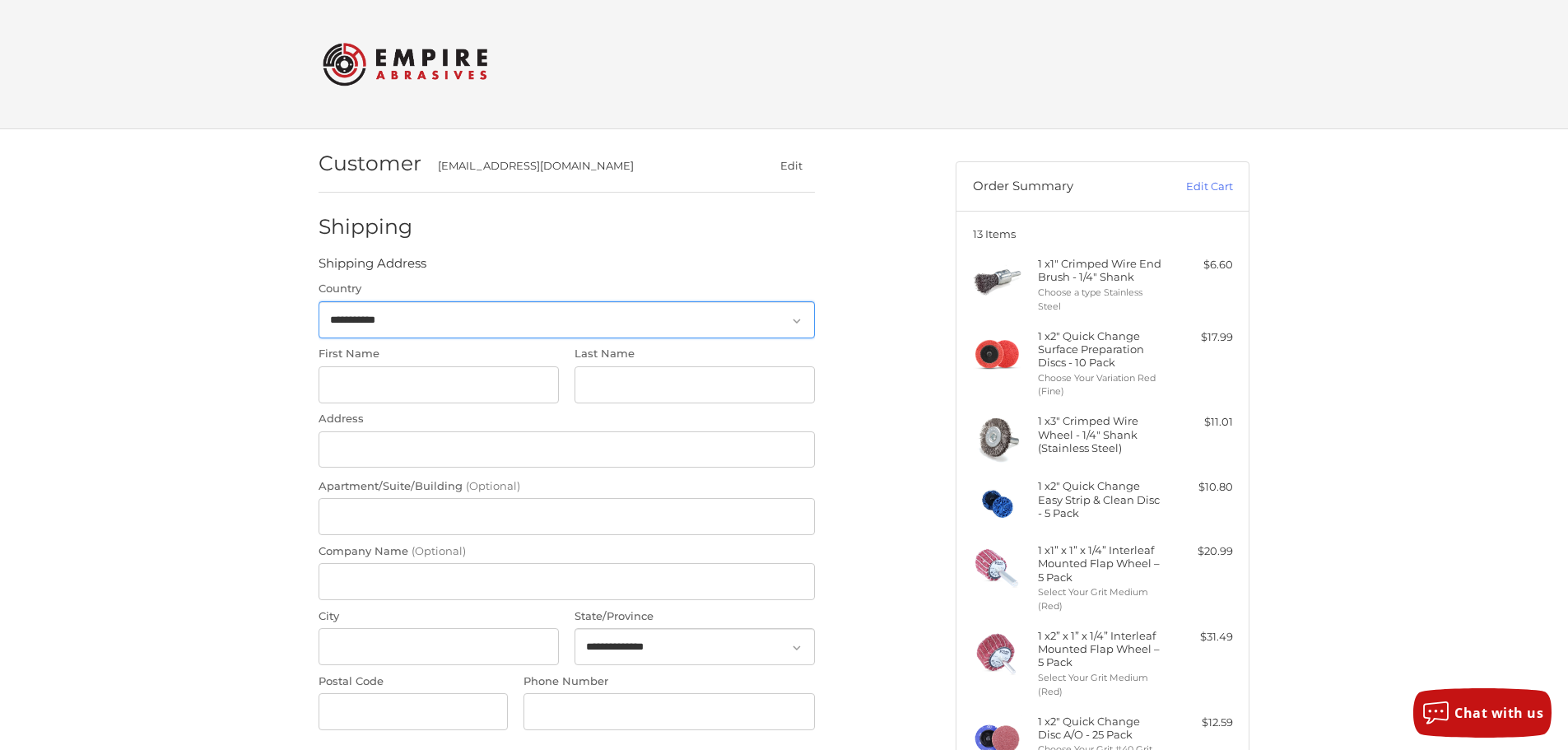
scroll to position [43, 0]
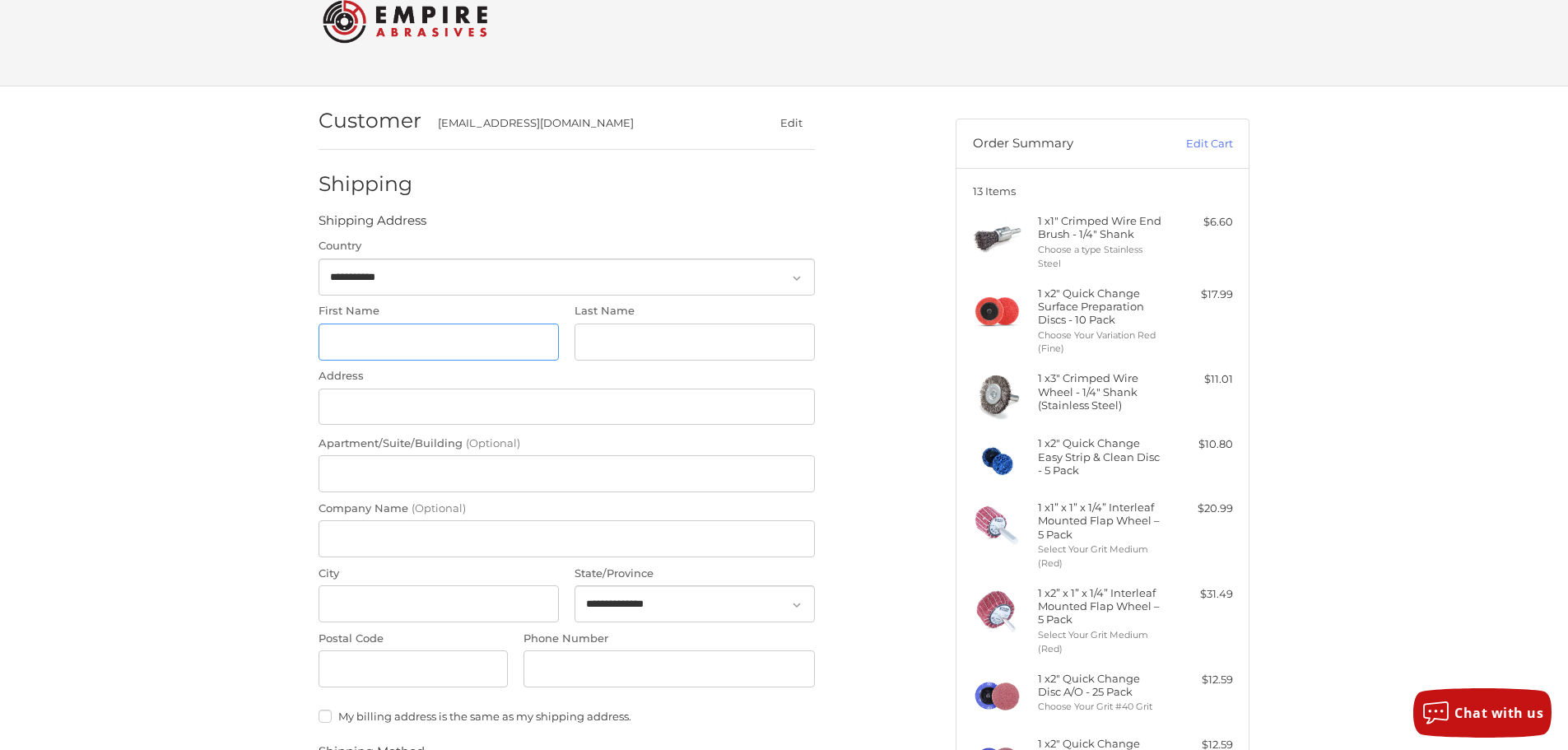
click at [404, 336] on input "First Name" at bounding box center [439, 342] width 240 height 37
type input "***"
type input "*****"
click at [389, 392] on input "****" at bounding box center [566, 407] width 496 height 37
type input "**********"
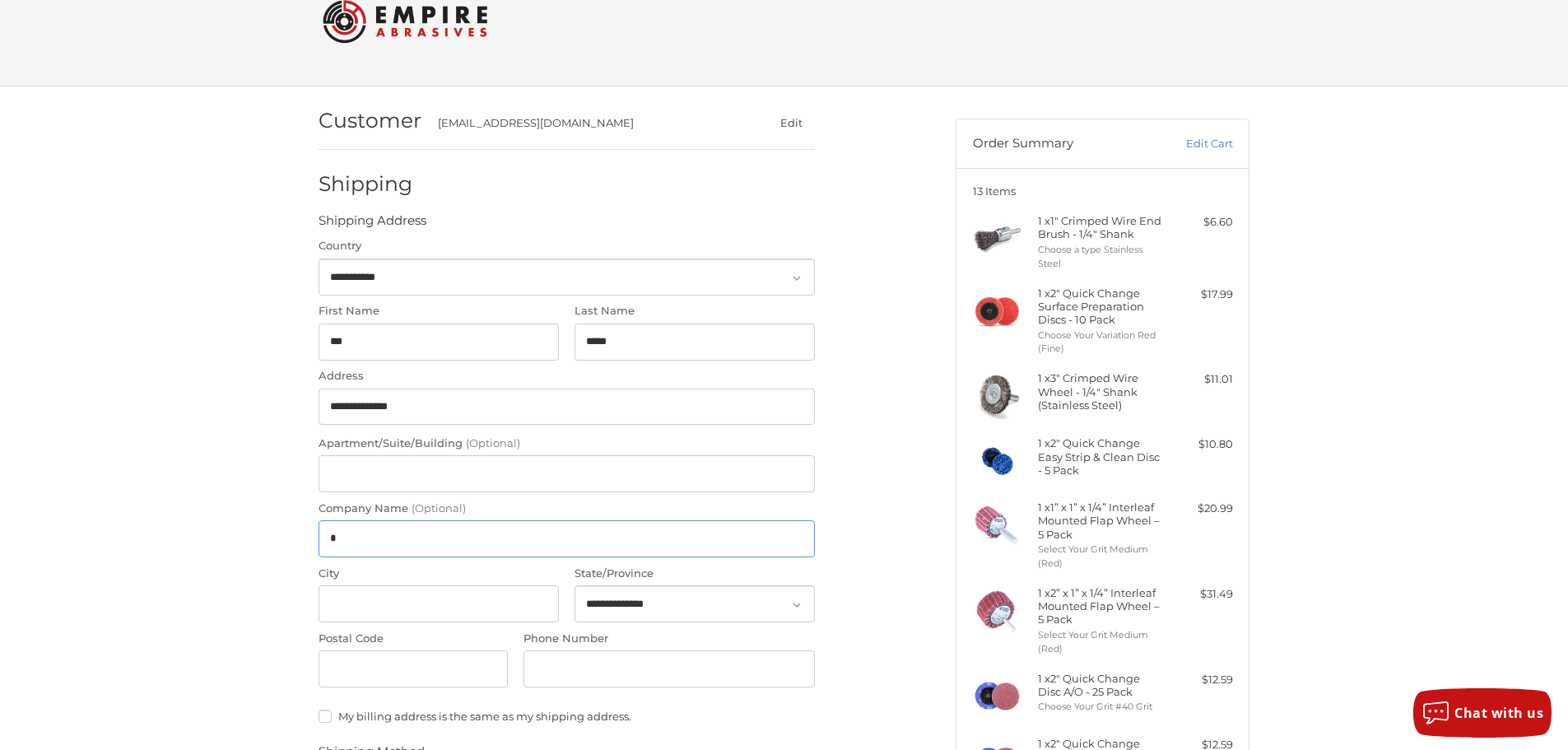
type input "**********"
drag, startPoint x: 424, startPoint y: 605, endPoint x: 415, endPoint y: 593, distance: 15.0
click at [424, 604] on input "******" at bounding box center [439, 604] width 240 height 37
type input "******"
select select "**"
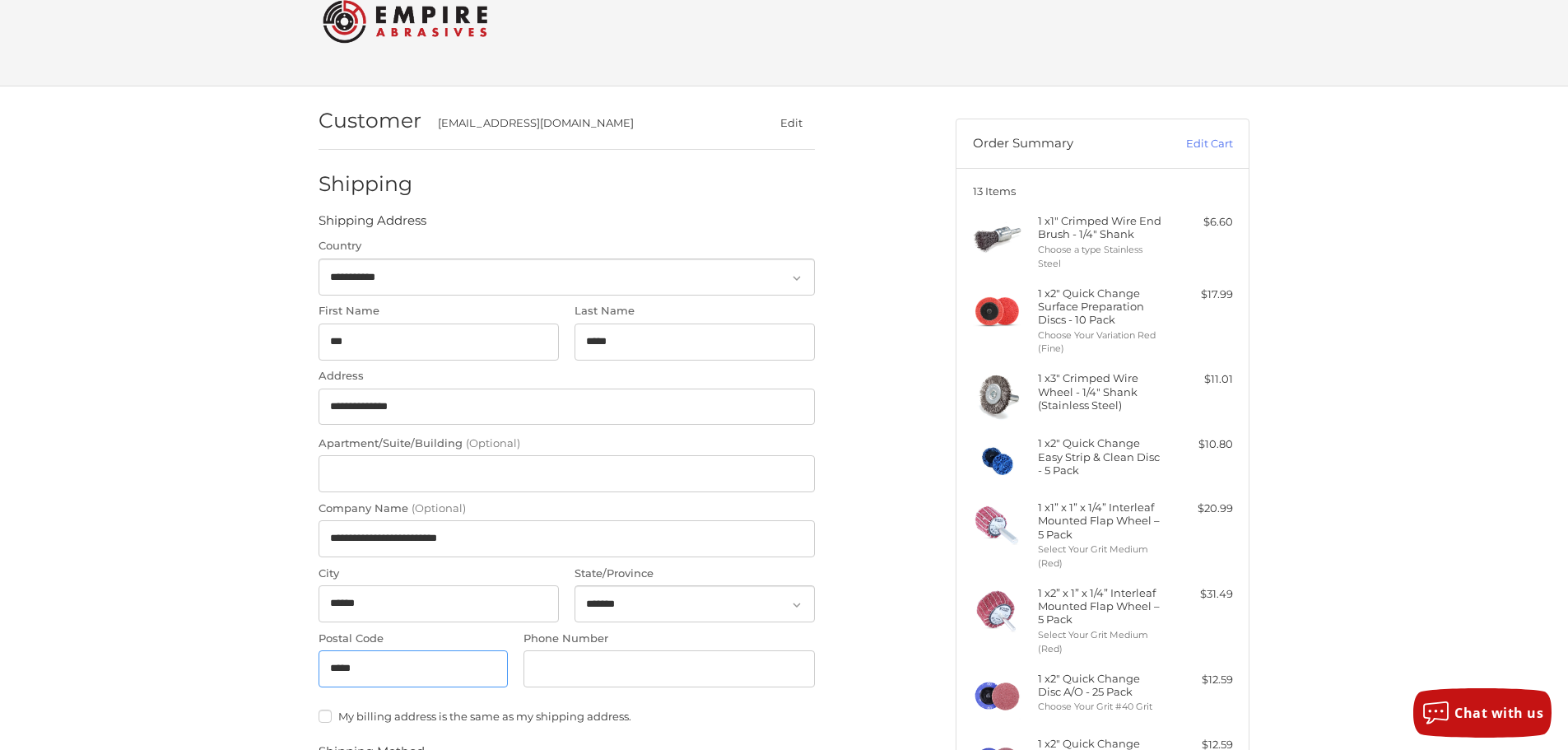
type input "*****"
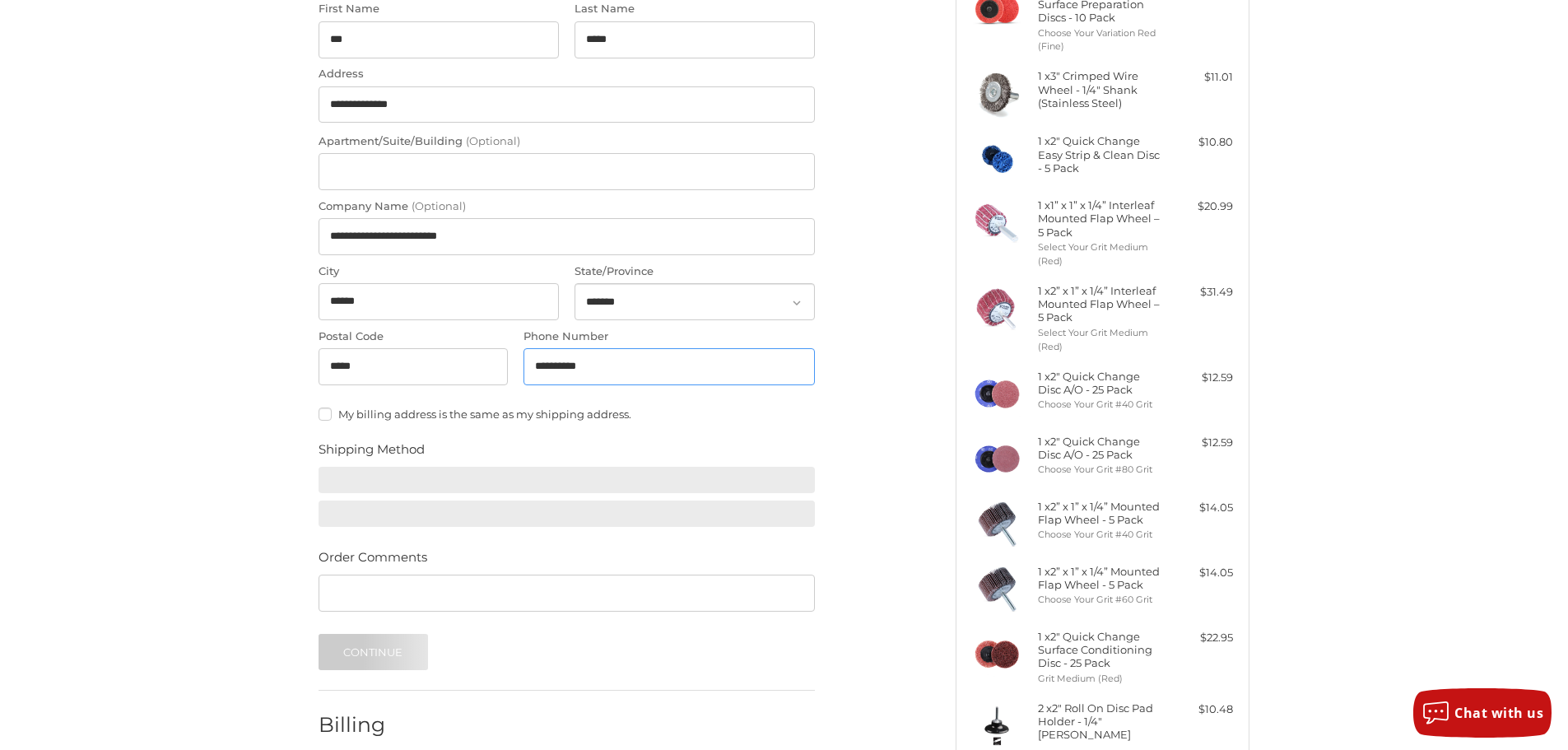
scroll to position [537, 0]
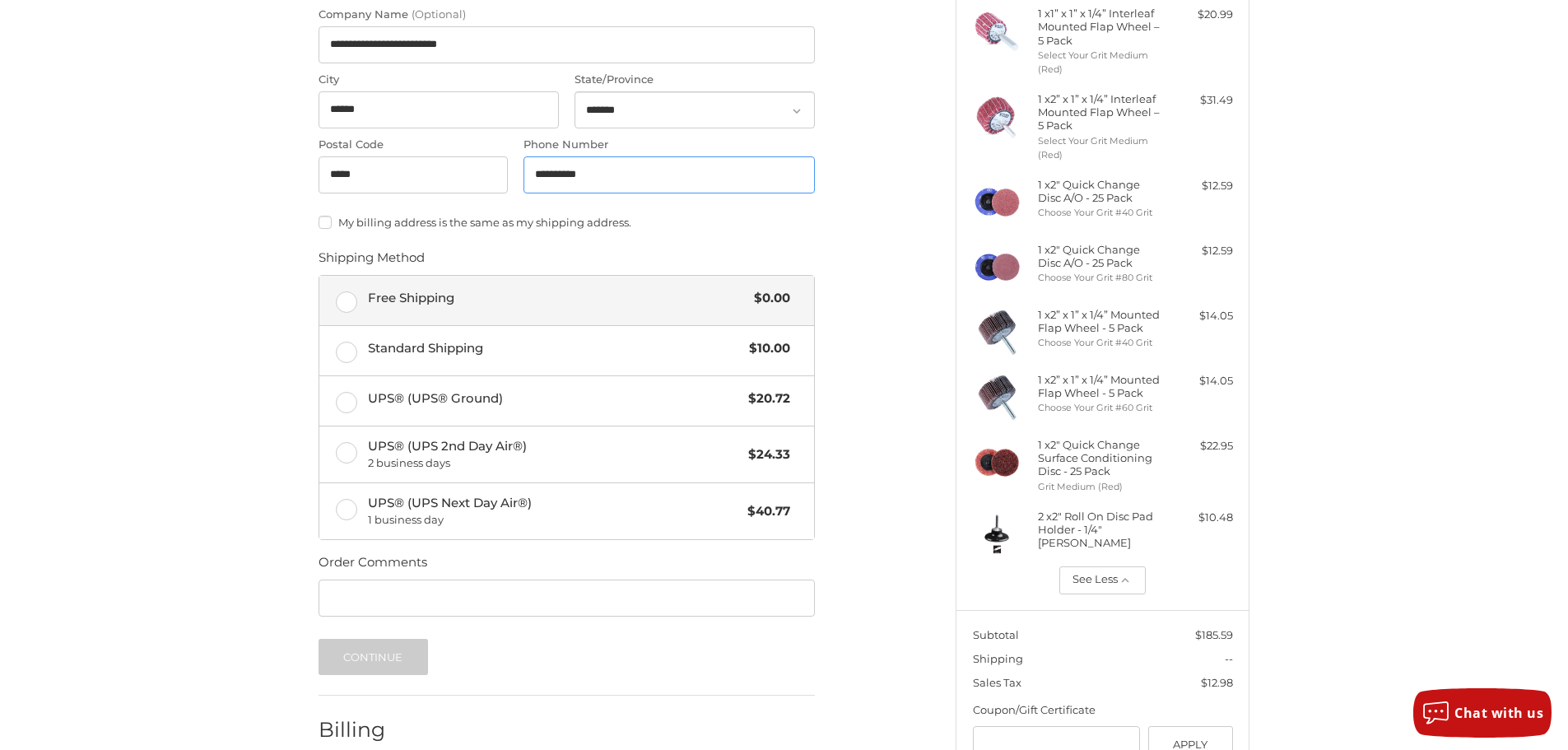
type input "**********"
click at [377, 311] on label "Free Shipping $0.00" at bounding box center [566, 300] width 495 height 50
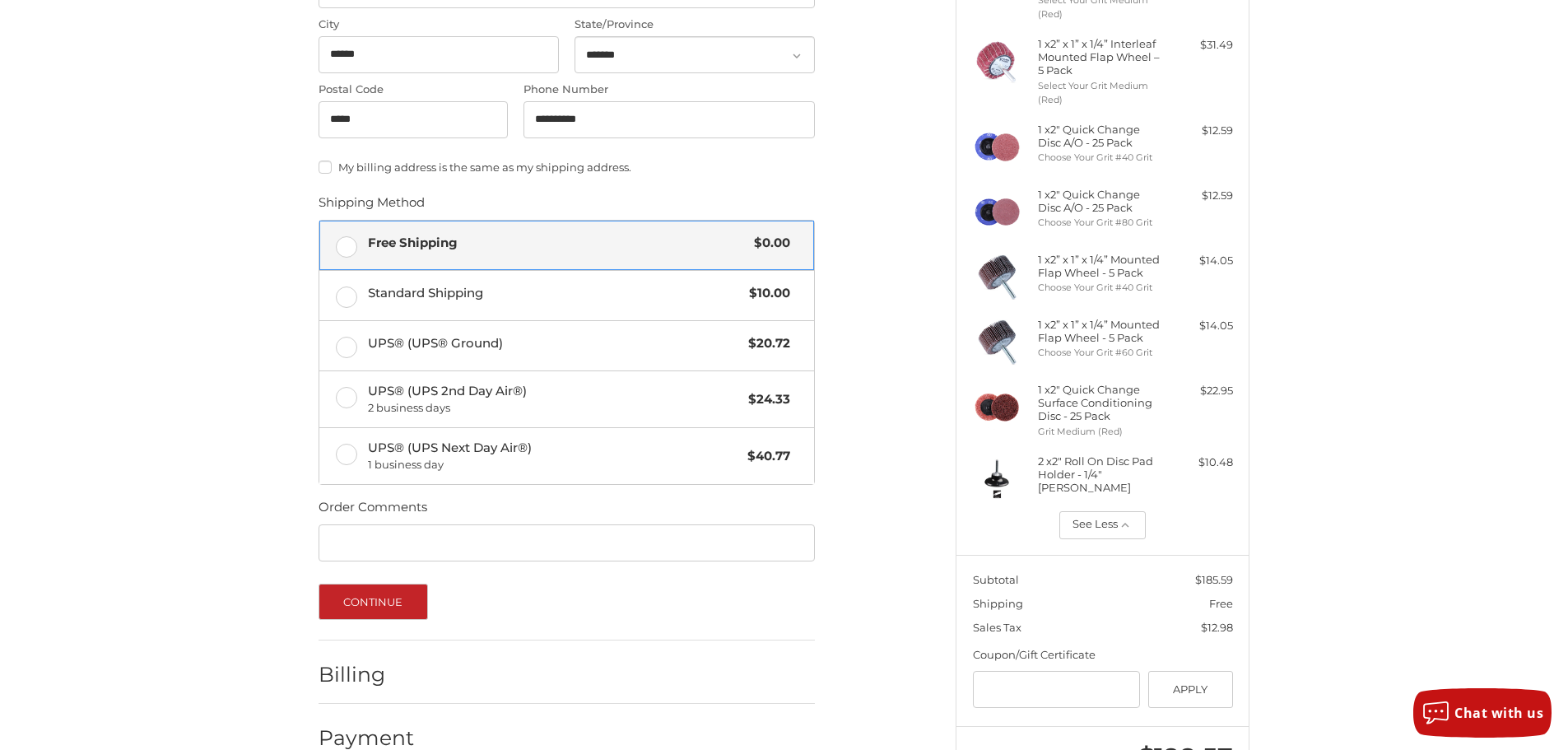
scroll to position [663, 0]
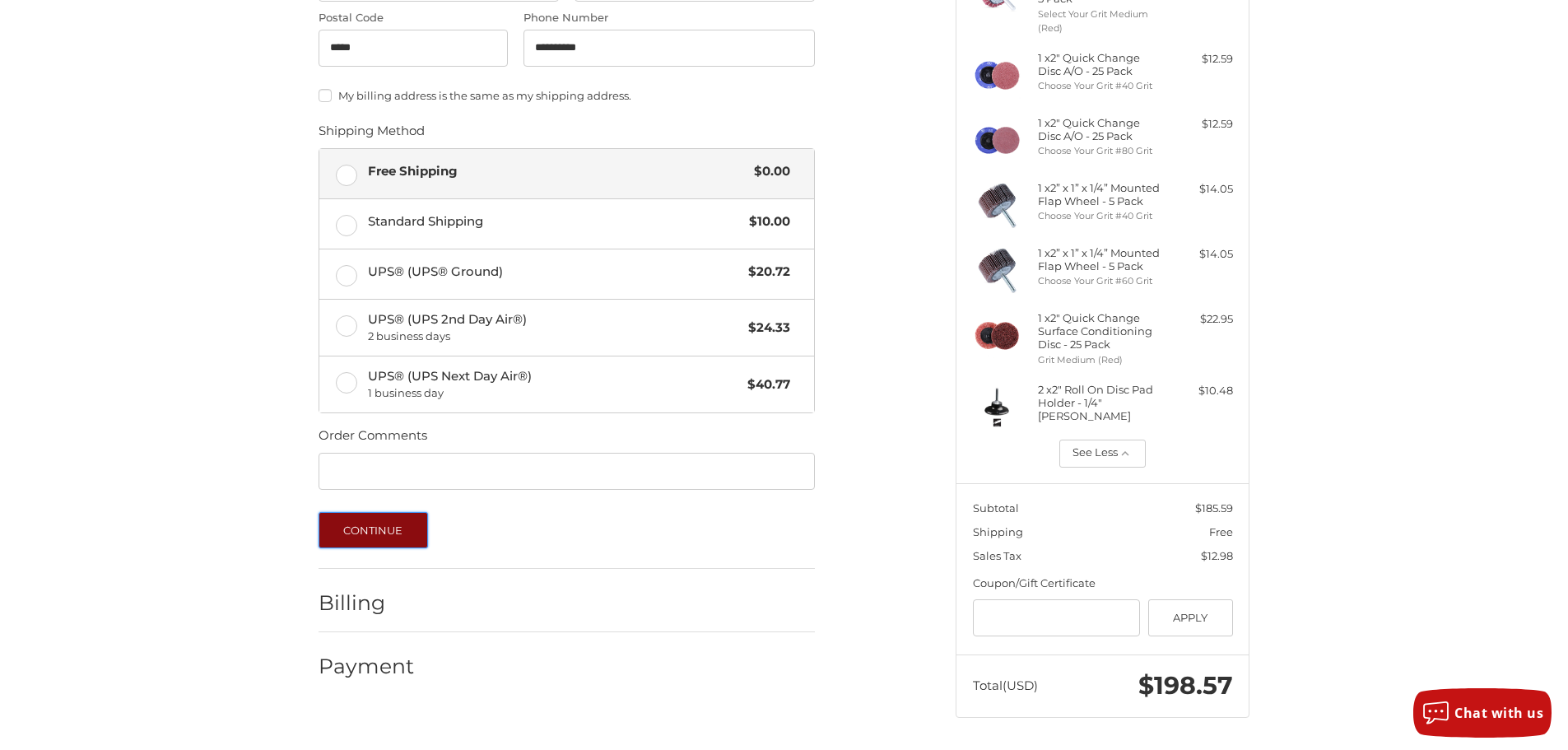
click at [357, 539] on button "Continue" at bounding box center [373, 530] width 110 height 37
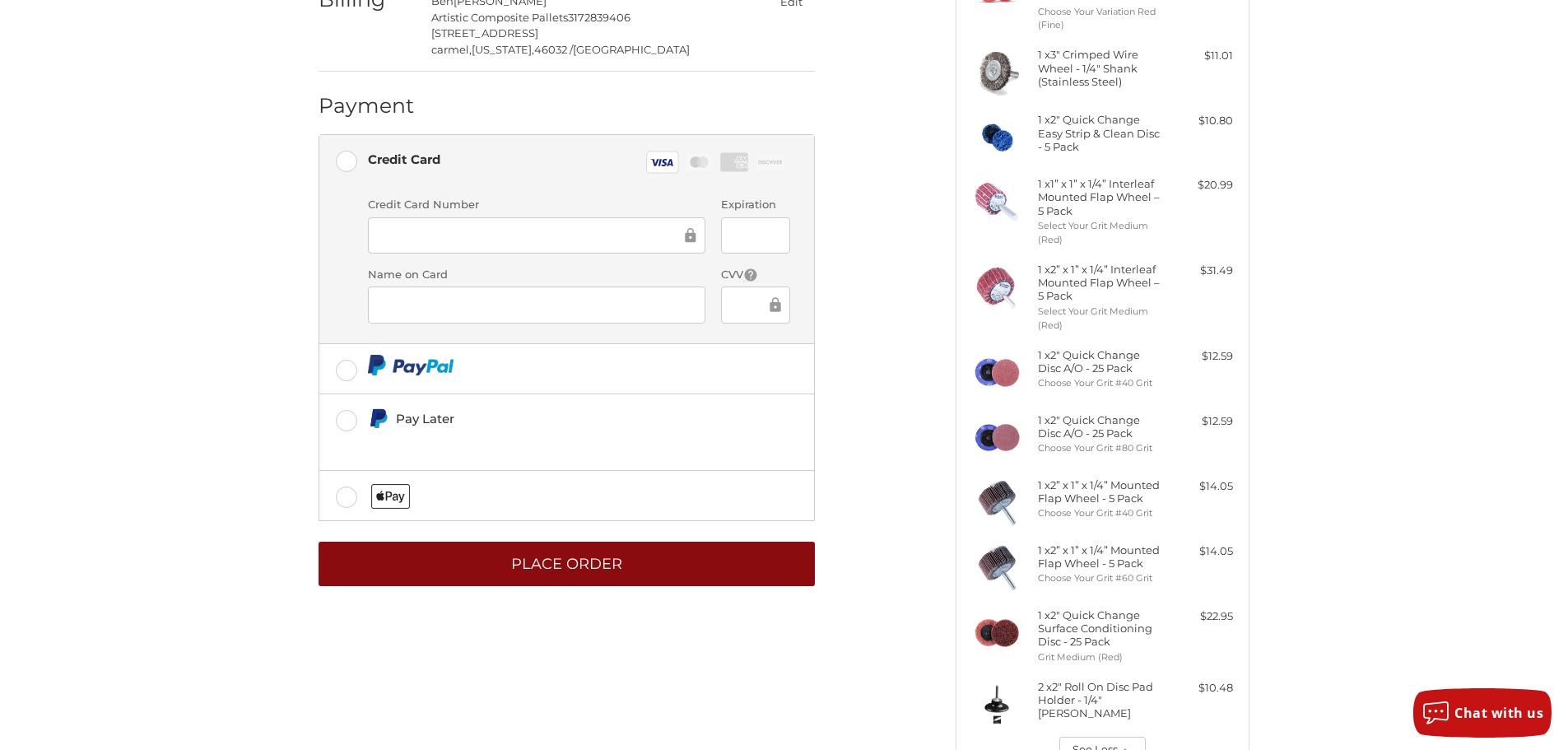
scroll to position [247, 0]
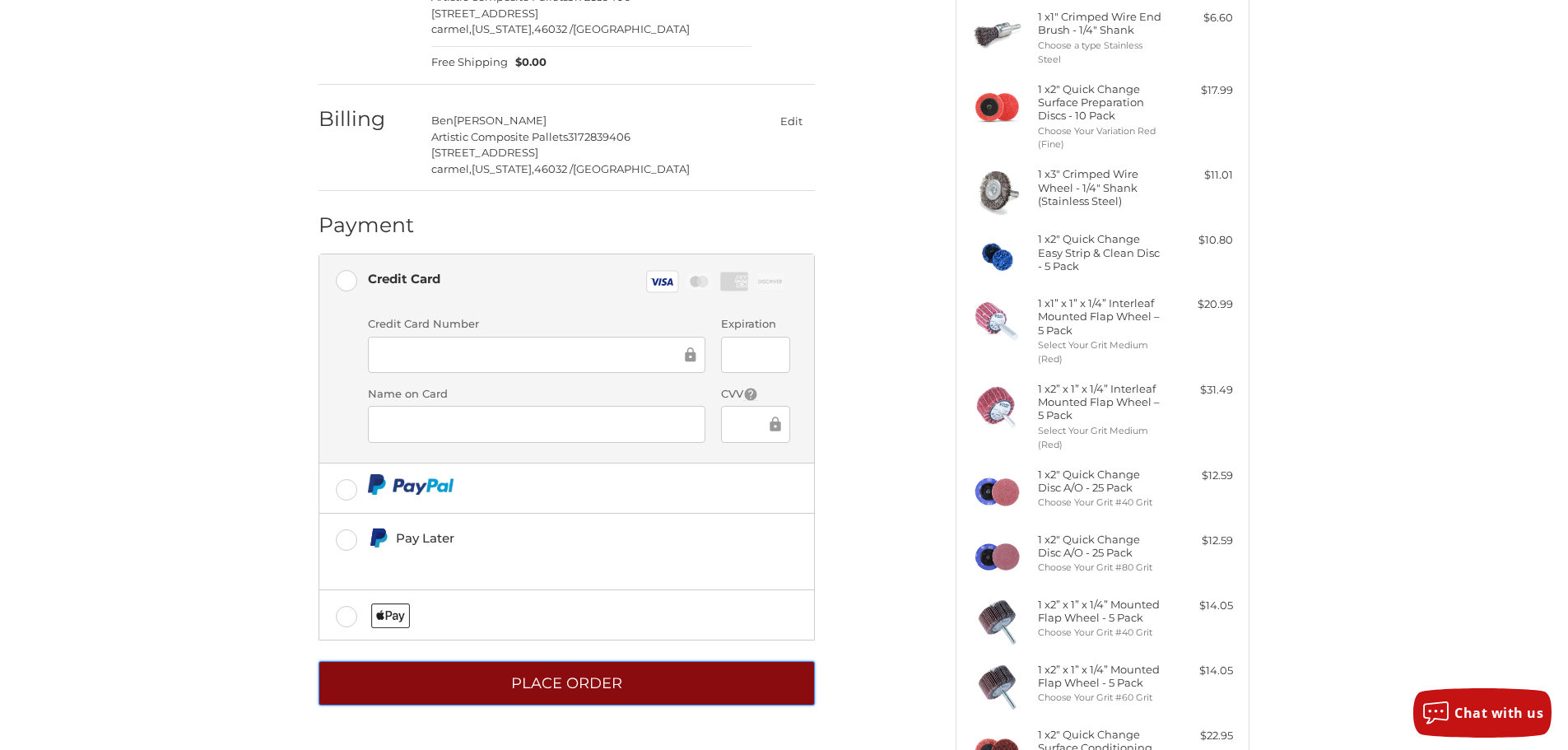
click at [544, 683] on button "Place Order" at bounding box center [566, 684] width 496 height 45
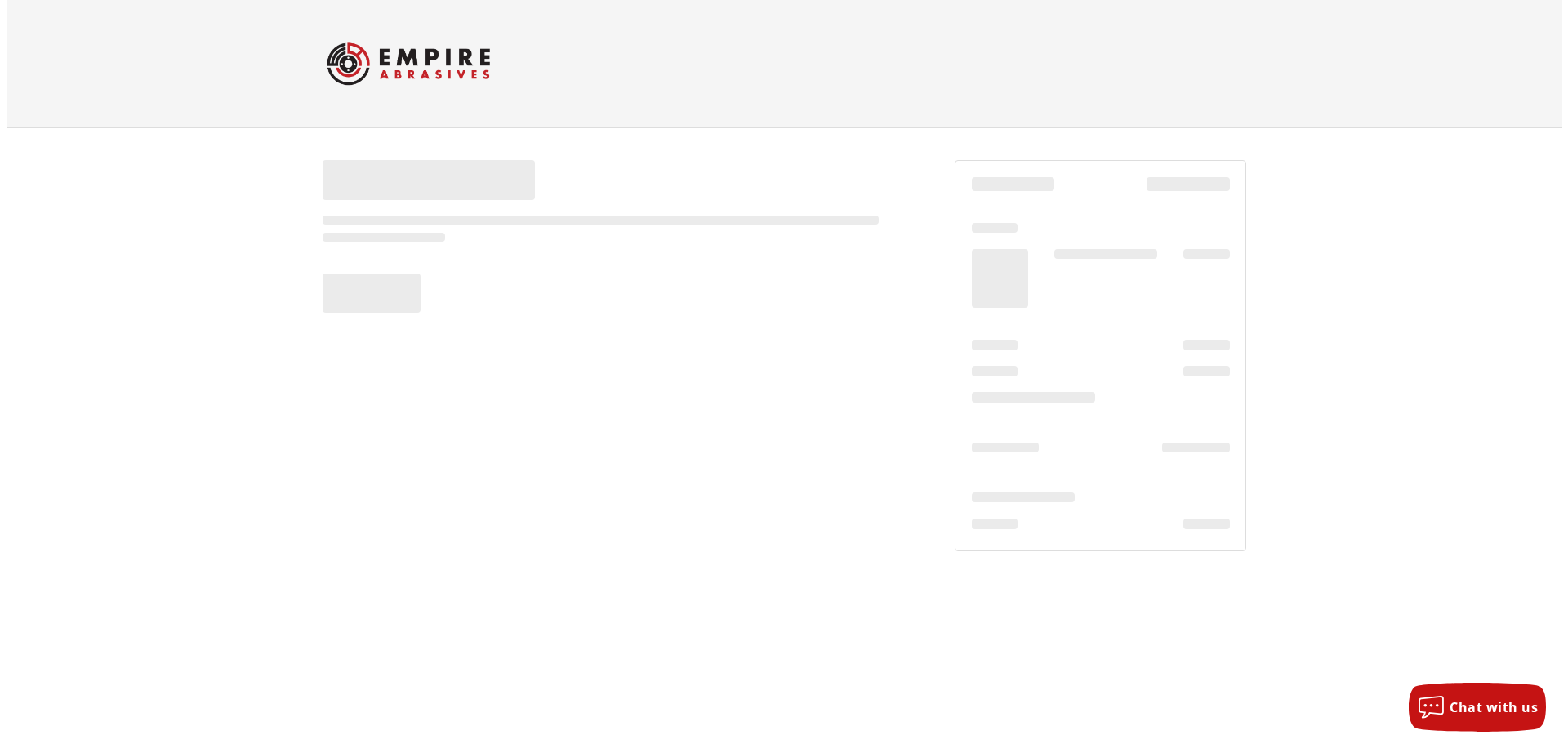
scroll to position [0, 0]
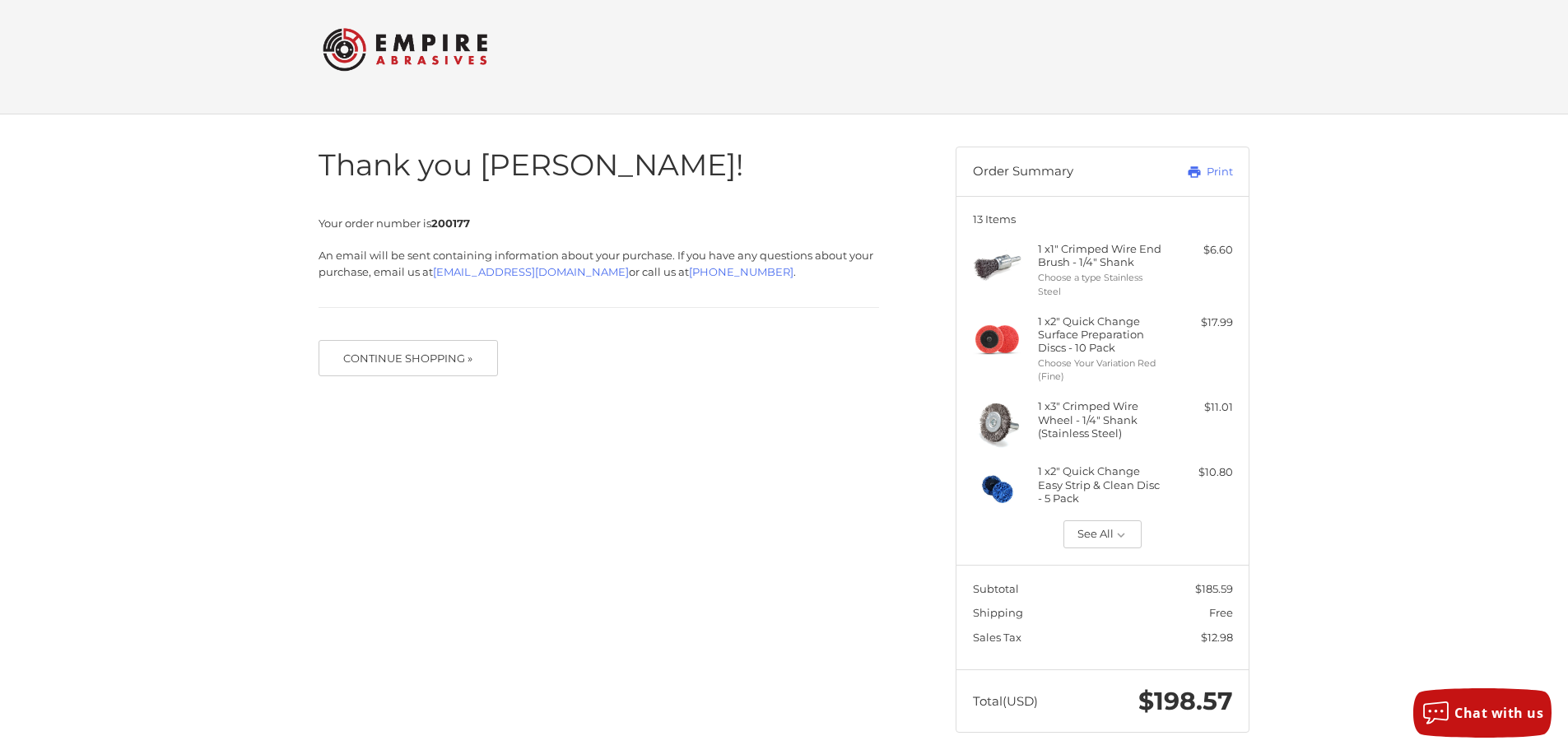
scroll to position [30, 0]
